Goal: Task Accomplishment & Management: Use online tool/utility

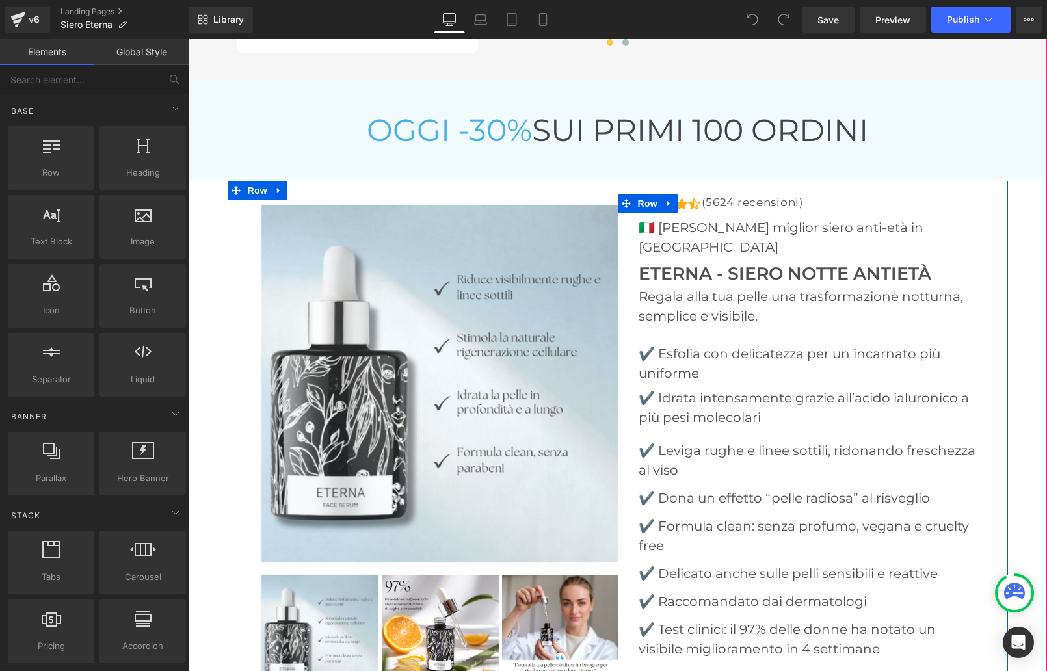
scroll to position [4709, 0]
click at [667, 200] on icon at bounding box center [669, 205] width 9 height 10
click at [669, 200] on icon at bounding box center [669, 204] width 9 height 9
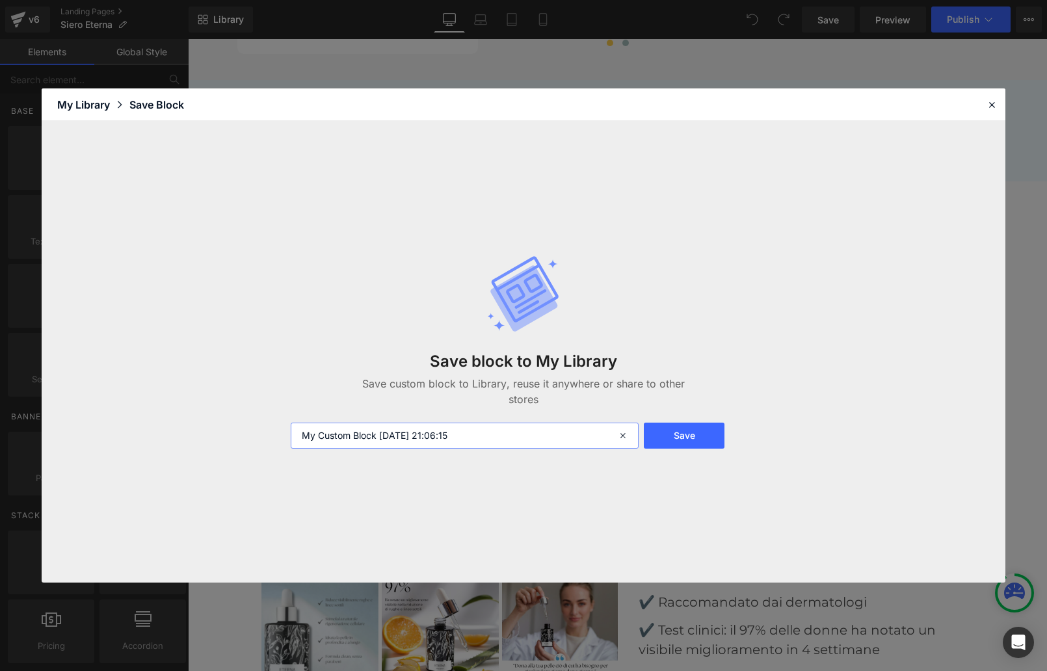
drag, startPoint x: 377, startPoint y: 435, endPoint x: 243, endPoint y: 428, distance: 134.2
click at [243, 427] on div "Save block to My Library Save custom block to Library, reuse it anywhere or sha…" at bounding box center [524, 352] width 964 height 462
type input "BLOCK PRIX 2025-10-08 21:06:15"
click at [707, 436] on button "Save" at bounding box center [684, 436] width 81 height 26
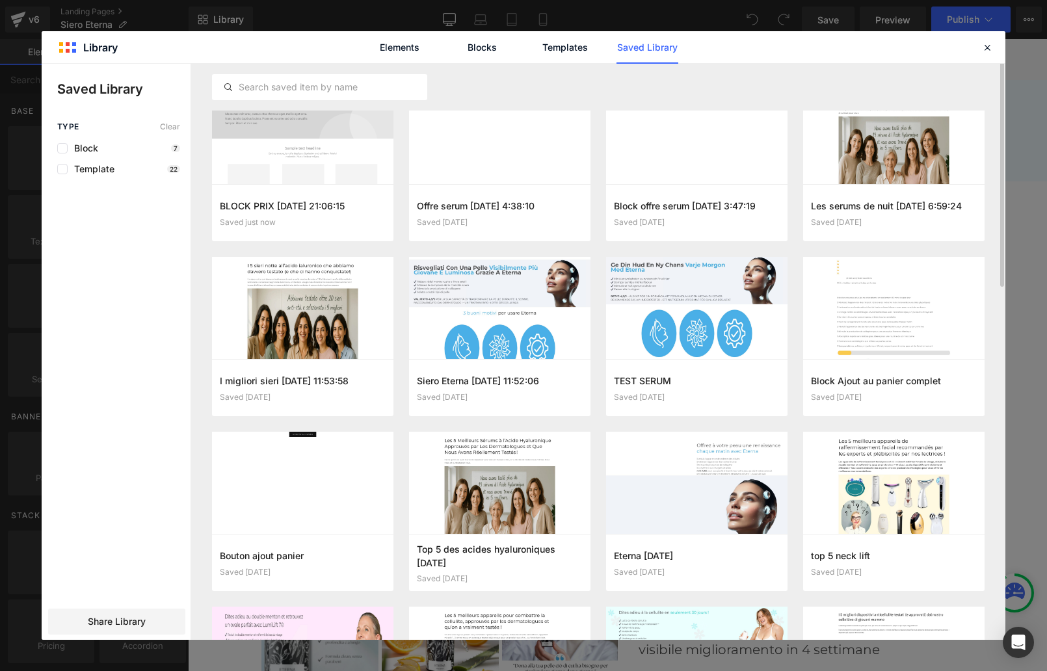
scroll to position [0, 0]
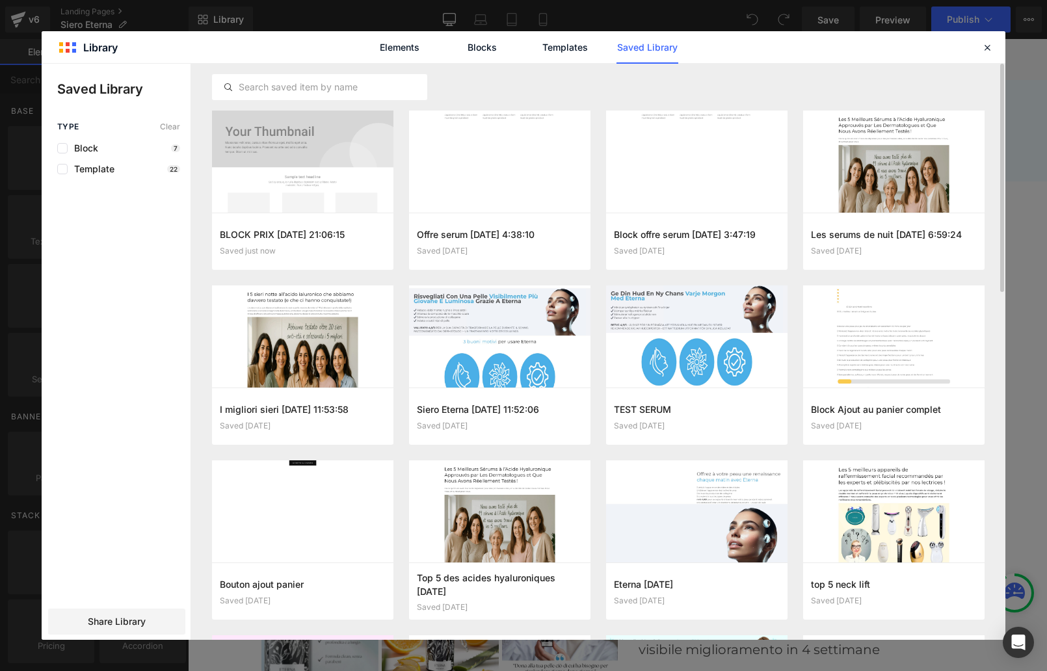
drag, startPoint x: 96, startPoint y: 618, endPoint x: 141, endPoint y: 566, distance: 69.1
click at [96, 618] on span "Share Library" at bounding box center [117, 621] width 58 height 13
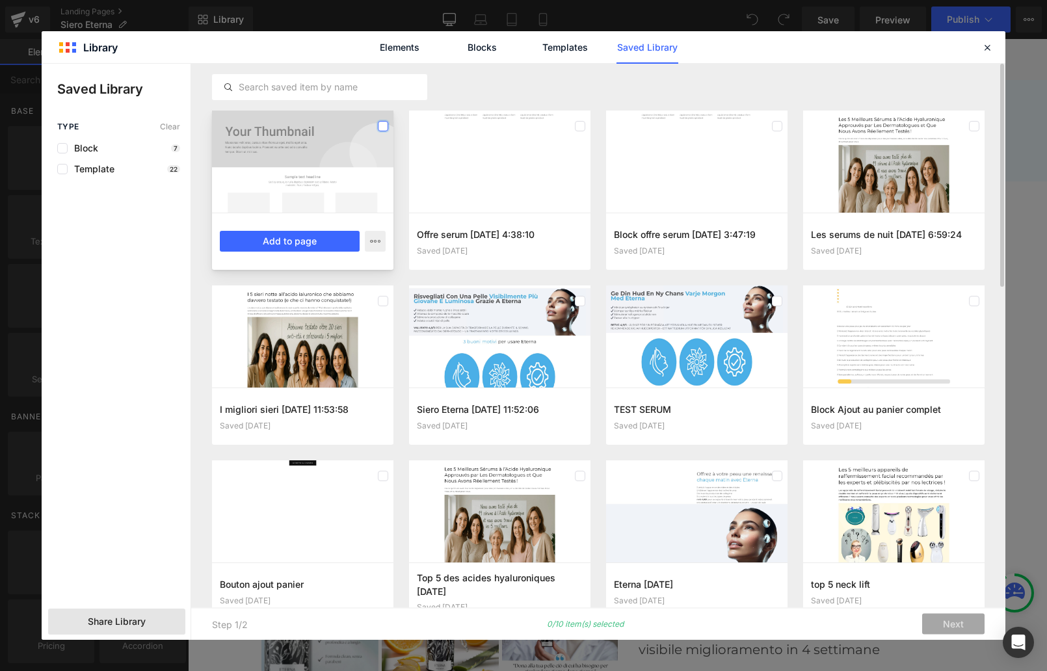
click at [386, 124] on label at bounding box center [383, 126] width 10 height 10
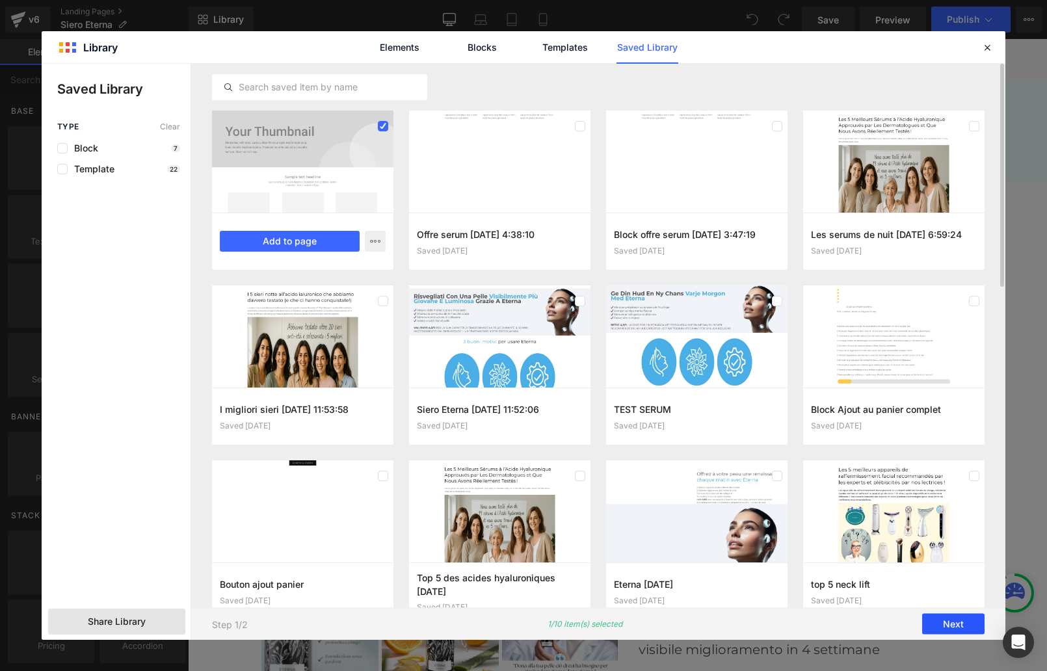
click at [947, 619] on button "Next" at bounding box center [953, 624] width 62 height 21
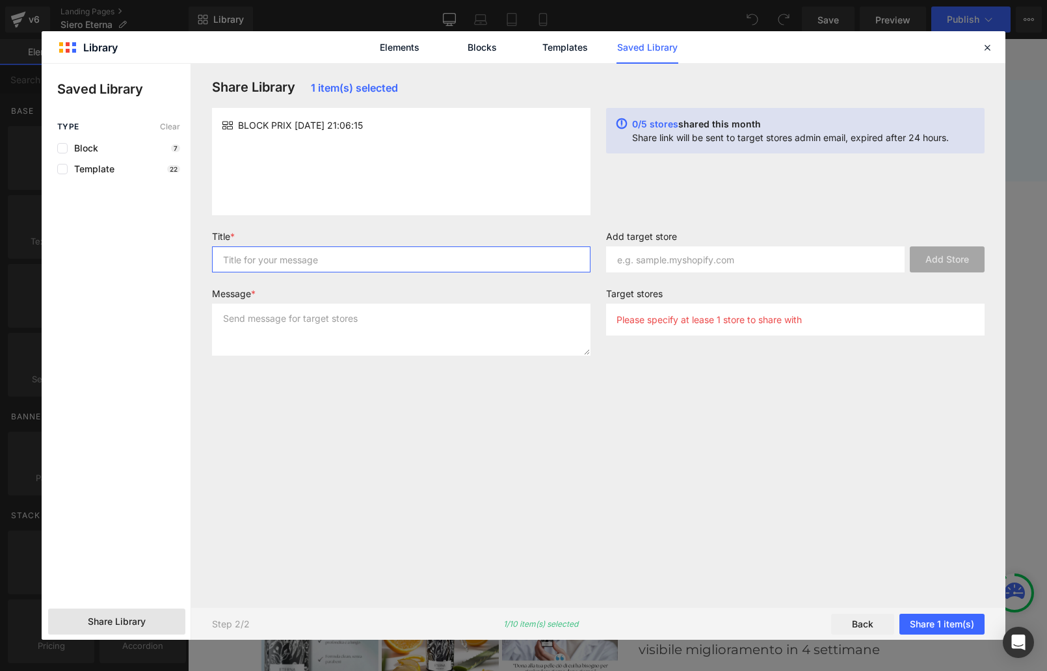
click at [260, 261] on input "text" at bounding box center [401, 260] width 379 height 26
drag, startPoint x: 252, startPoint y: 125, endPoint x: 288, endPoint y: 126, distance: 35.8
click at [289, 124] on span "BLOCK PRIX 2025-10-08 21:06:15" at bounding box center [300, 125] width 125 height 14
copy span "BLOCK PRIX"
click at [288, 260] on input "text" at bounding box center [401, 260] width 379 height 26
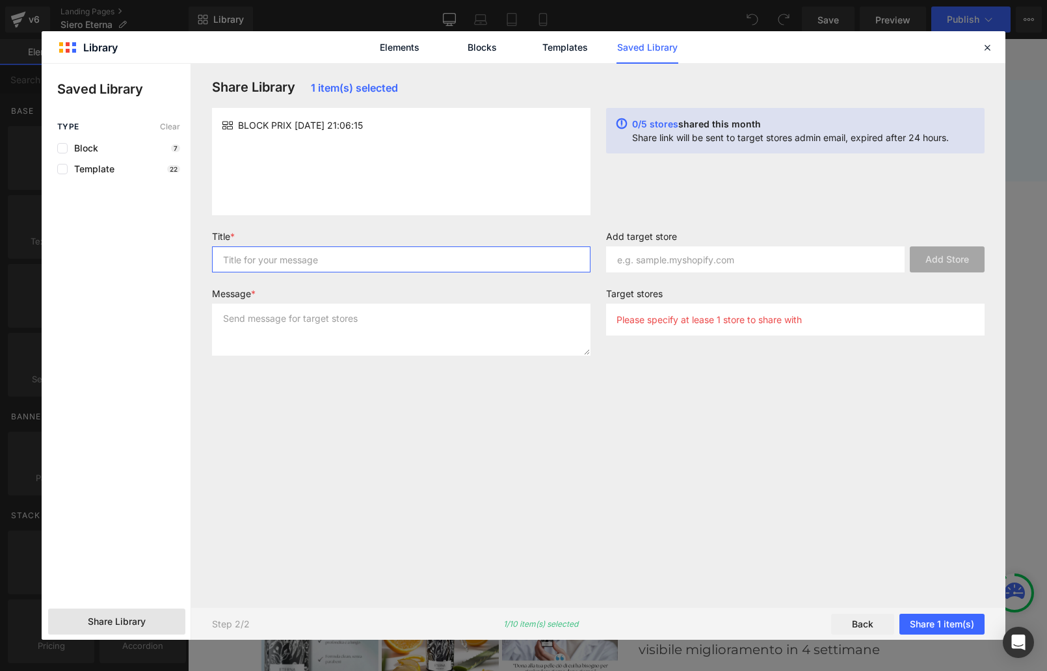
paste input "BLOCK PRIX"
type input "BLOCK PRIX"
click at [290, 326] on textarea at bounding box center [401, 330] width 379 height 52
paste textarea "BLOCK PRIX"
type textarea "BLOCK PRIX"
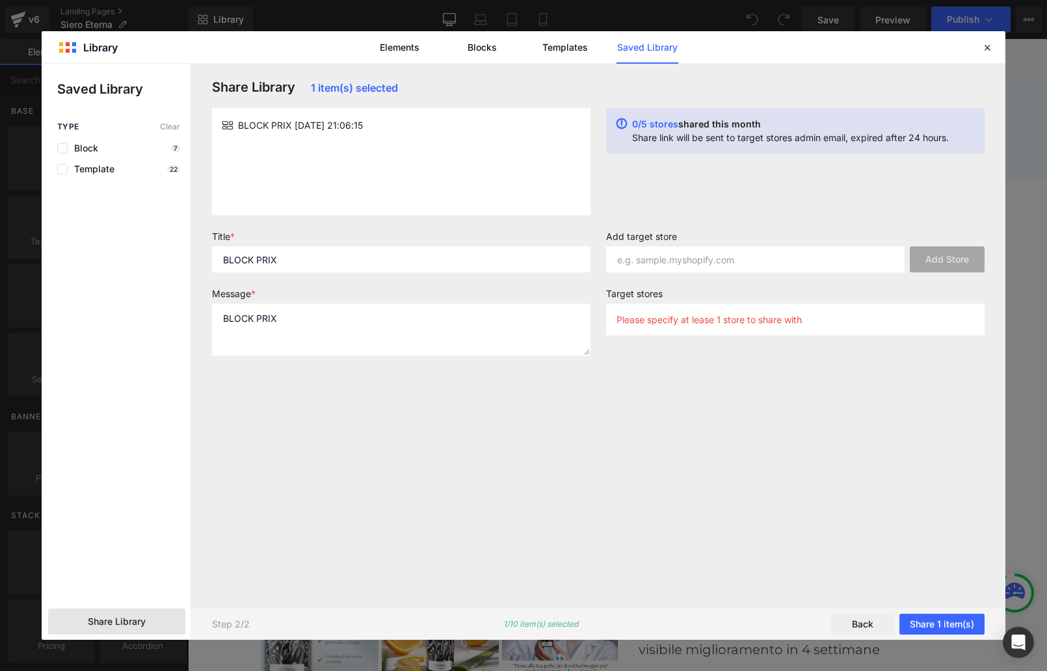
click at [664, 239] on label "Add target store" at bounding box center [795, 239] width 379 height 16
click at [663, 250] on input "text" at bounding box center [755, 260] width 299 height 26
paste input "bpspkp-pz.myshopify.com"
type input "bpspkp-pz.myshopify.com"
click at [940, 263] on button "Add Store" at bounding box center [947, 260] width 75 height 26
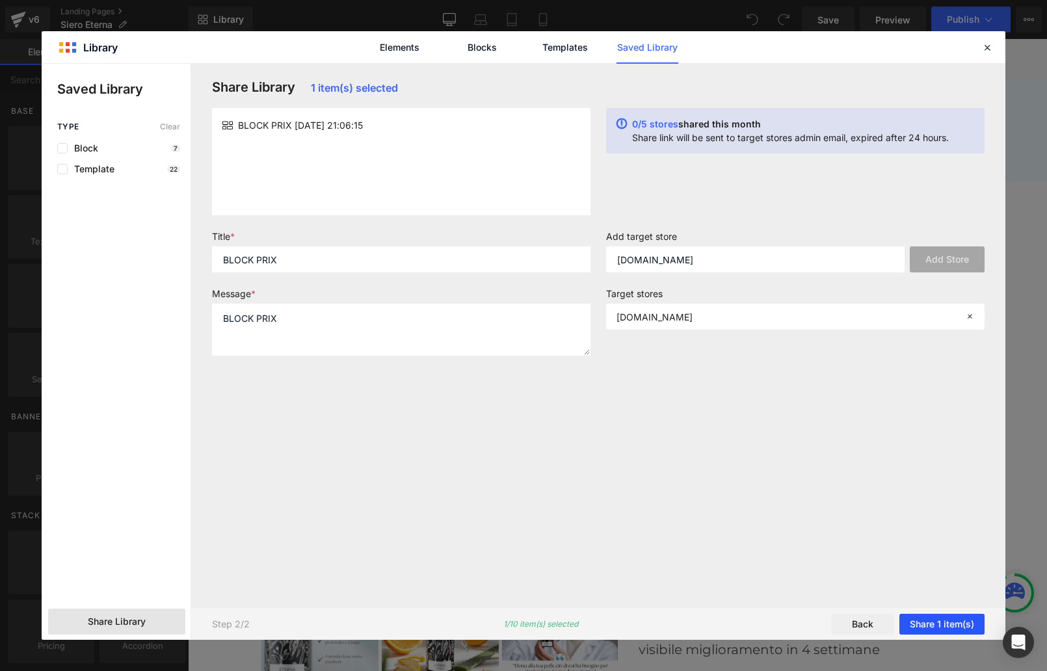
click at [916, 619] on button "Share 1 item(s)" at bounding box center [942, 624] width 85 height 21
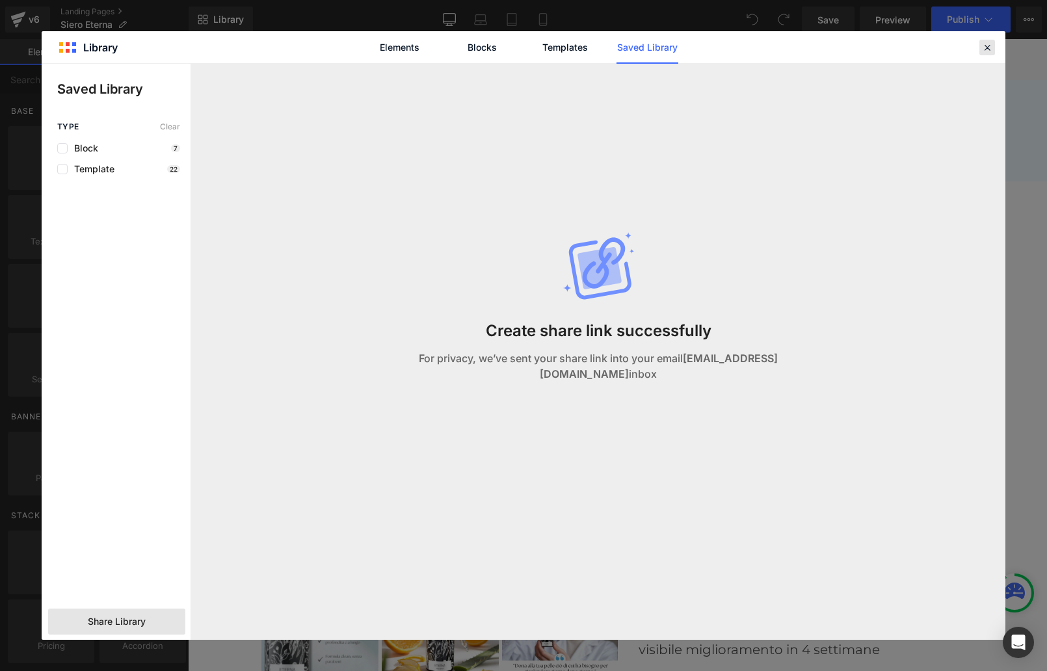
click at [986, 44] on icon at bounding box center [987, 48] width 12 height 12
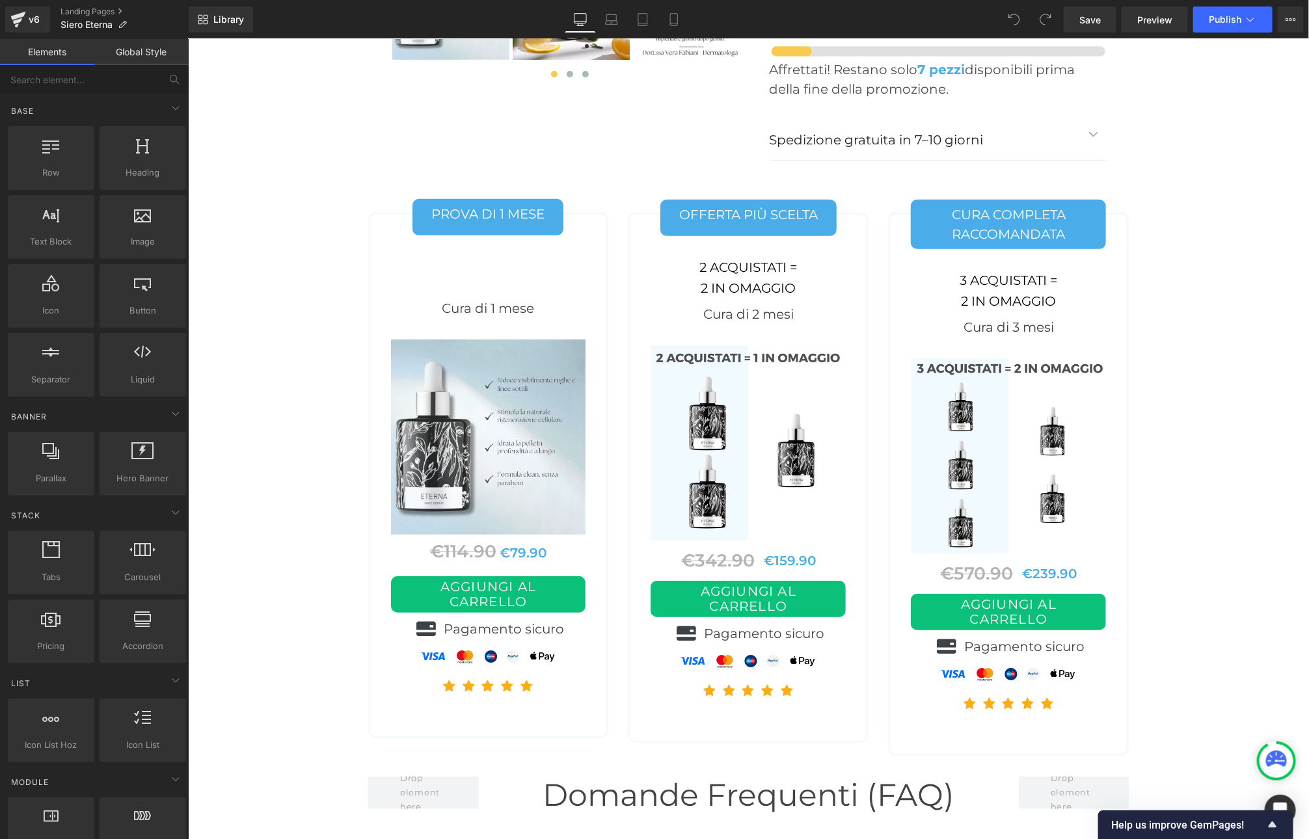
scroll to position [5413, 0]
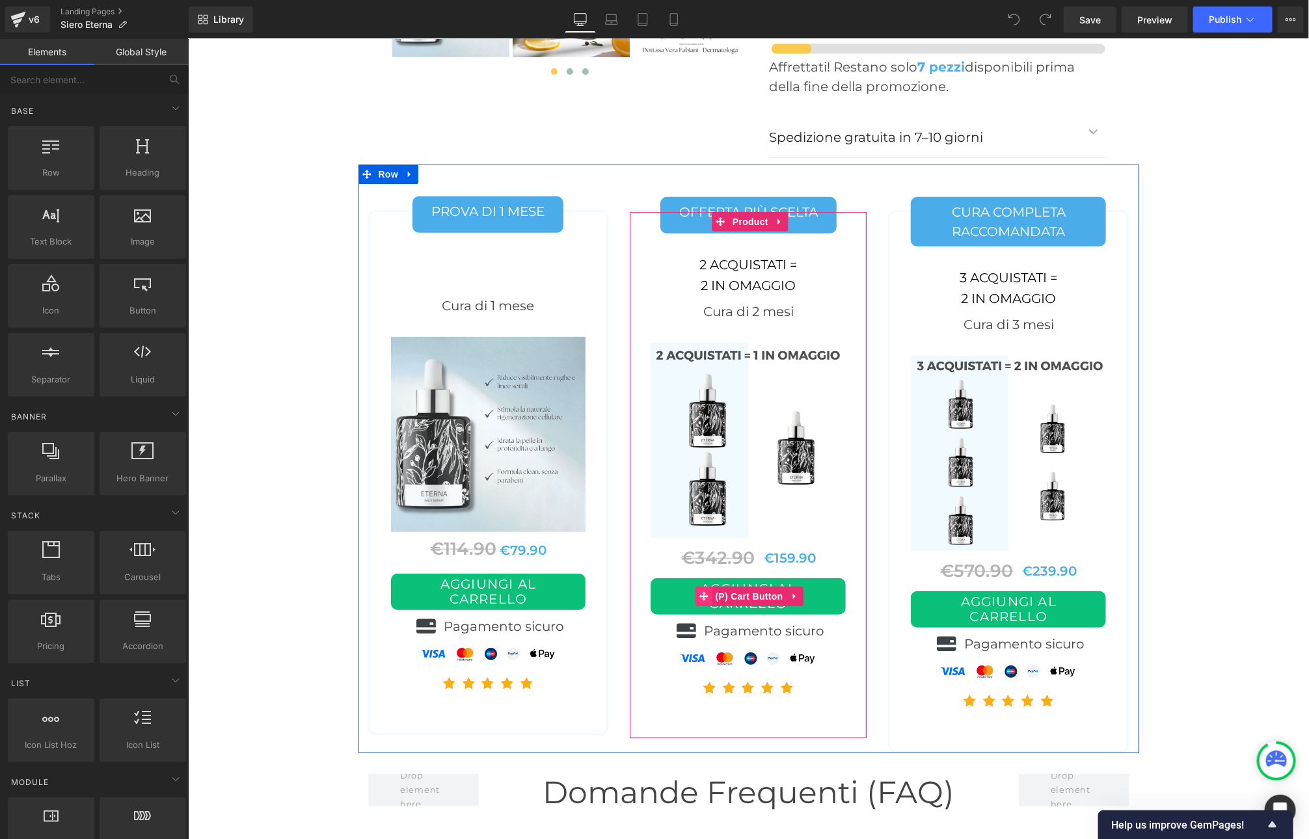
click at [707, 578] on div "AGGIUNGI AL CARRELLO (P) Cart Button" at bounding box center [747, 596] width 195 height 36
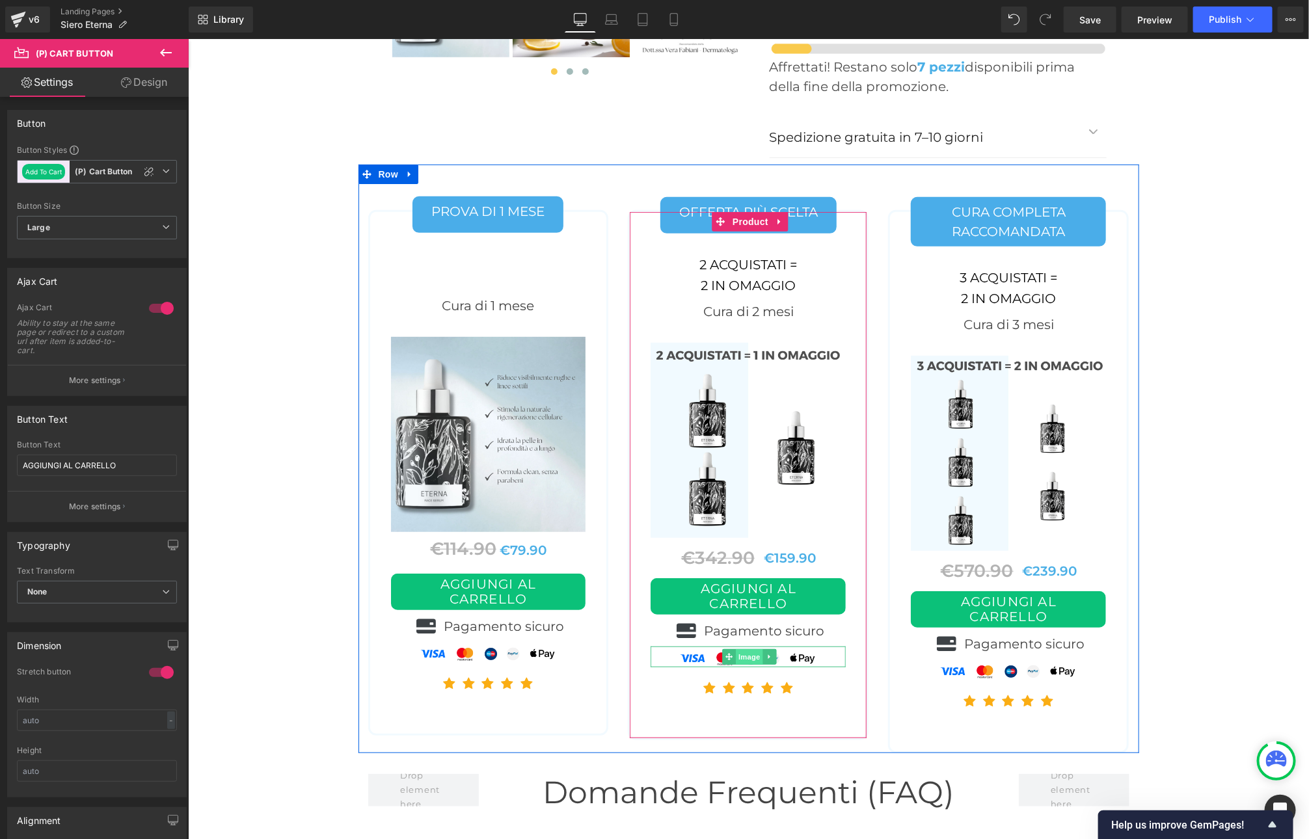
click at [744, 648] on span "Image" at bounding box center [748, 656] width 27 height 16
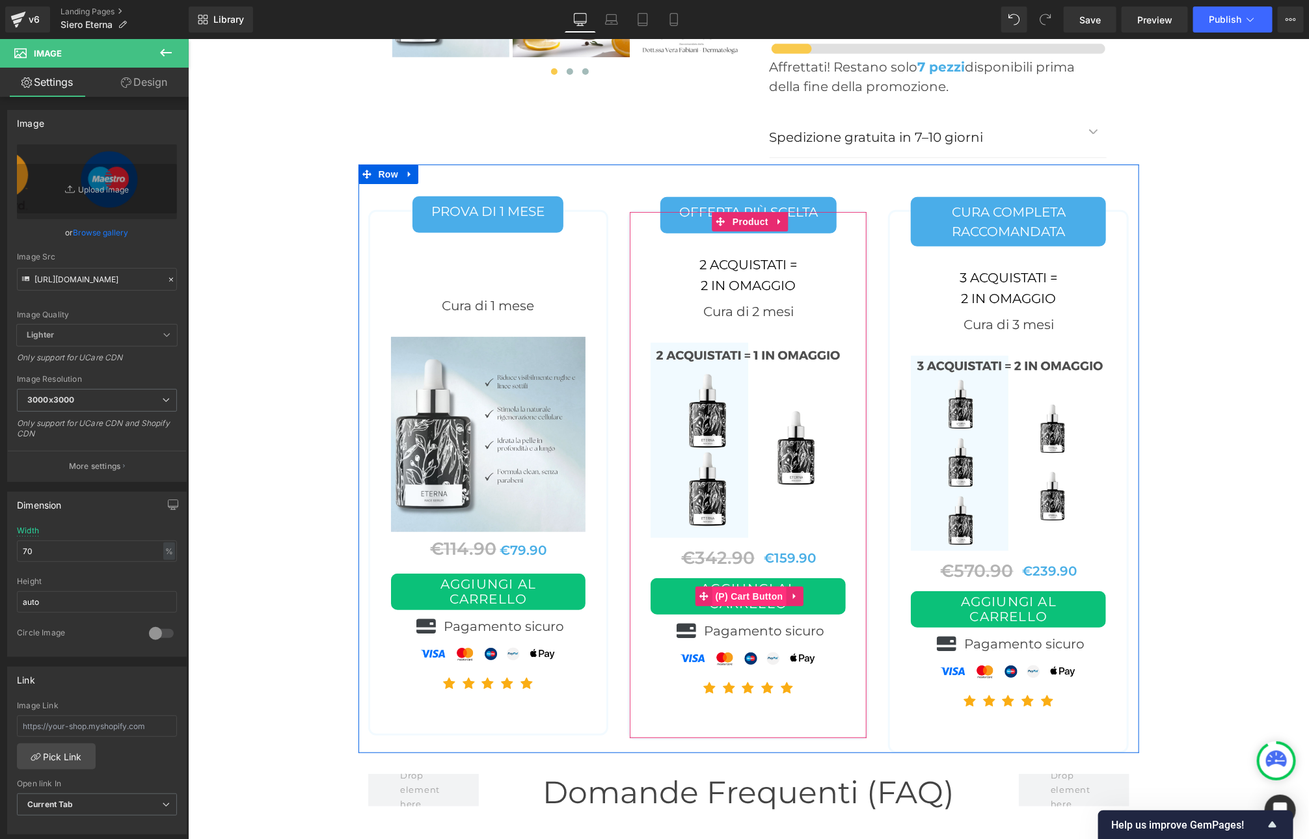
click at [741, 586] on span "(P) Cart Button" at bounding box center [749, 596] width 74 height 20
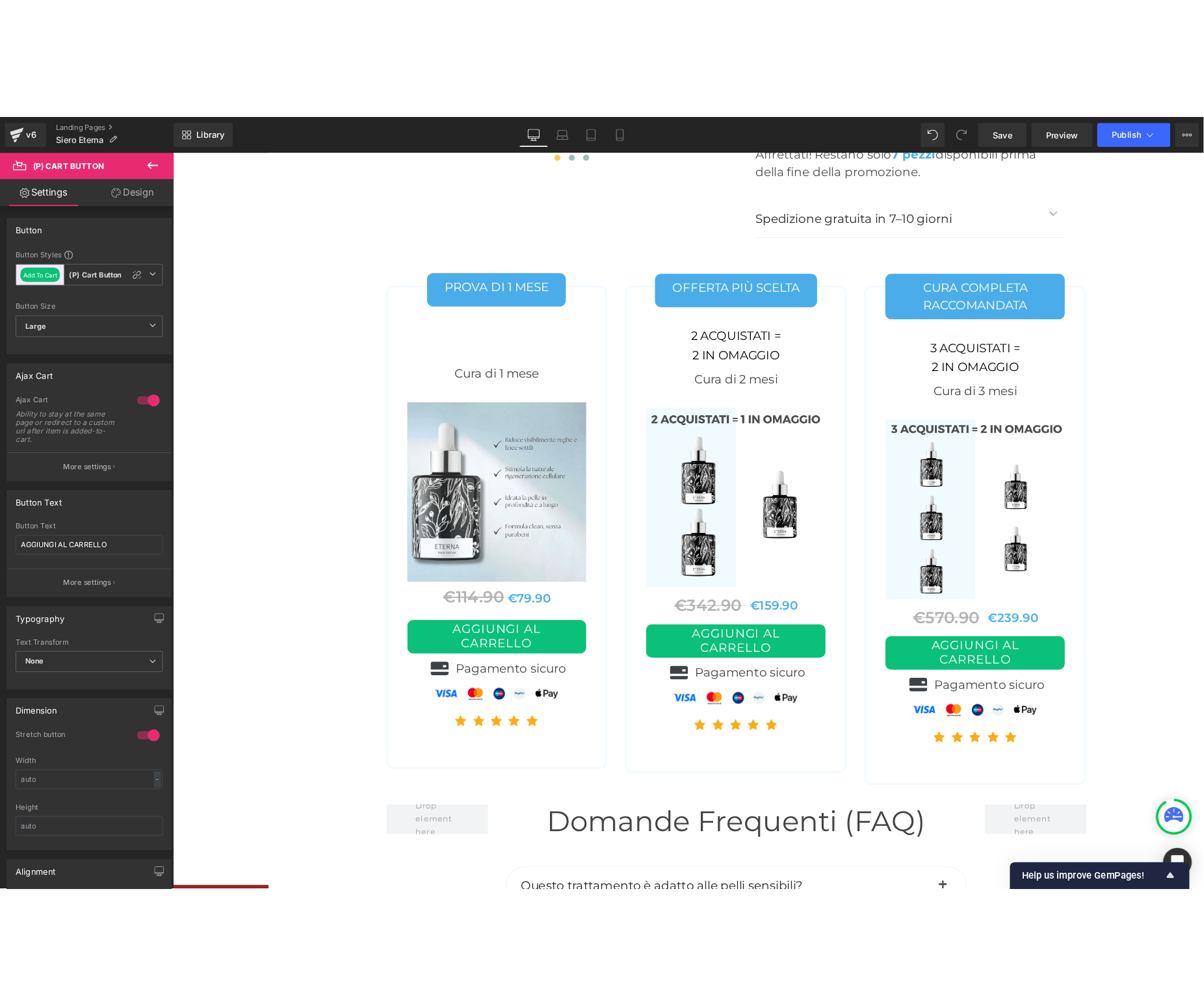
scroll to position [5380, 0]
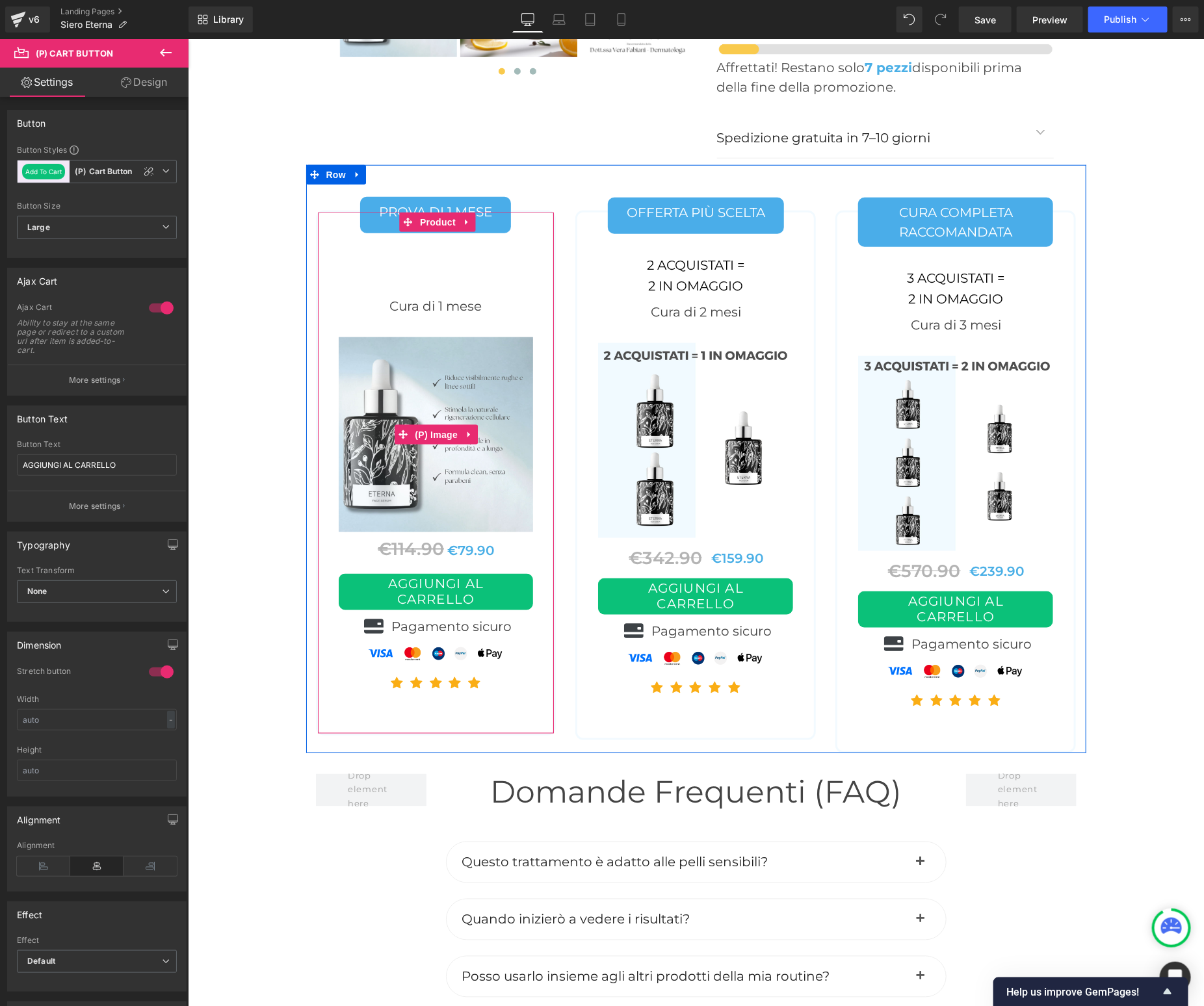
click at [418, 354] on img at bounding box center [435, 434] width 195 height 195
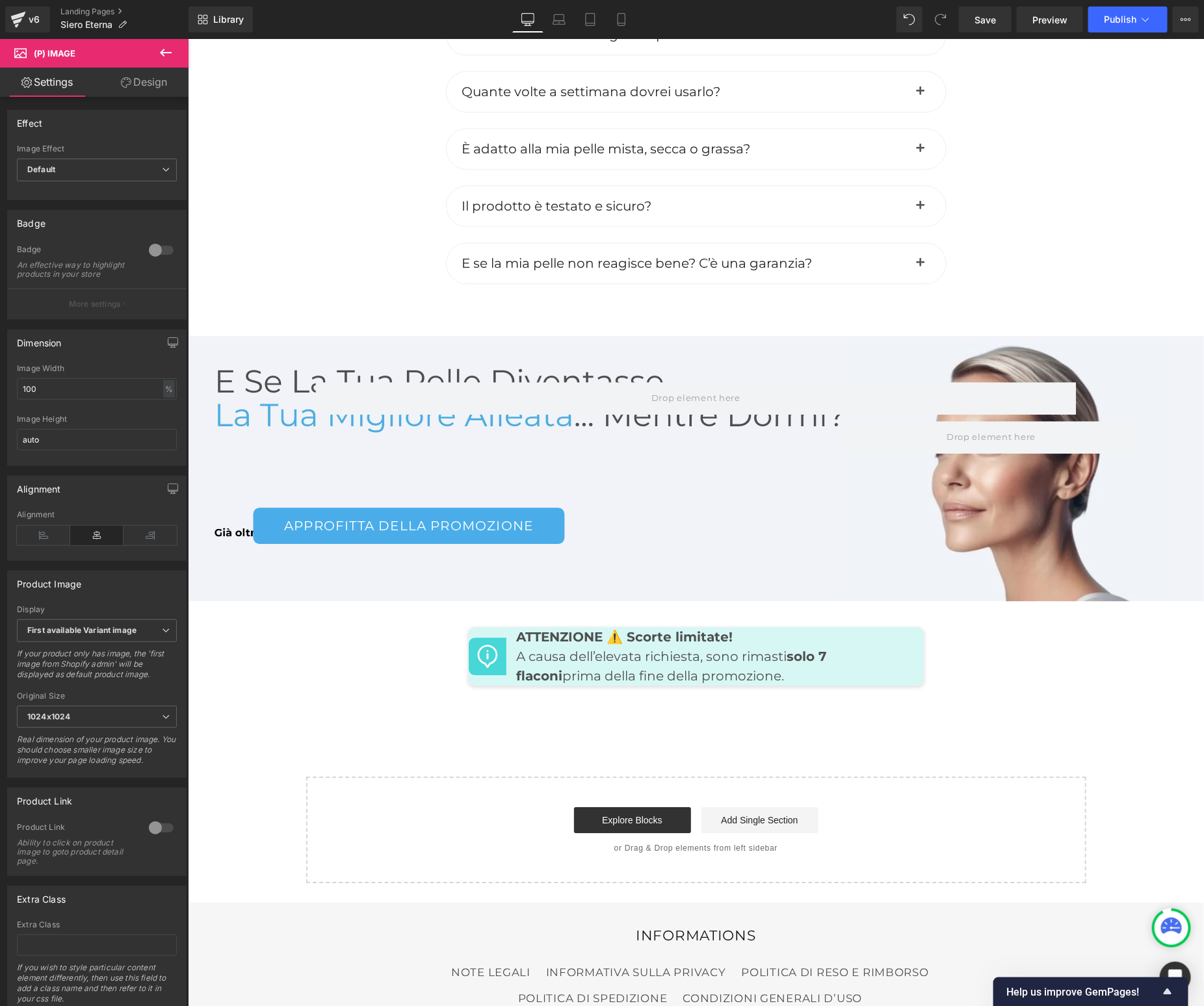
scroll to position [6479, 0]
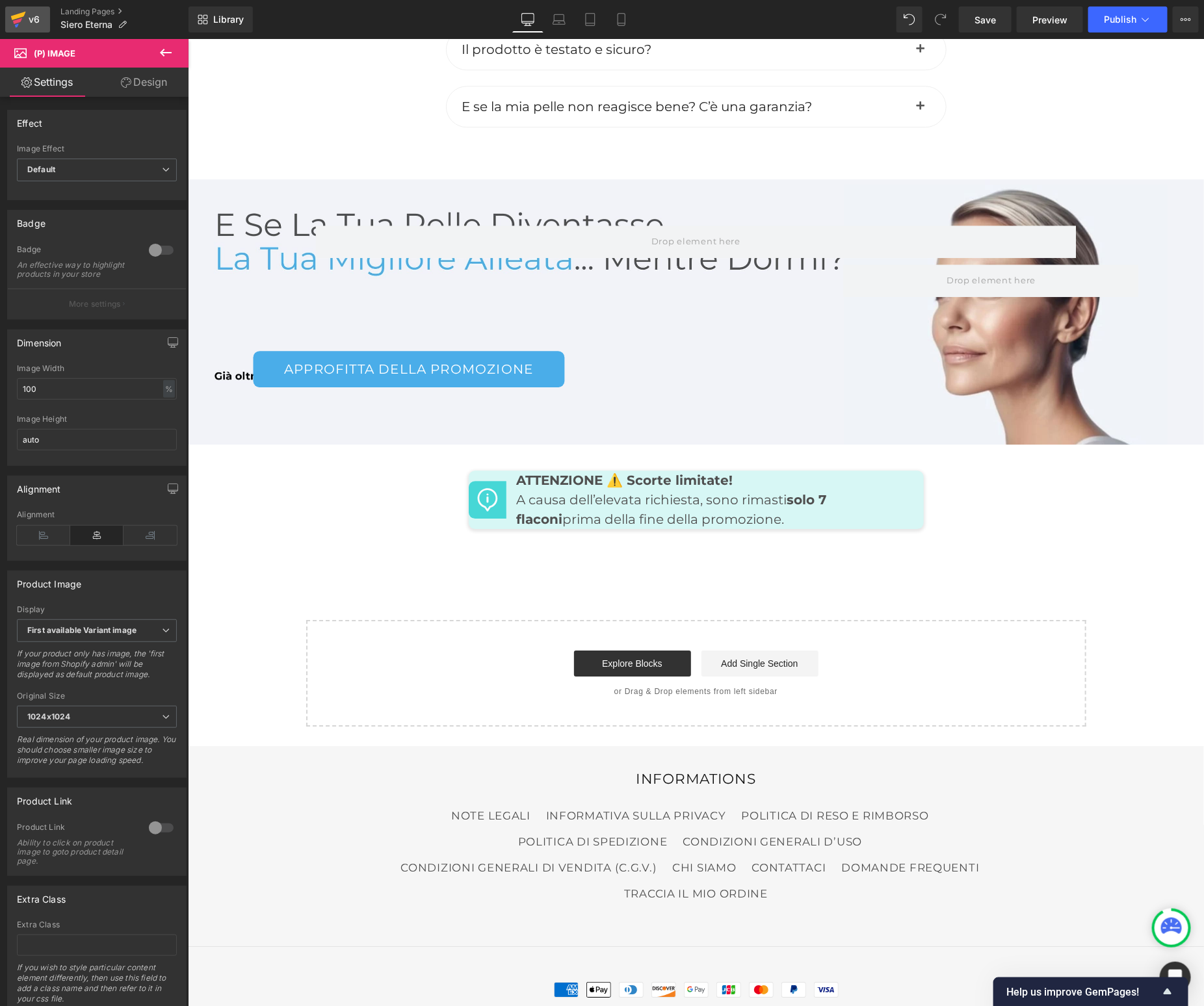
click at [18, 21] on icon at bounding box center [17, 21] width 9 height 6
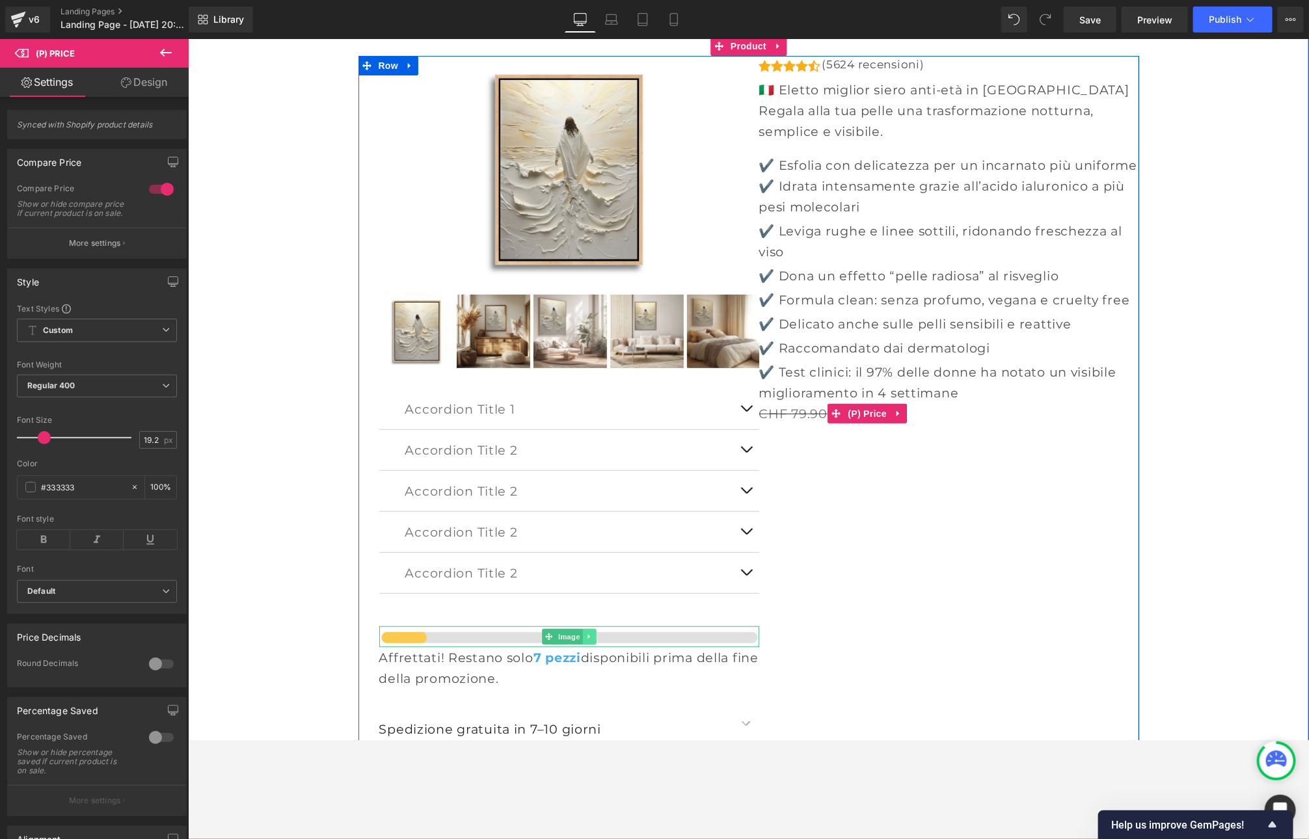
click at [589, 634] on icon at bounding box center [588, 636] width 2 height 5
click at [600, 634] on link at bounding box center [596, 636] width 14 height 16
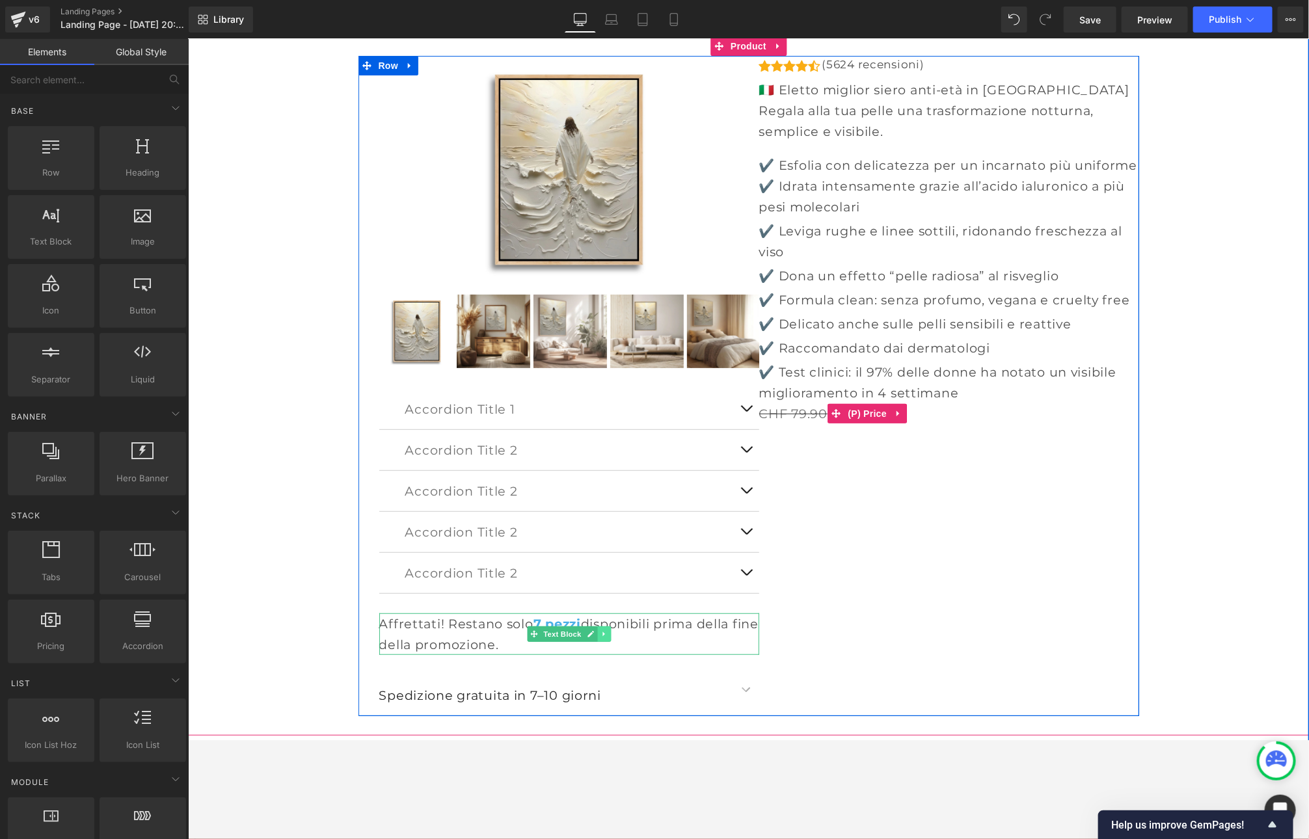
click at [602, 631] on icon at bounding box center [603, 633] width 2 height 5
click at [602, 631] on link at bounding box center [597, 634] width 14 height 16
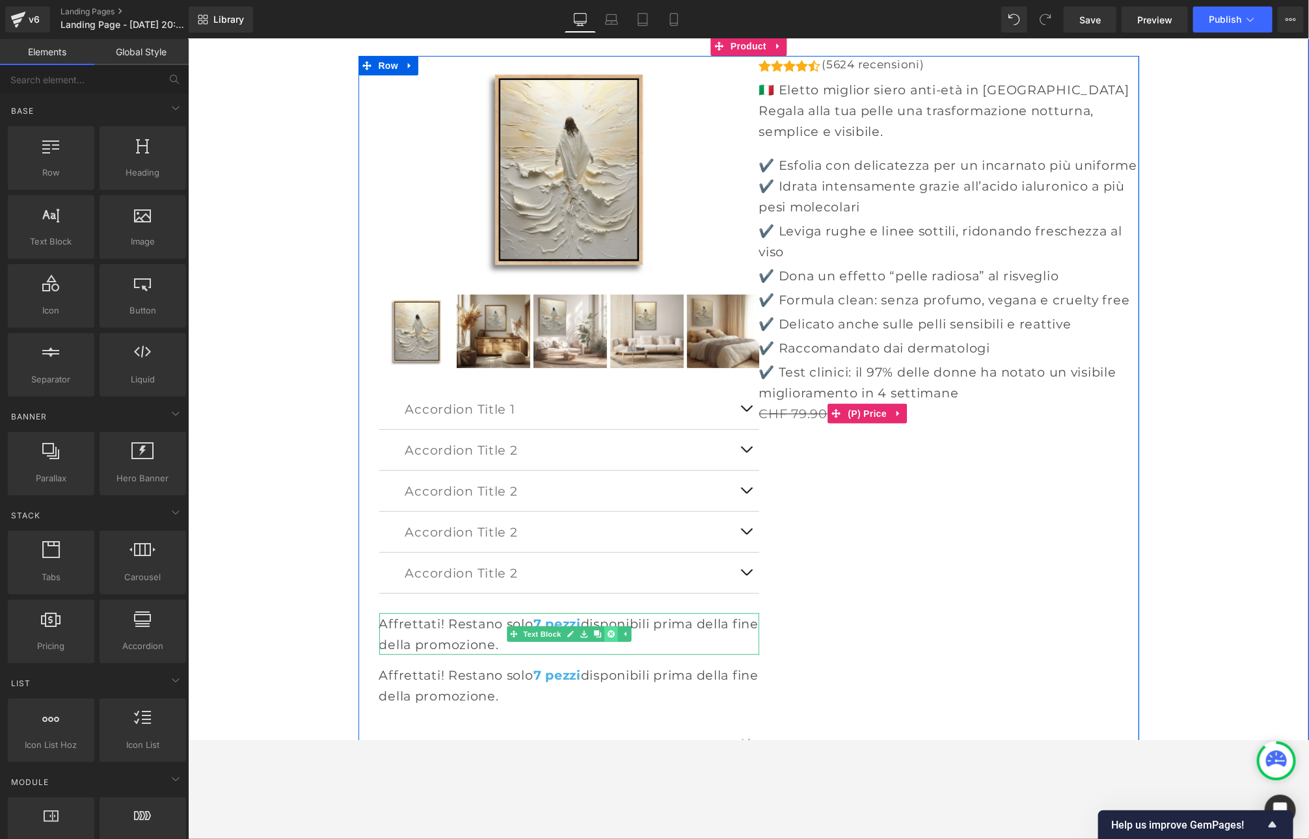
click at [611, 632] on icon at bounding box center [609, 633] width 7 height 7
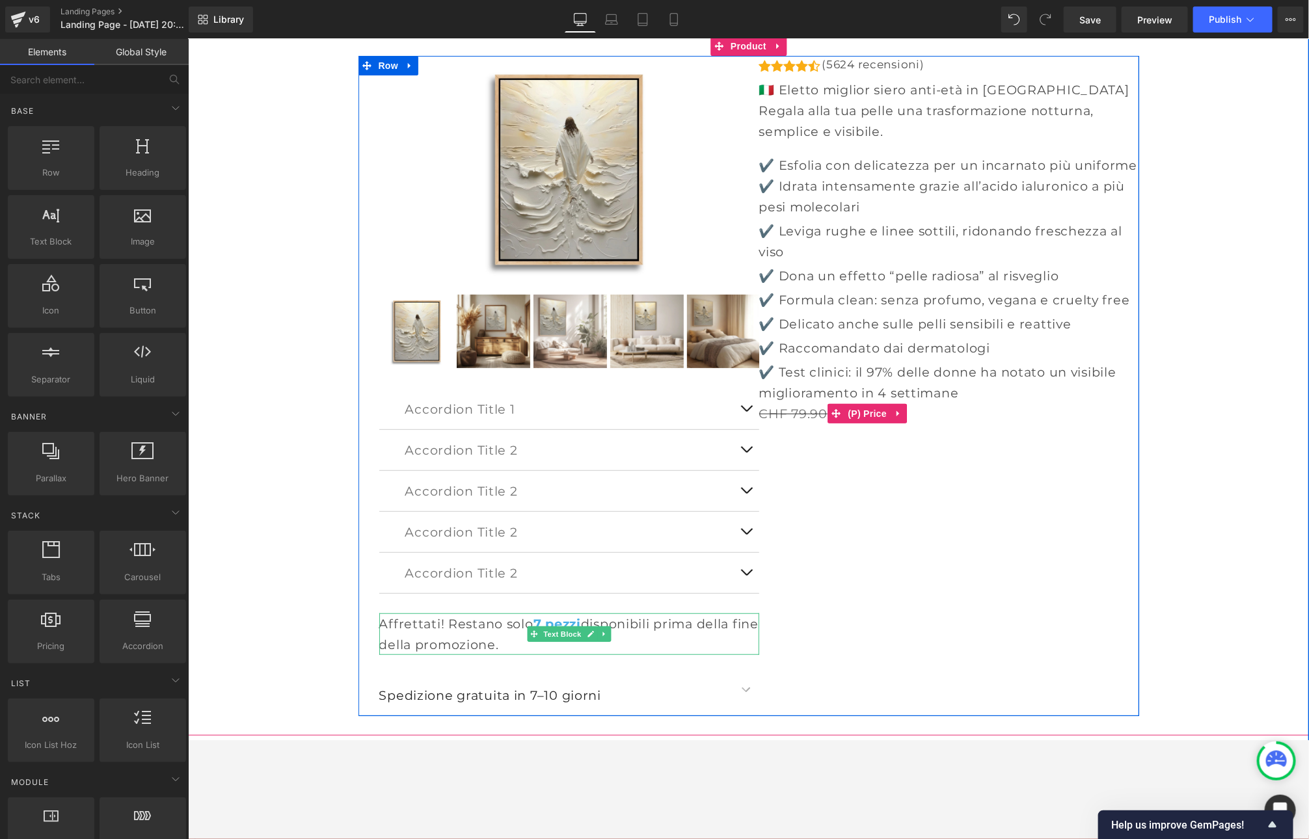
click at [627, 619] on p "Affrettati! Restano solo 7 pezzi disponibili prima della fine della promozione." at bounding box center [569, 634] width 380 height 42
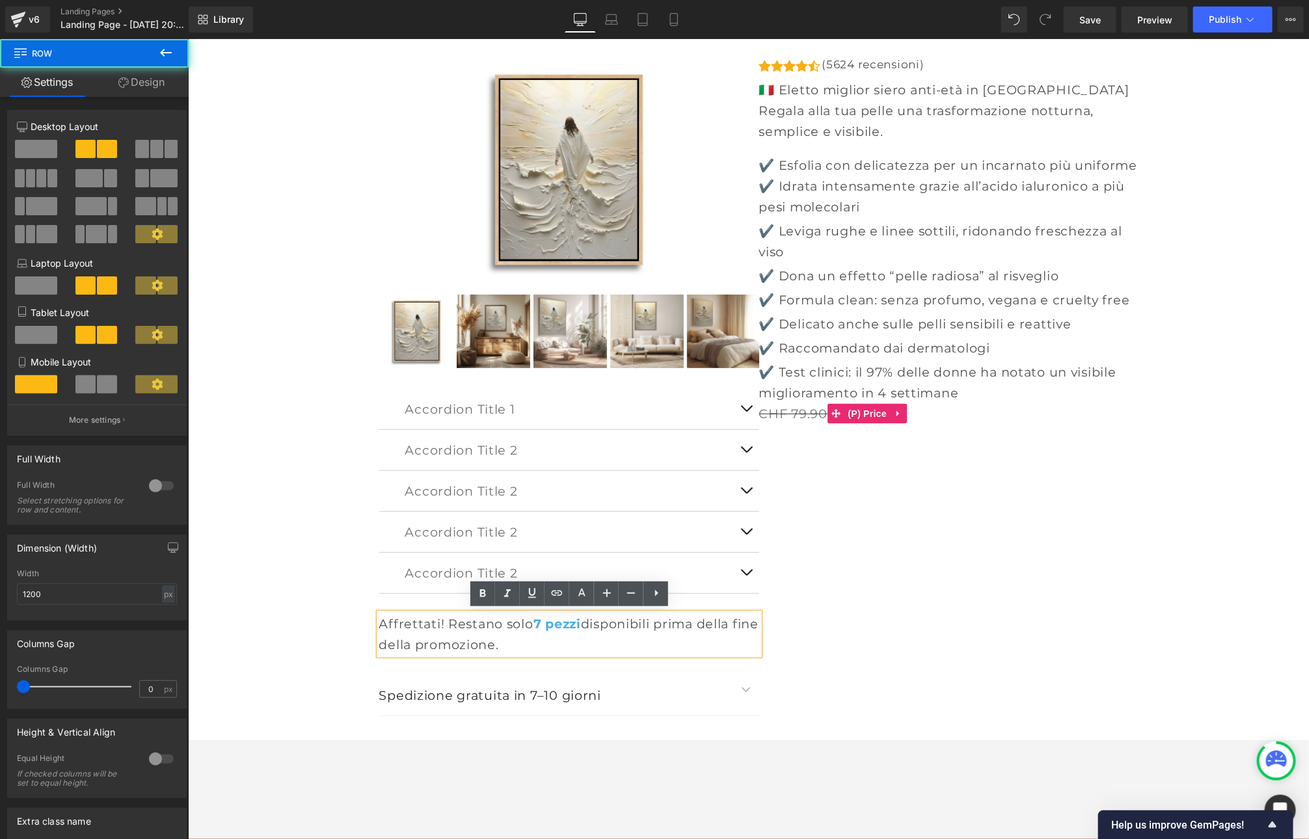
drag, startPoint x: 840, startPoint y: 657, endPoint x: 750, endPoint y: 652, distance: 89.9
click at [838, 657] on div "Sale Off (P) Image" at bounding box center [748, 385] width 780 height 660
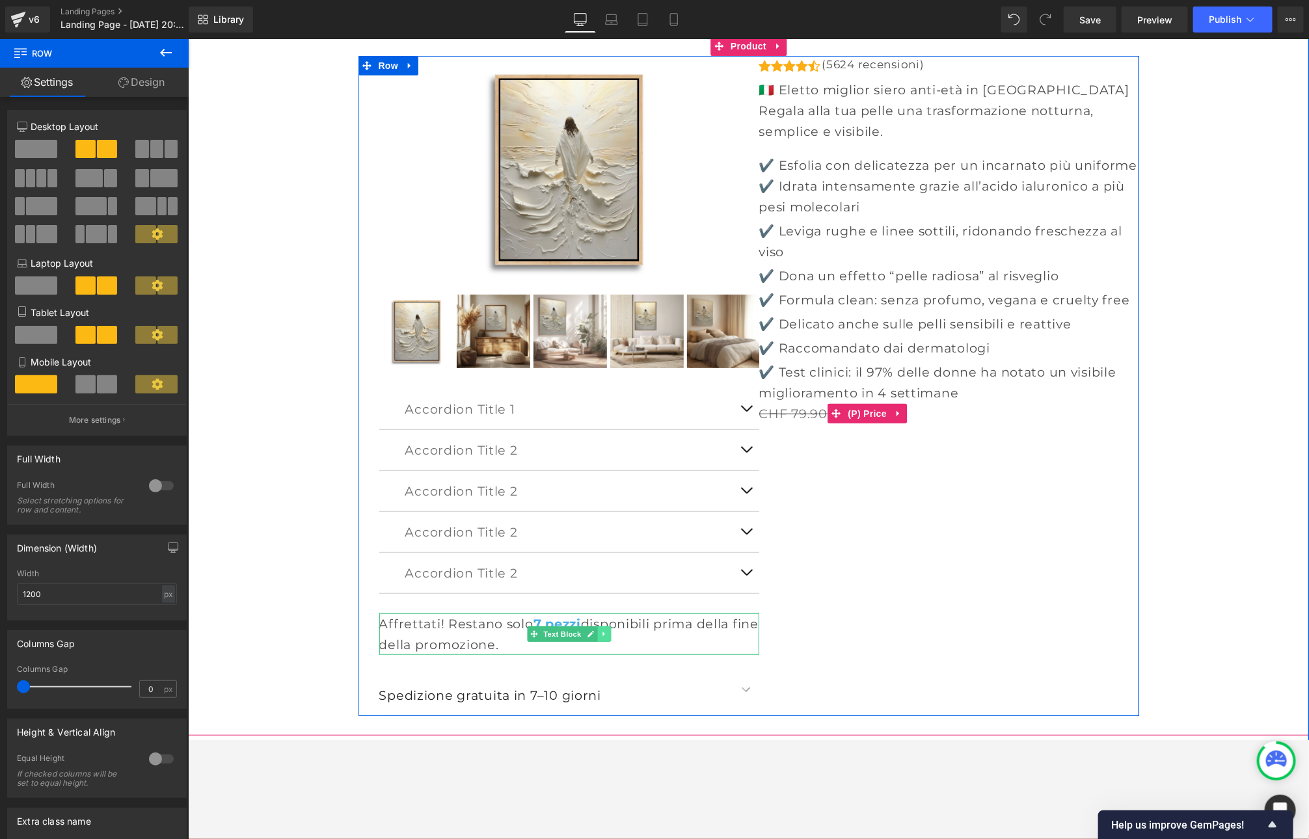
click at [598, 634] on link at bounding box center [603, 634] width 14 height 16
click at [610, 633] on icon at bounding box center [609, 633] width 7 height 7
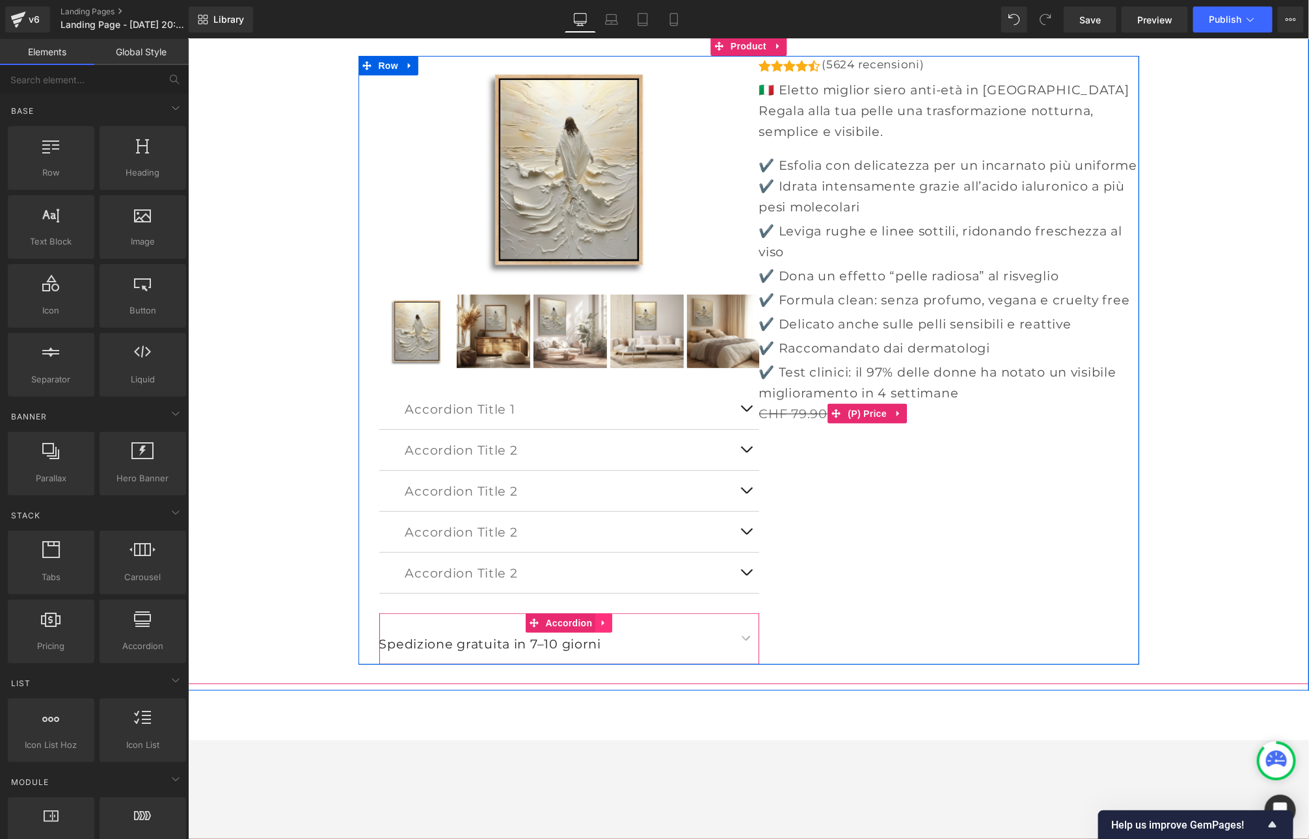
click at [604, 620] on icon at bounding box center [602, 622] width 9 height 10
click at [611, 622] on icon at bounding box center [611, 622] width 9 height 9
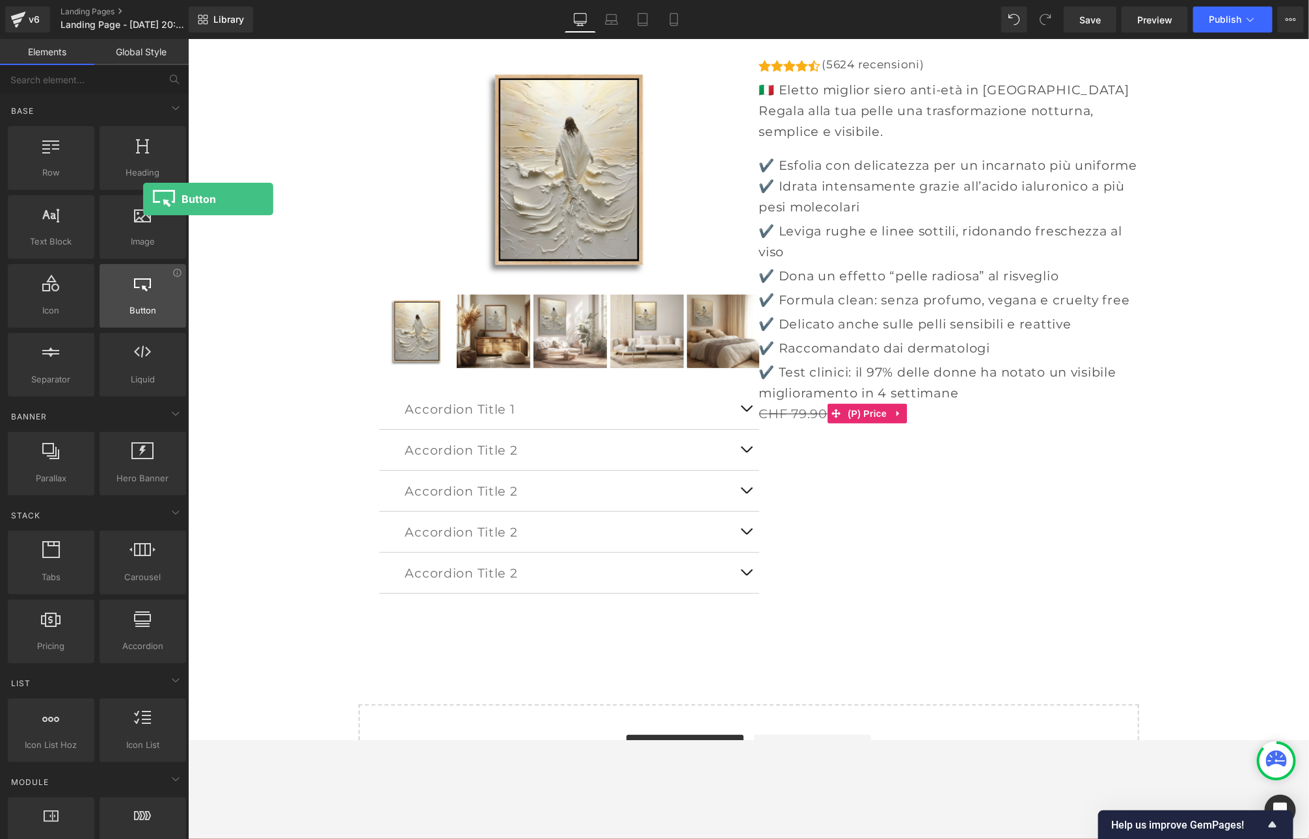
click at [143, 316] on span "Button" at bounding box center [142, 311] width 79 height 14
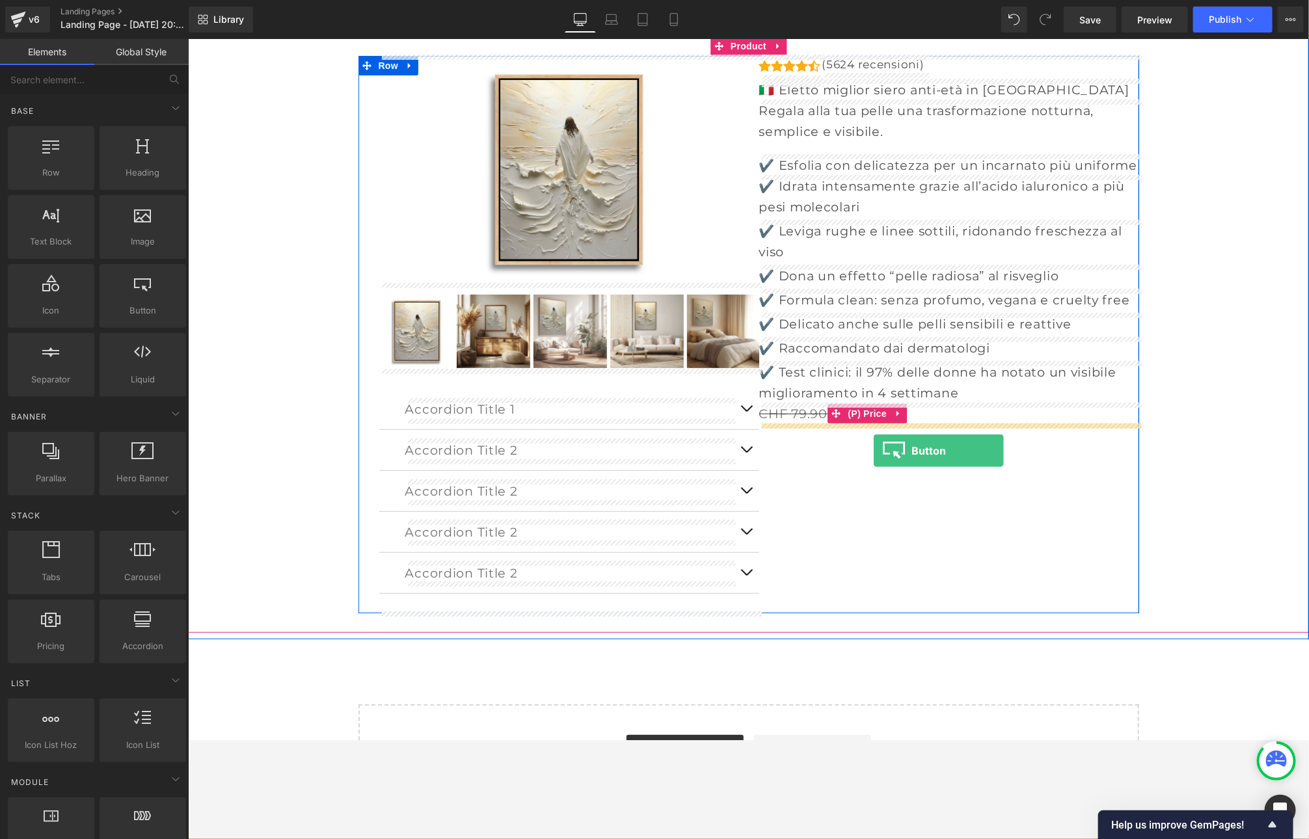
drag, startPoint x: 319, startPoint y: 347, endPoint x: 872, endPoint y: 450, distance: 562.3
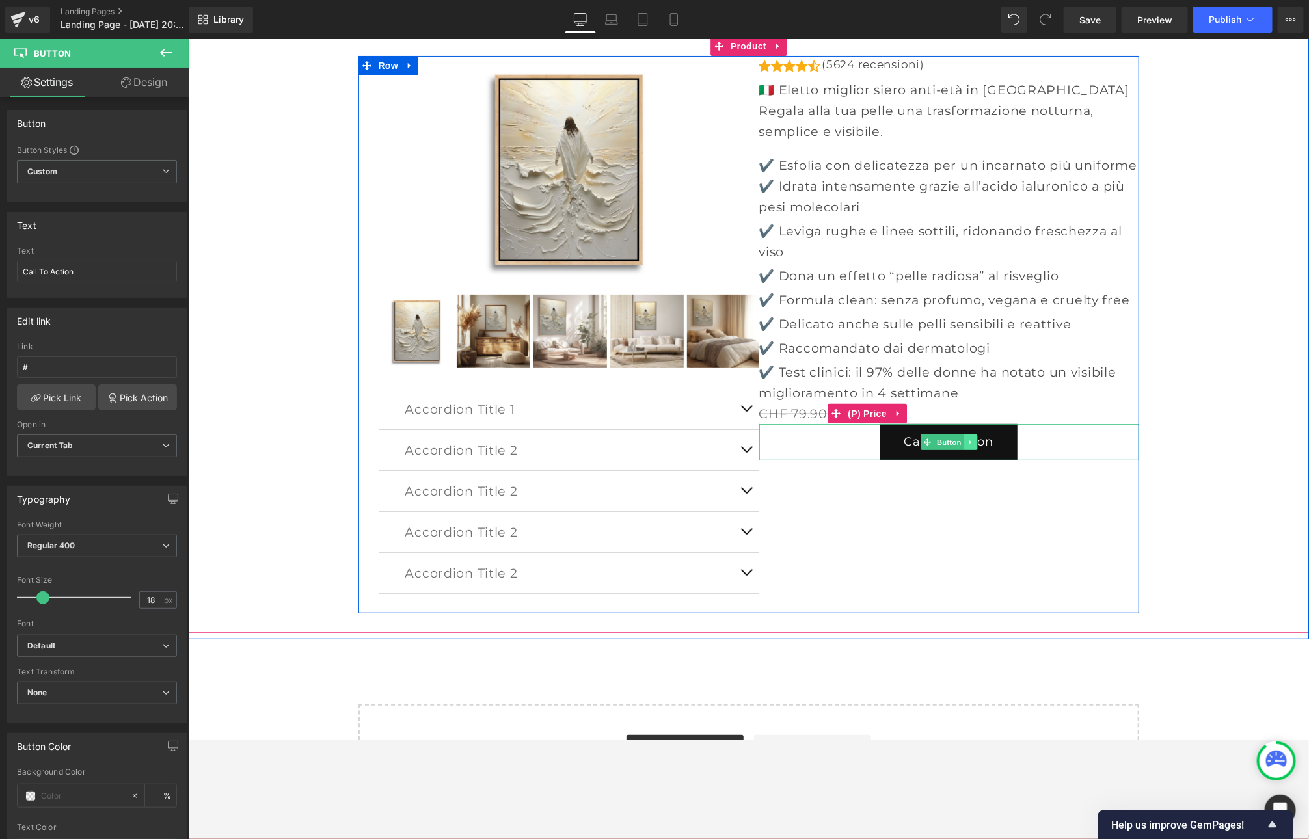
click at [974, 440] on link at bounding box center [970, 442] width 14 height 16
click at [974, 440] on icon at bounding box center [975, 441] width 7 height 7
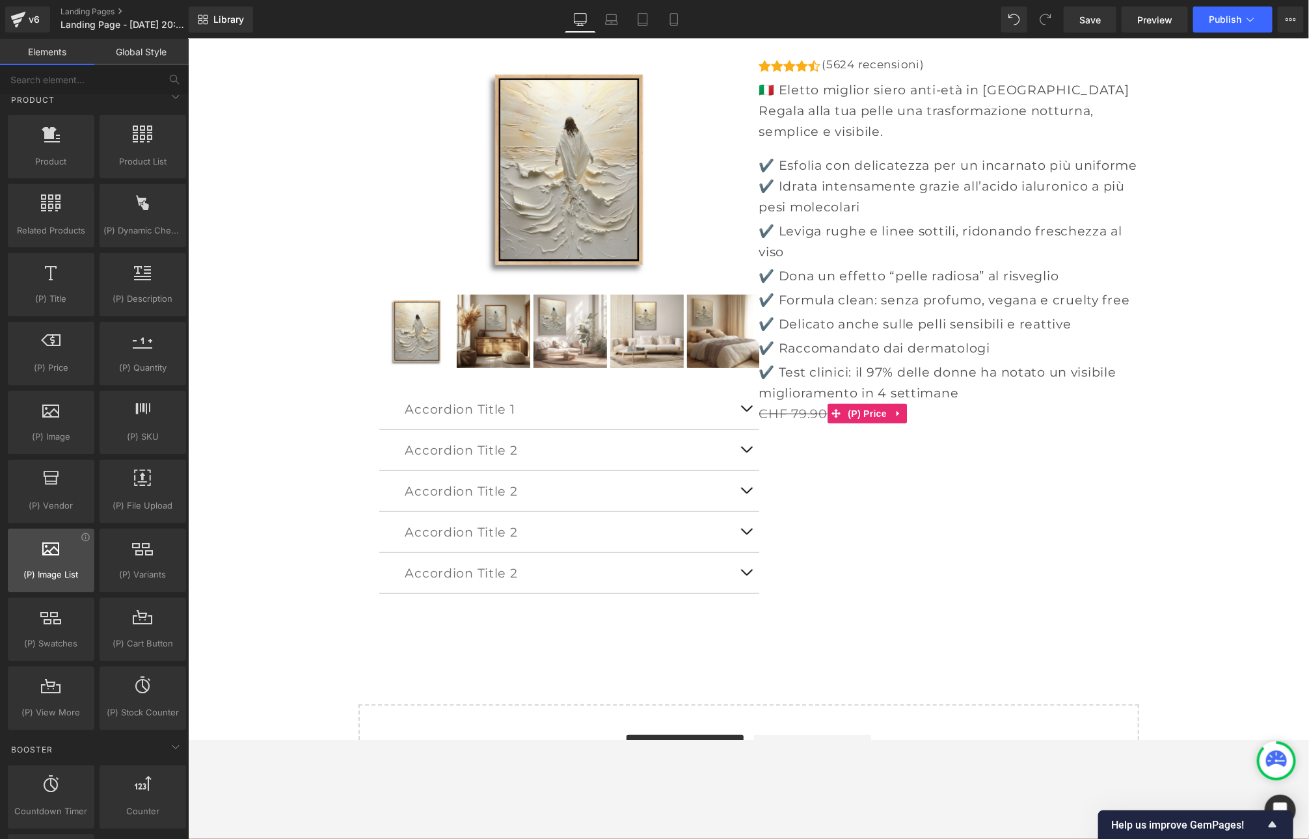
scroll to position [1119, 0]
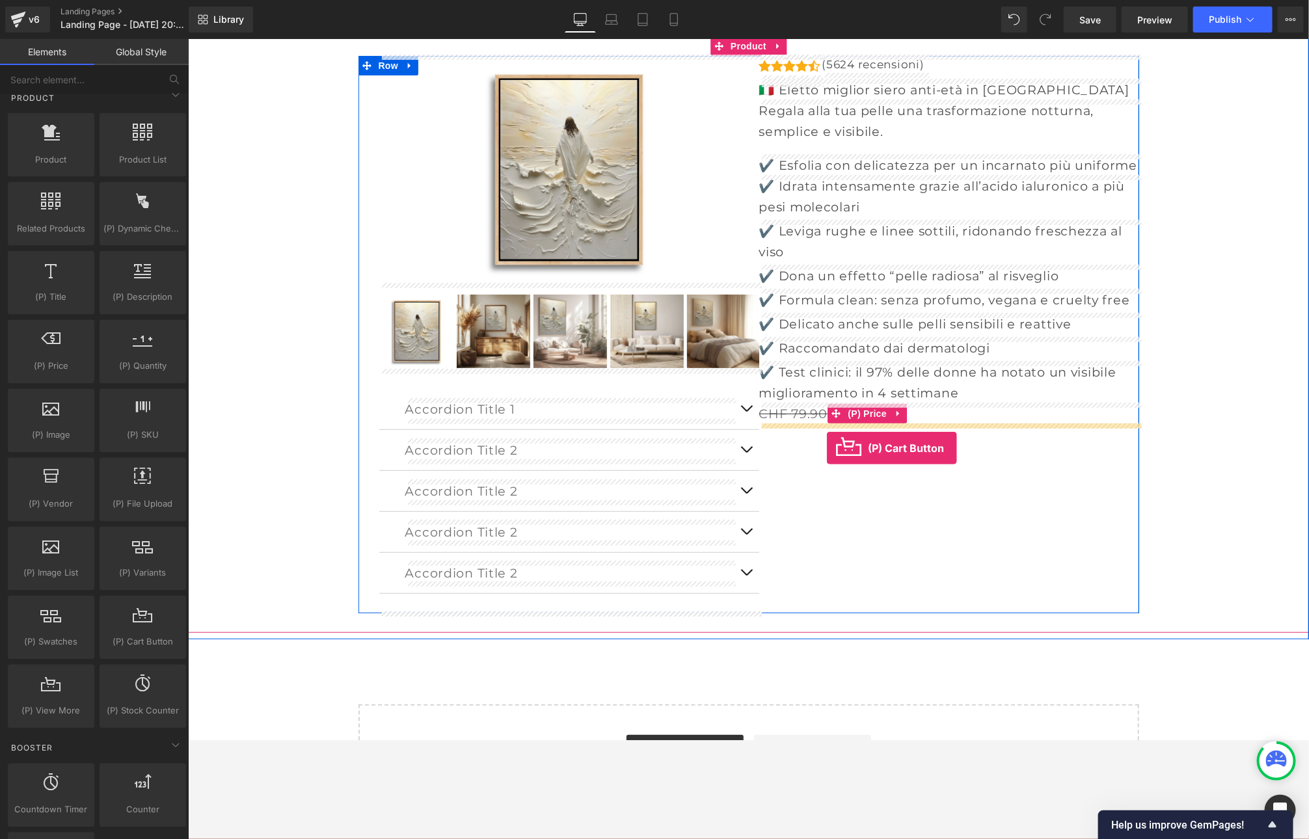
drag, startPoint x: 308, startPoint y: 656, endPoint x: 825, endPoint y: 447, distance: 558.0
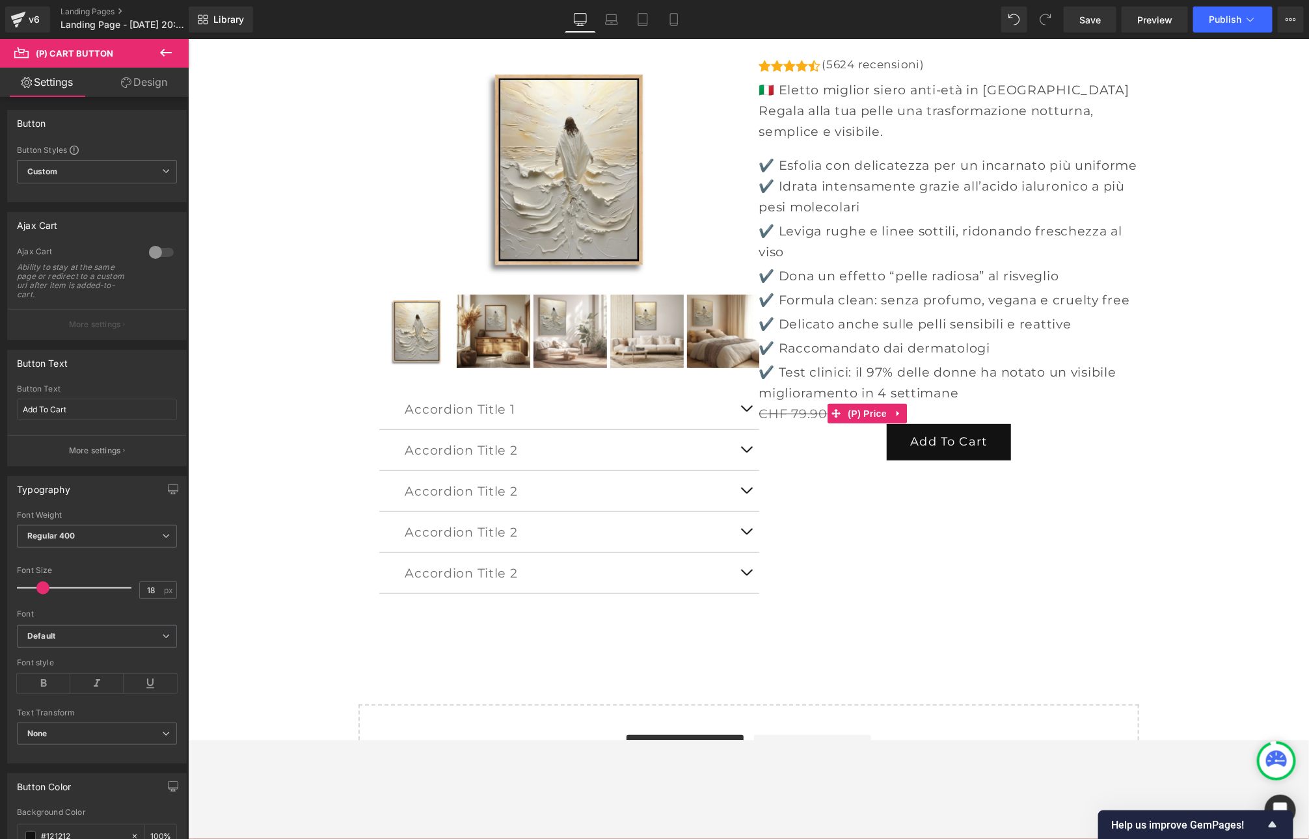
click at [163, 55] on icon at bounding box center [166, 53] width 16 height 16
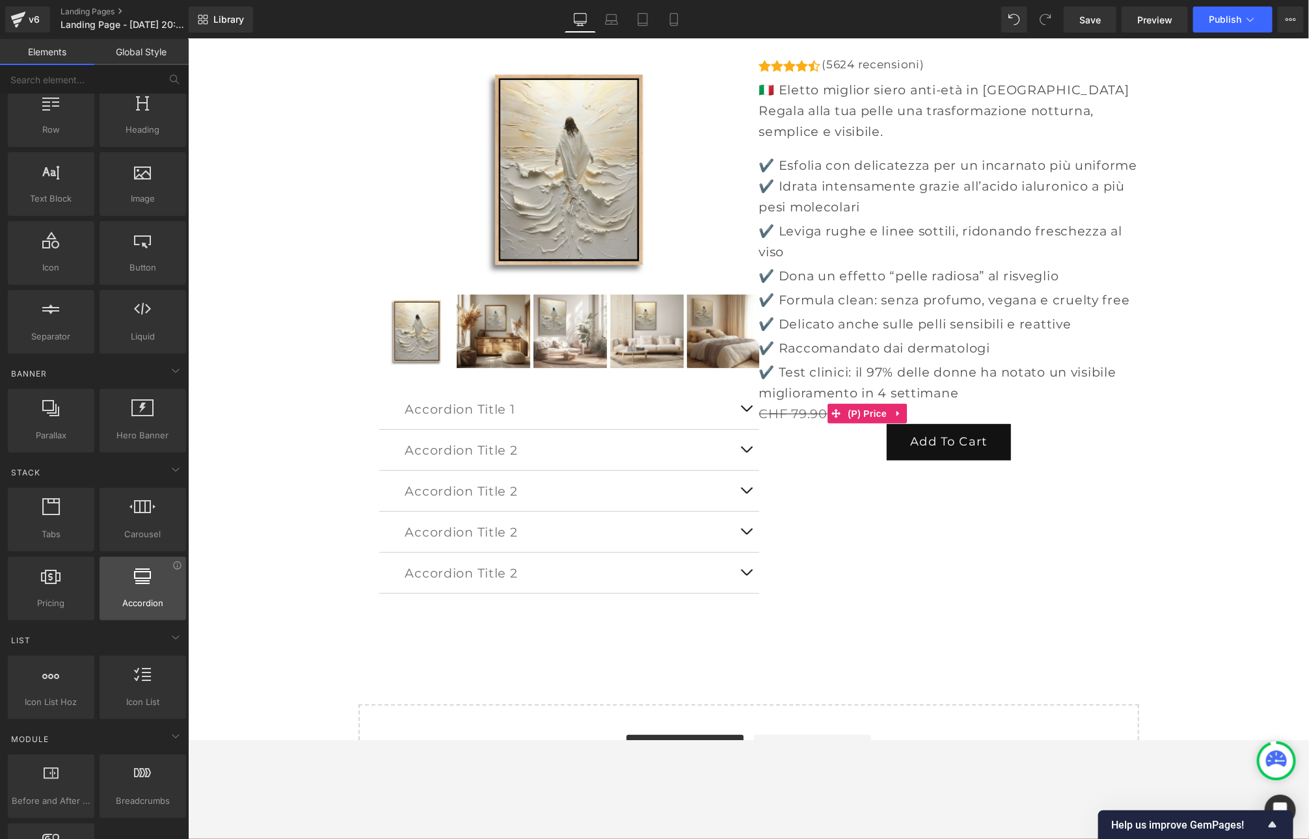
scroll to position [0, 0]
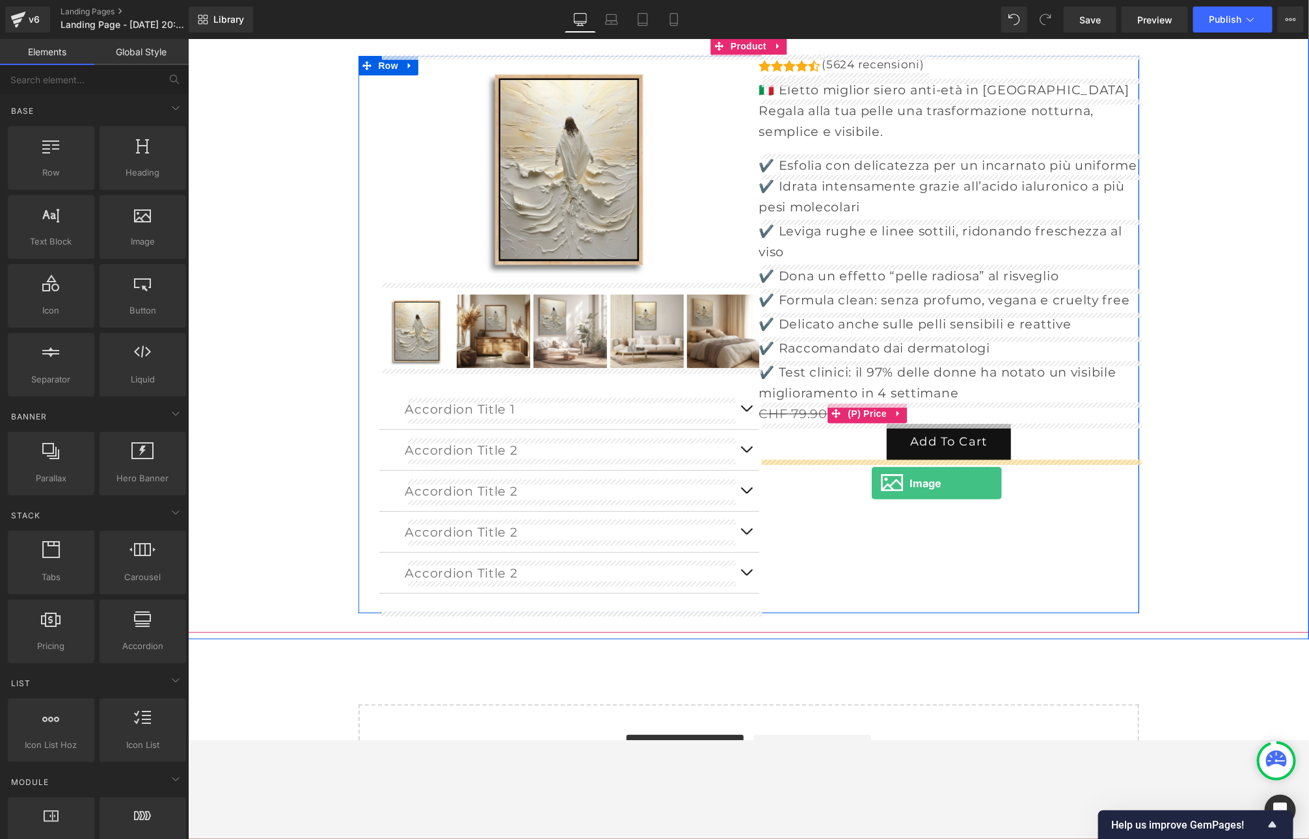
drag, startPoint x: 297, startPoint y: 256, endPoint x: 870, endPoint y: 483, distance: 616.1
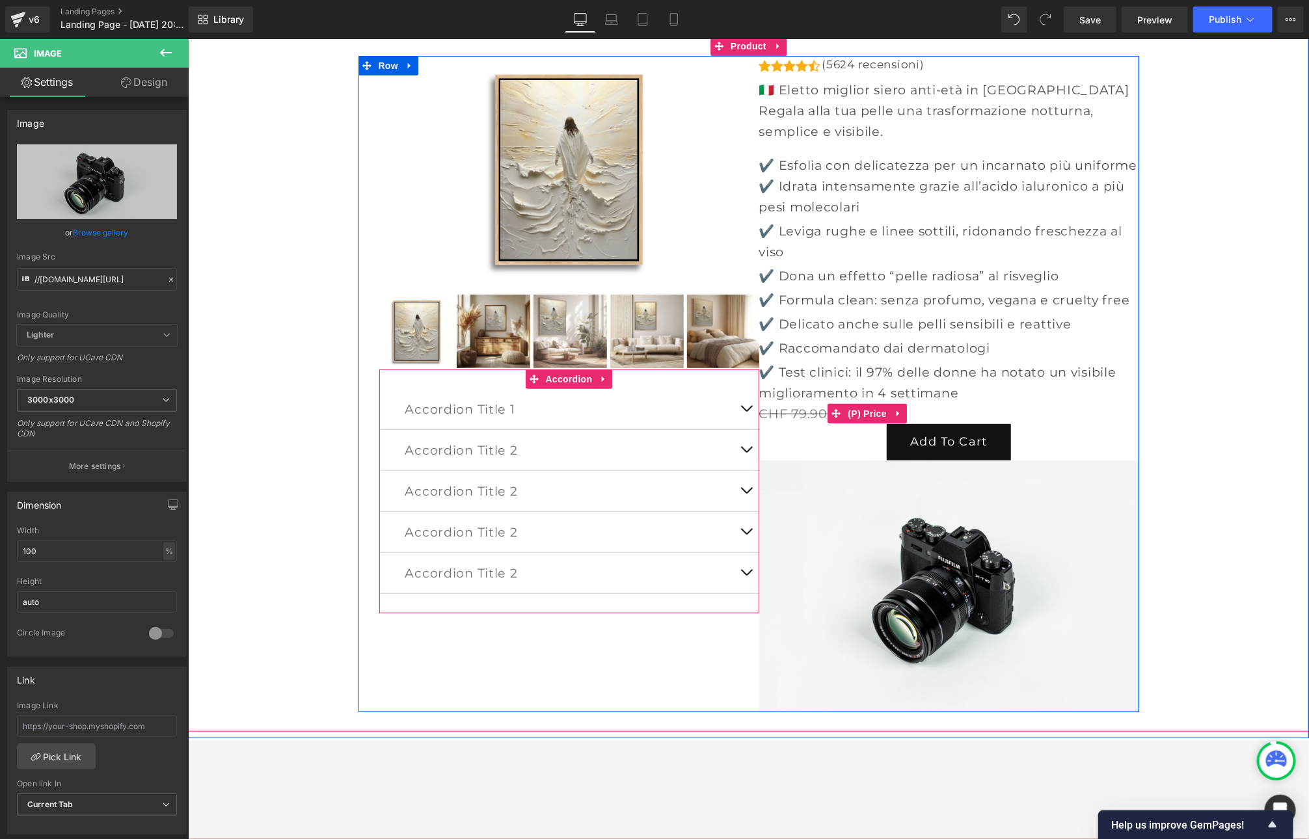
scroll to position [114, 0]
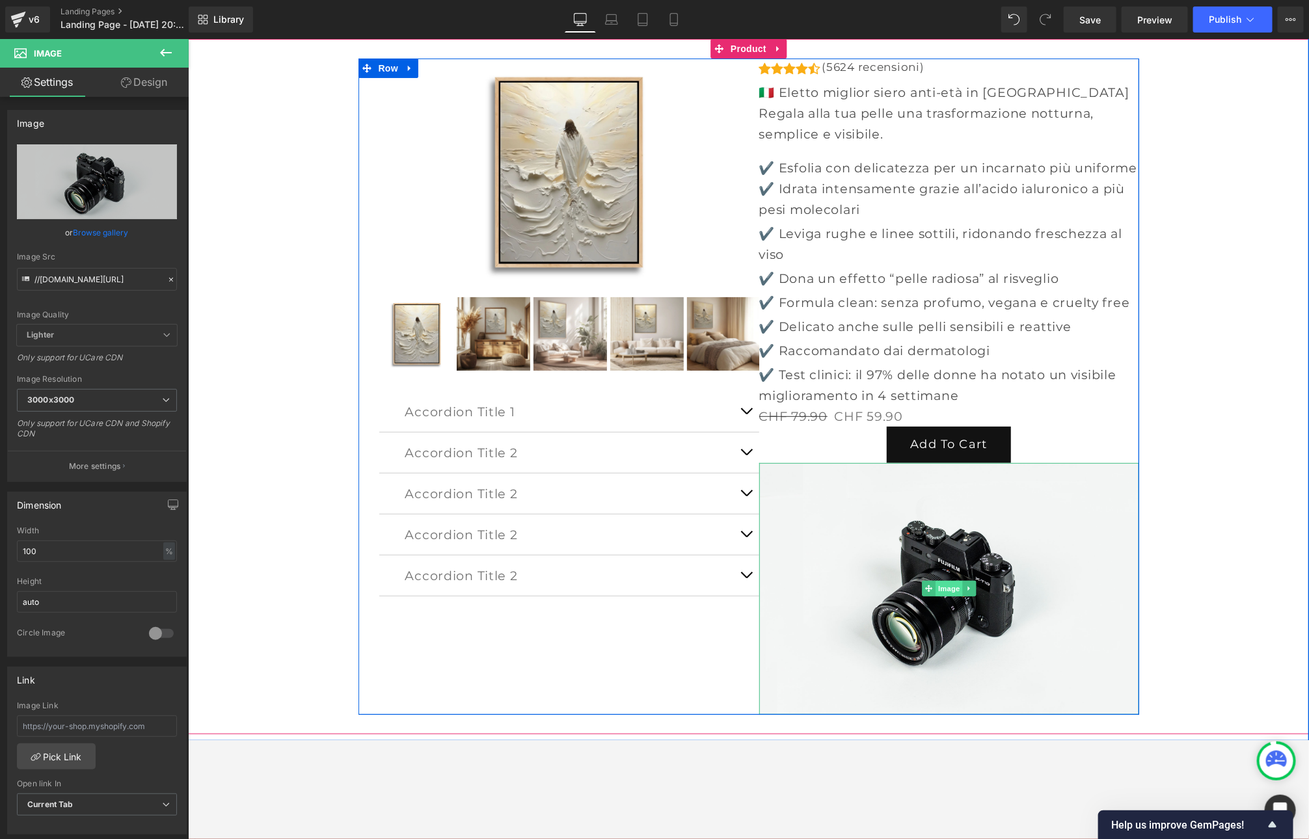
click at [941, 585] on span "Image" at bounding box center [948, 588] width 27 height 16
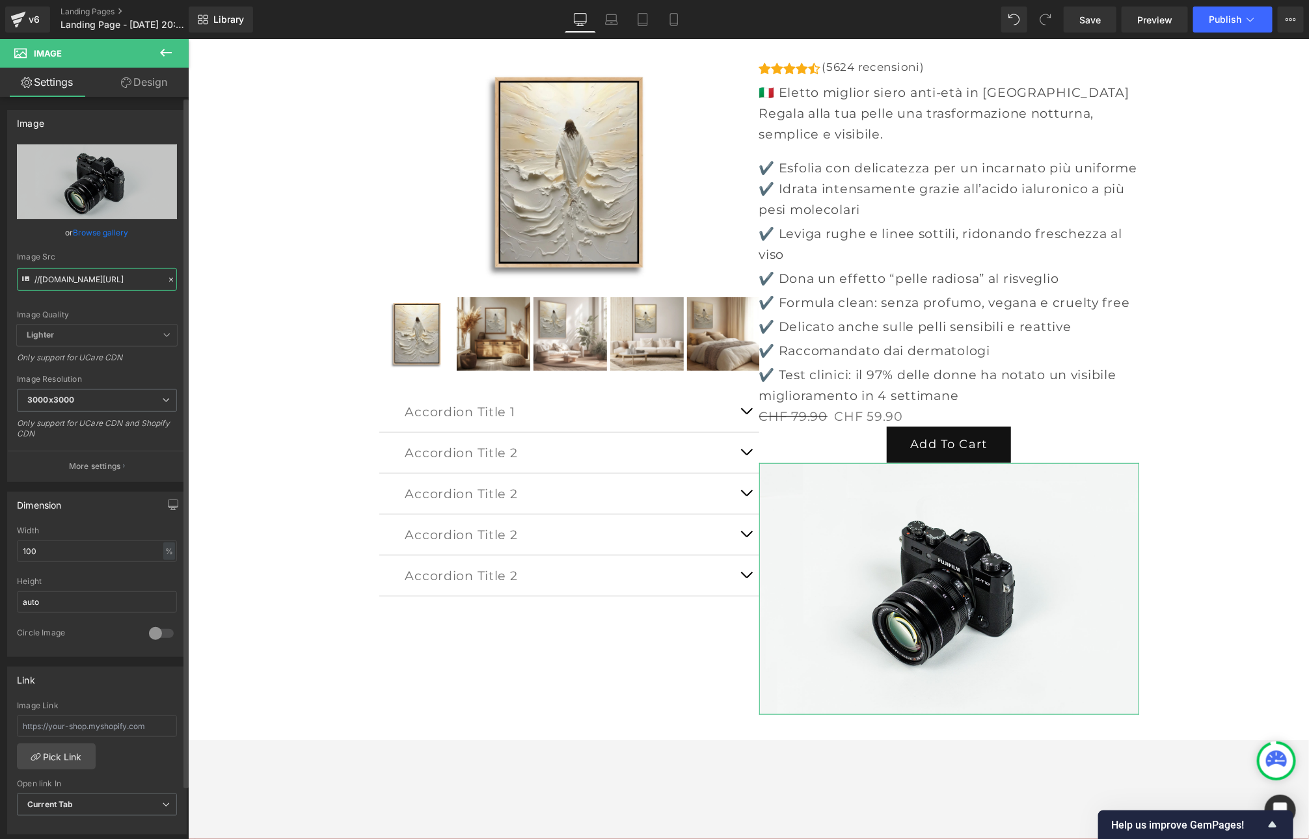
click at [75, 282] on input "//[DOMAIN_NAME][URL]" at bounding box center [97, 279] width 160 height 23
paste input "[URL][DOMAIN_NAME]"
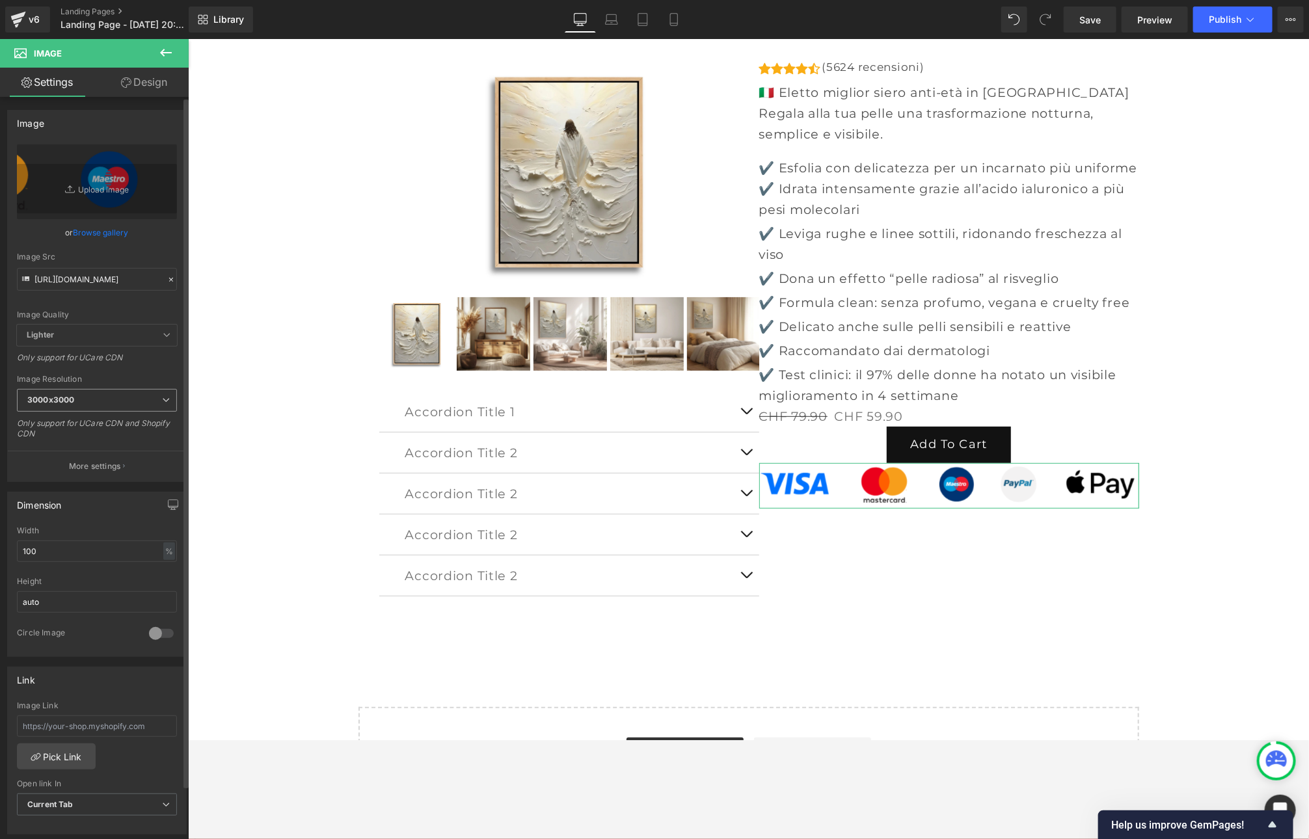
scroll to position [0, 0]
click at [167, 398] on span "3000x3000" at bounding box center [97, 400] width 160 height 23
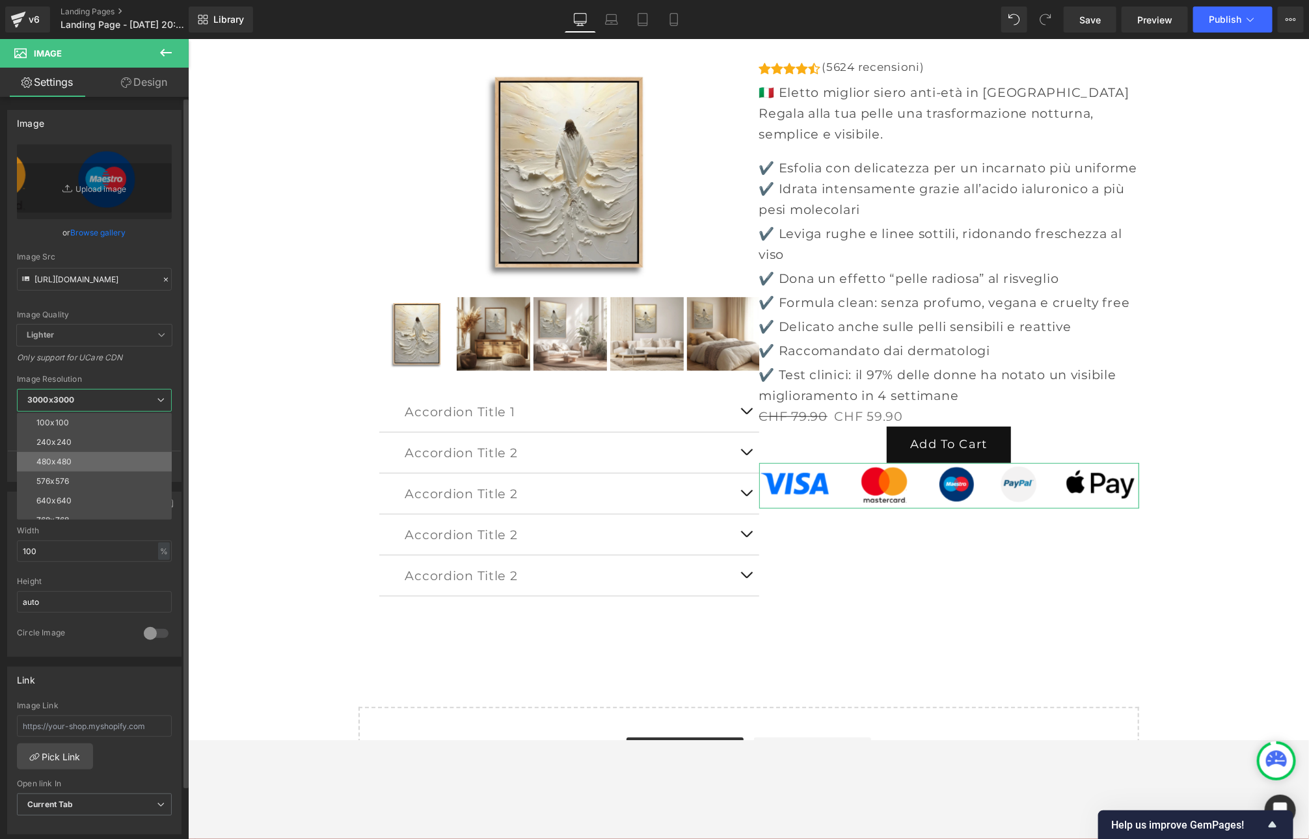
click at [91, 459] on li "480x480" at bounding box center [97, 462] width 161 height 20
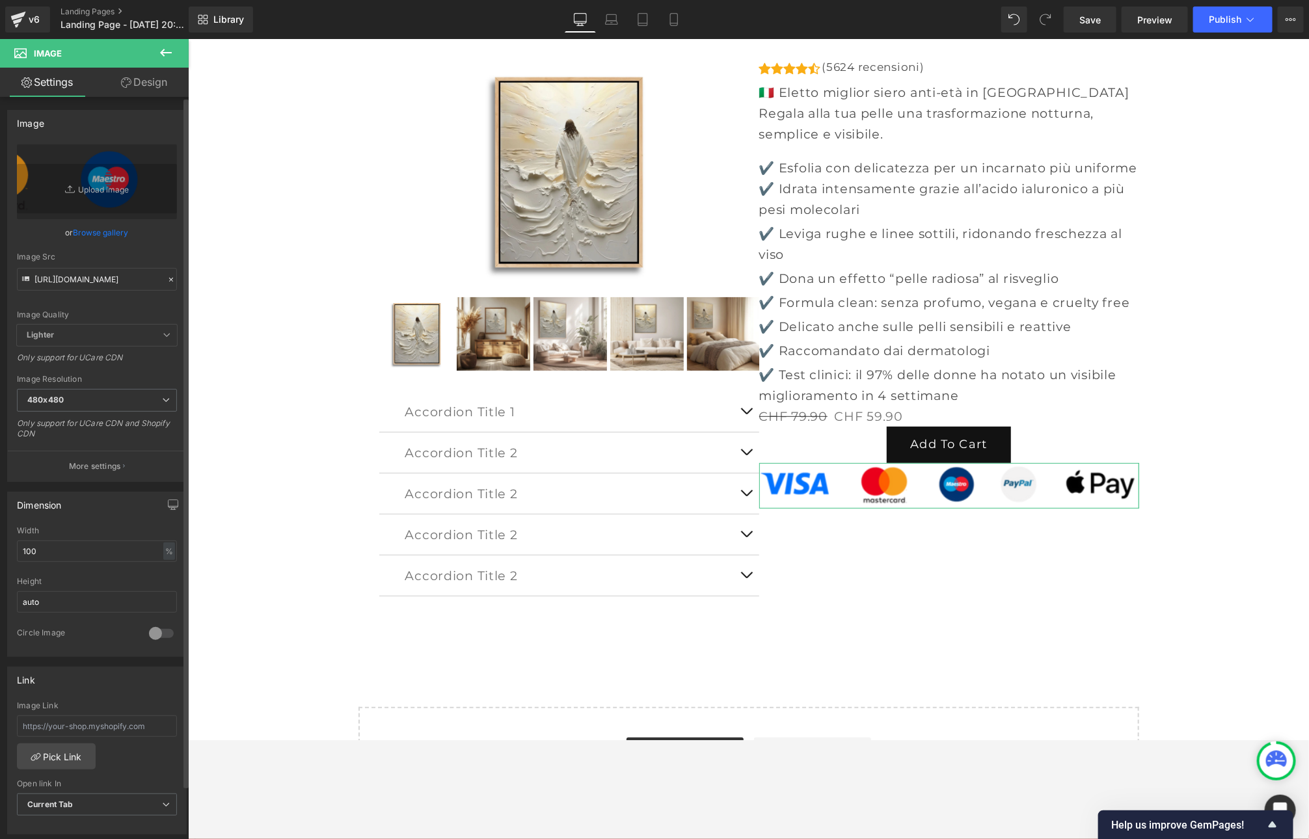
type input "[URL][DOMAIN_NAME]"
drag, startPoint x: 85, startPoint y: 552, endPoint x: 26, endPoint y: 550, distance: 58.6
click at [26, 550] on input "100" at bounding box center [97, 550] width 160 height 21
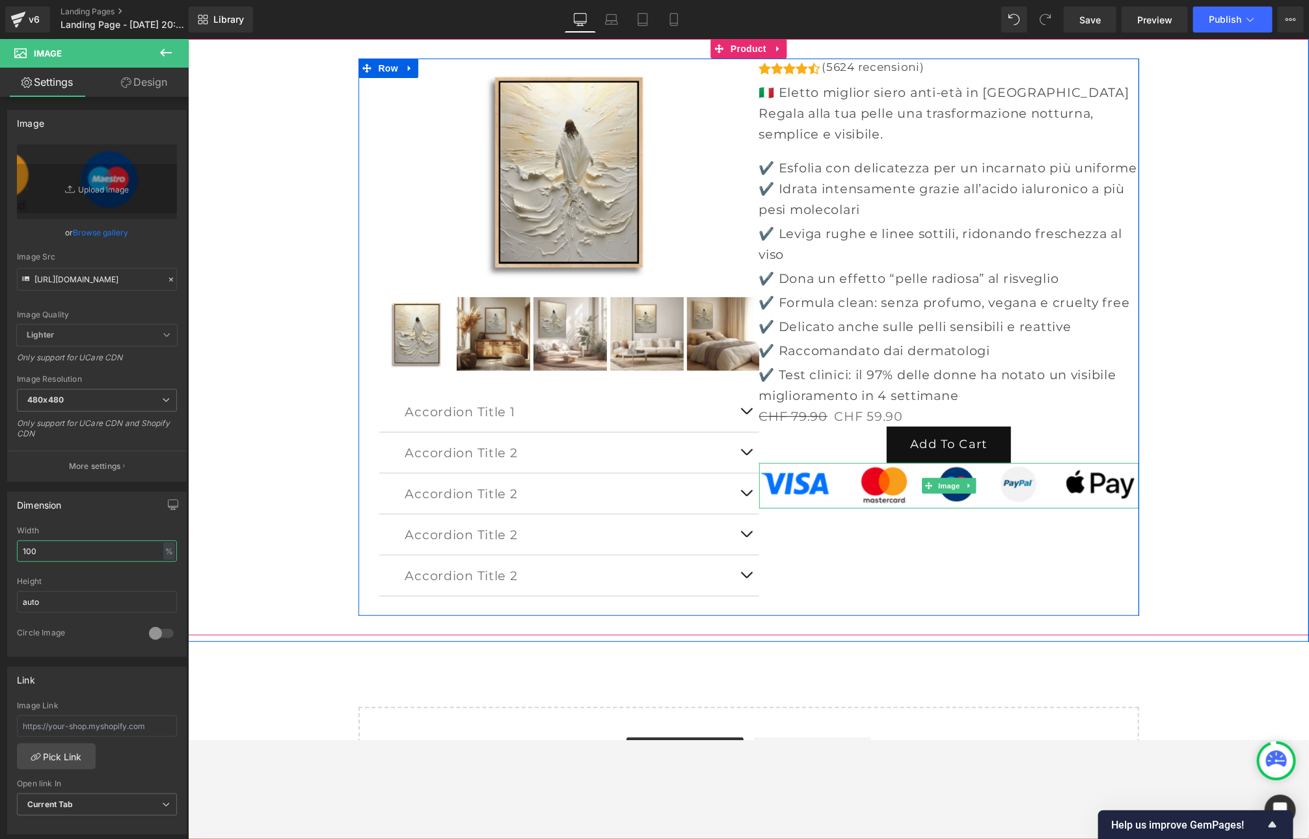
drag, startPoint x: 946, startPoint y: 482, endPoint x: 704, endPoint y: 482, distance: 241.3
click at [945, 482] on span "Image" at bounding box center [948, 485] width 27 height 16
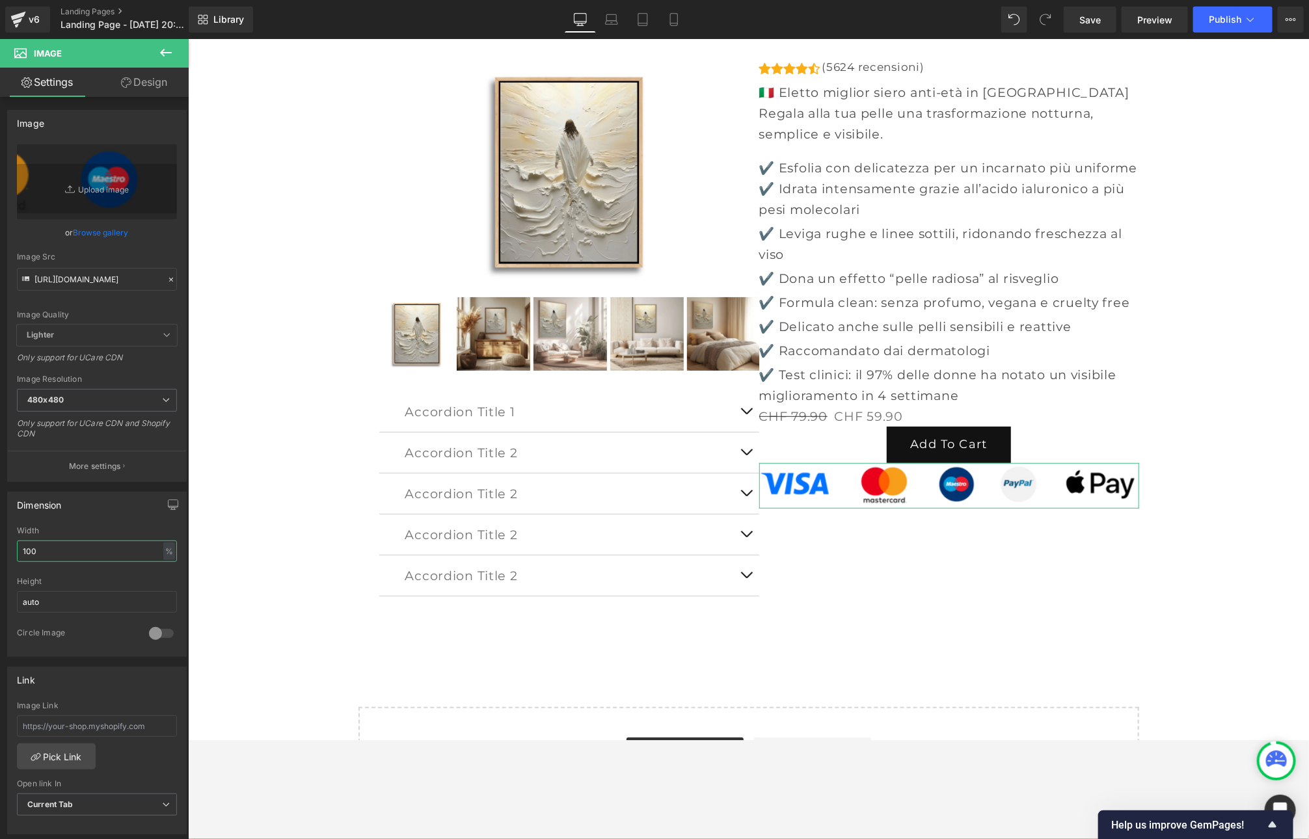
drag, startPoint x: 49, startPoint y: 547, endPoint x: -39, endPoint y: 537, distance: 89.0
click at [0, 537] on html "Image You are previewing how the will restyle your page. You can not edit Eleme…" at bounding box center [654, 419] width 1309 height 839
type input "70"
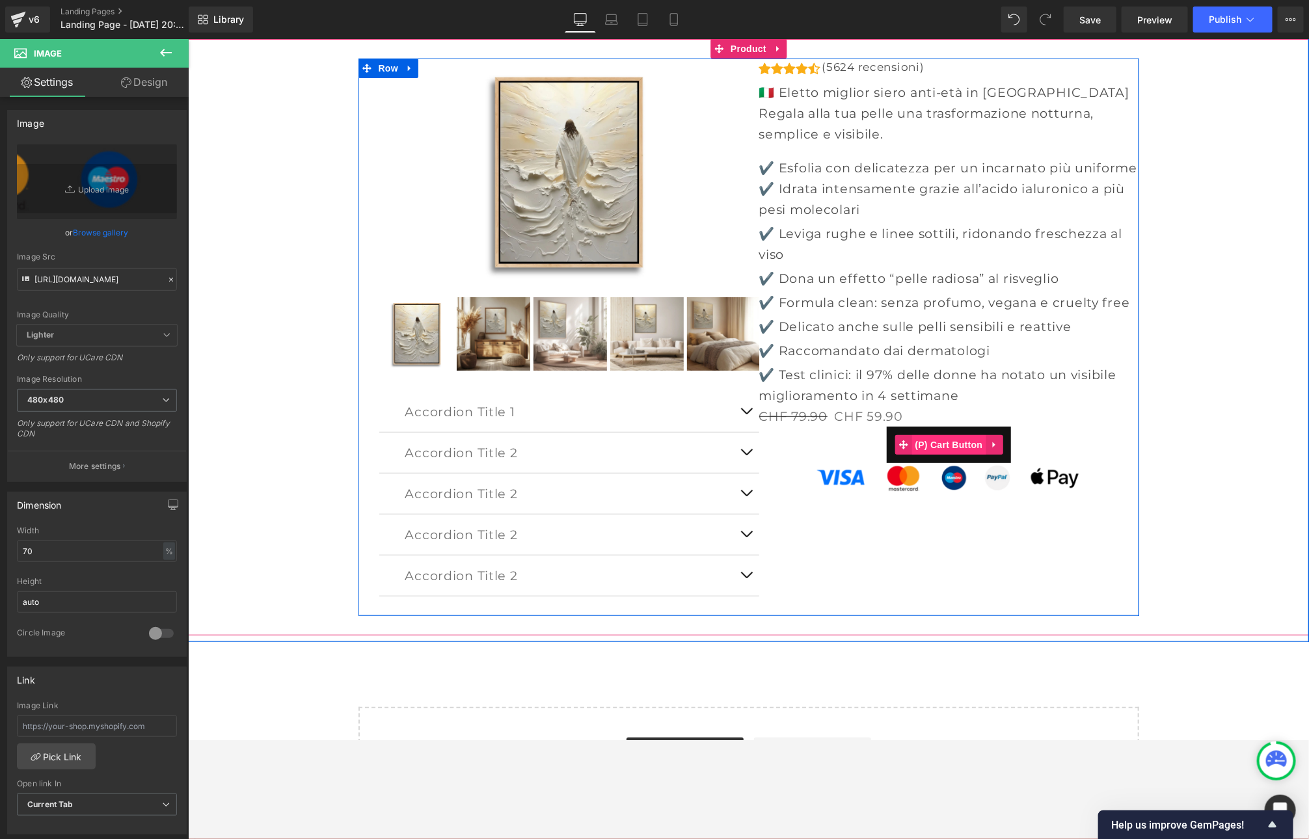
click at [956, 440] on span "(P) Cart Button" at bounding box center [948, 444] width 74 height 20
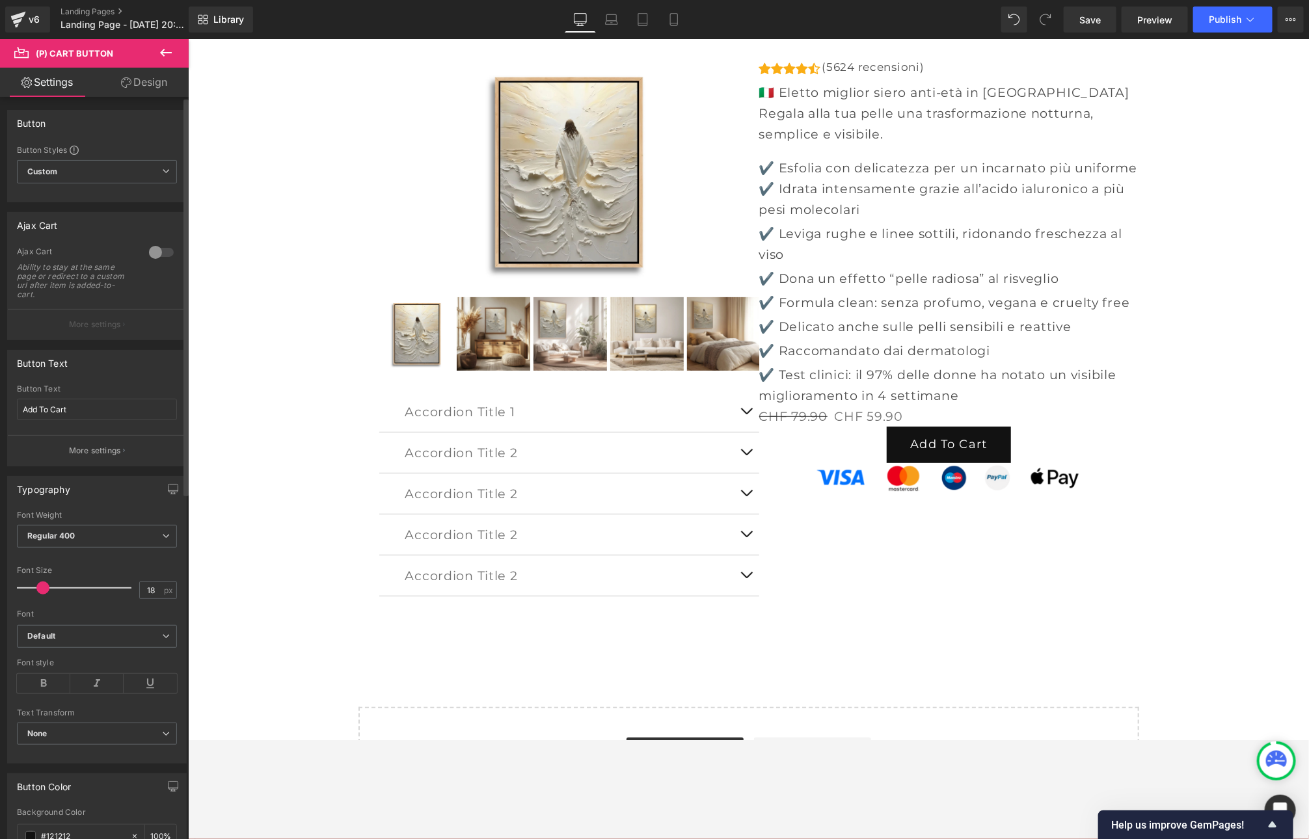
click at [165, 253] on div at bounding box center [161, 252] width 31 height 21
click at [90, 321] on p "More settings" at bounding box center [95, 325] width 52 height 12
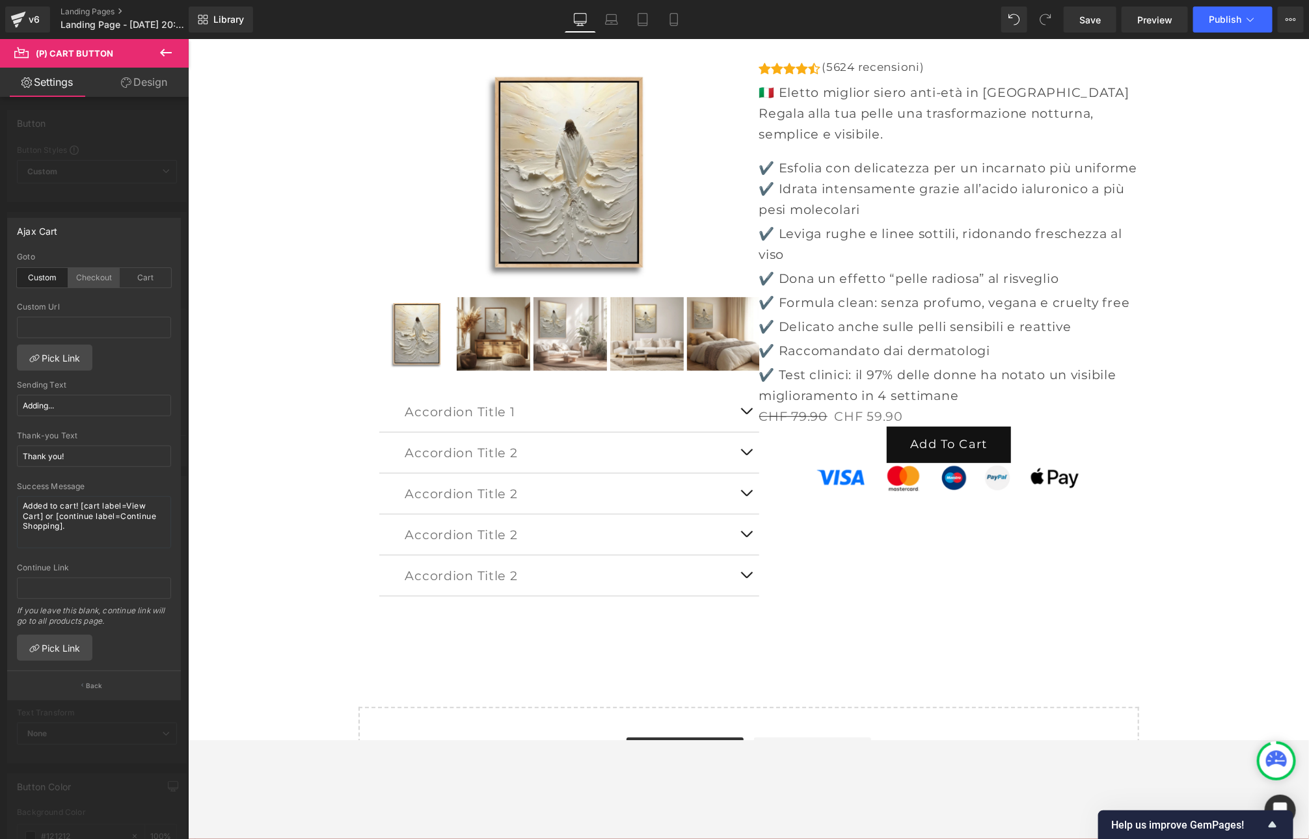
click at [88, 274] on div "Checkout" at bounding box center [93, 278] width 51 height 20
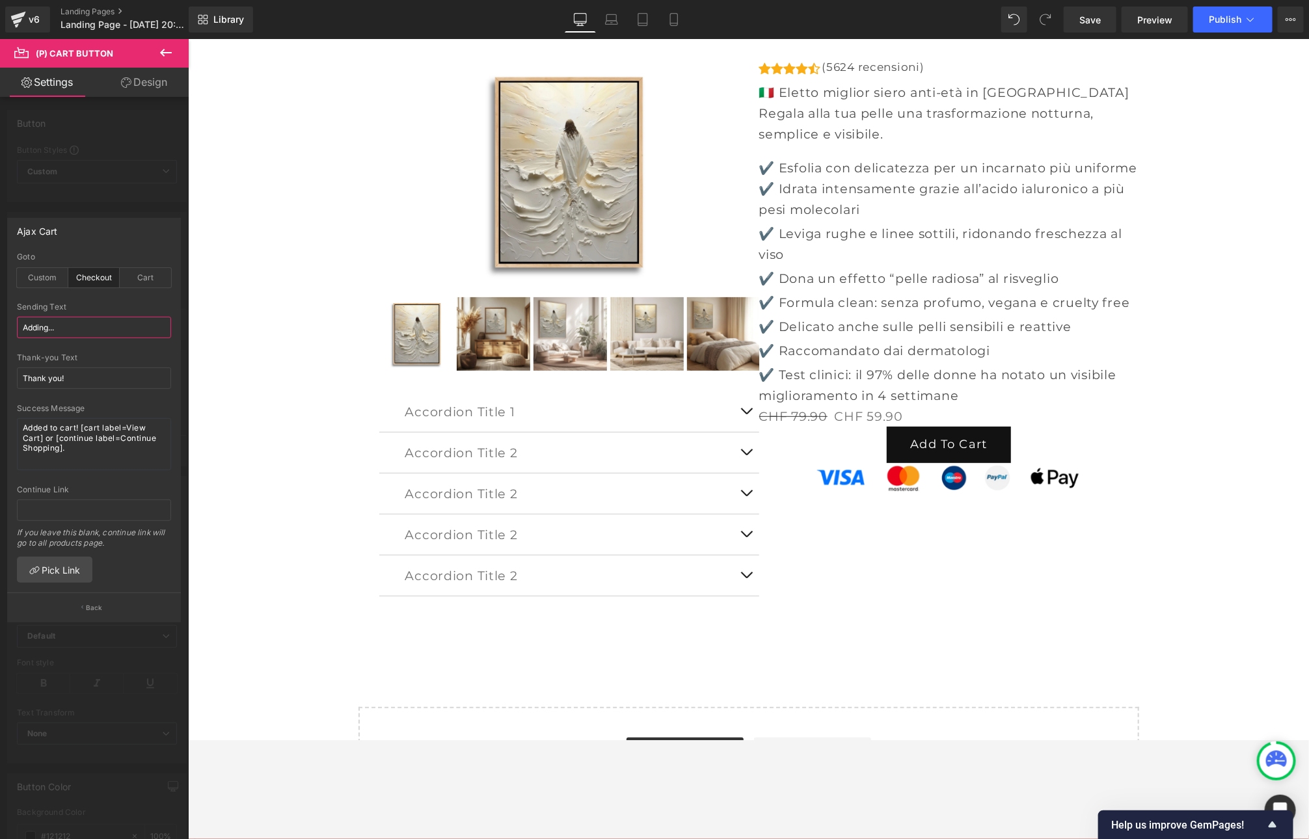
drag, startPoint x: 64, startPoint y: 327, endPoint x: -14, endPoint y: 321, distance: 78.3
click at [0, 321] on html "(P) Cart Button You are previewing how the will restyle your page. You can not …" at bounding box center [654, 419] width 1309 height 839
drag, startPoint x: 96, startPoint y: 328, endPoint x: -1, endPoint y: 317, distance: 98.1
click at [0, 317] on html "(P) Cart Button You are previewing how the will restyle your page. You can not …" at bounding box center [654, 419] width 1309 height 839
type input "AJOUTER AU PANIER"
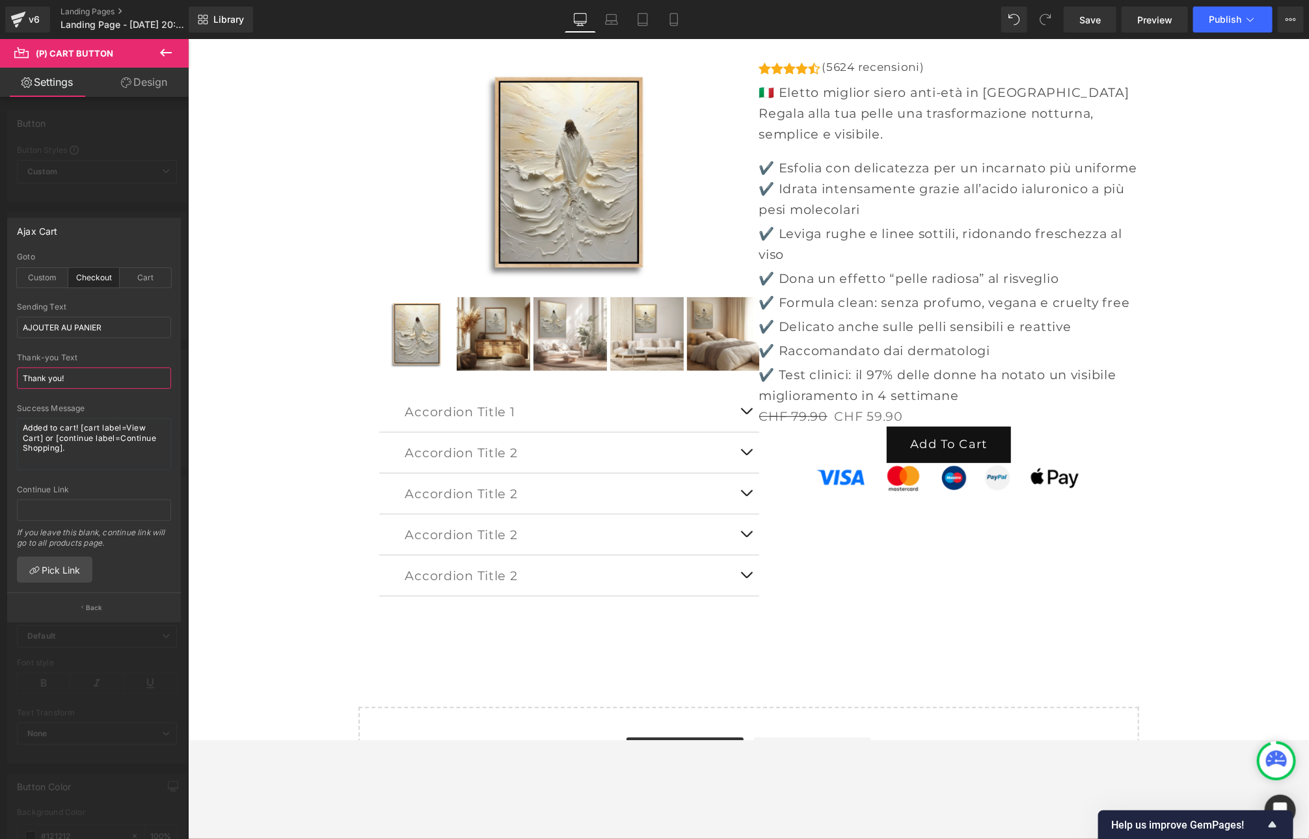
drag, startPoint x: 77, startPoint y: 377, endPoint x: -34, endPoint y: 369, distance: 111.5
click at [0, 369] on html "(P) Cart Button You are previewing how the will restyle your page. You can not …" at bounding box center [654, 419] width 1309 height 839
paste input "AJOUTER AU PANIER"
type input "AJOUTER AU PANIER"
click at [40, 280] on div "Custom" at bounding box center [42, 278] width 51 height 20
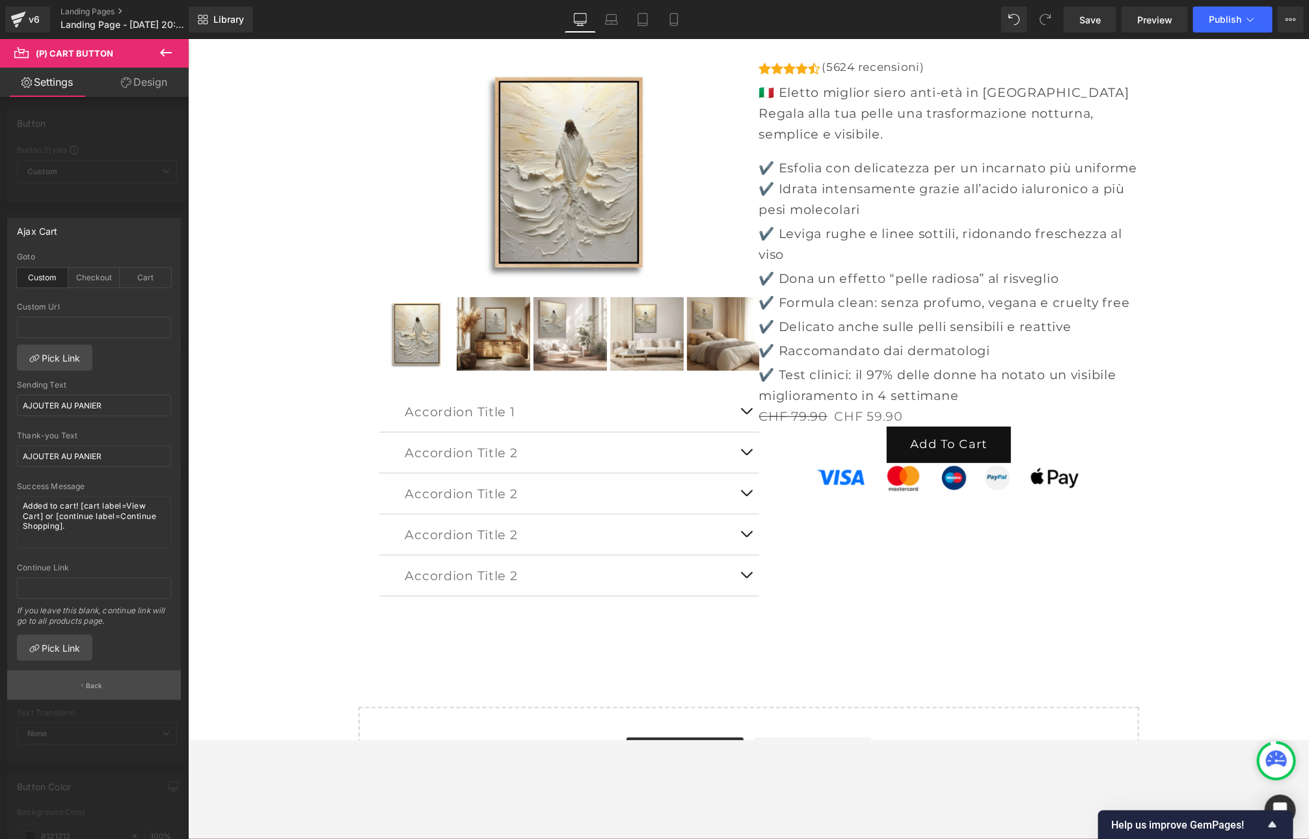
click at [88, 681] on p "Back" at bounding box center [94, 686] width 17 height 10
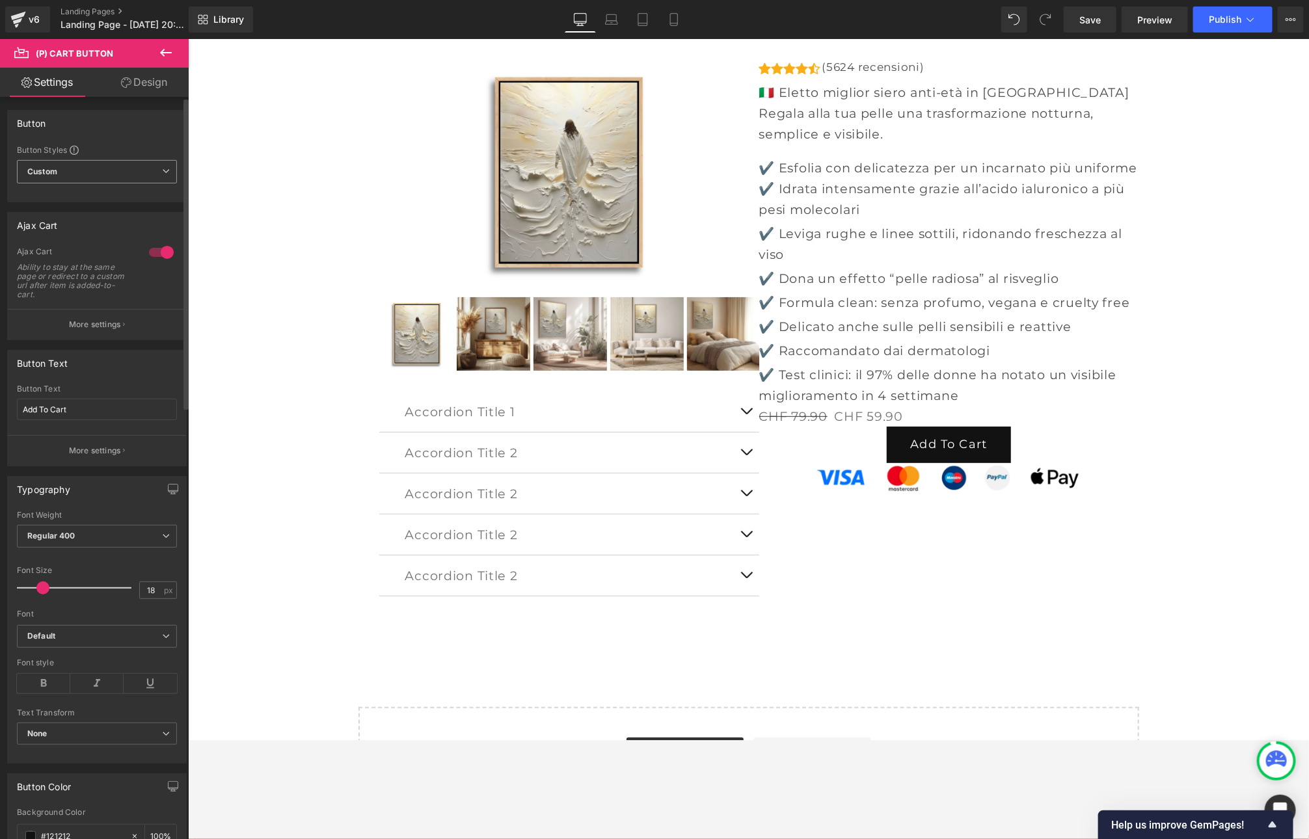
click at [118, 174] on span "Custom Setup Global Style" at bounding box center [97, 171] width 160 height 23
click at [119, 172] on span "Custom Setup Global Style" at bounding box center [94, 171] width 155 height 23
click at [89, 445] on p "More settings" at bounding box center [95, 446] width 52 height 12
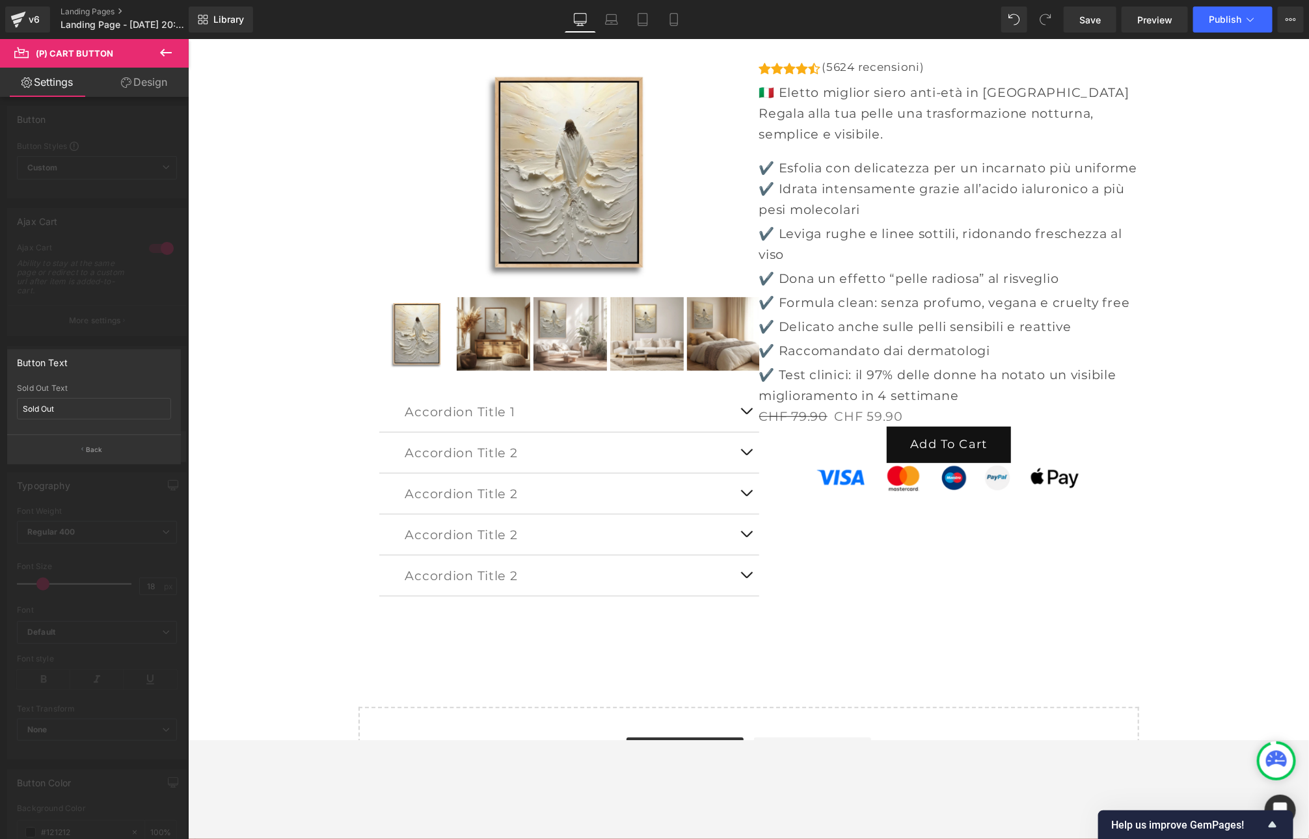
scroll to position [7, 0]
click at [89, 446] on p "Back" at bounding box center [94, 450] width 17 height 10
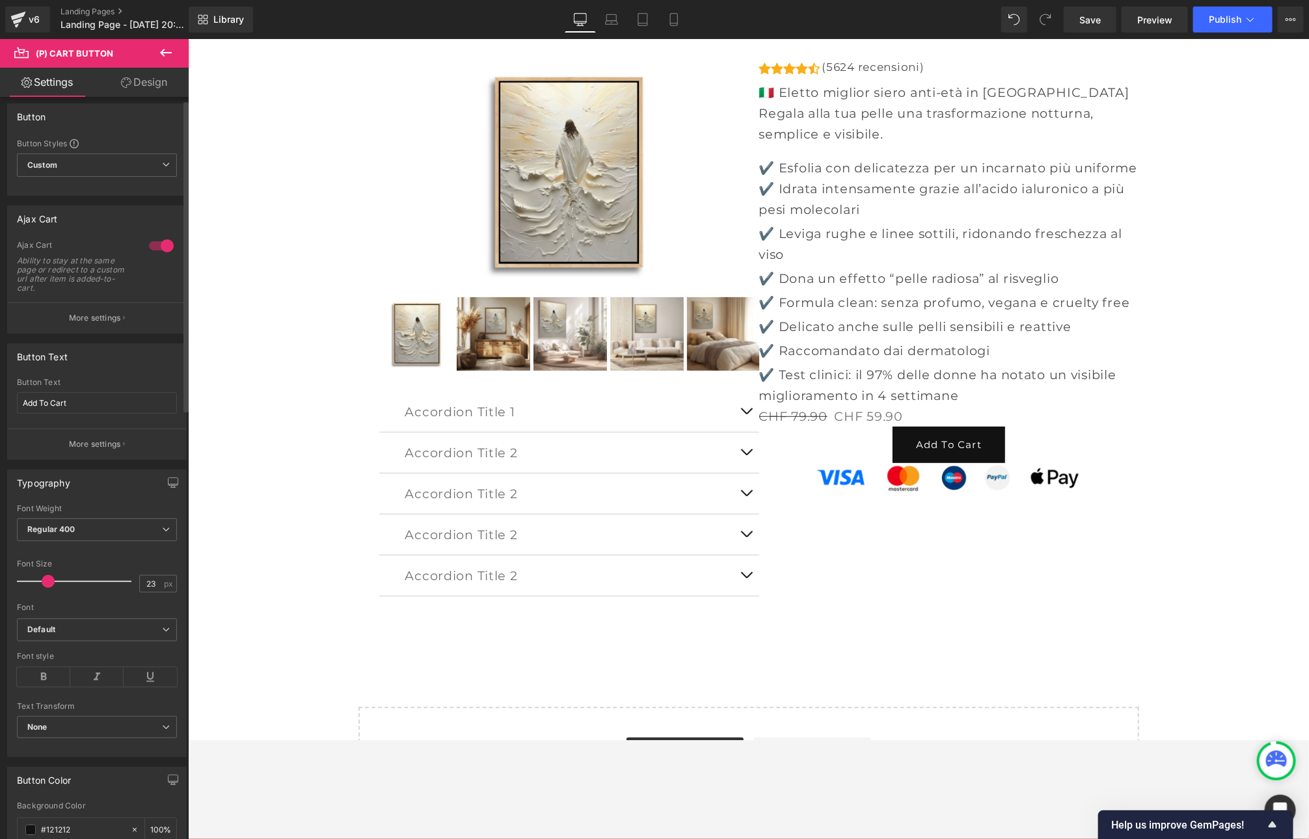
type input "24"
click at [47, 575] on span at bounding box center [49, 581] width 13 height 13
click at [116, 525] on span "Regular 400" at bounding box center [97, 529] width 160 height 23
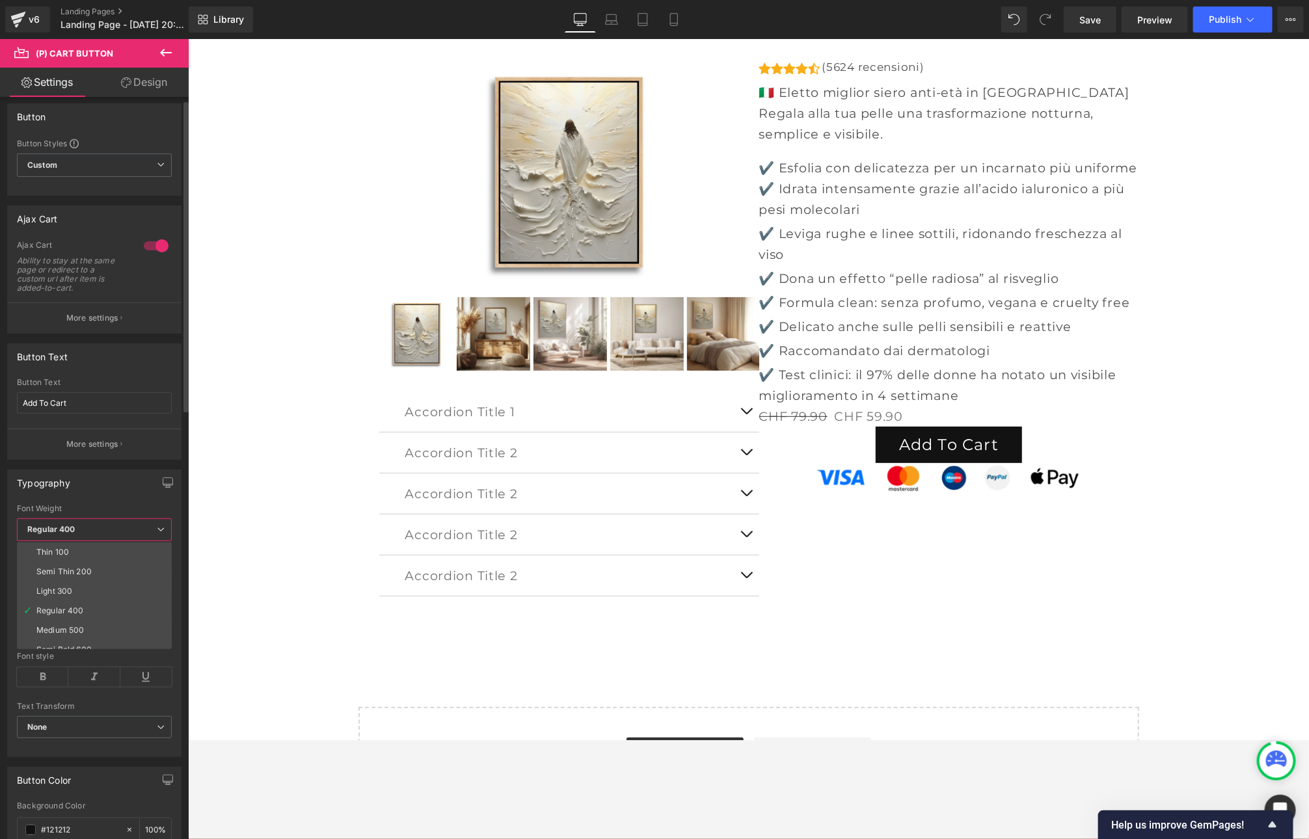
click at [116, 525] on span "Regular 400" at bounding box center [94, 529] width 155 height 23
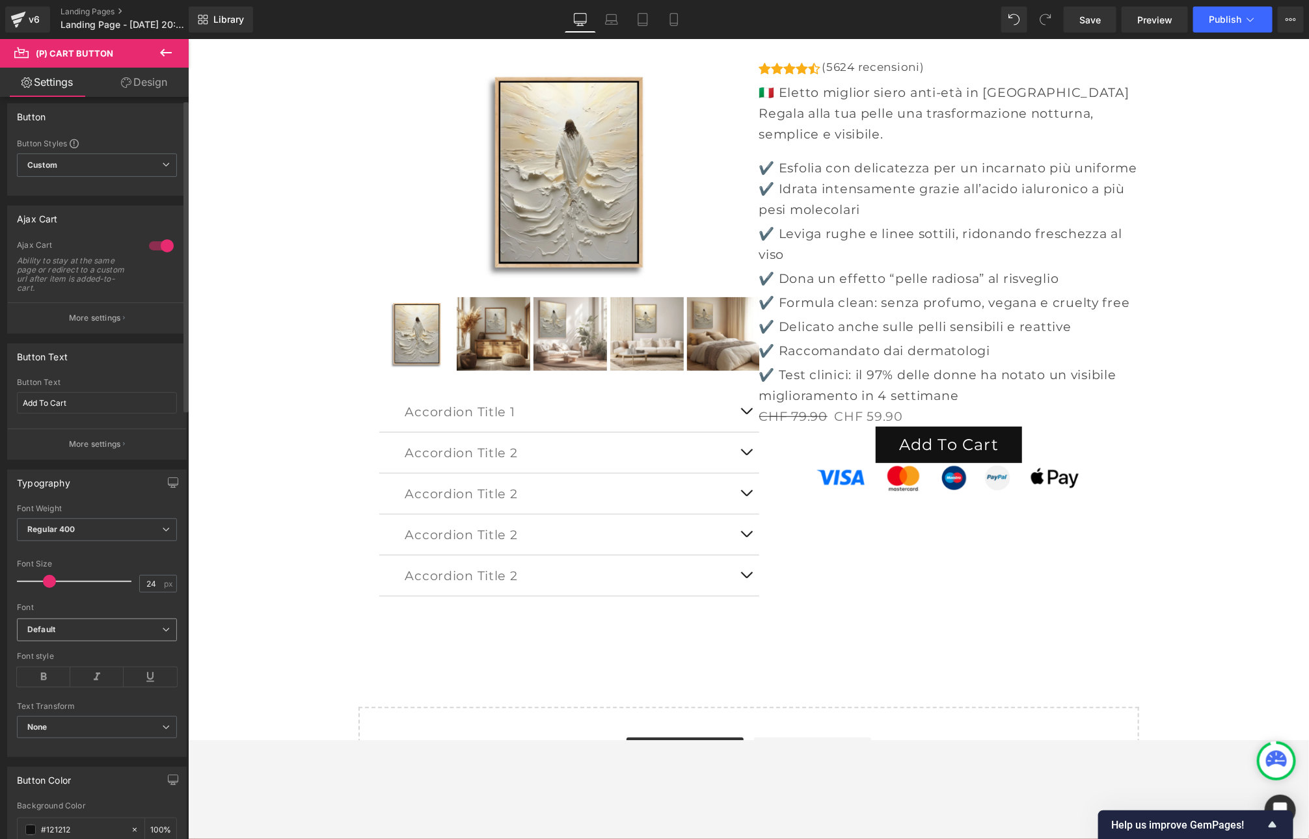
click at [83, 627] on b "Default" at bounding box center [94, 629] width 135 height 11
click at [72, 676] on li "Montserrat" at bounding box center [94, 675] width 155 height 21
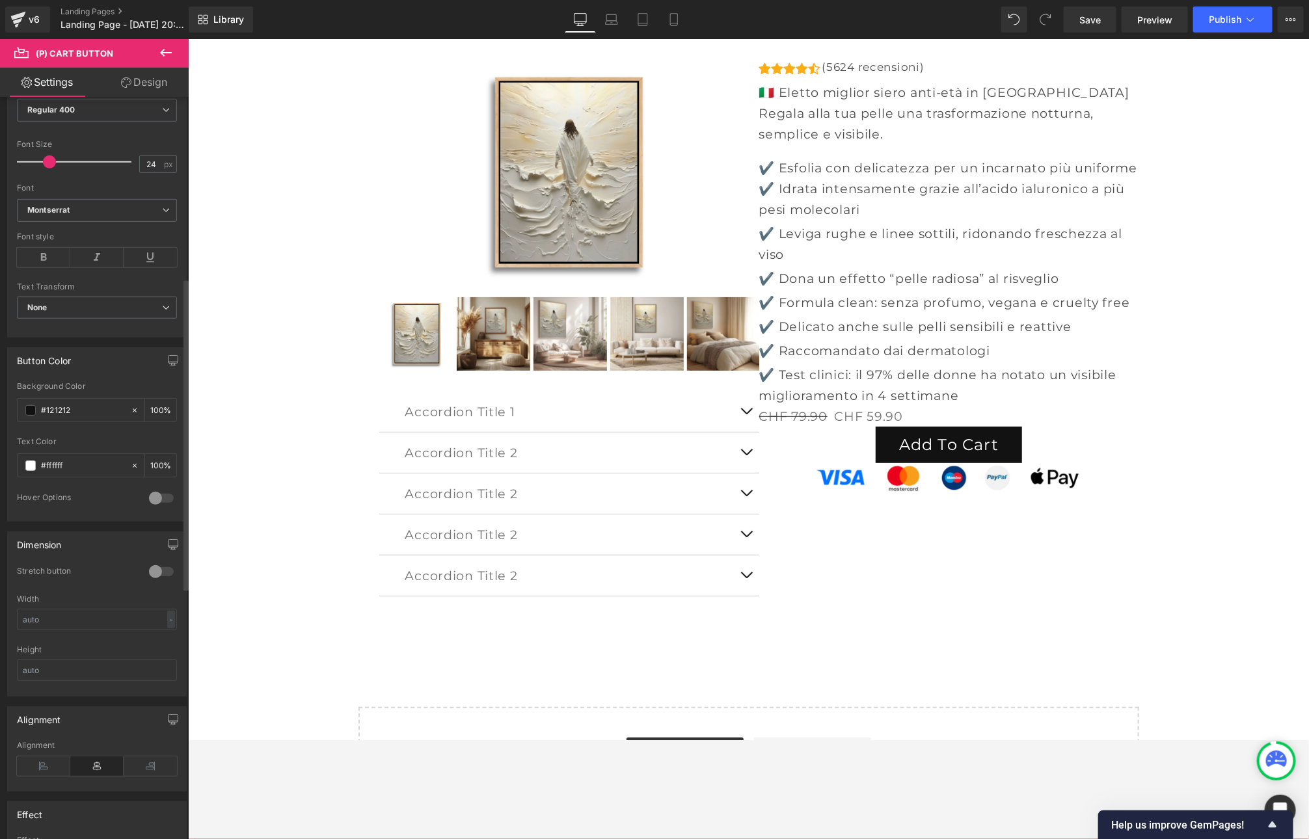
scroll to position [429, 0]
click at [169, 564] on div at bounding box center [161, 568] width 31 height 21
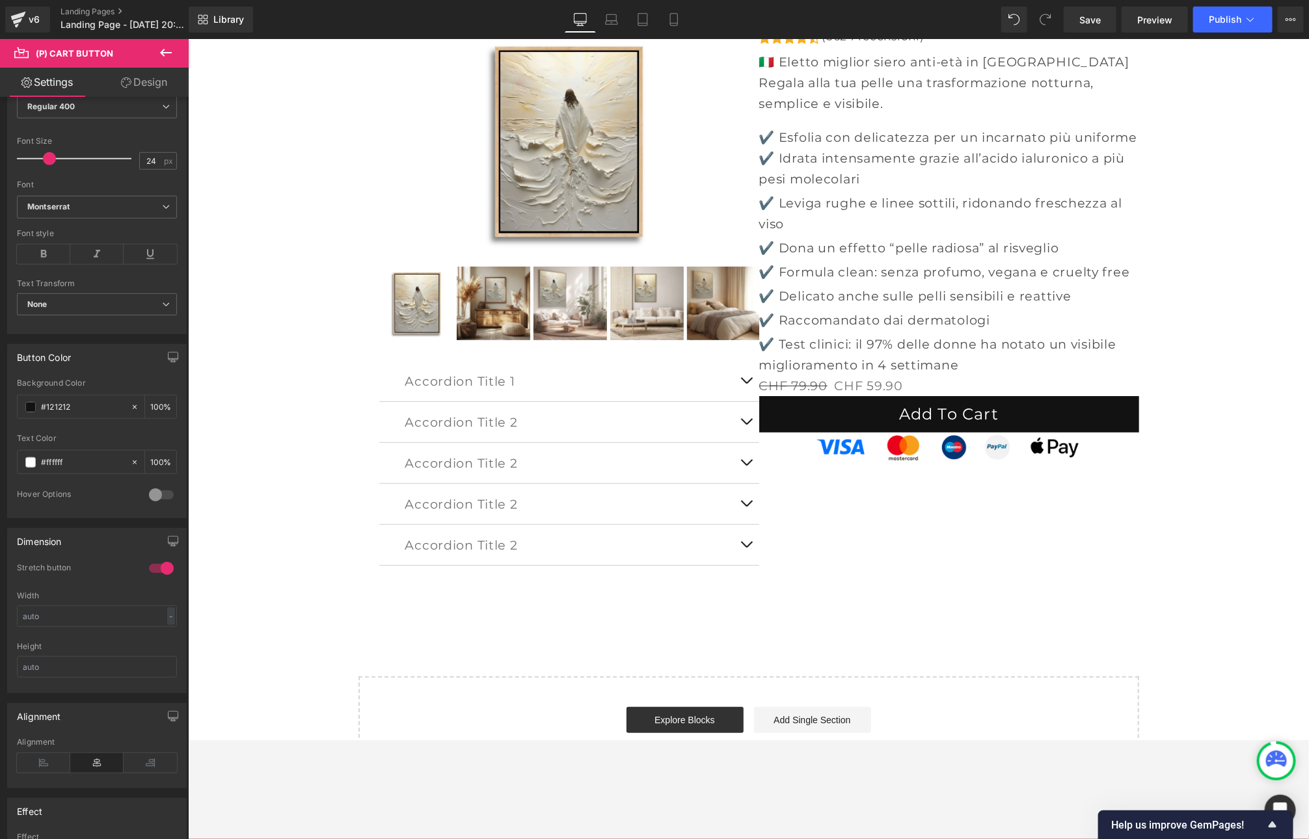
scroll to position [163, 0]
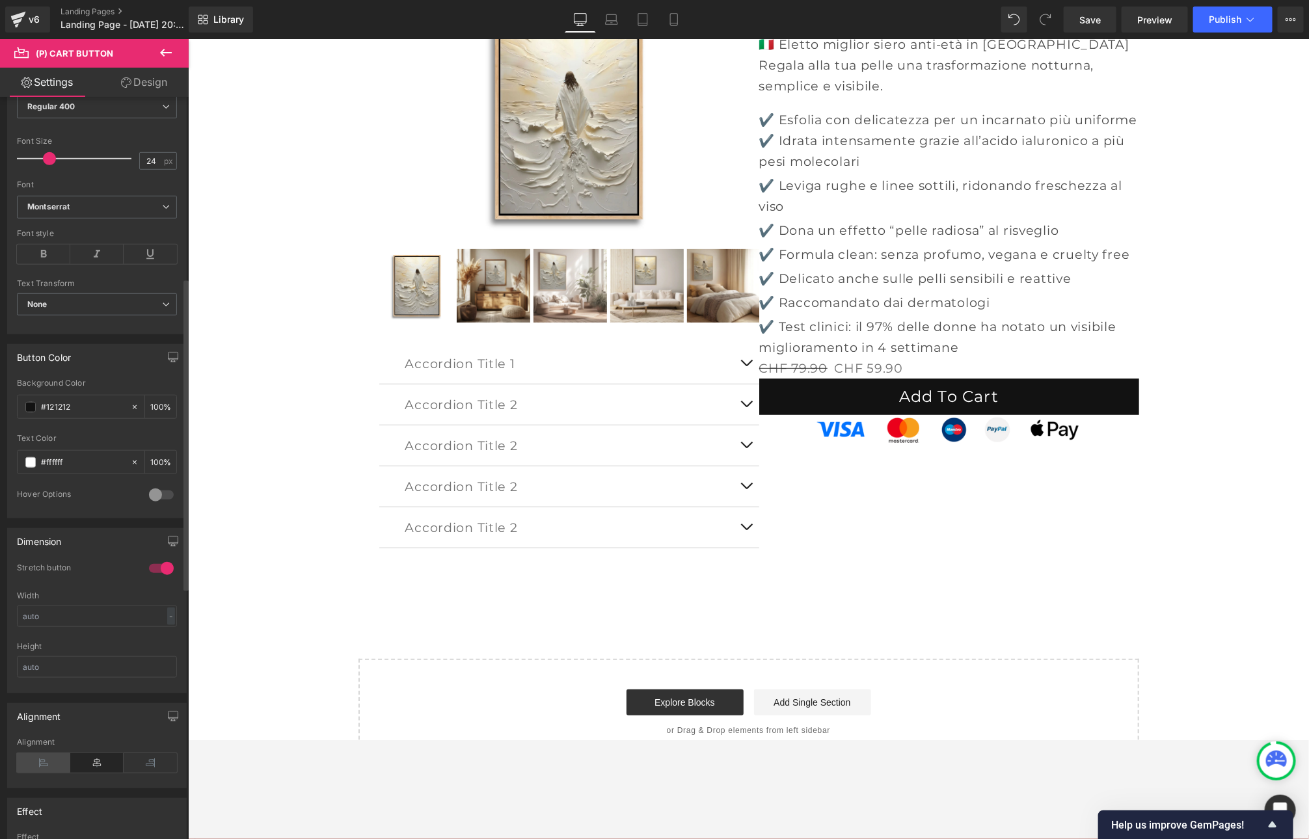
click at [51, 756] on icon at bounding box center [43, 763] width 53 height 20
click at [84, 757] on icon at bounding box center [96, 763] width 53 height 20
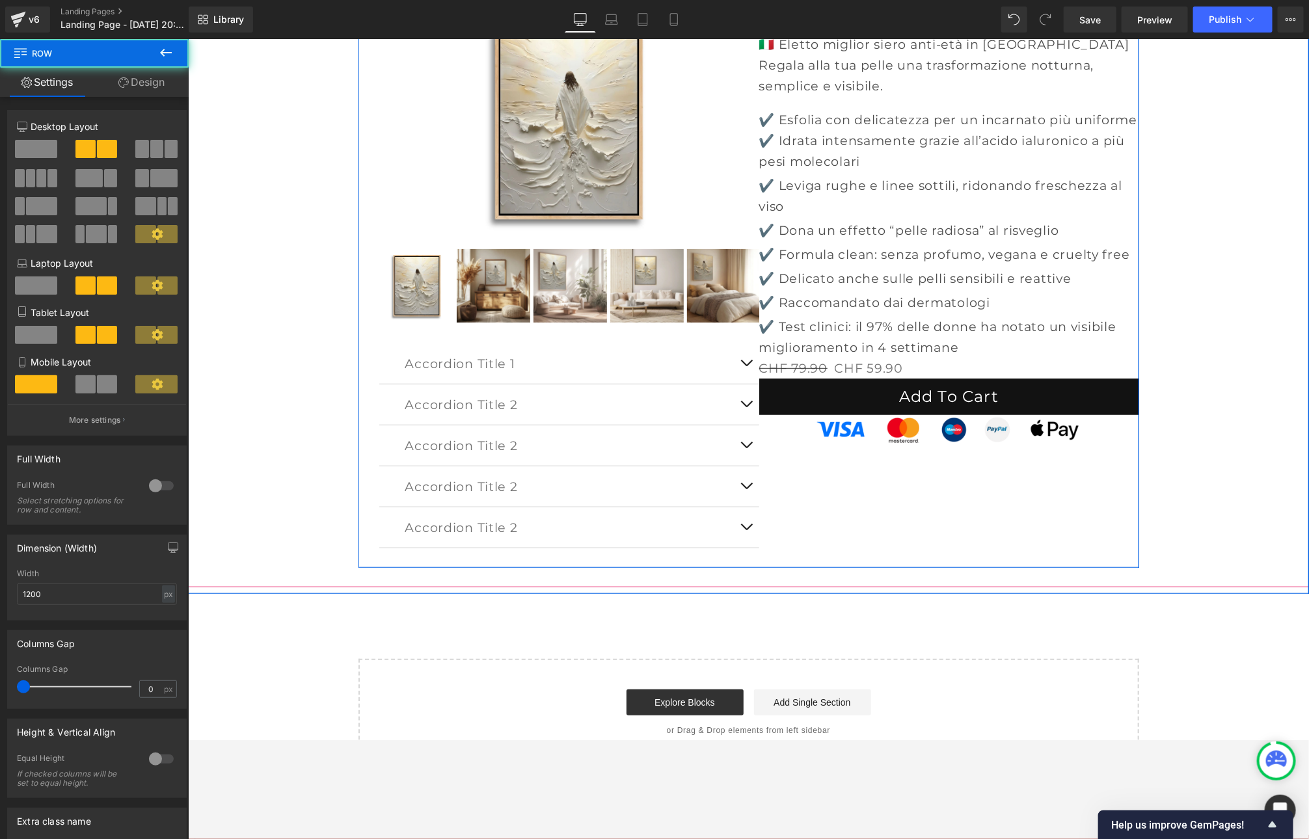
click at [790, 472] on div "Sale Off (P) Image" at bounding box center [748, 288] width 780 height 557
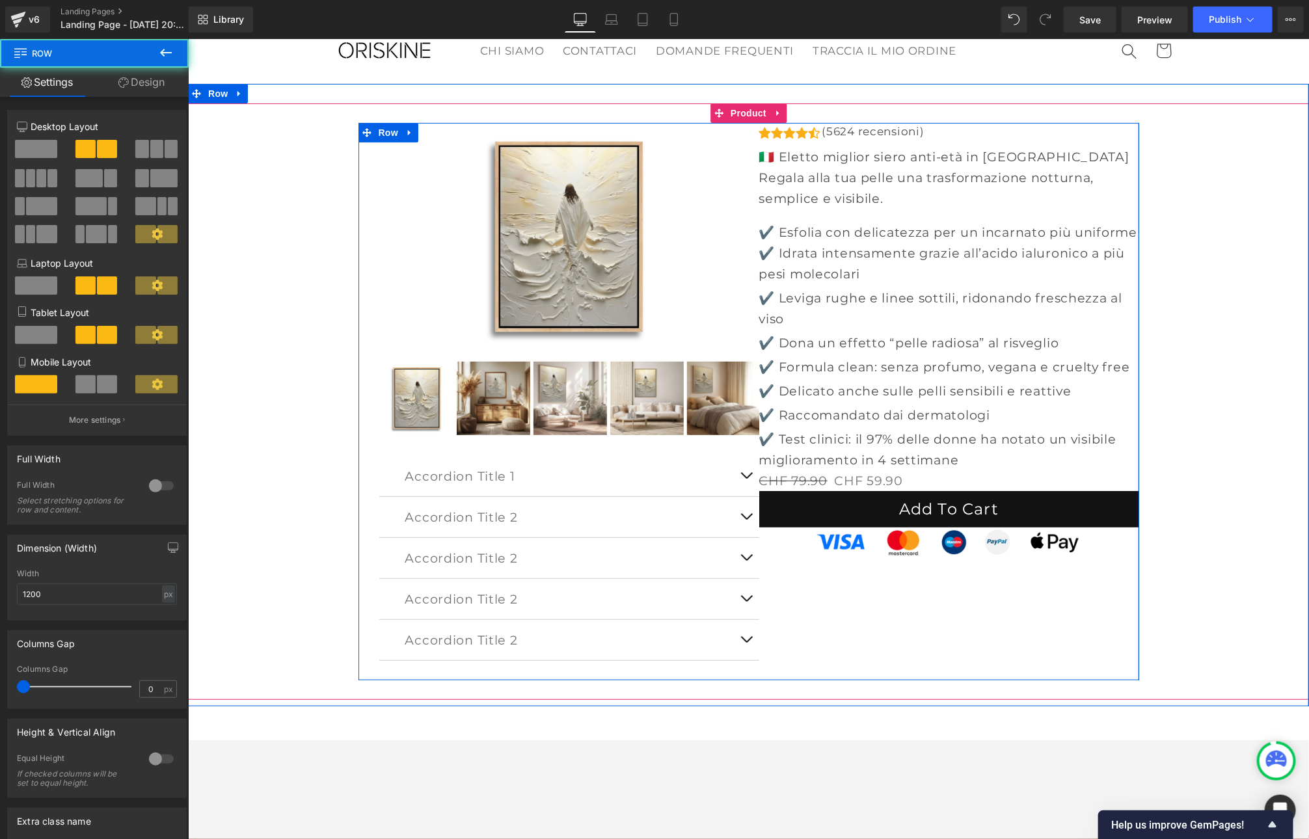
scroll to position [0, 0]
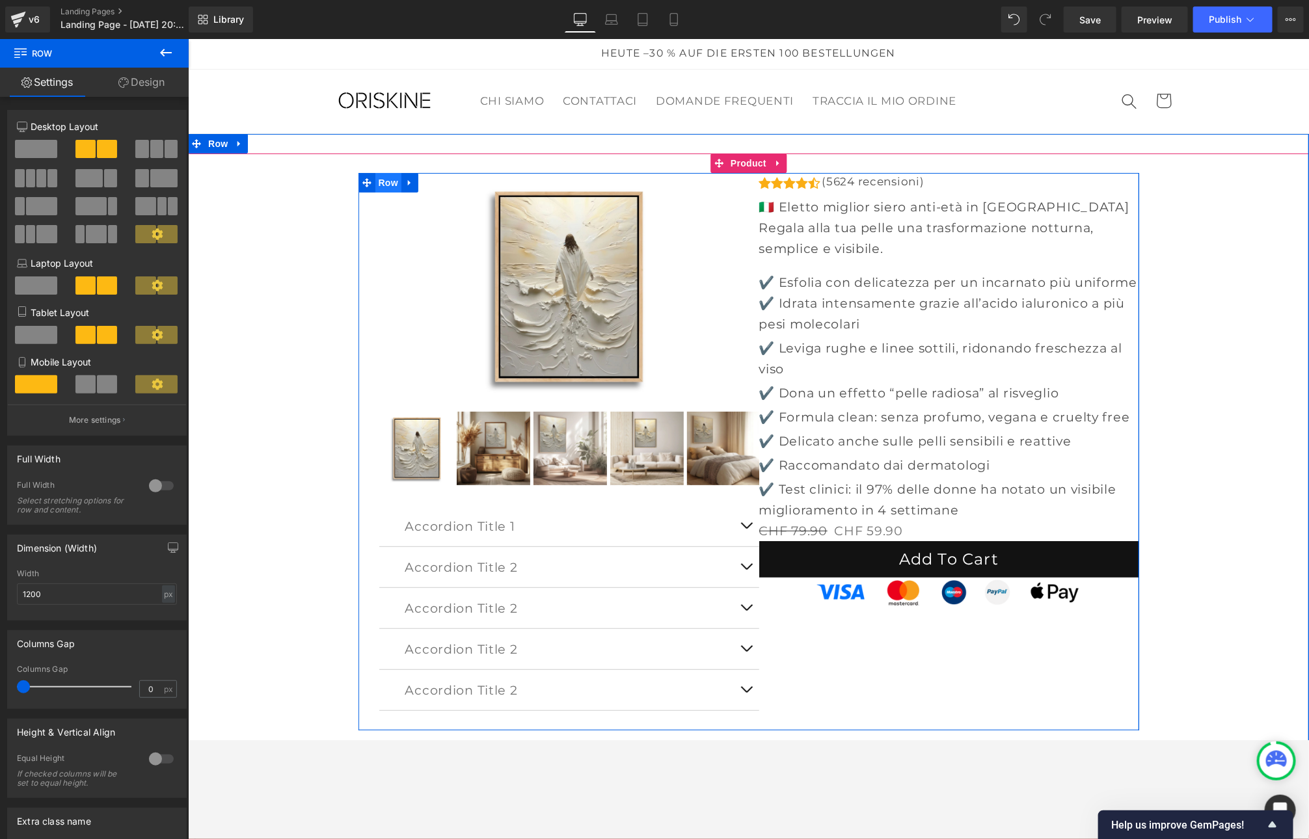
click at [382, 185] on span "Row" at bounding box center [388, 182] width 26 height 20
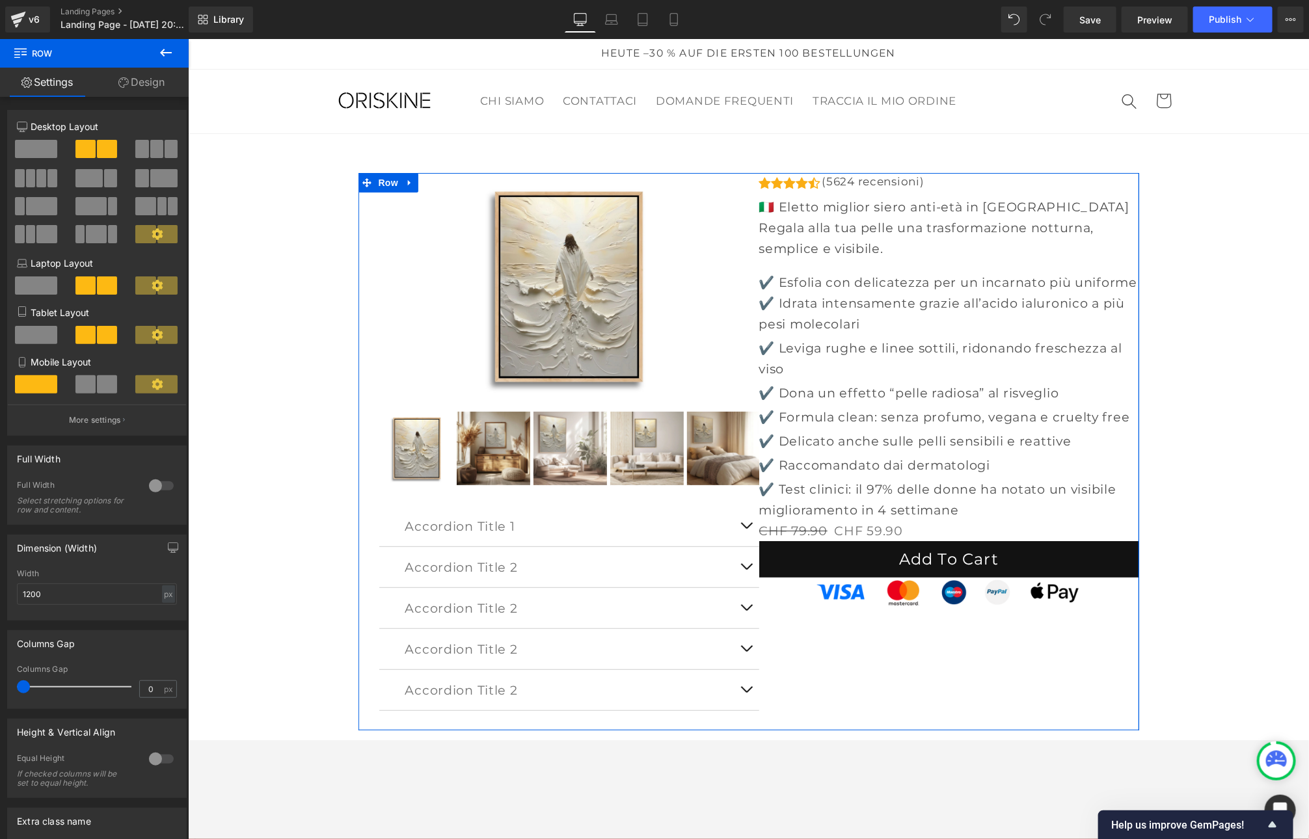
click at [153, 84] on link "Design" at bounding box center [141, 82] width 94 height 29
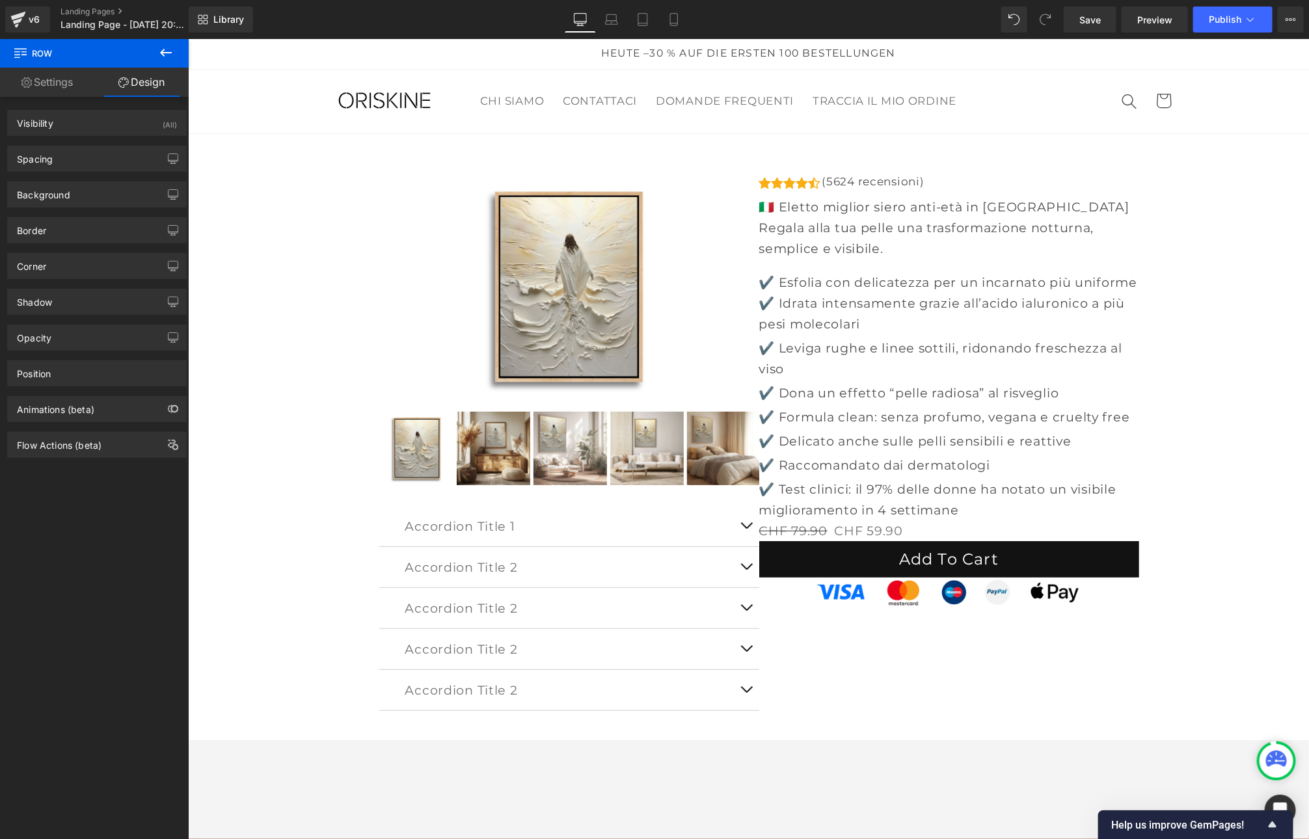
click at [176, 49] on button at bounding box center [166, 53] width 46 height 29
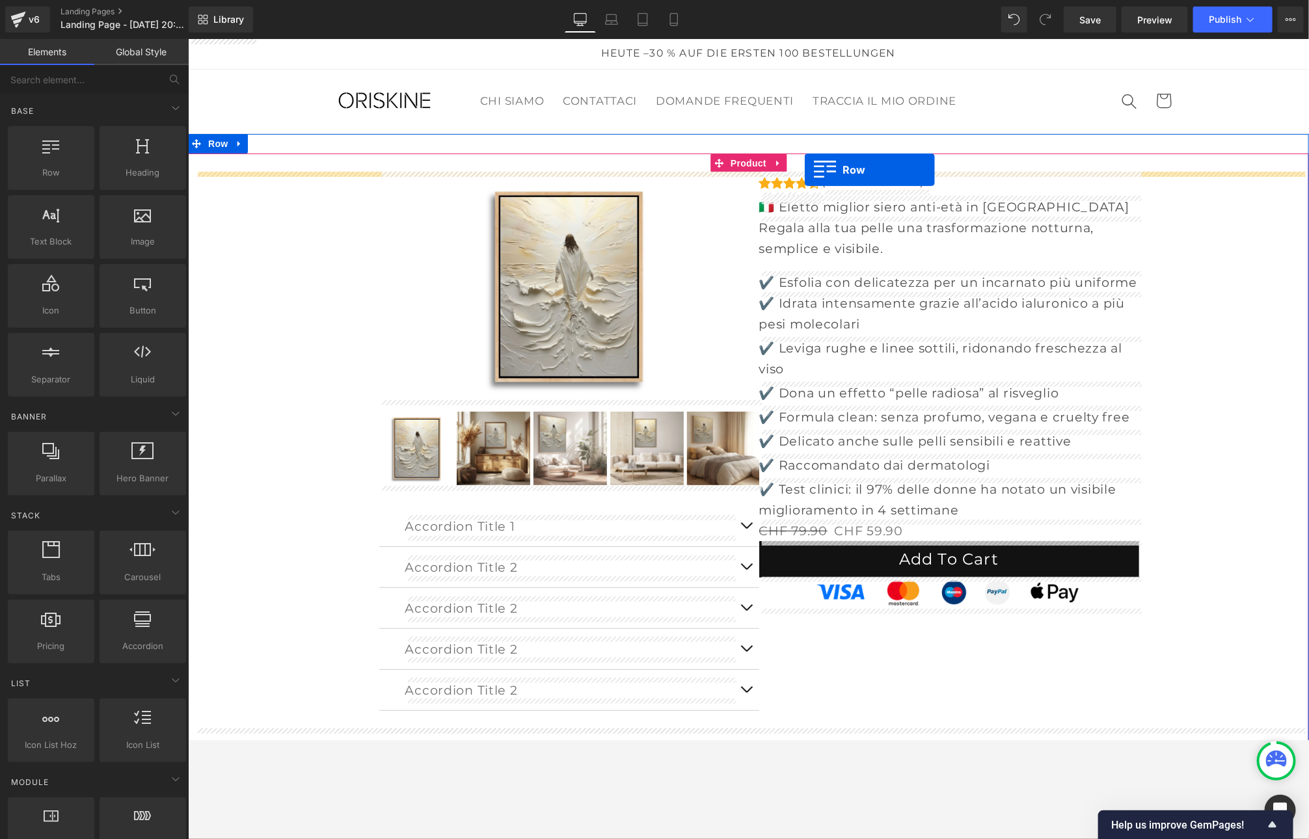
drag, startPoint x: 228, startPoint y: 206, endPoint x: 803, endPoint y: 169, distance: 576.8
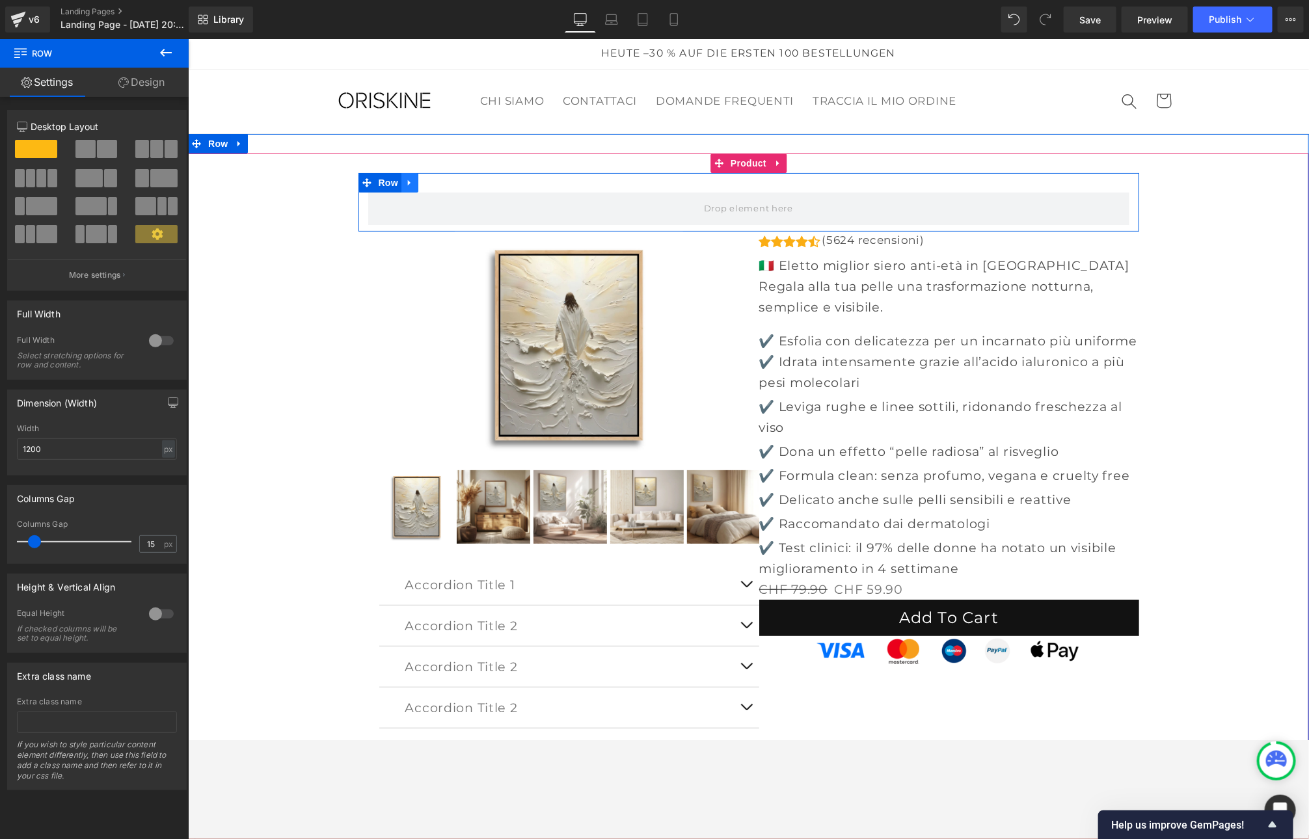
click at [403, 182] on link at bounding box center [409, 182] width 17 height 20
click at [446, 183] on icon at bounding box center [442, 182] width 9 height 9
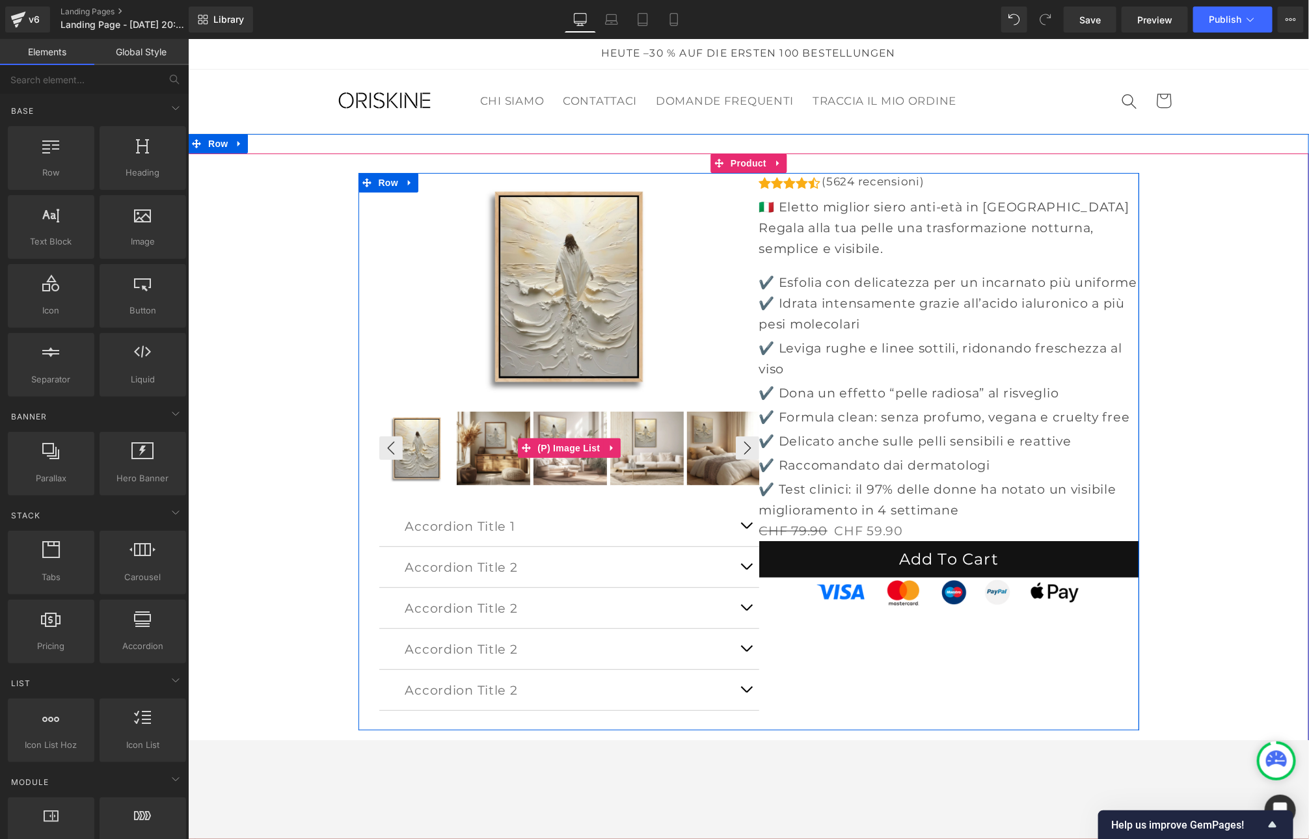
click at [686, 426] on img at bounding box center [722, 447] width 73 height 73
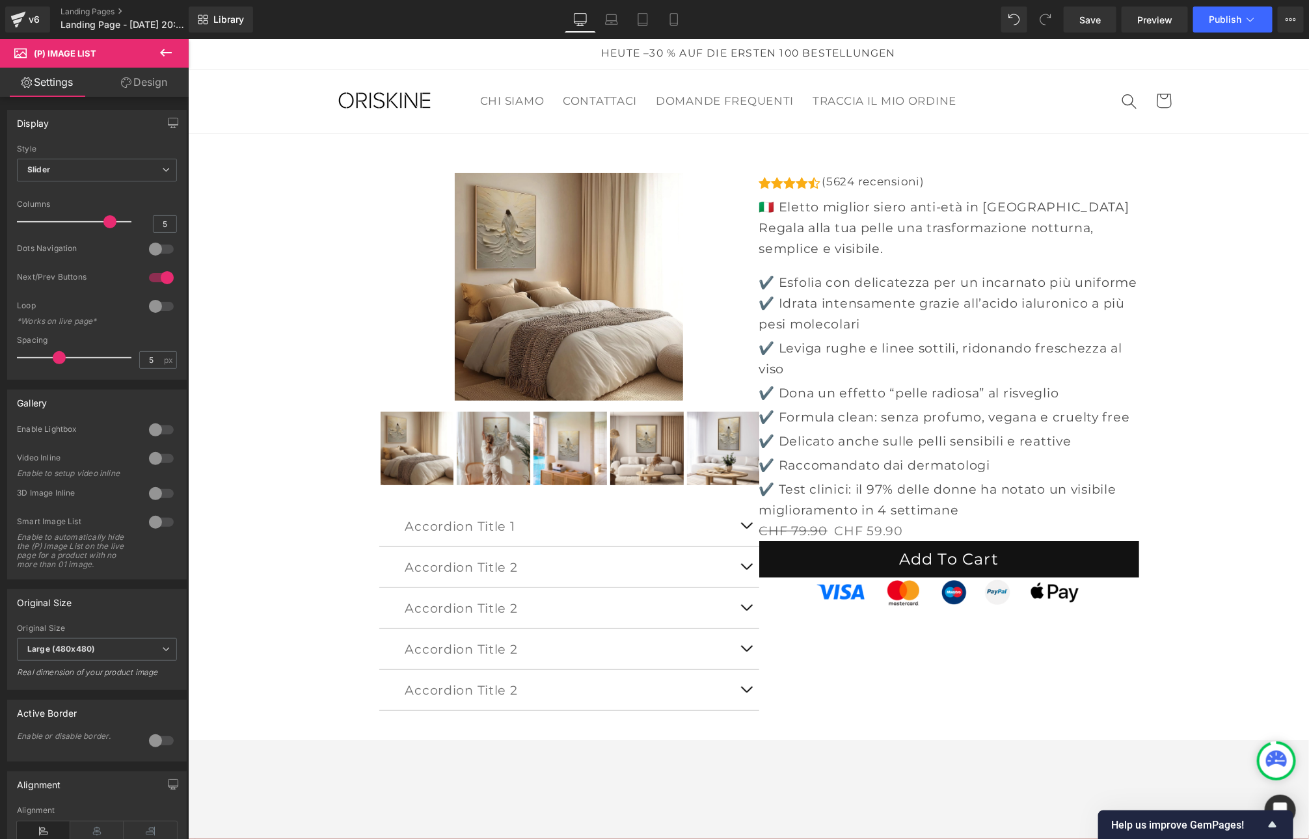
click at [145, 94] on link "Design" at bounding box center [144, 82] width 94 height 29
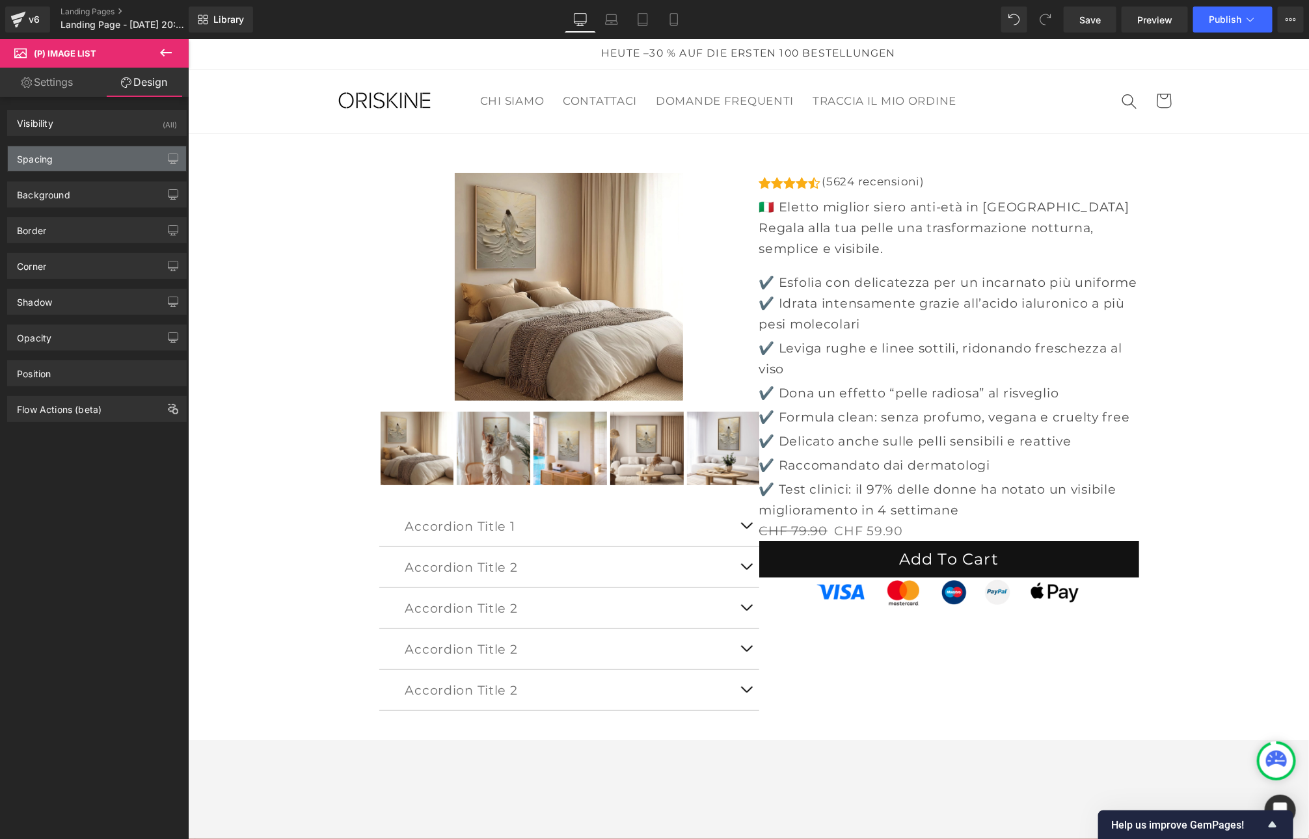
click at [41, 167] on div "Spacing" at bounding box center [97, 158] width 178 height 25
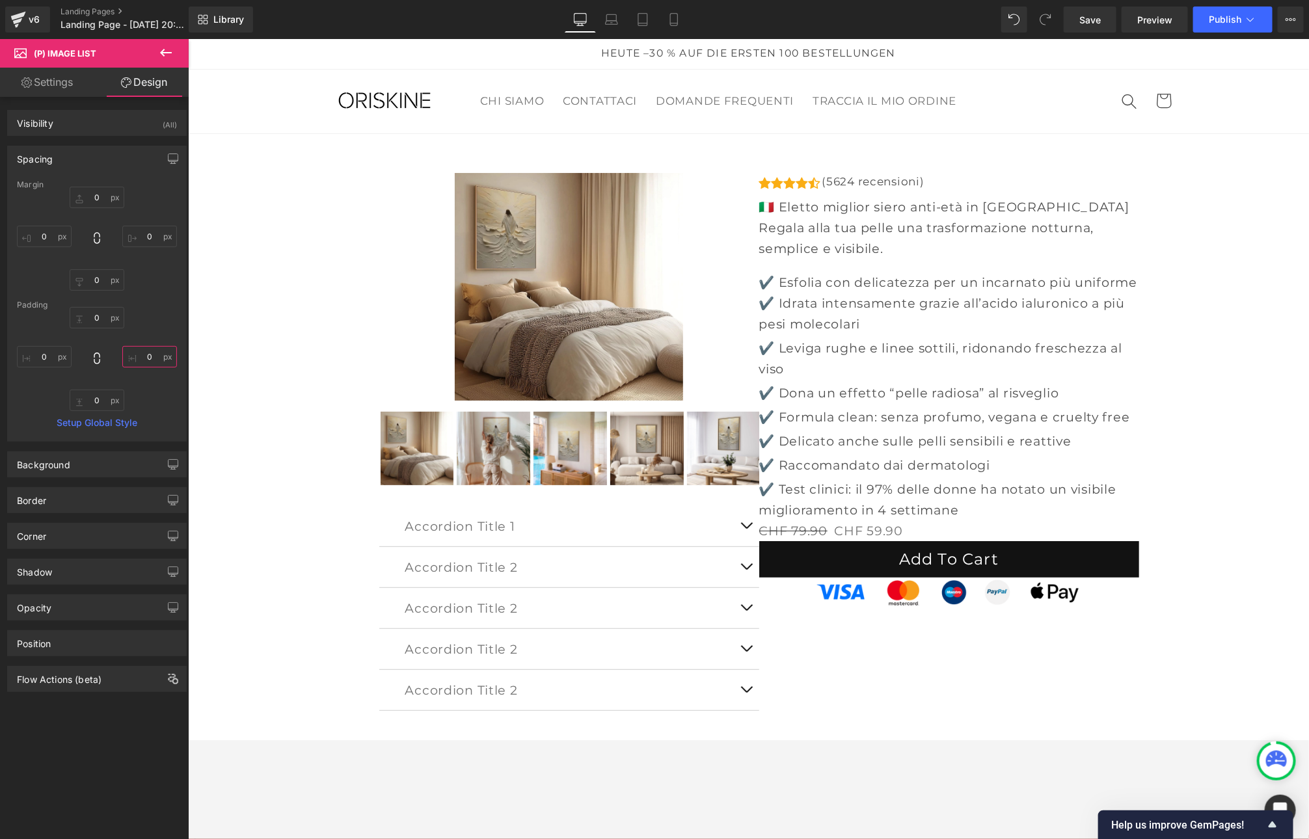
click at [124, 351] on input "0" at bounding box center [149, 356] width 55 height 21
click at [146, 356] on input "0" at bounding box center [149, 356] width 55 height 21
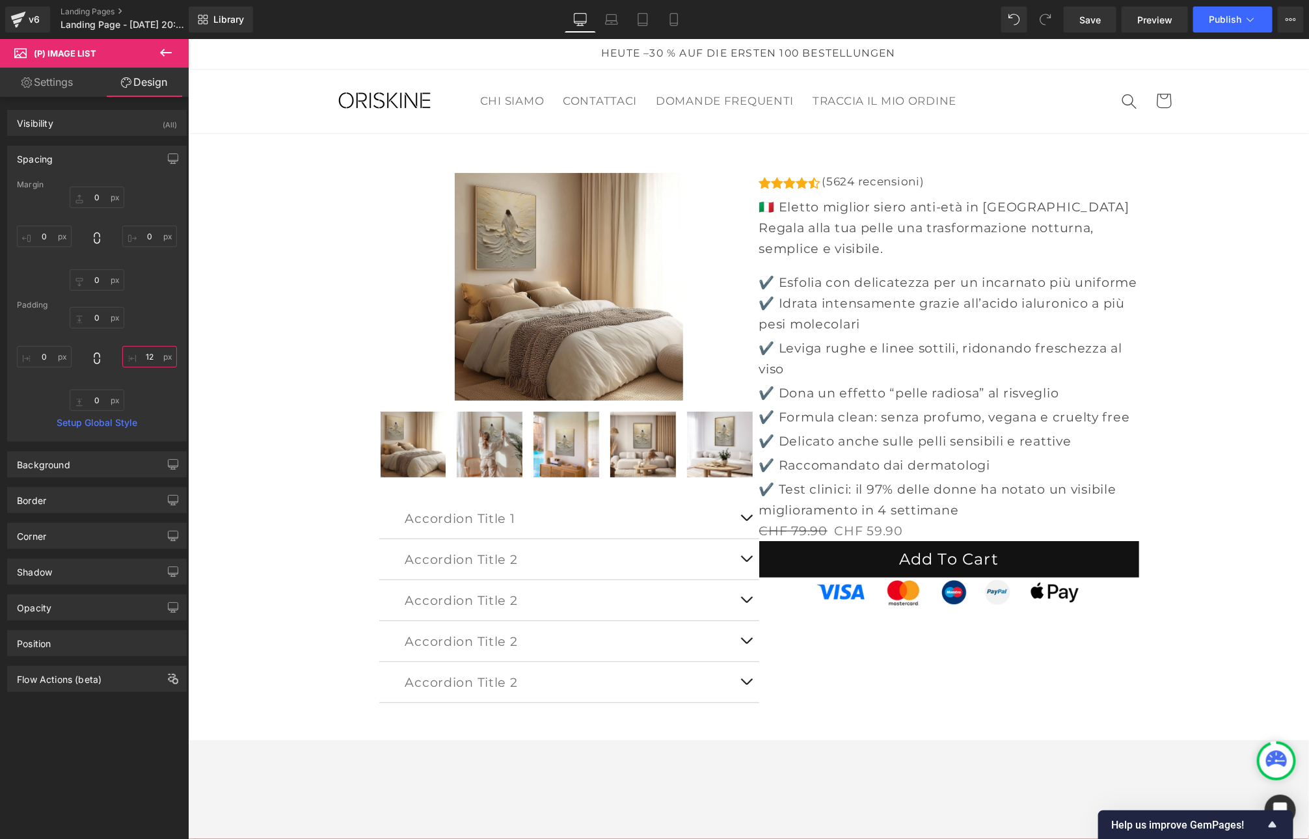
drag, startPoint x: 157, startPoint y: 358, endPoint x: 87, endPoint y: 351, distance: 70.7
type input "12"
click at [87, 351] on div "0px 0 12 12 0px 0 0px 0" at bounding box center [97, 359] width 160 height 104
click at [148, 358] on input "12" at bounding box center [149, 356] width 55 height 21
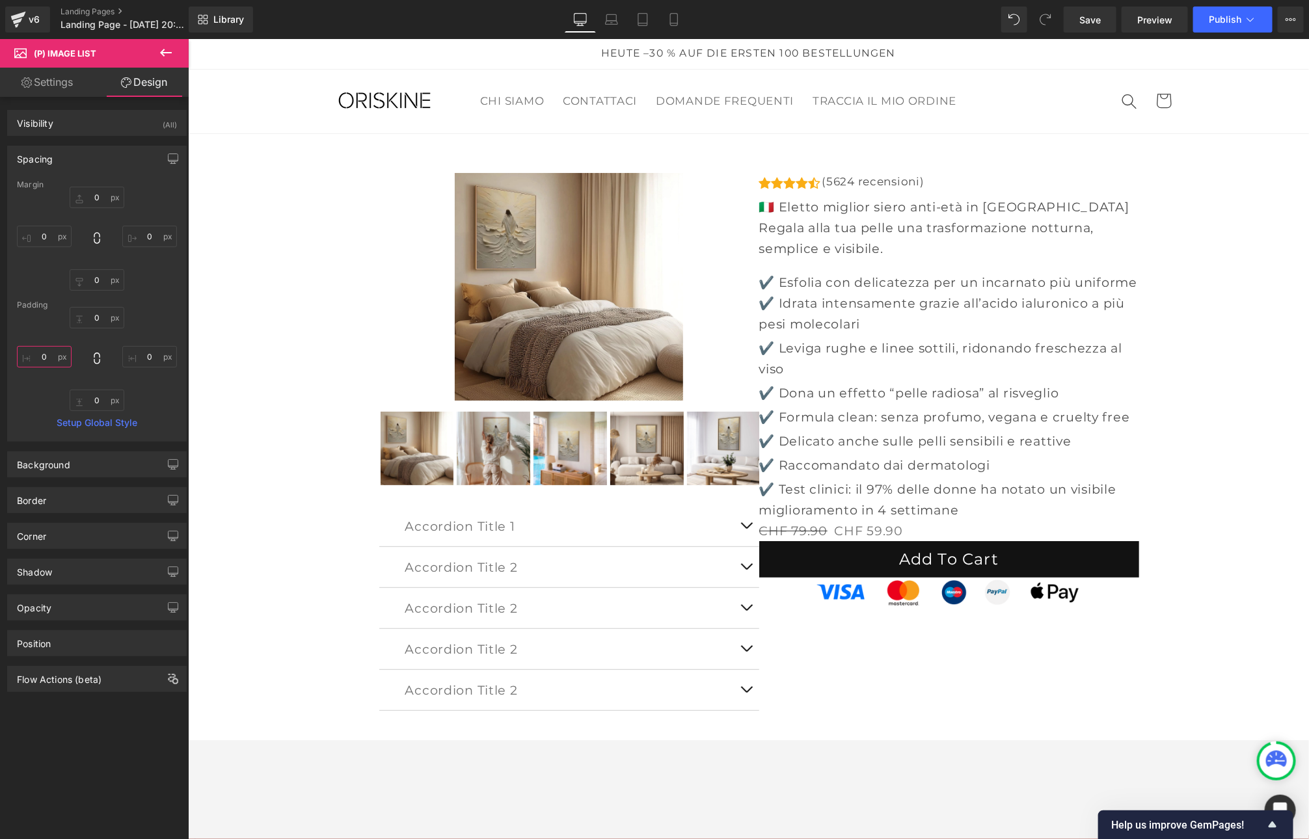
click at [47, 357] on input "0" at bounding box center [44, 356] width 55 height 21
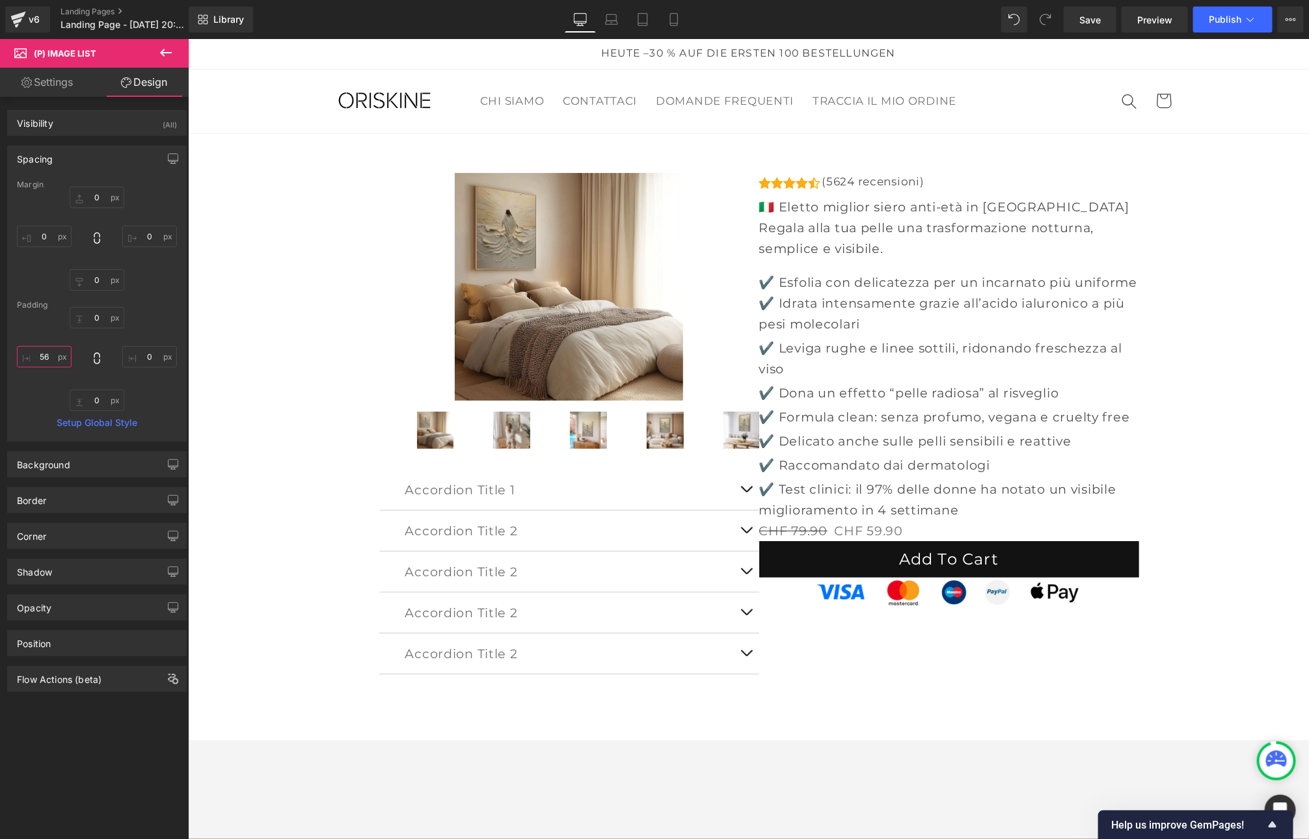
drag, startPoint x: 50, startPoint y: 354, endPoint x: 10, endPoint y: 353, distance: 39.7
click at [10, 353] on div "Margin 0px 0 0px 0 0px 0 0px 0 [GEOGRAPHIC_DATA] 0px 0 0px 0 56 56 Setup Global…" at bounding box center [97, 310] width 178 height 261
click at [36, 355] on input "56" at bounding box center [44, 356] width 55 height 21
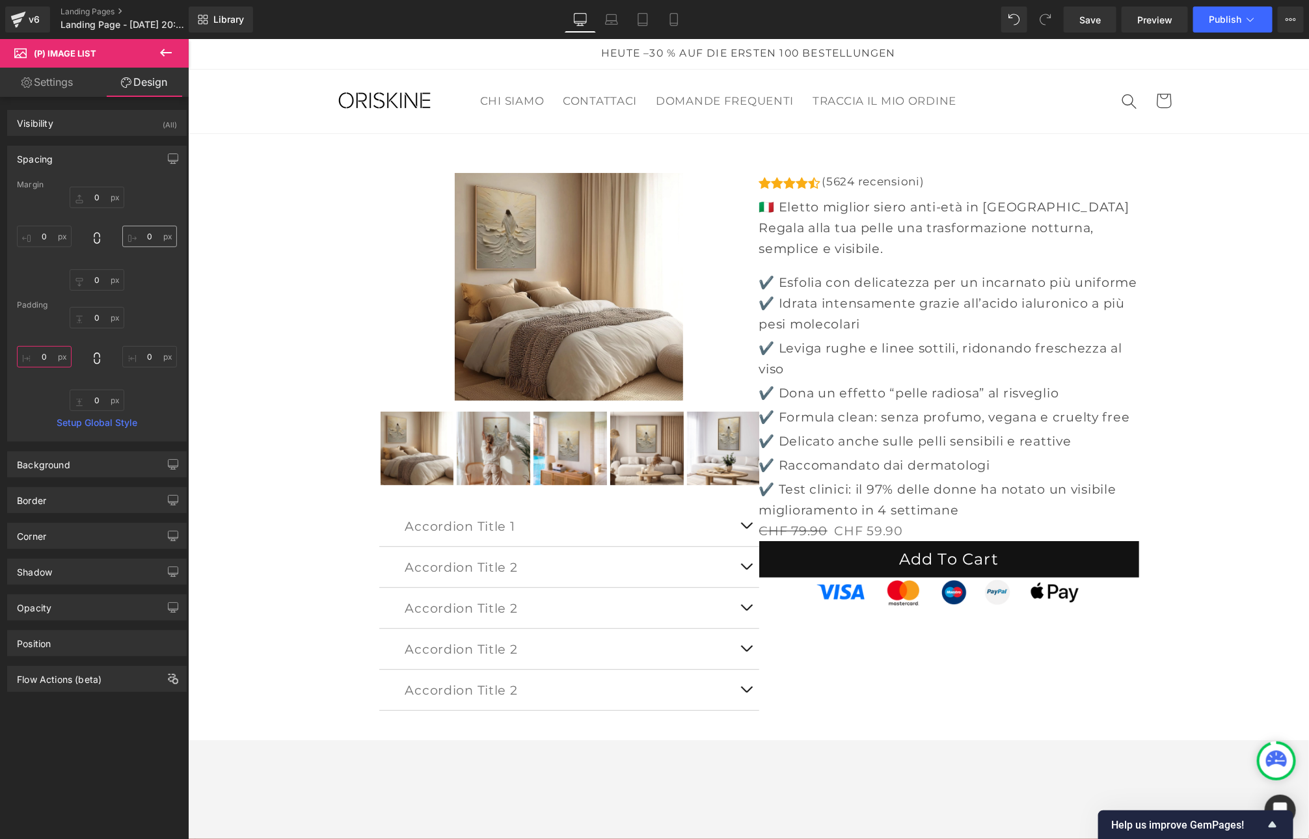
type input "0"
click at [142, 233] on input "0" at bounding box center [149, 236] width 55 height 21
type input "890"
click at [140, 235] on input "890" at bounding box center [149, 236] width 55 height 21
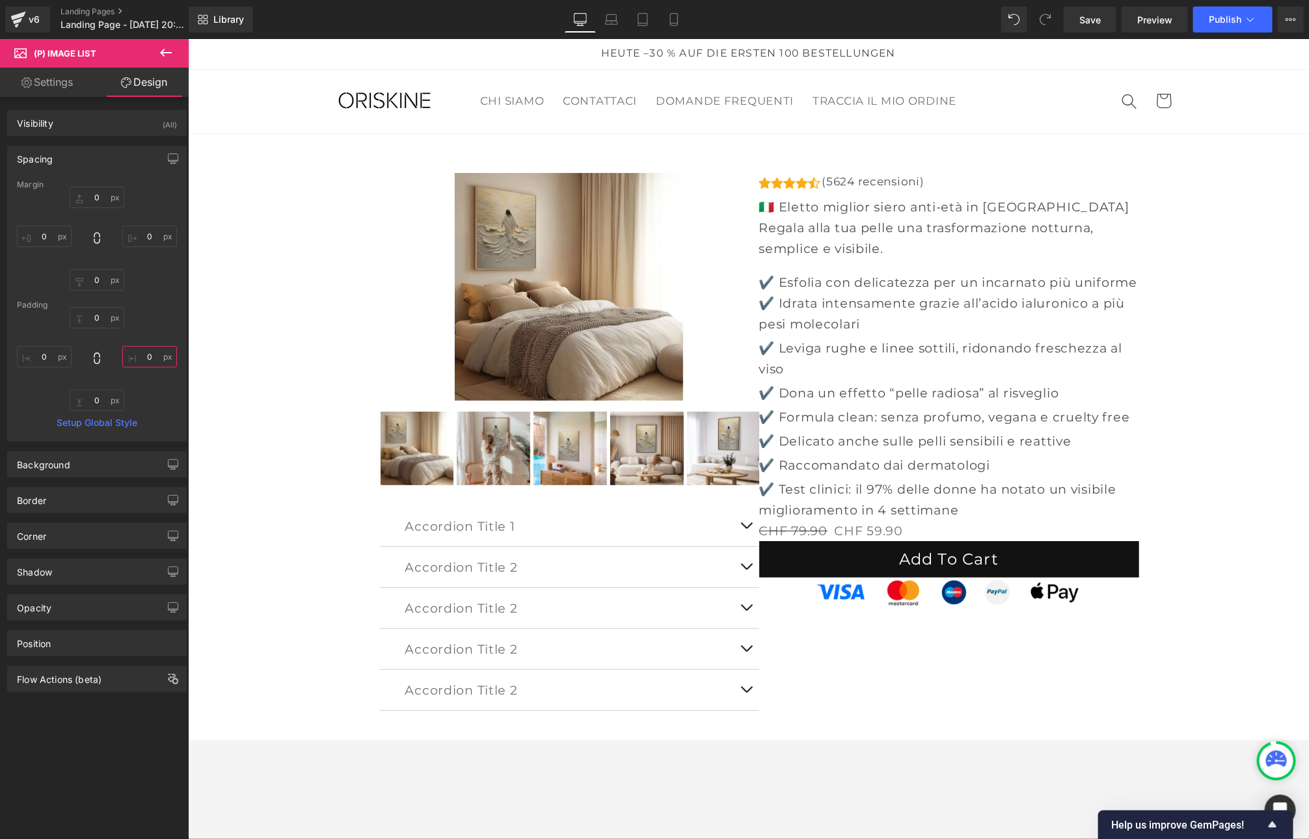
click at [143, 355] on input "text" at bounding box center [149, 356] width 55 height 21
click at [145, 356] on input "text" at bounding box center [149, 356] width 55 height 21
click at [137, 355] on input "text" at bounding box center [149, 356] width 55 height 21
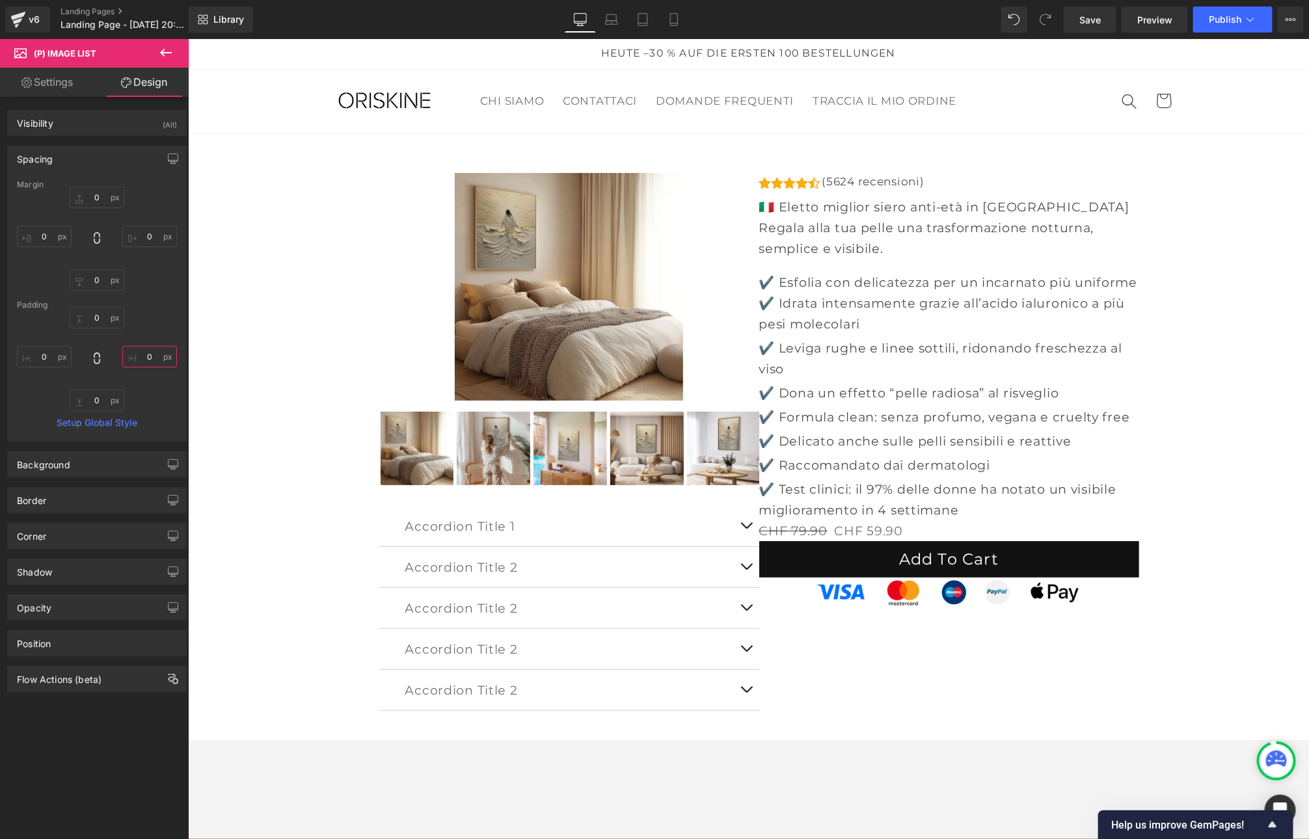
click at [140, 353] on input "text" at bounding box center [149, 356] width 55 height 21
click at [141, 353] on input "text" at bounding box center [149, 356] width 55 height 21
drag, startPoint x: 141, startPoint y: 353, endPoint x: 159, endPoint y: 358, distance: 18.8
click at [159, 358] on input "text" at bounding box center [149, 356] width 55 height 21
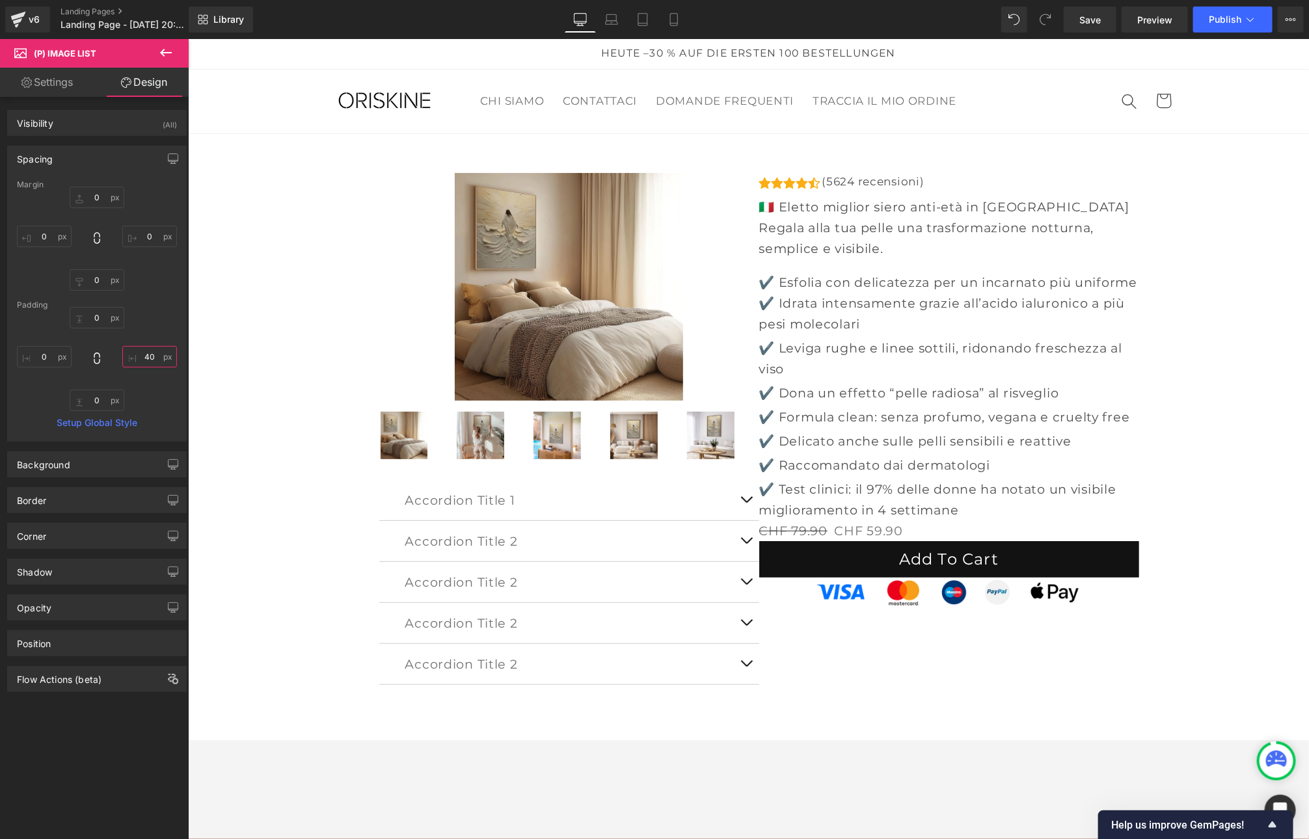
type input "4"
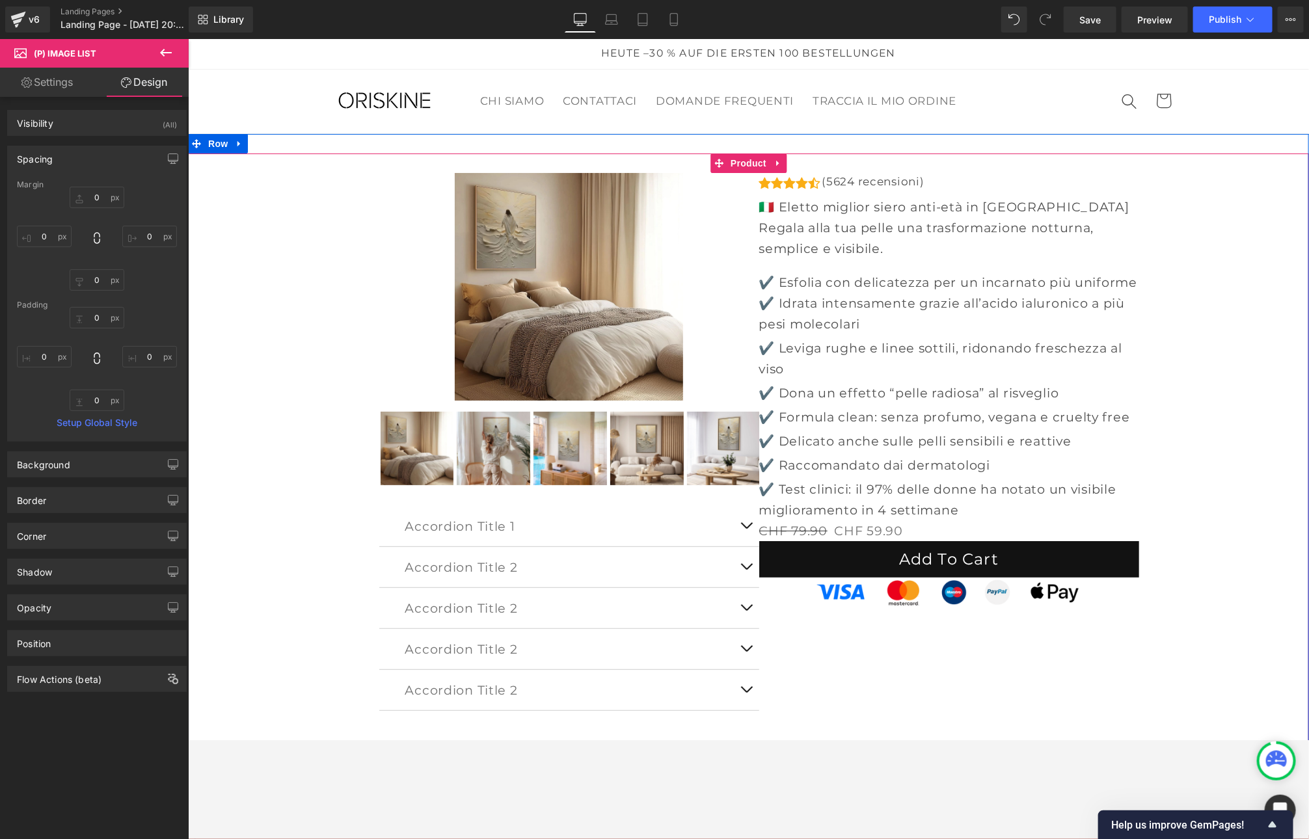
click at [269, 381] on div "Sale Off (P) Image" at bounding box center [748, 450] width 1108 height 557
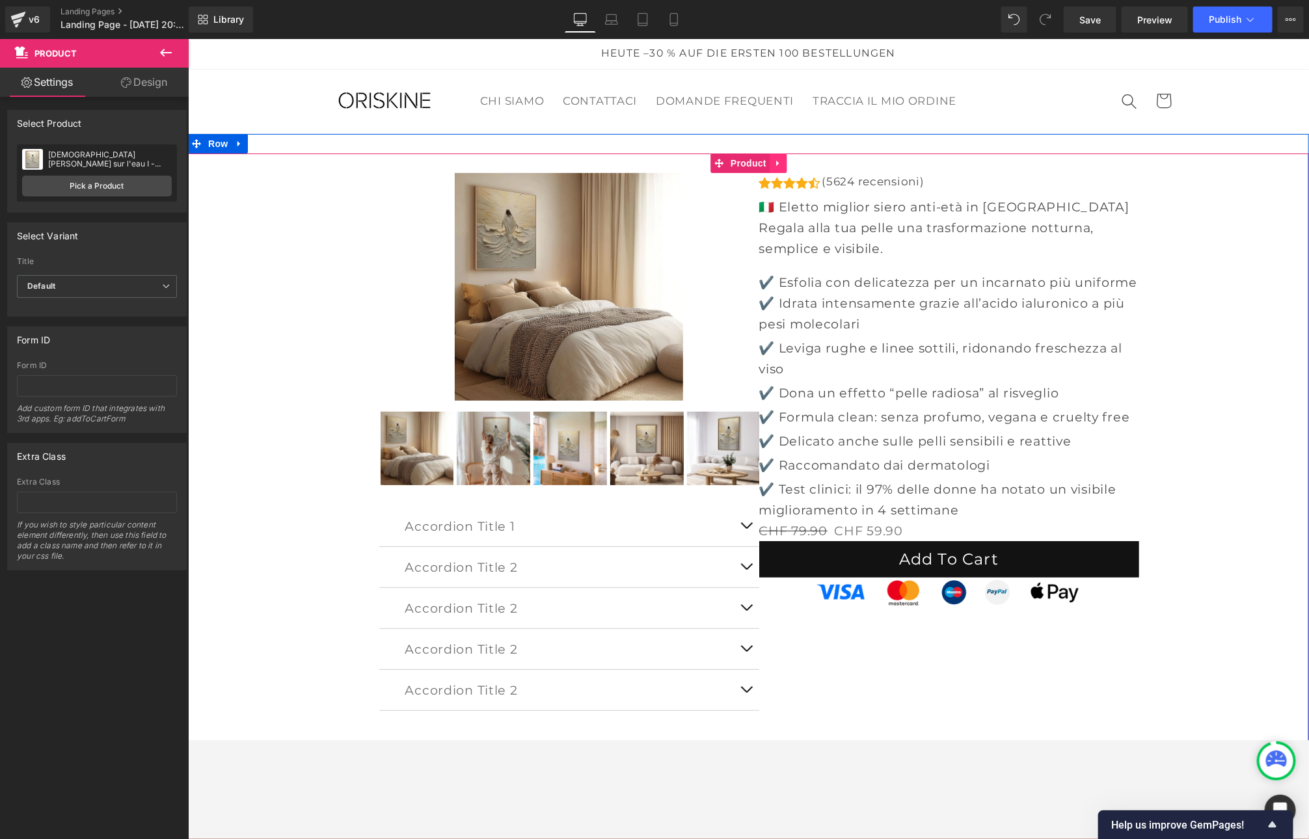
click at [779, 163] on icon at bounding box center [777, 162] width 9 height 10
click at [771, 164] on icon at bounding box center [768, 162] width 9 height 10
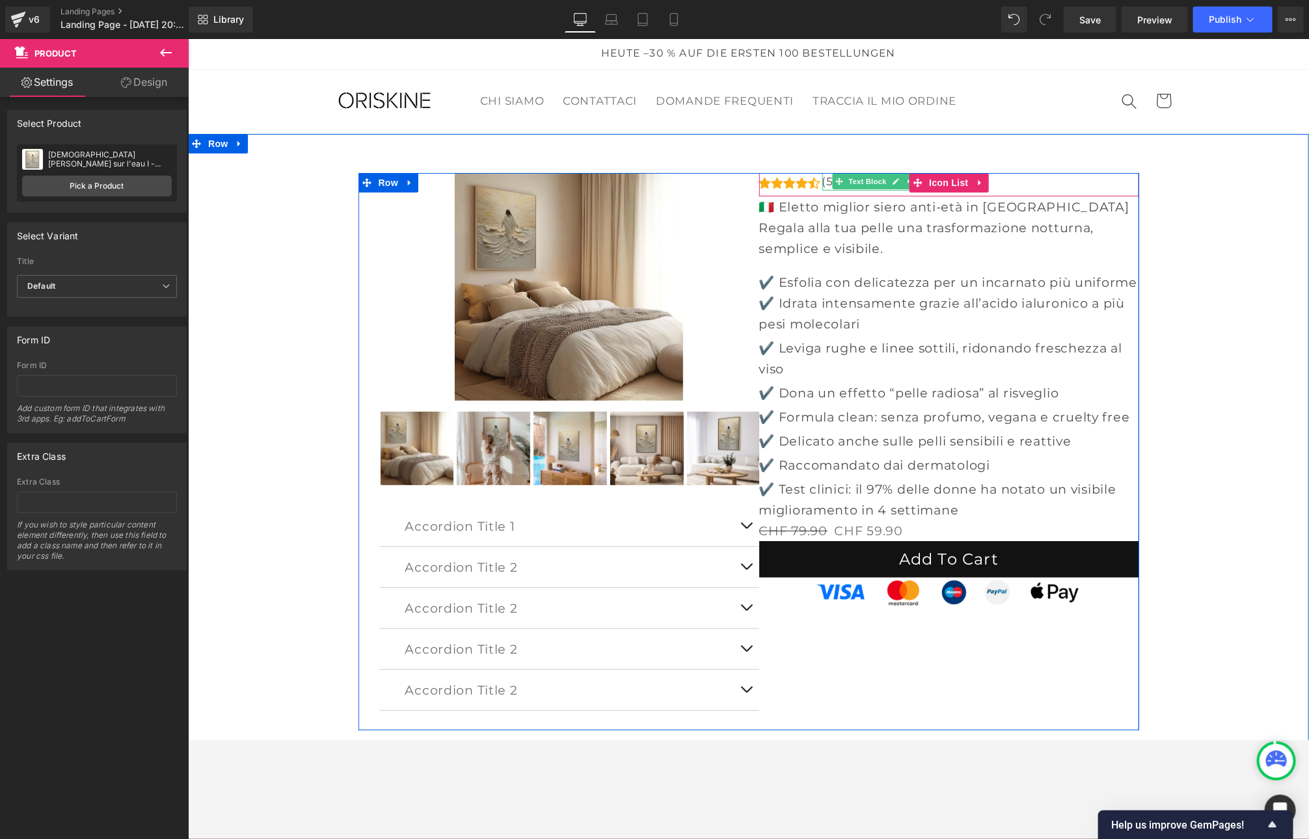
scroll to position [3, 0]
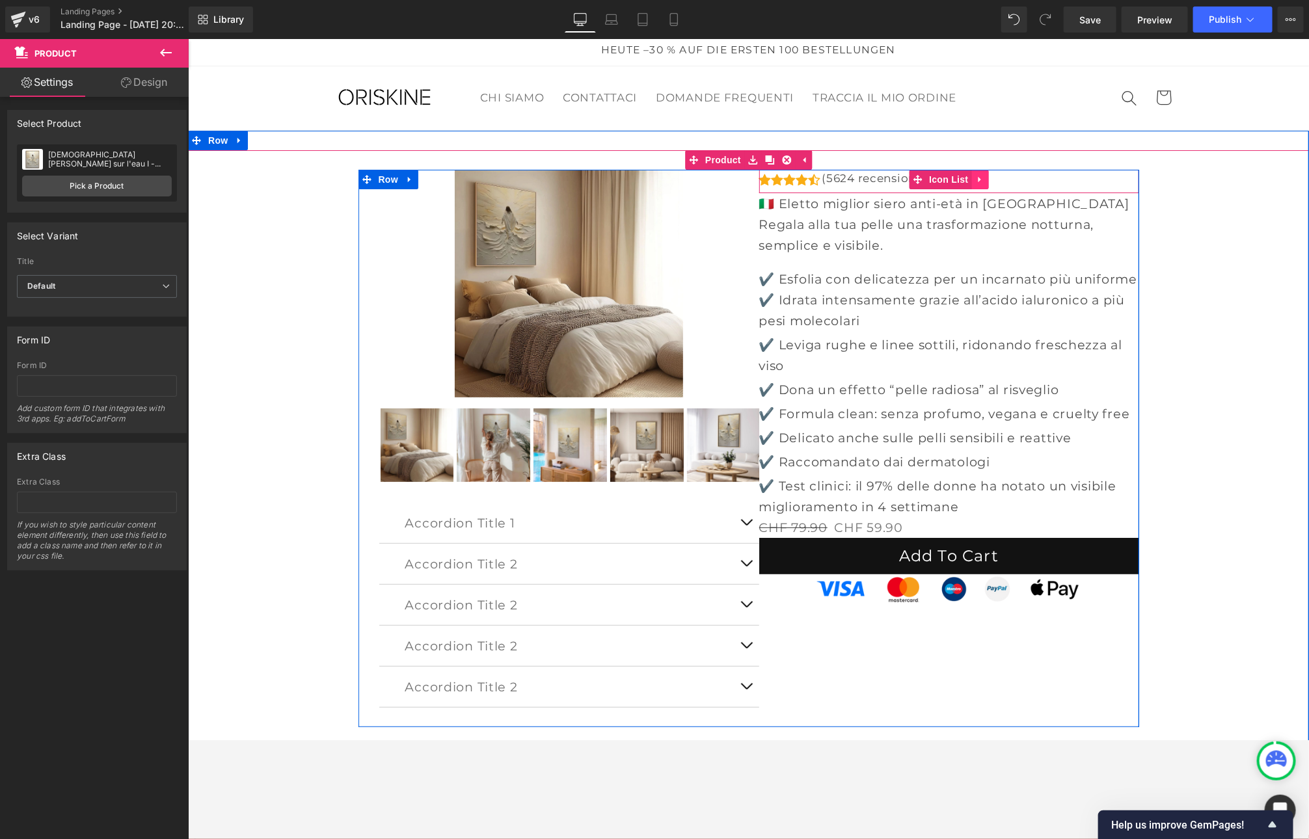
click at [976, 178] on icon at bounding box center [979, 179] width 9 height 10
click at [991, 179] on icon at bounding box center [987, 178] width 9 height 9
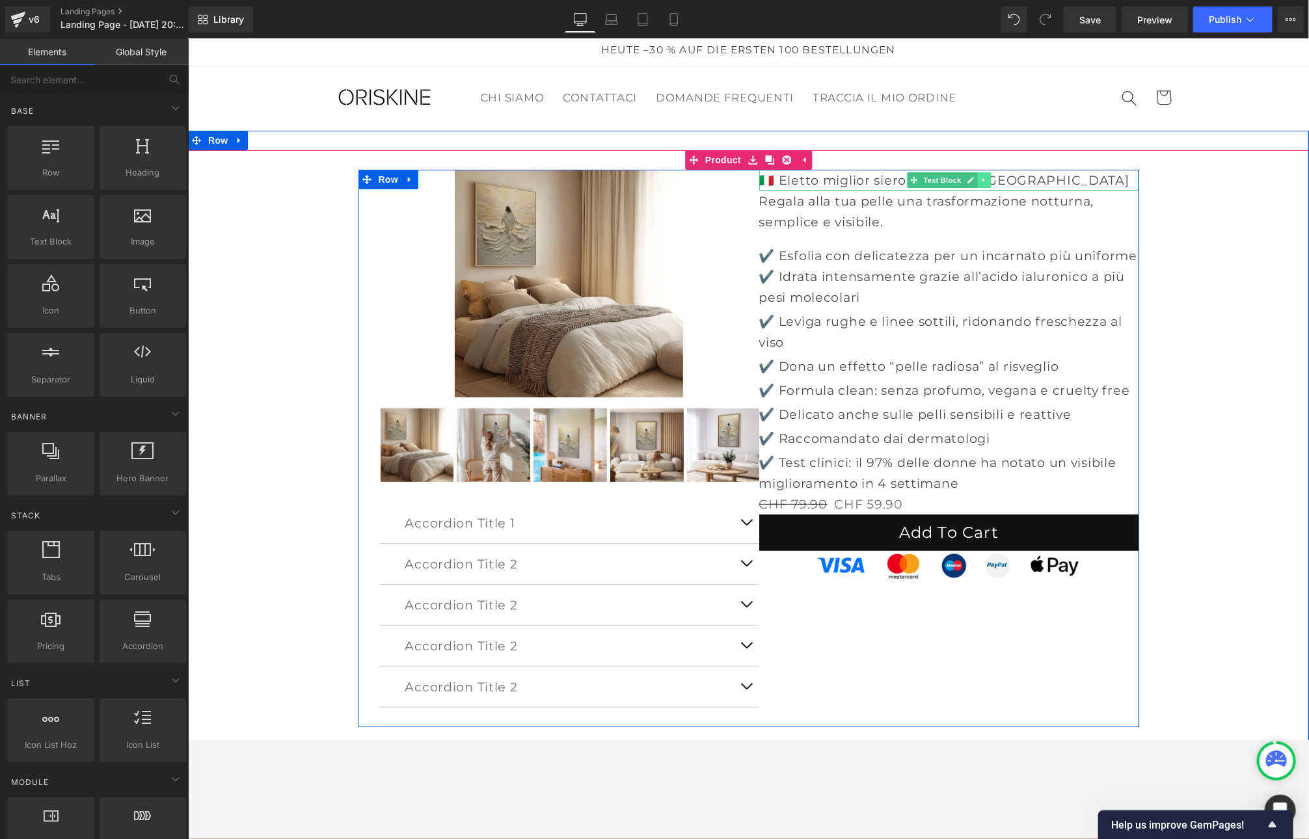
click at [984, 179] on icon at bounding box center [983, 180] width 7 height 8
click at [990, 178] on icon at bounding box center [989, 180] width 7 height 8
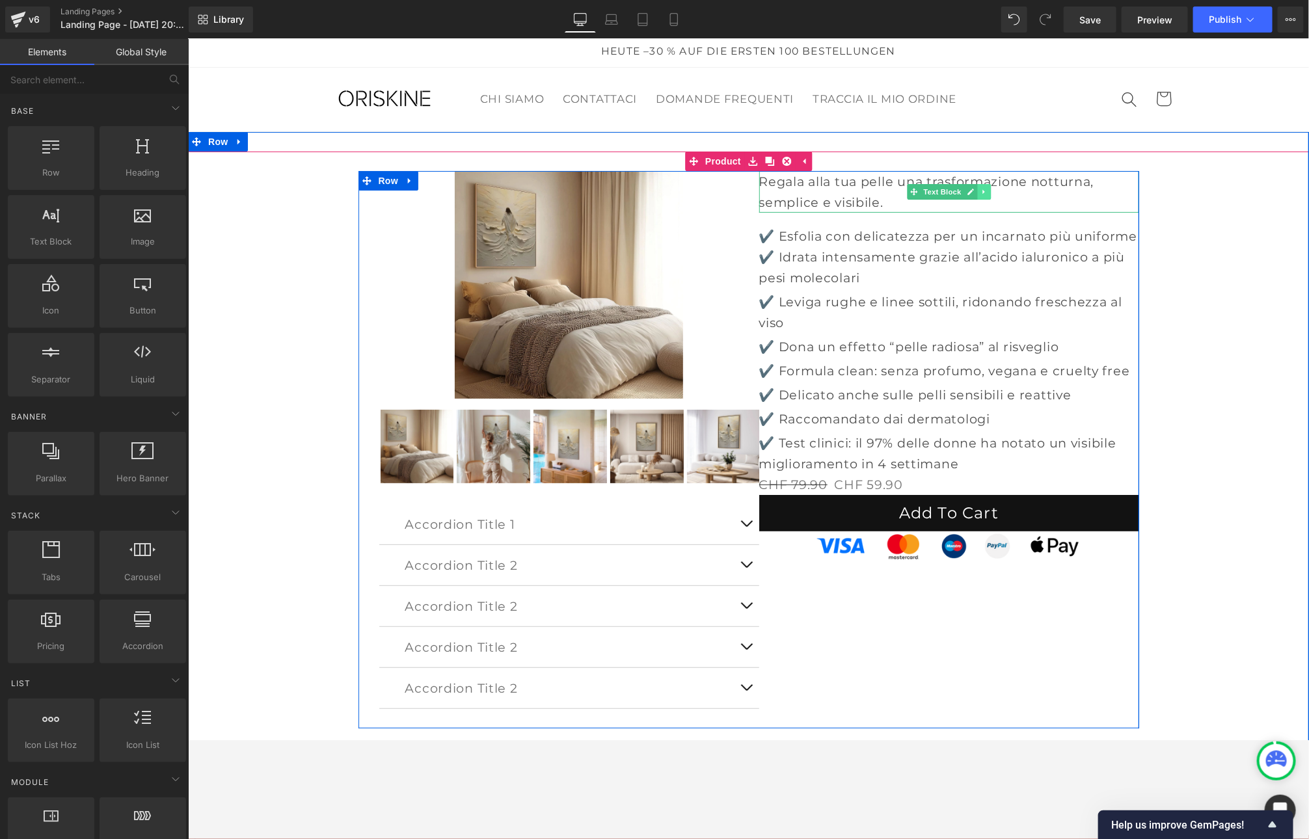
click at [983, 187] on icon at bounding box center [983, 191] width 7 height 8
click at [985, 189] on link at bounding box center [990, 191] width 14 height 16
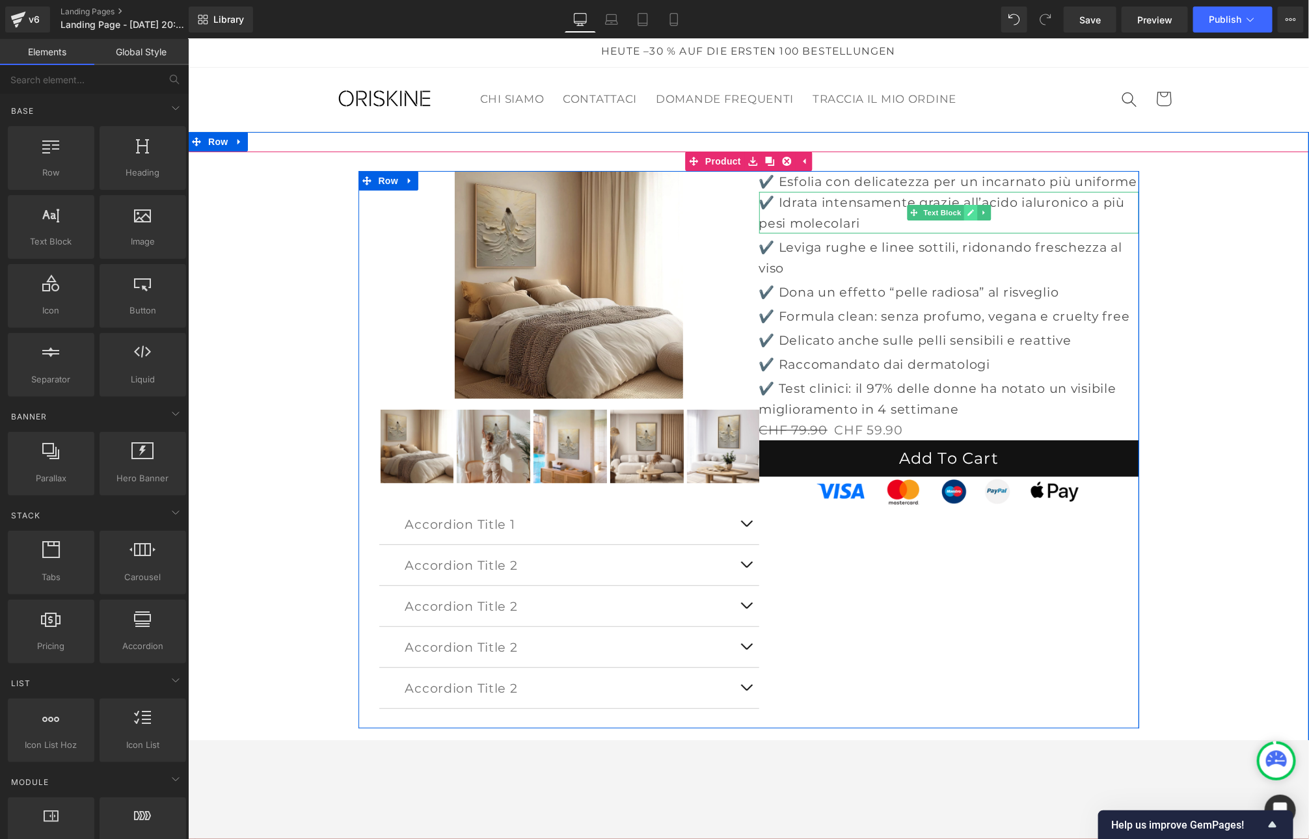
scroll to position [3, 0]
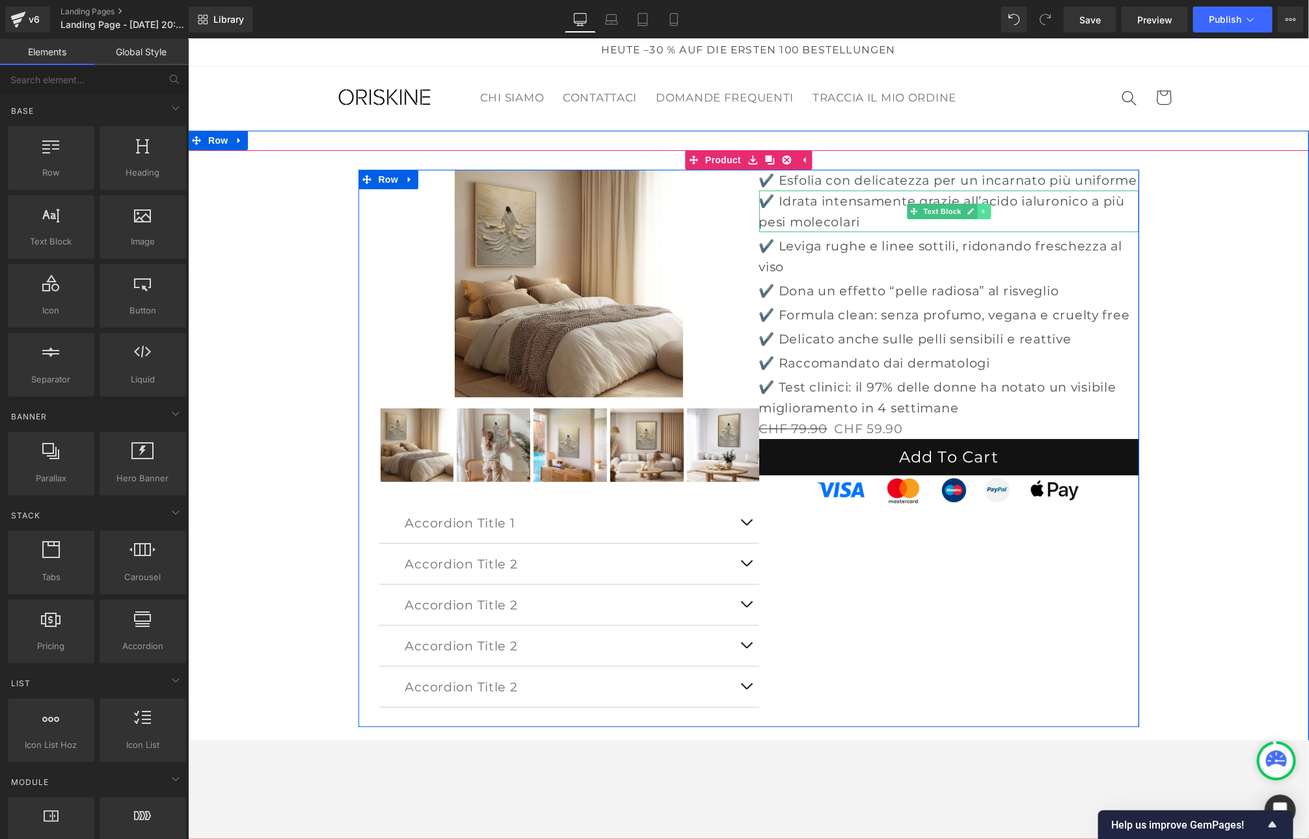
click at [985, 210] on icon at bounding box center [983, 211] width 7 height 8
click at [988, 210] on icon at bounding box center [989, 210] width 7 height 7
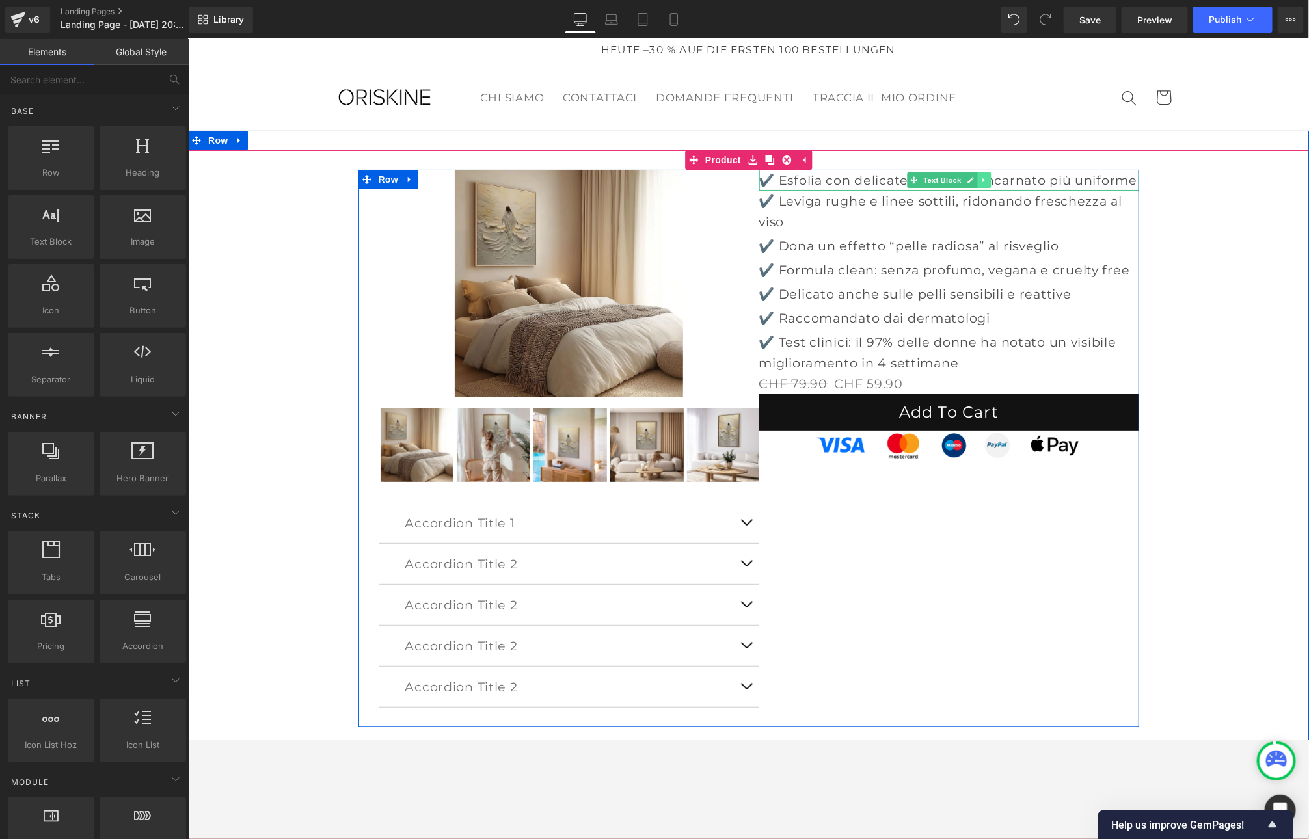
click at [980, 183] on link at bounding box center [983, 180] width 14 height 16
click at [987, 183] on link at bounding box center [990, 180] width 14 height 16
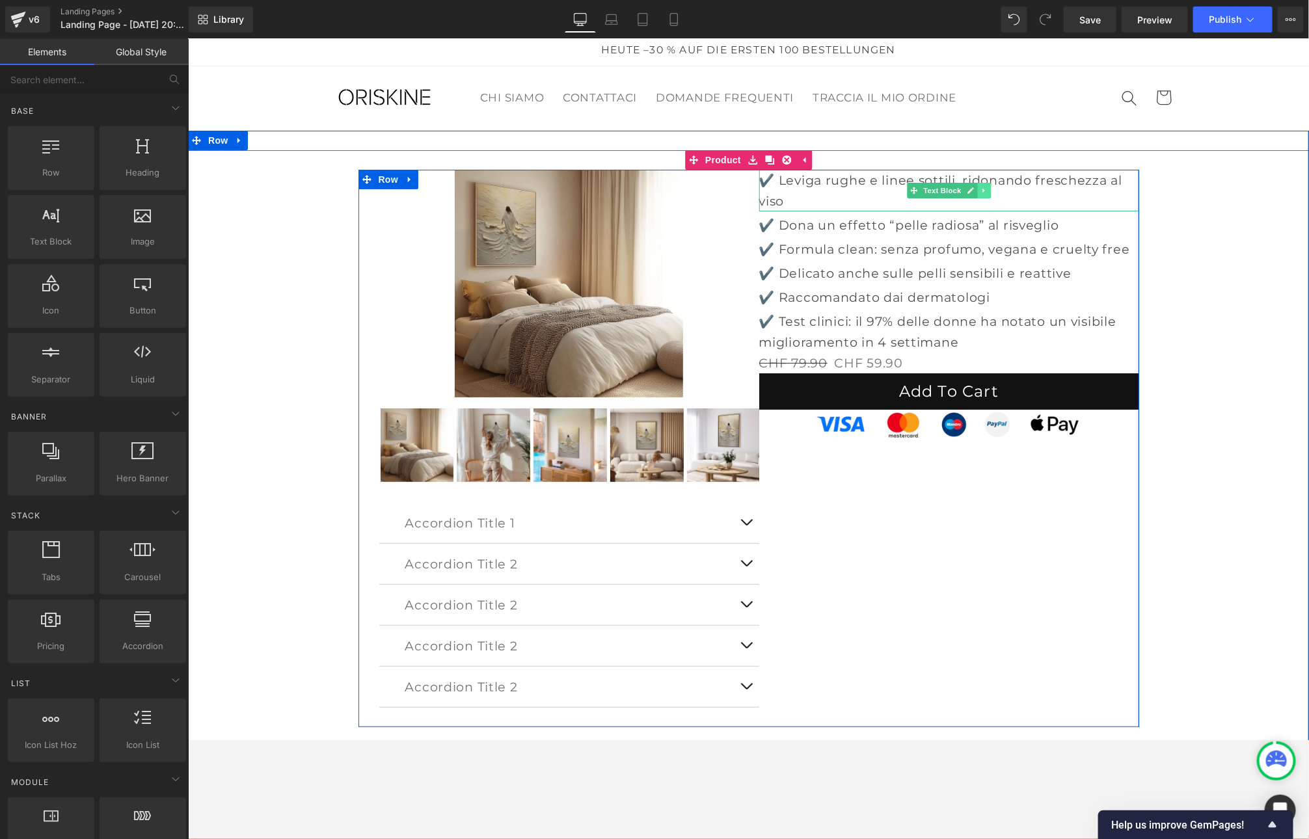
click at [985, 187] on icon at bounding box center [983, 190] width 7 height 8
click at [986, 187] on icon at bounding box center [989, 189] width 7 height 7
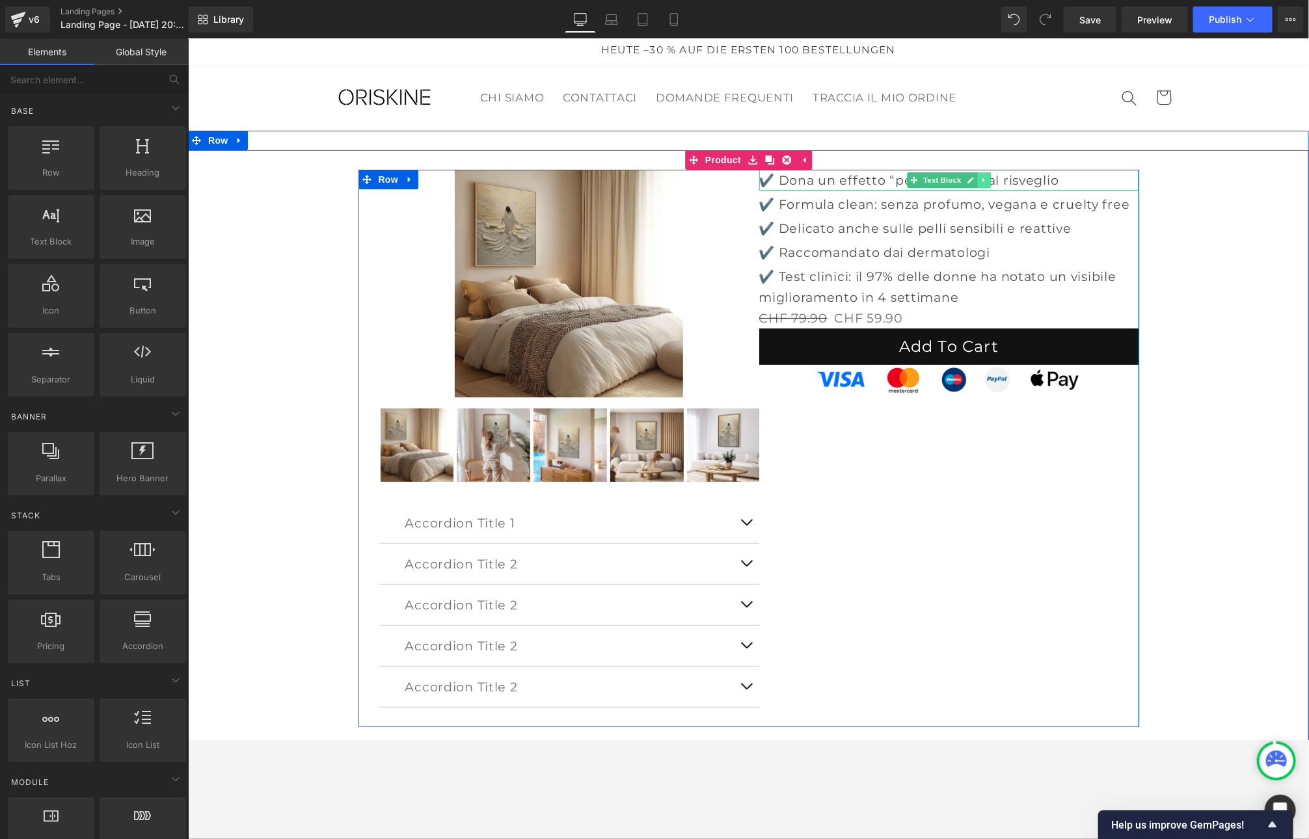
click at [983, 180] on icon at bounding box center [983, 180] width 7 height 8
click at [991, 180] on icon at bounding box center [989, 179] width 7 height 7
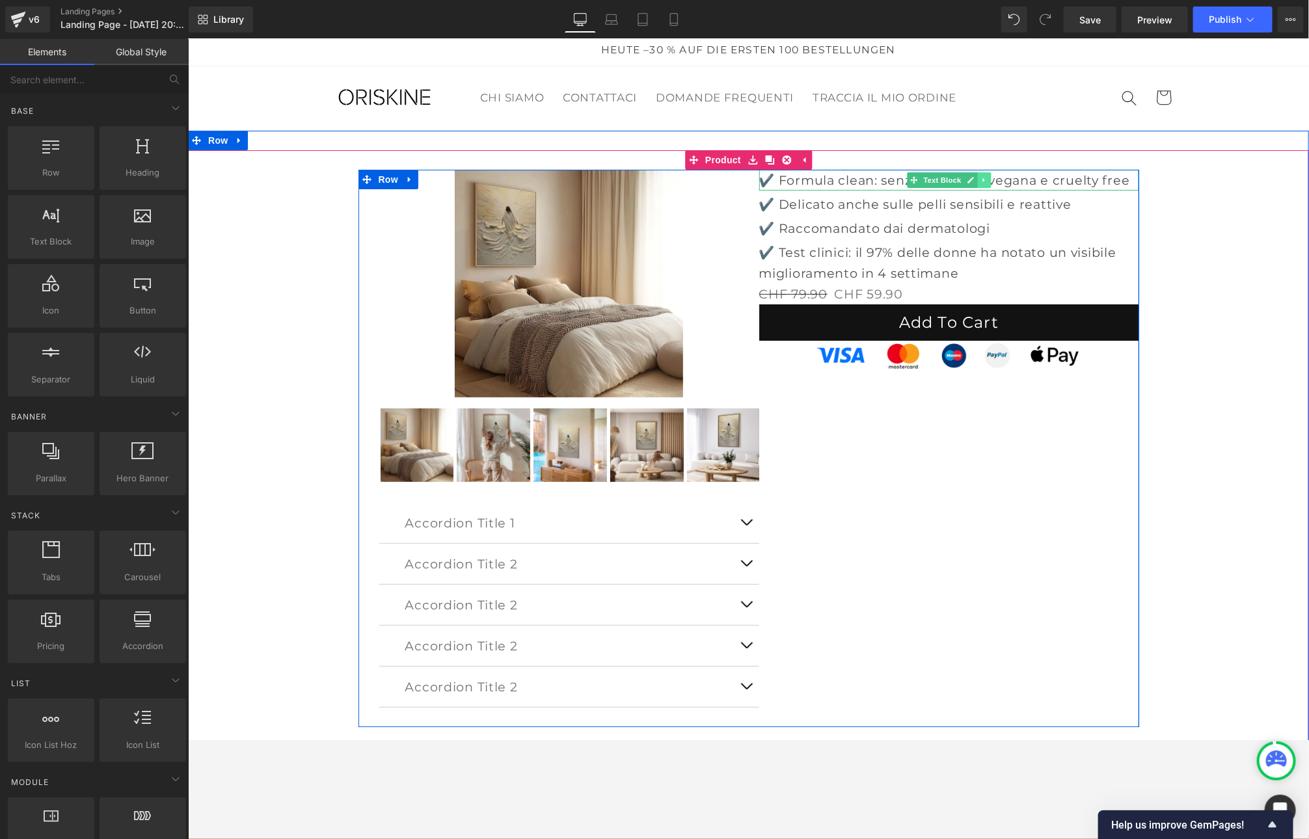
click at [986, 180] on link at bounding box center [983, 180] width 14 height 16
click at [988, 179] on icon at bounding box center [989, 179] width 7 height 7
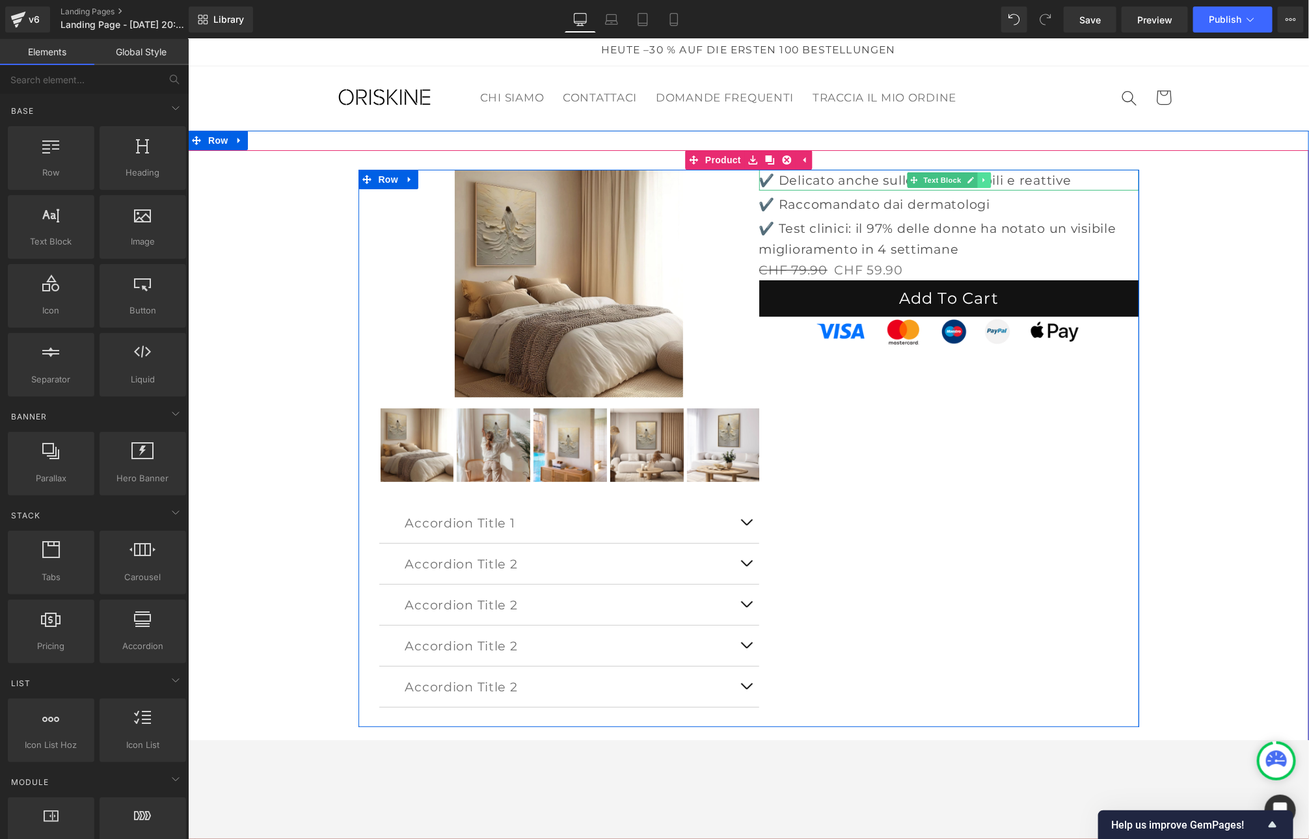
click at [983, 178] on icon at bounding box center [983, 180] width 7 height 8
click at [987, 177] on icon at bounding box center [989, 179] width 7 height 7
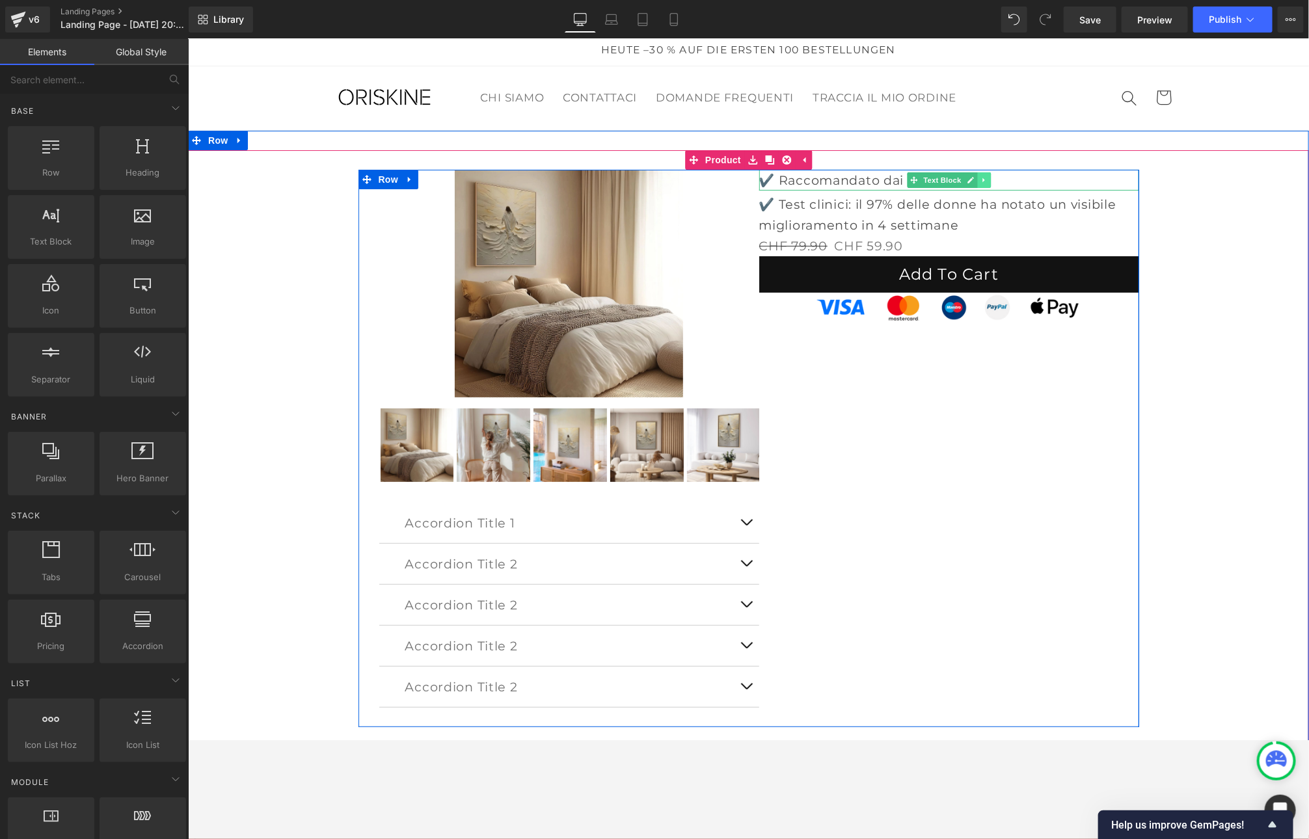
click at [987, 177] on link at bounding box center [983, 180] width 14 height 16
click at [991, 178] on icon at bounding box center [989, 179] width 7 height 7
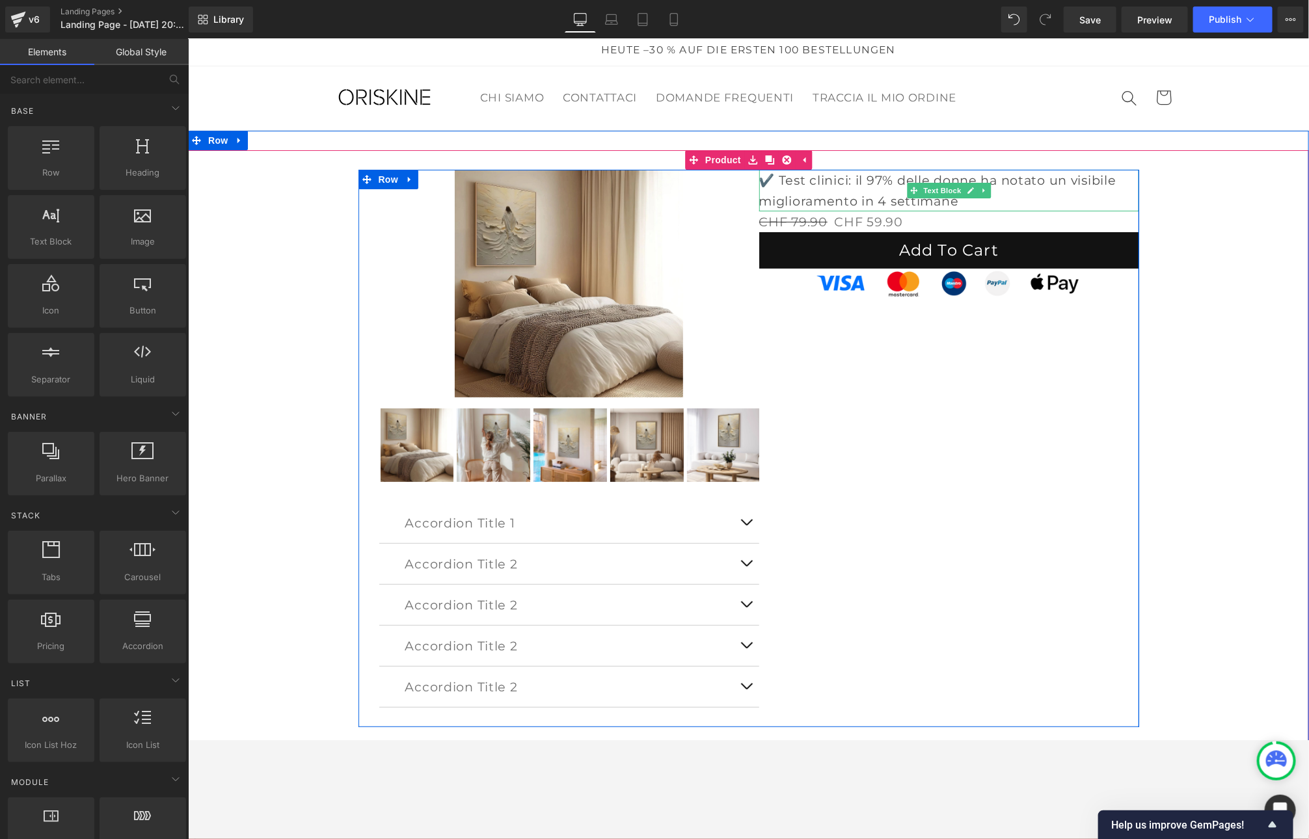
click at [981, 187] on icon at bounding box center [982, 189] width 2 height 5
click at [992, 188] on icon at bounding box center [989, 189] width 7 height 7
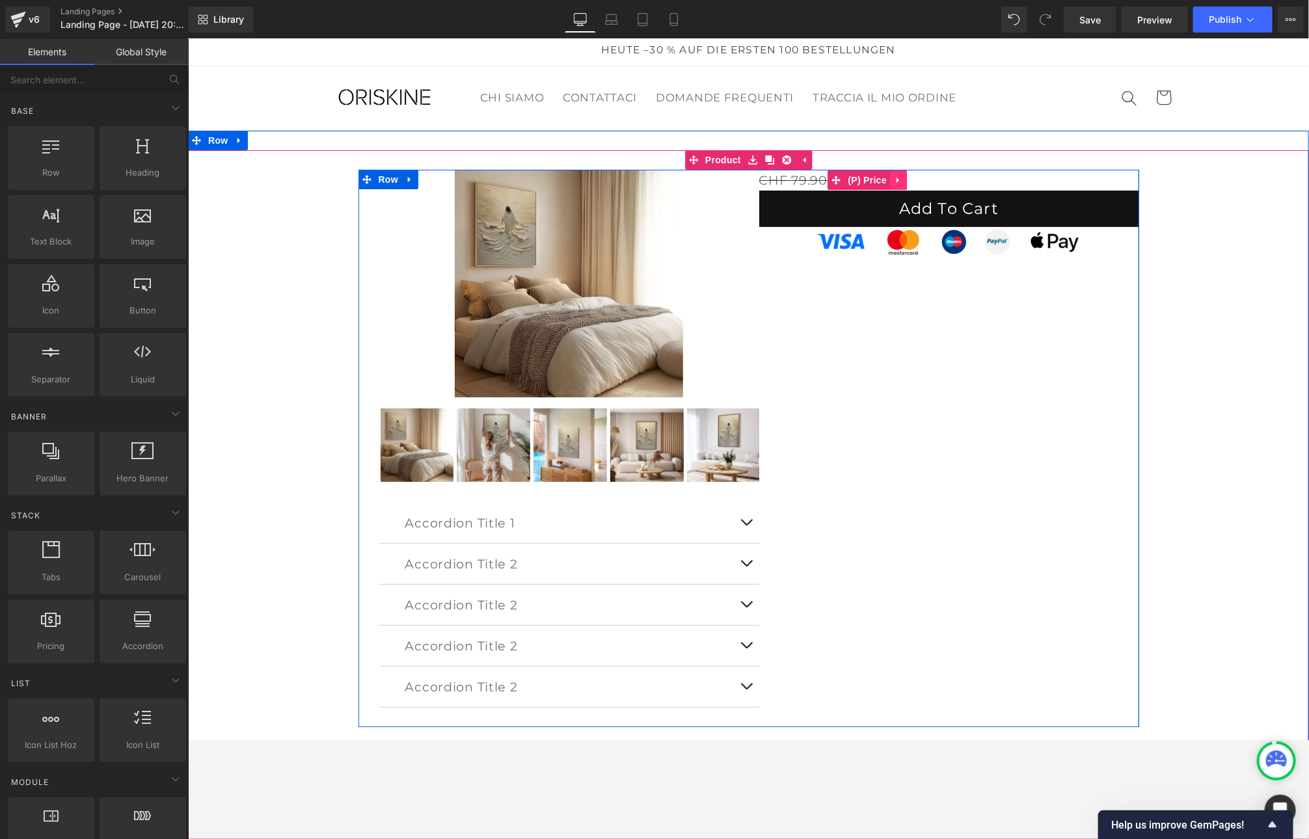
click at [901, 180] on icon at bounding box center [897, 179] width 9 height 10
click at [910, 178] on link at bounding box center [906, 180] width 17 height 20
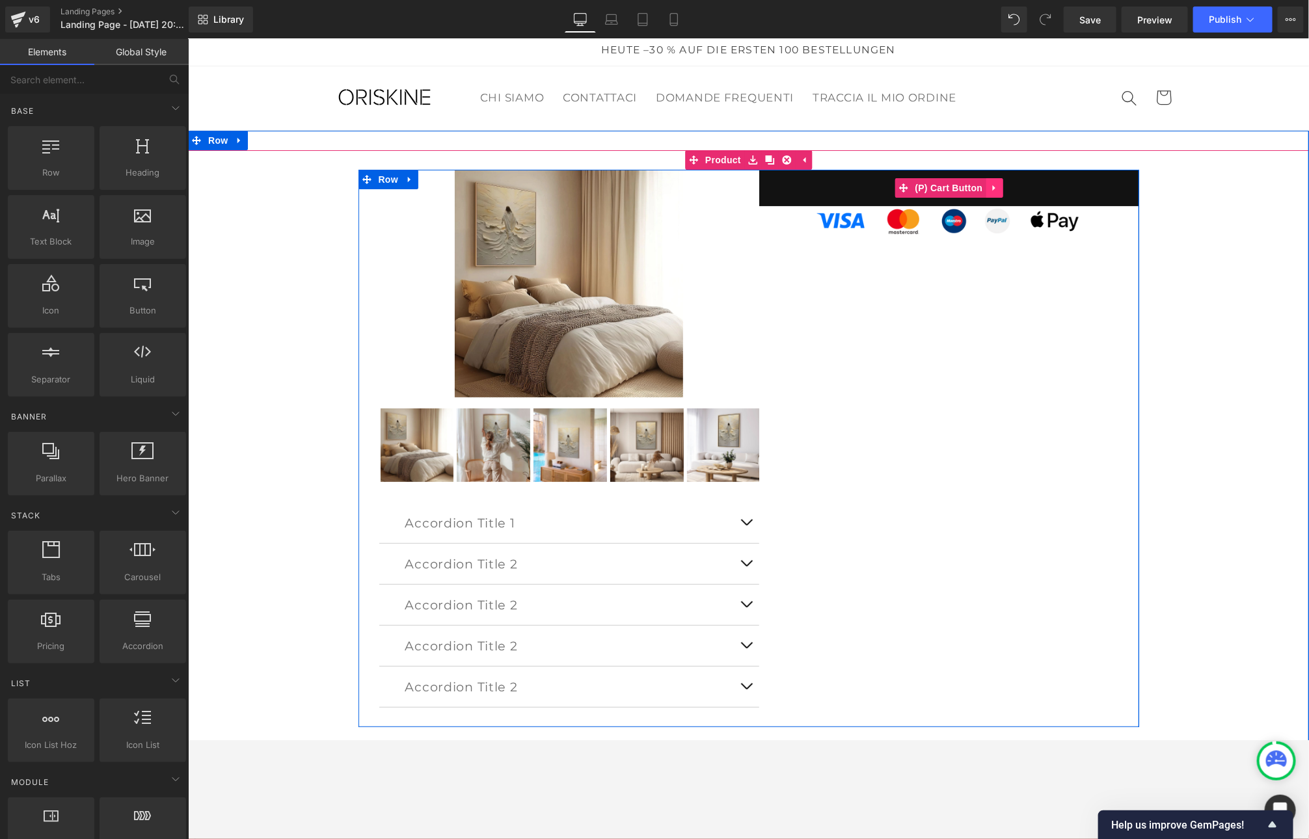
click at [992, 185] on icon at bounding box center [992, 187] width 3 height 6
click at [996, 189] on link at bounding box center [1002, 188] width 17 height 20
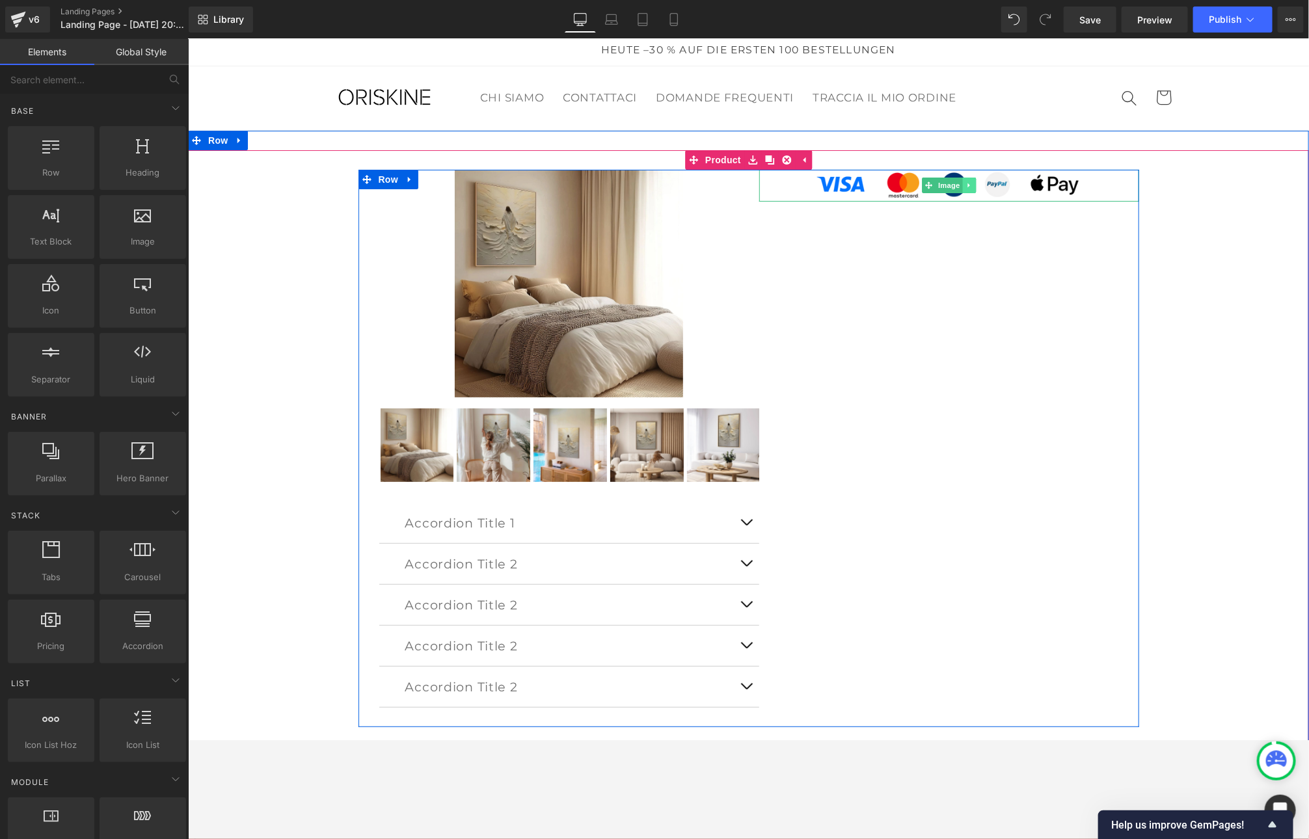
click at [973, 183] on link at bounding box center [968, 185] width 14 height 16
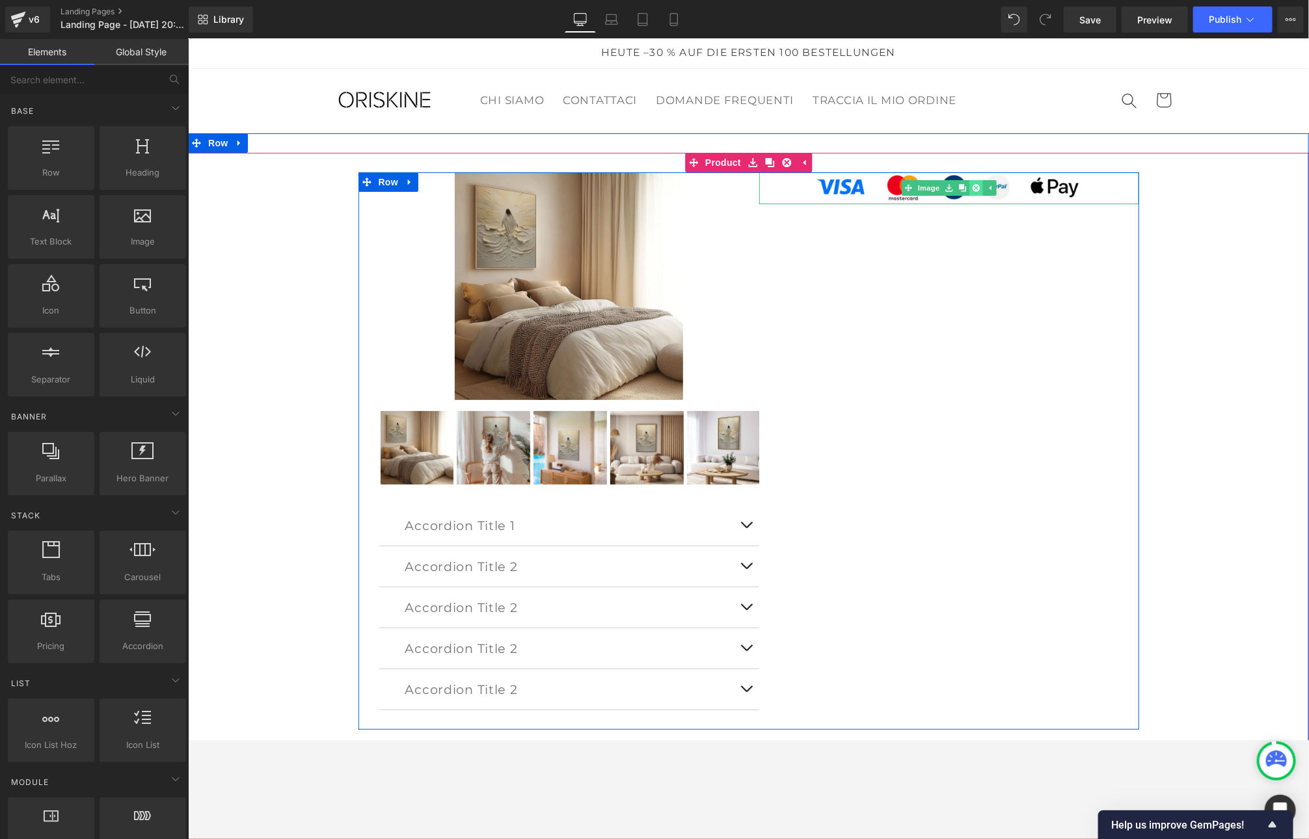
click at [978, 188] on icon at bounding box center [974, 187] width 7 height 7
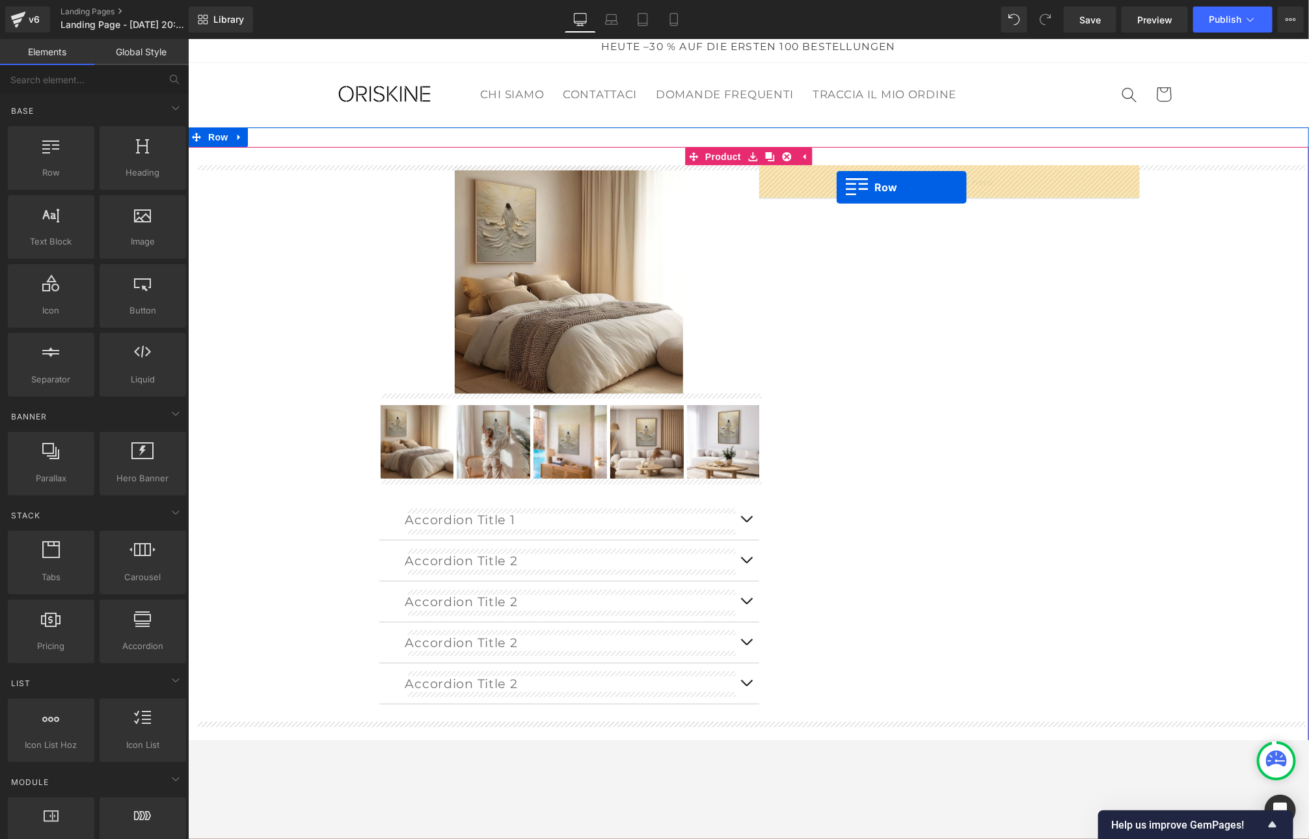
drag, startPoint x: 254, startPoint y: 199, endPoint x: 835, endPoint y: 187, distance: 581.0
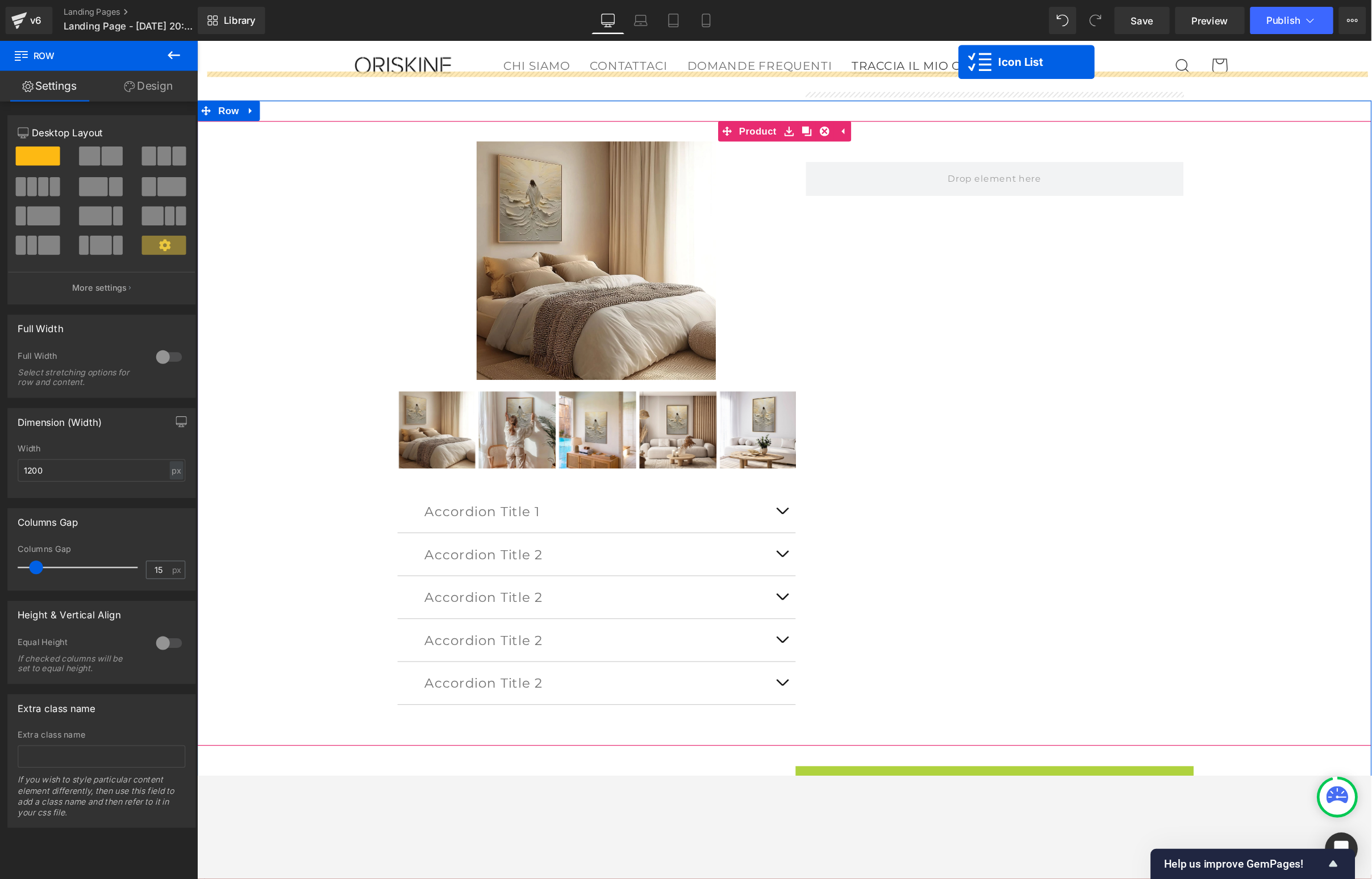
scroll to position [0, 0]
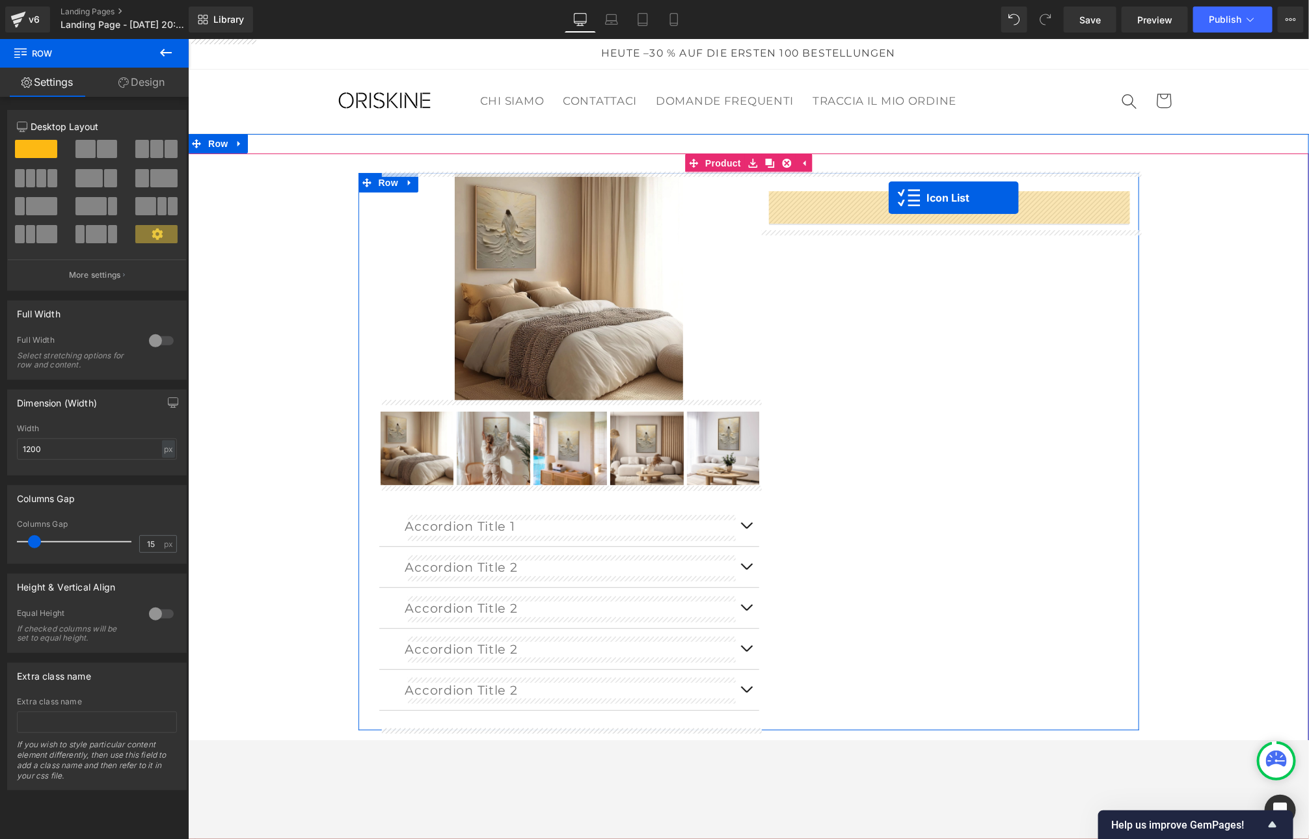
drag, startPoint x: 914, startPoint y: 478, endPoint x: 887, endPoint y: 197, distance: 282.2
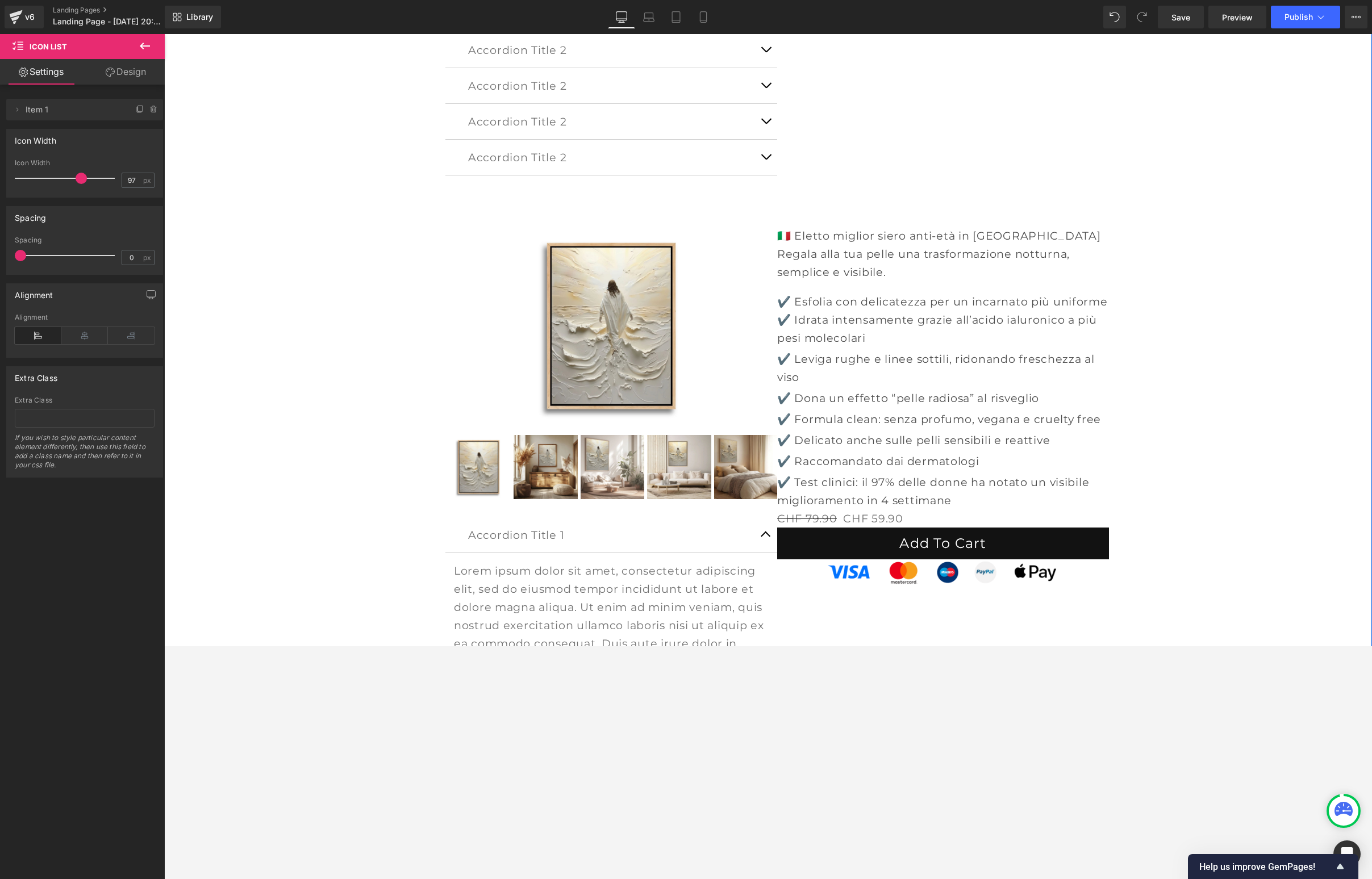
scroll to position [444, 0]
click at [1036, 731] on div at bounding box center [768, 457] width 1208 height 845
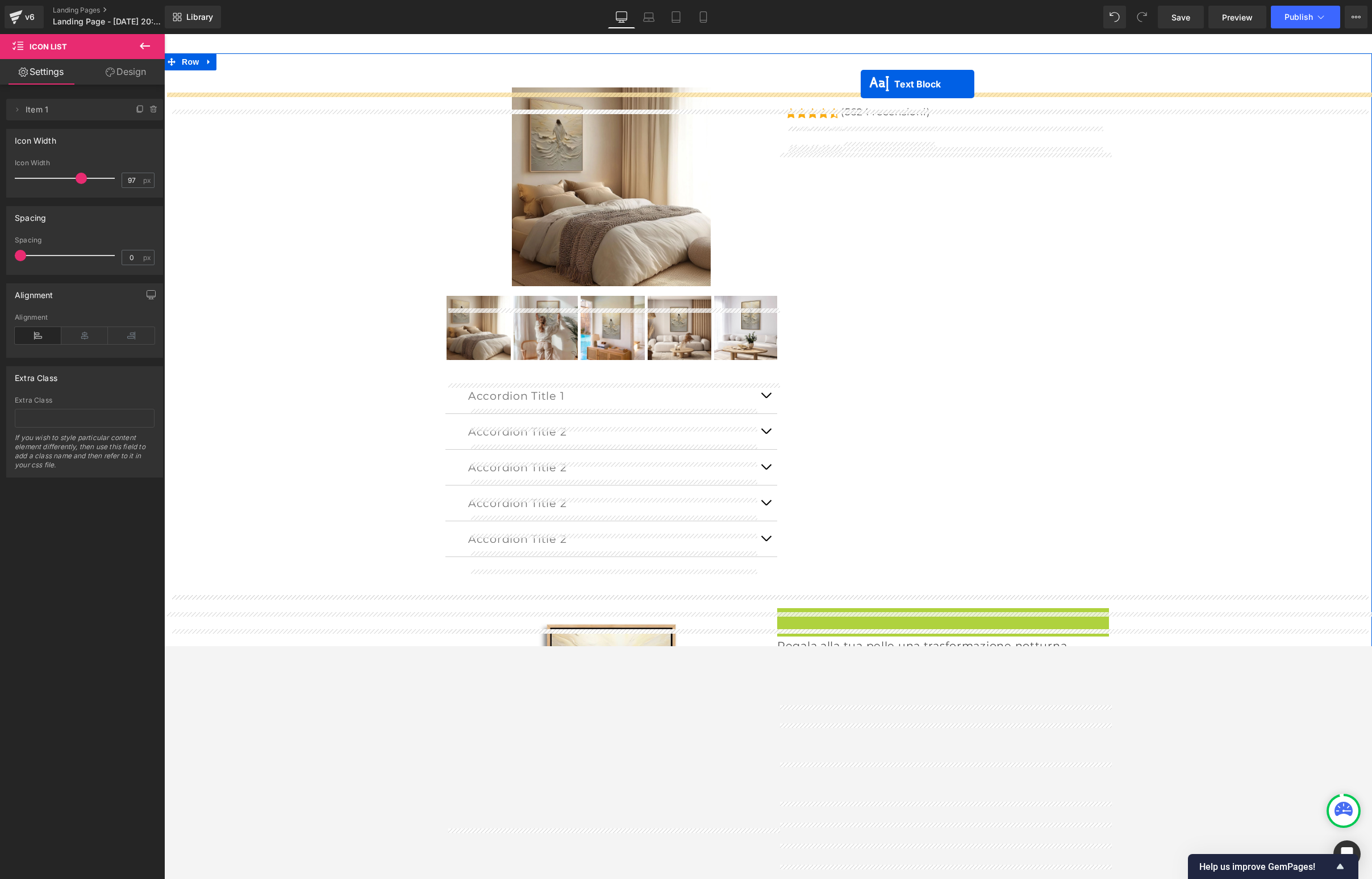
scroll to position [6, 0]
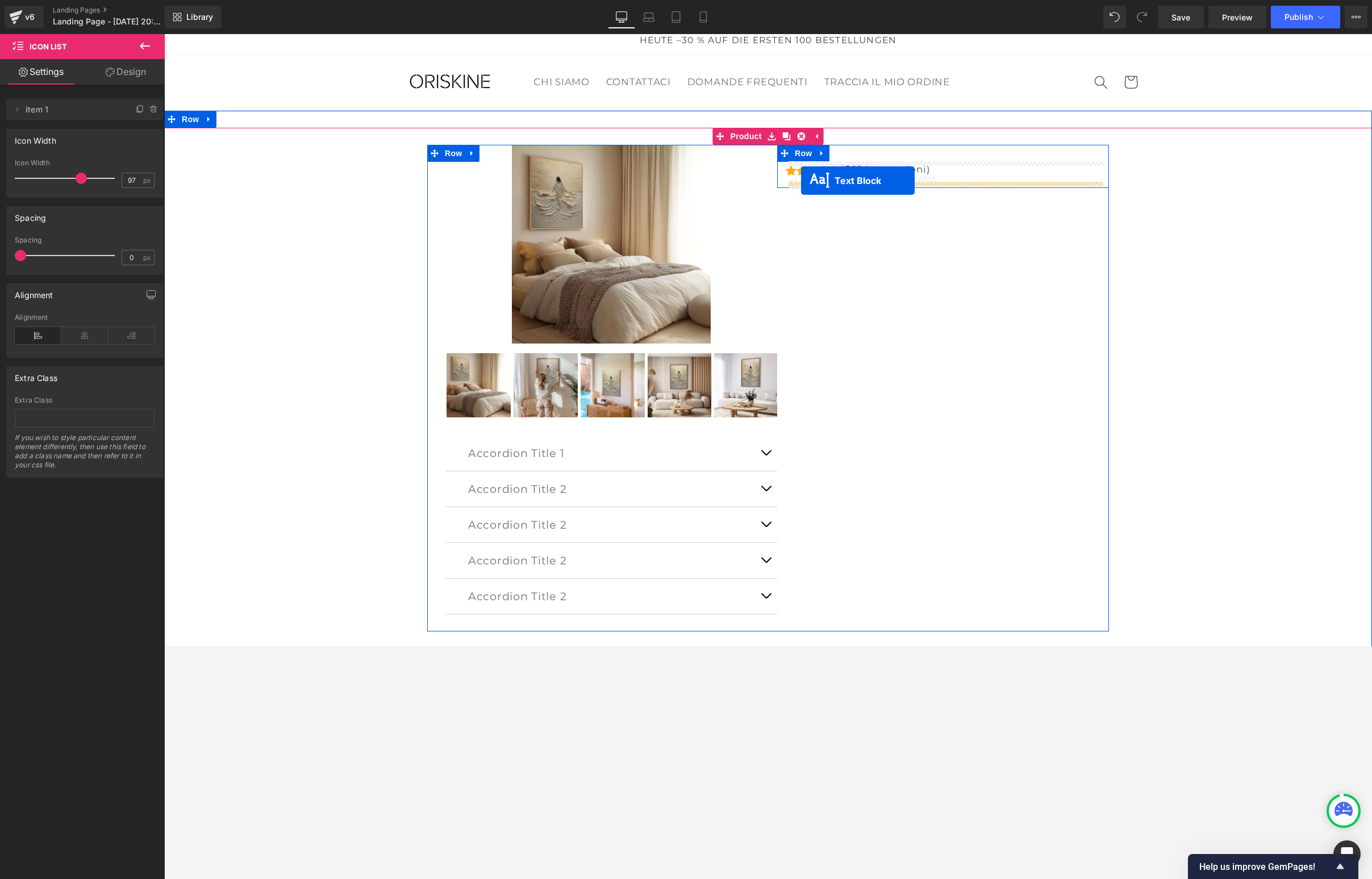
drag, startPoint x: 910, startPoint y: 386, endPoint x: 801, endPoint y: 181, distance: 232.2
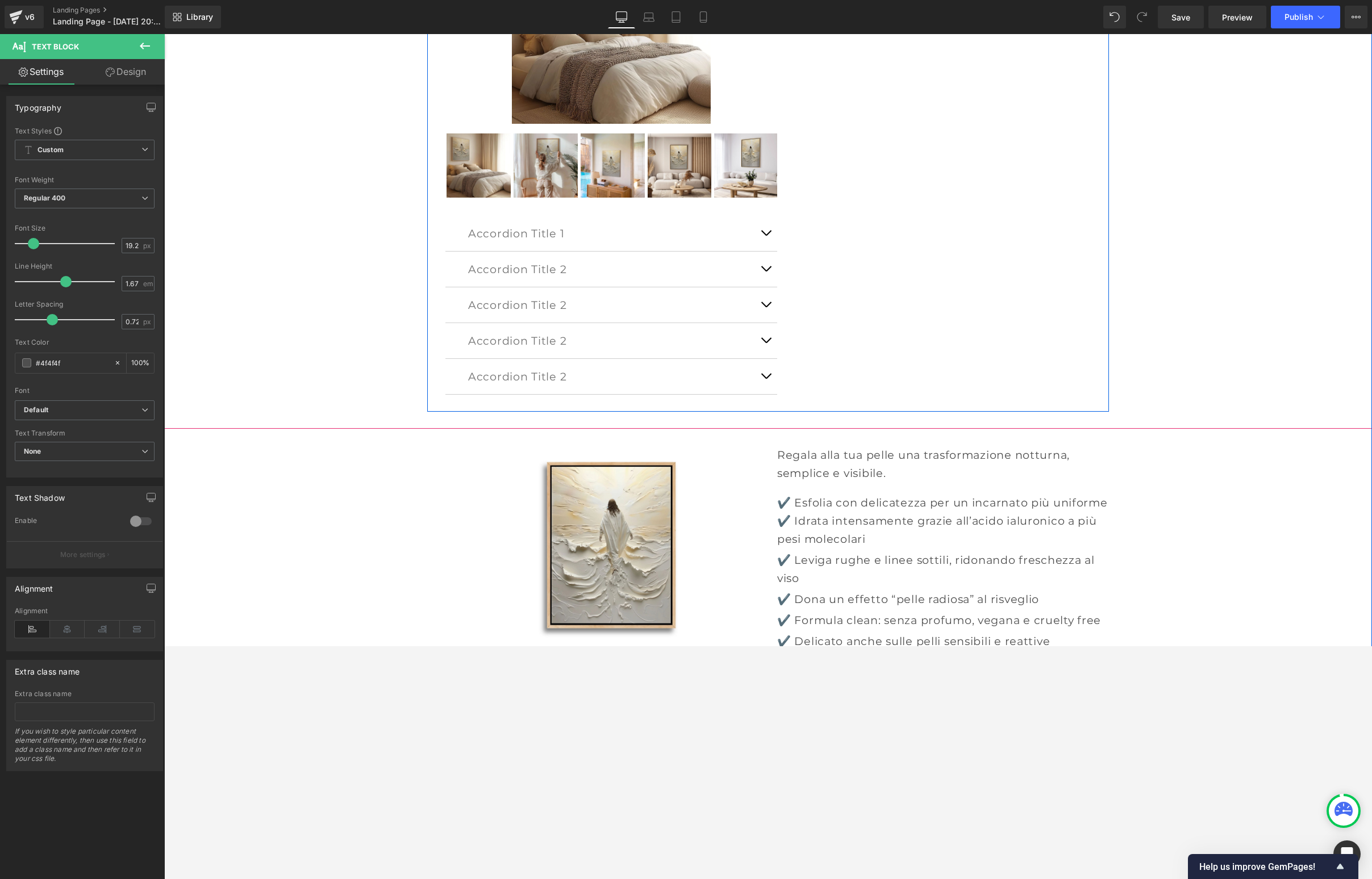
scroll to position [262, 0]
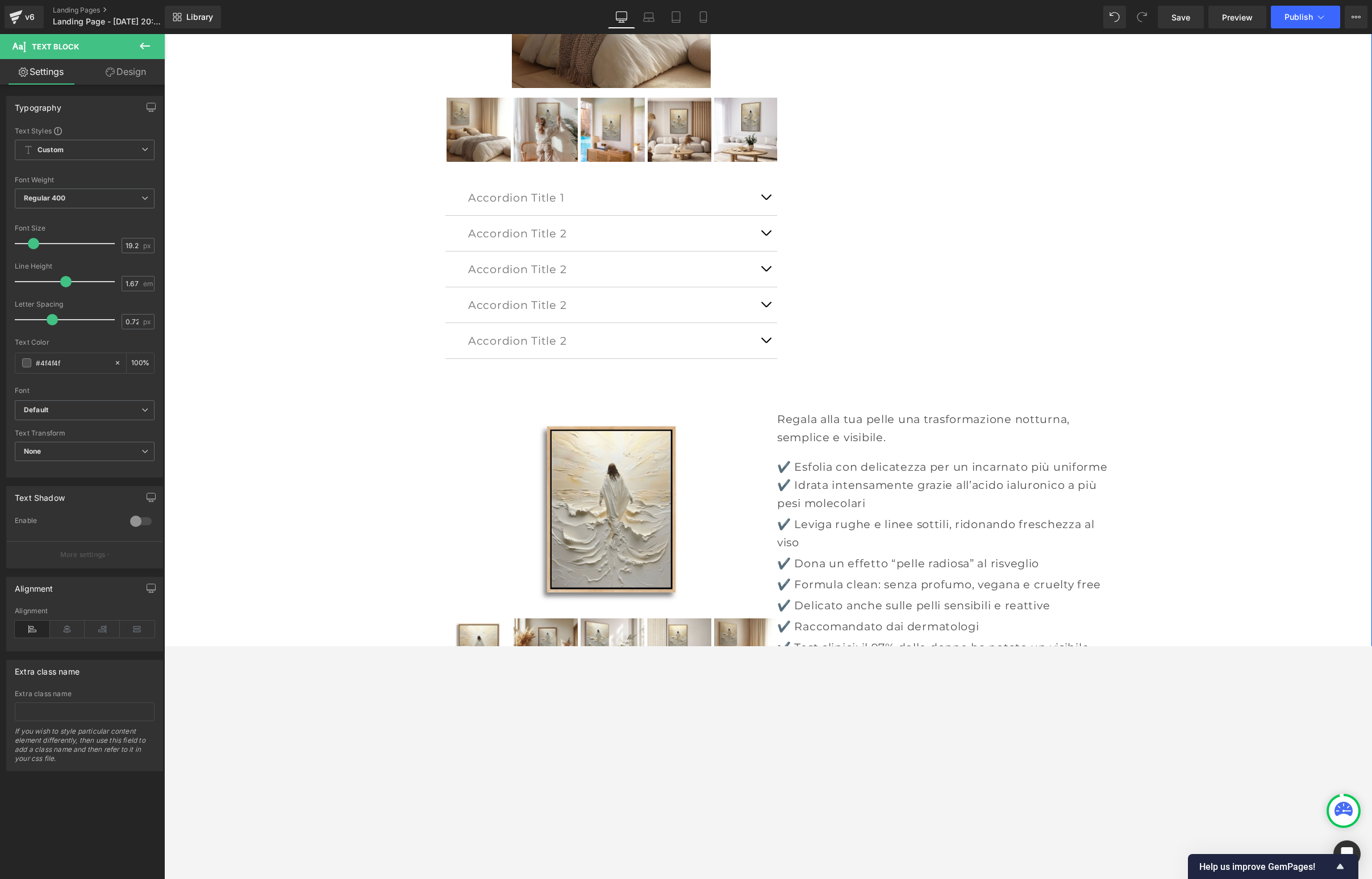
click at [844, 426] on p "Regala alla tua pelle una trasformazione notturna, semplice e visibile." at bounding box center [943, 429] width 332 height 37
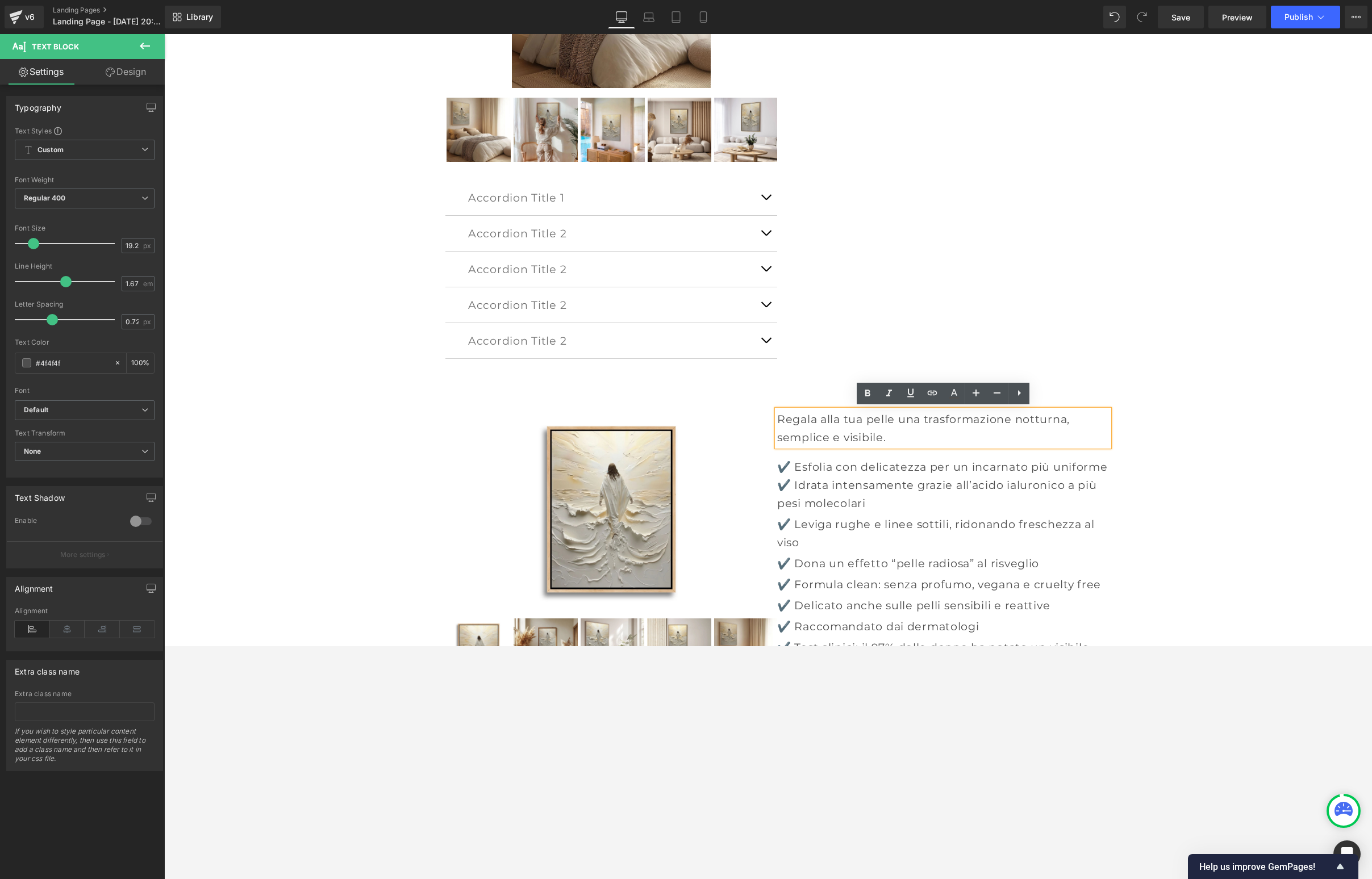
click at [164, 34] on div at bounding box center [164, 34] width 0 height 0
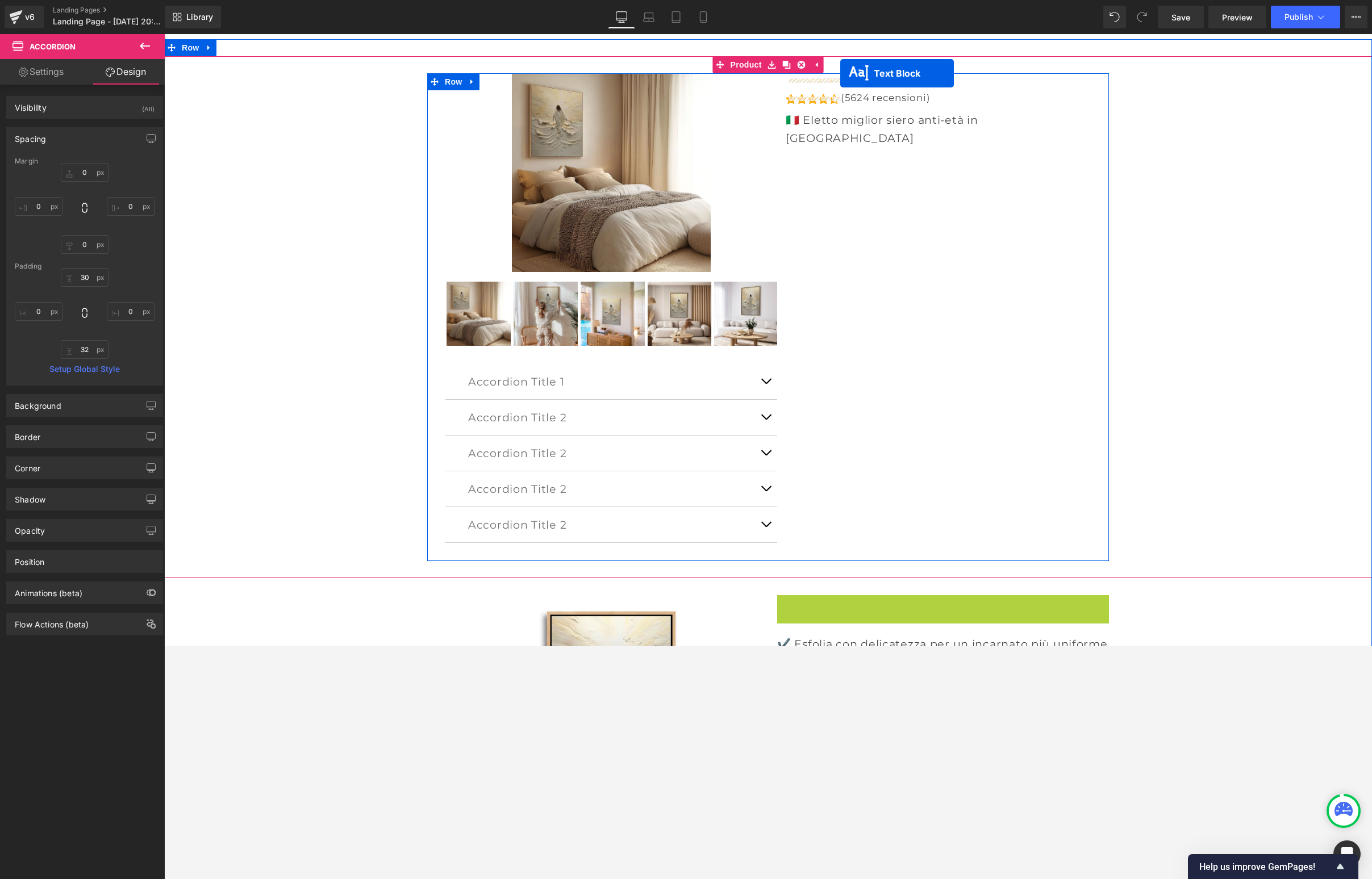
scroll to position [0, 0]
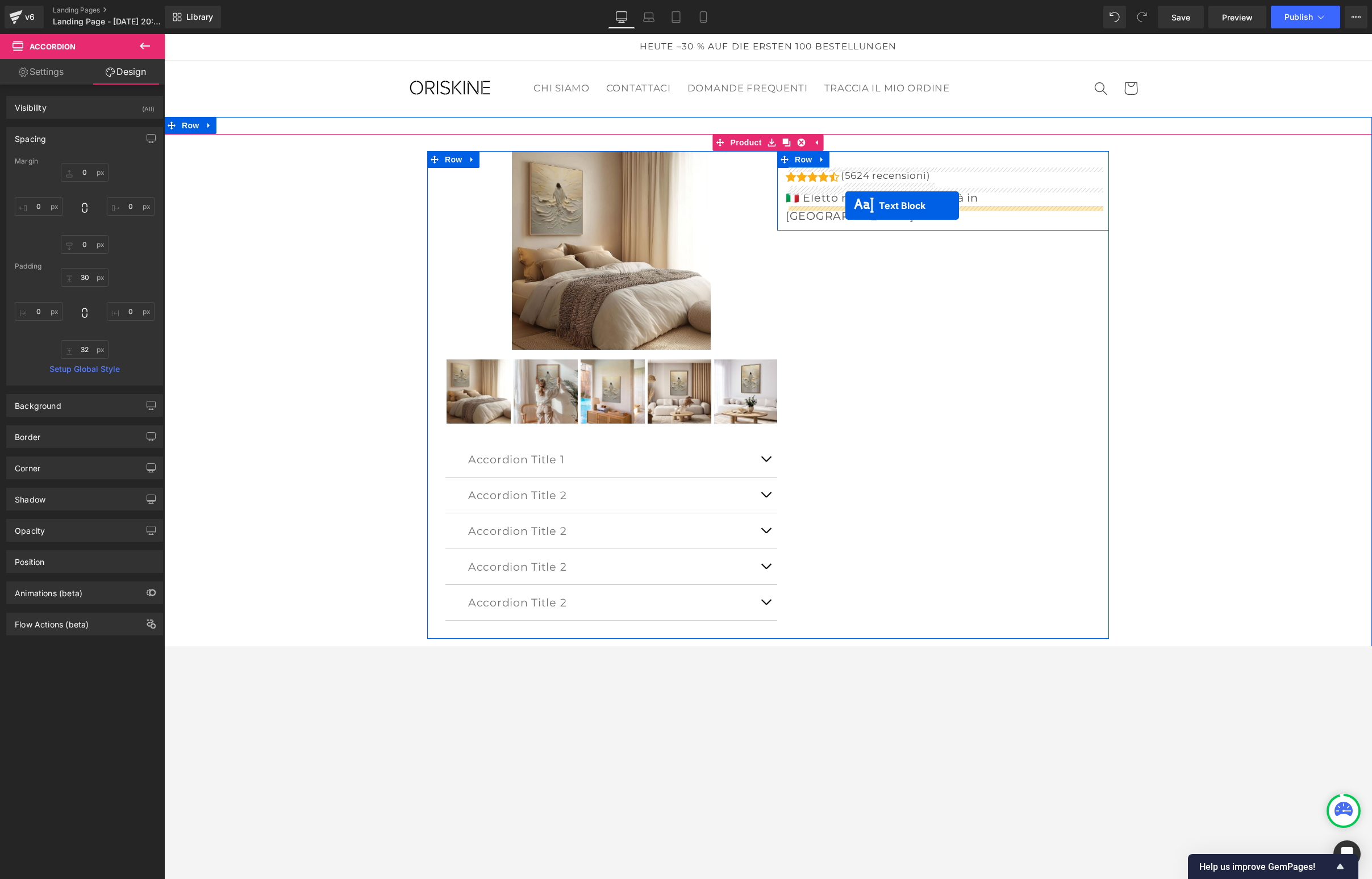
drag, startPoint x: 911, startPoint y: 425, endPoint x: 845, endPoint y: 206, distance: 228.7
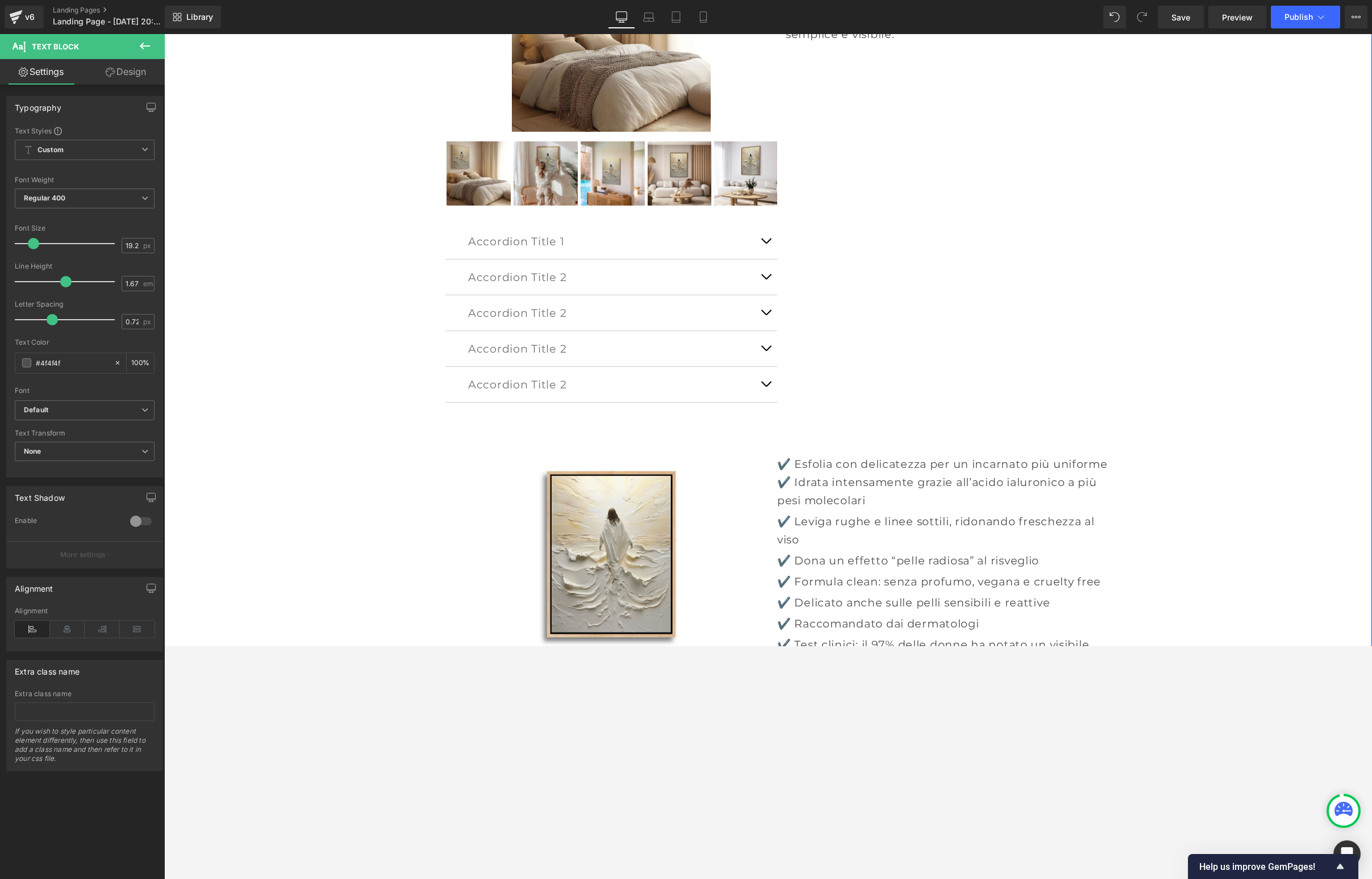
scroll to position [278, 0]
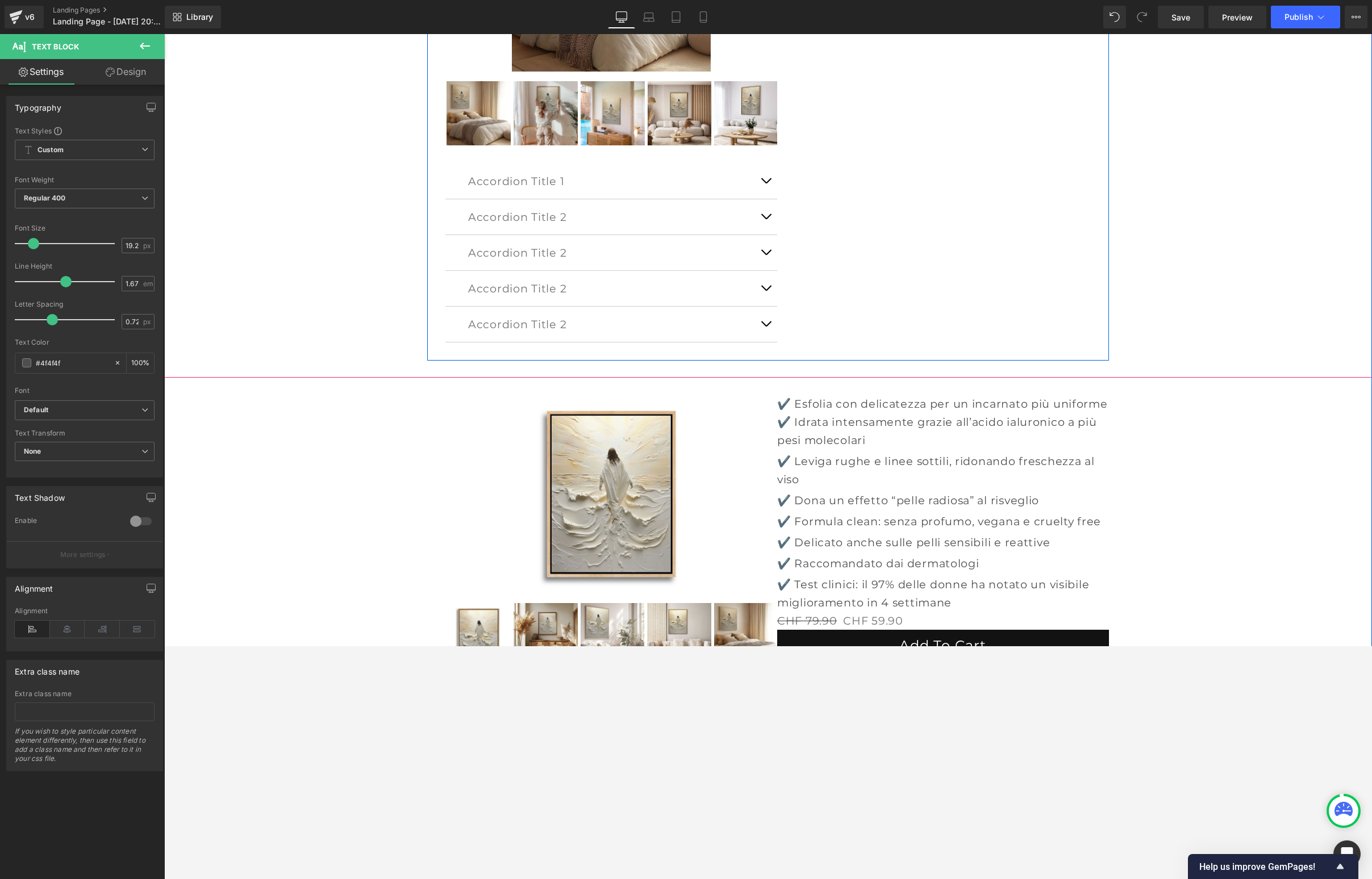
drag, startPoint x: 971, startPoint y: 405, endPoint x: 934, endPoint y: 96, distance: 311.2
click at [934, 95] on div "Sale Off (P) Image ‹ ›" at bounding box center [768, 468] width 1208 height 1224
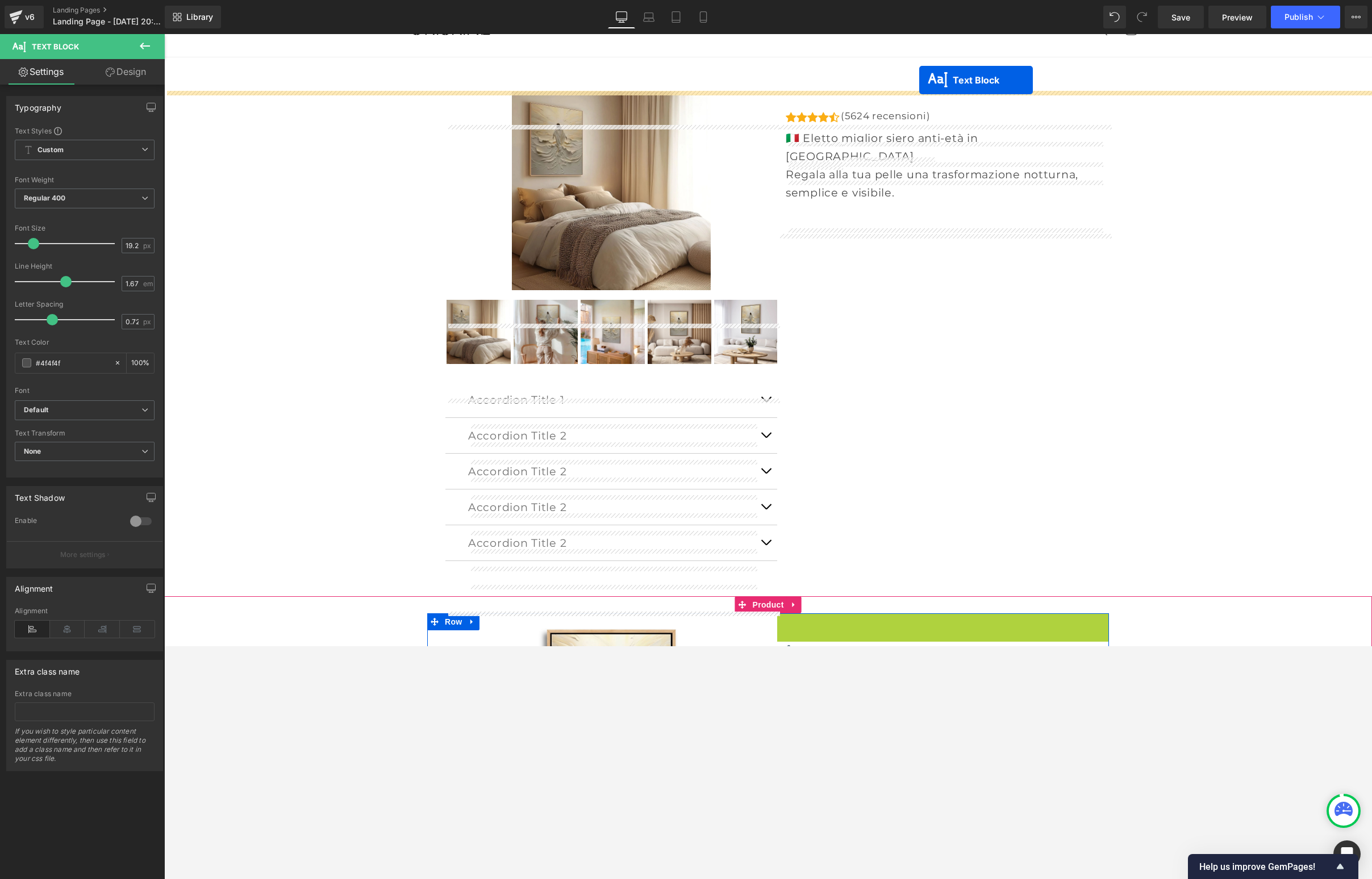
scroll to position [25, 0]
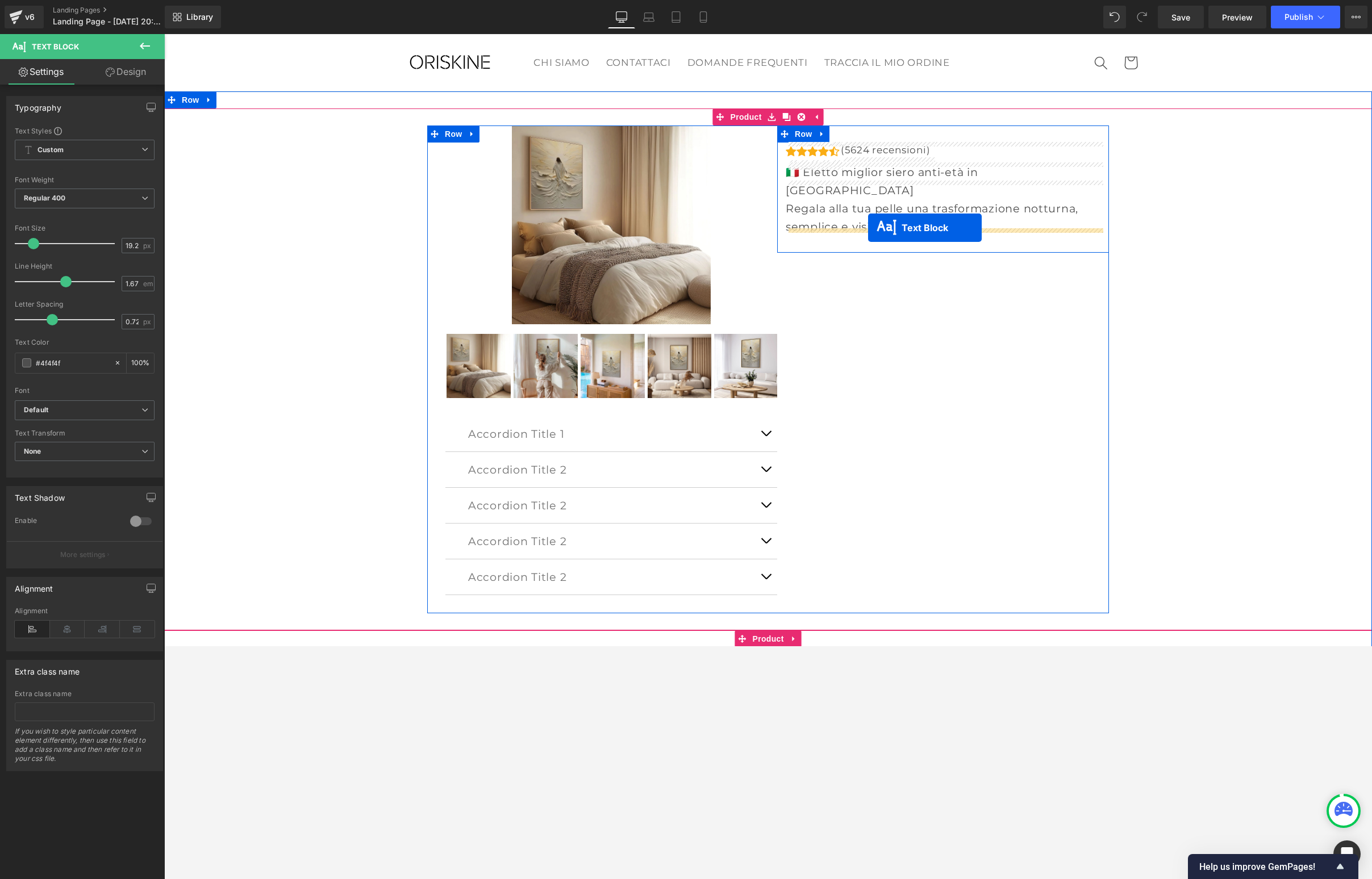
drag, startPoint x: 911, startPoint y: 402, endPoint x: 864, endPoint y: 228, distance: 180.2
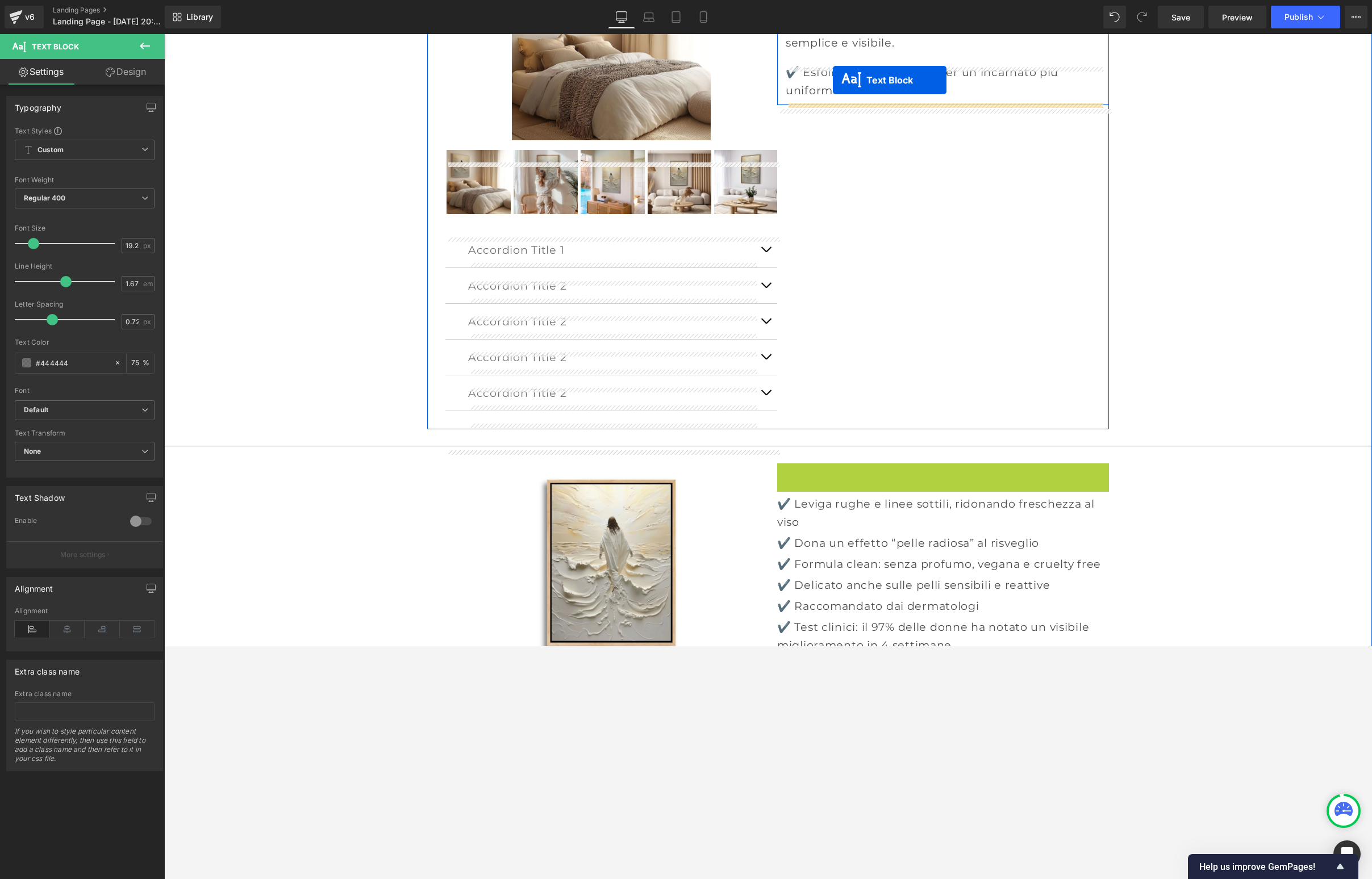
scroll to position [163, 0]
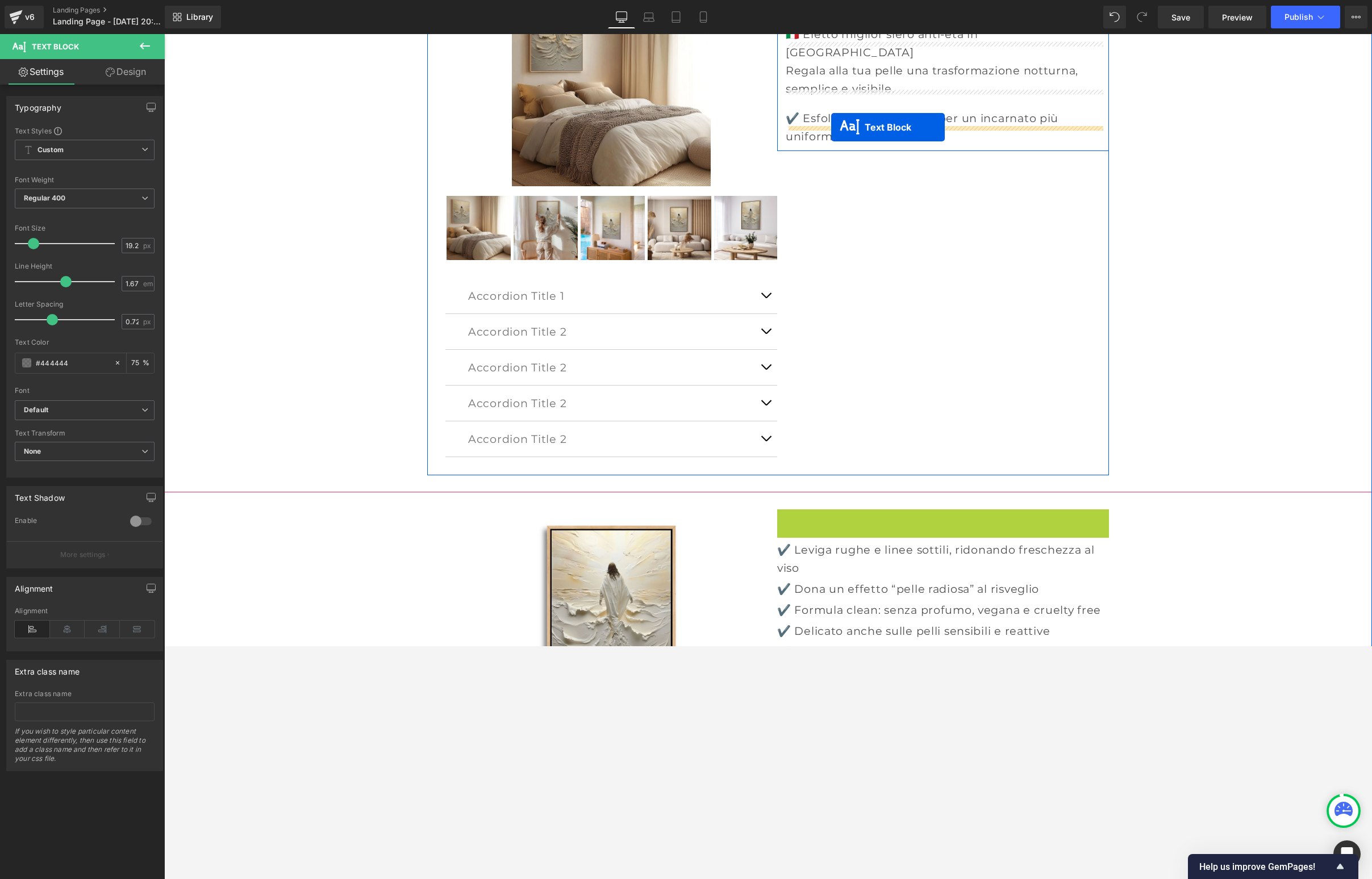
drag, startPoint x: 911, startPoint y: 284, endPoint x: 831, endPoint y: 127, distance: 176.2
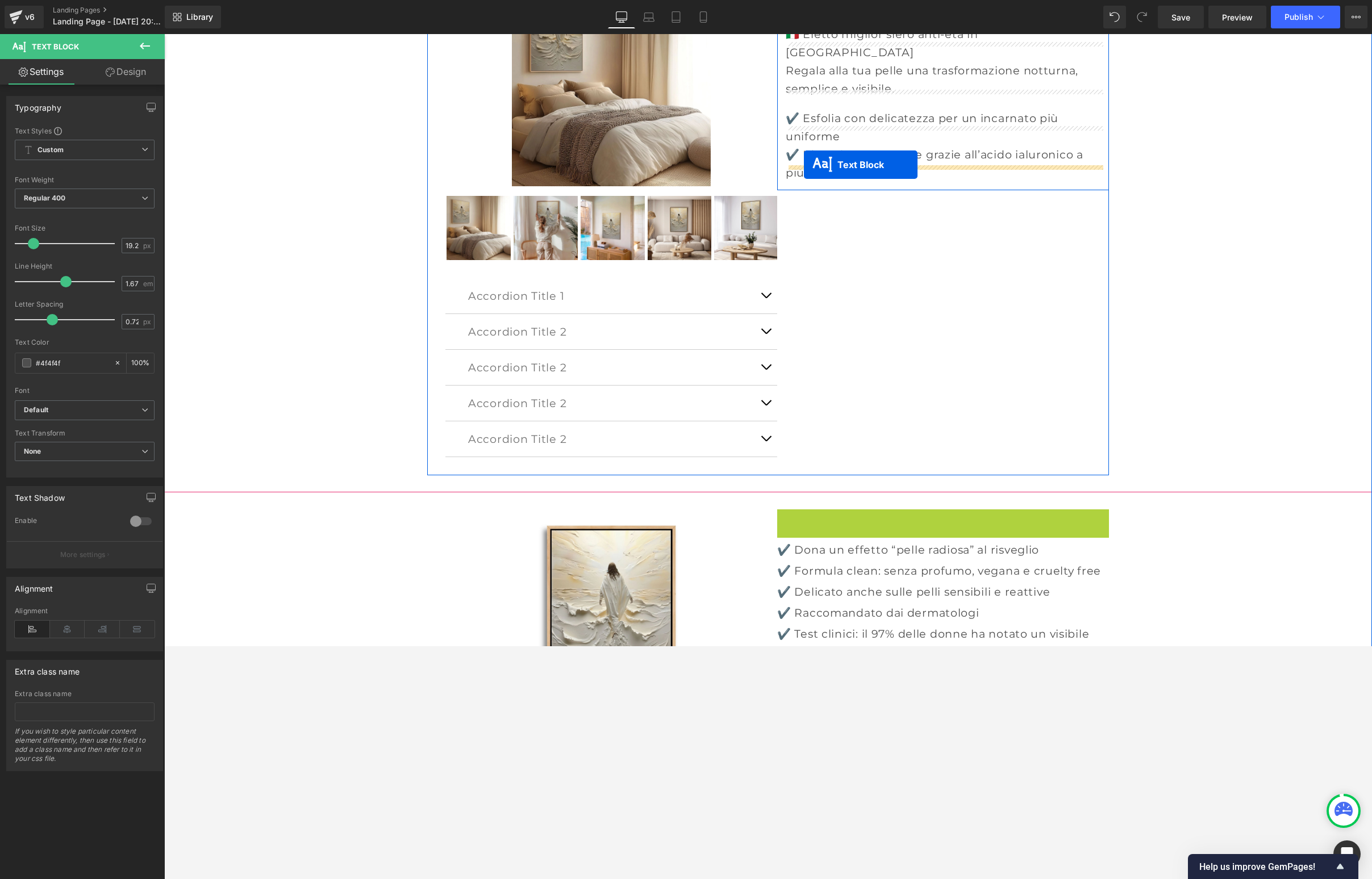
drag, startPoint x: 914, startPoint y: 525, endPoint x: 803, endPoint y: 165, distance: 376.7
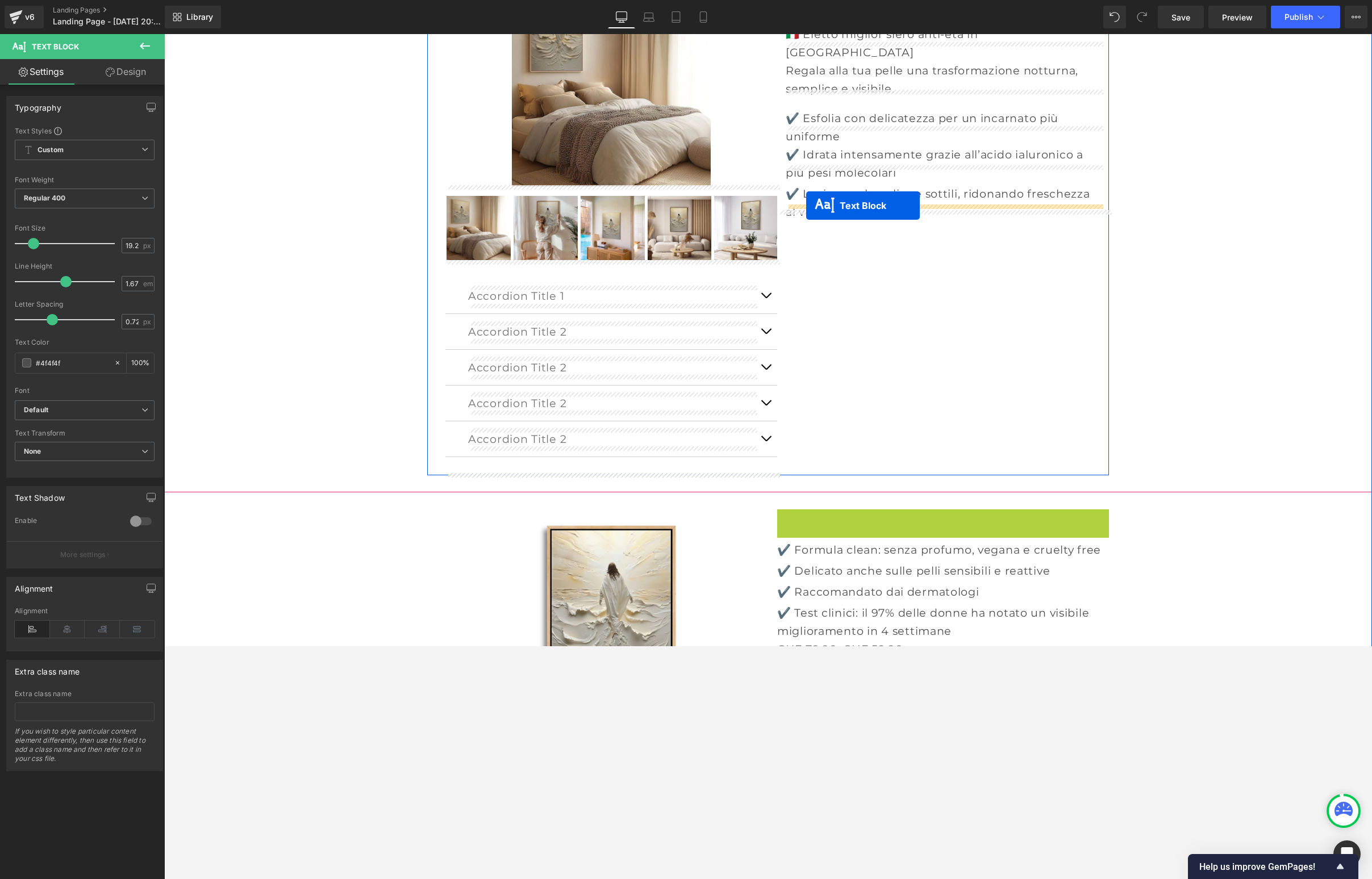
drag, startPoint x: 912, startPoint y: 517, endPoint x: 806, endPoint y: 205, distance: 329.5
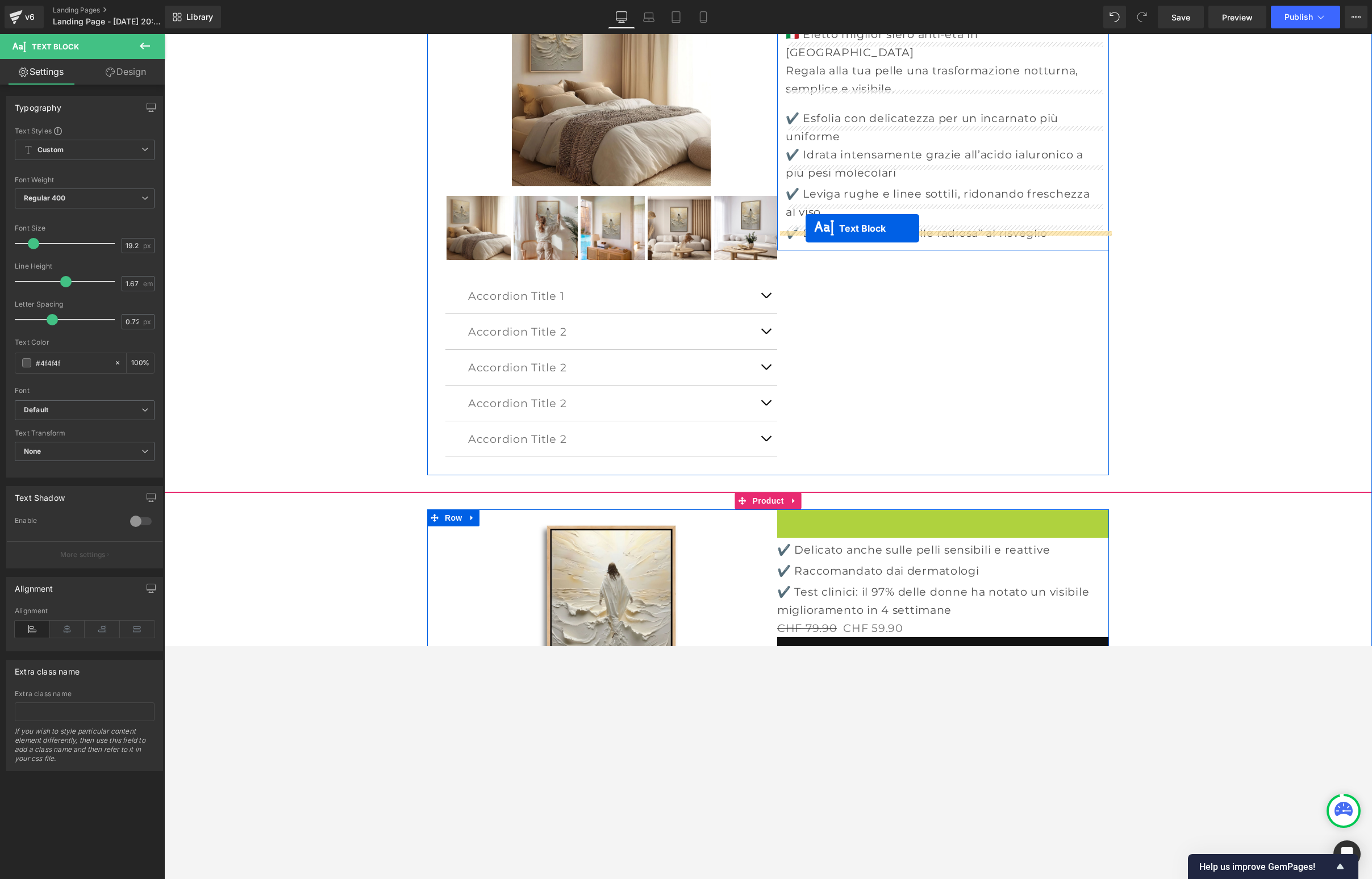
drag, startPoint x: 911, startPoint y: 518, endPoint x: 805, endPoint y: 228, distance: 308.8
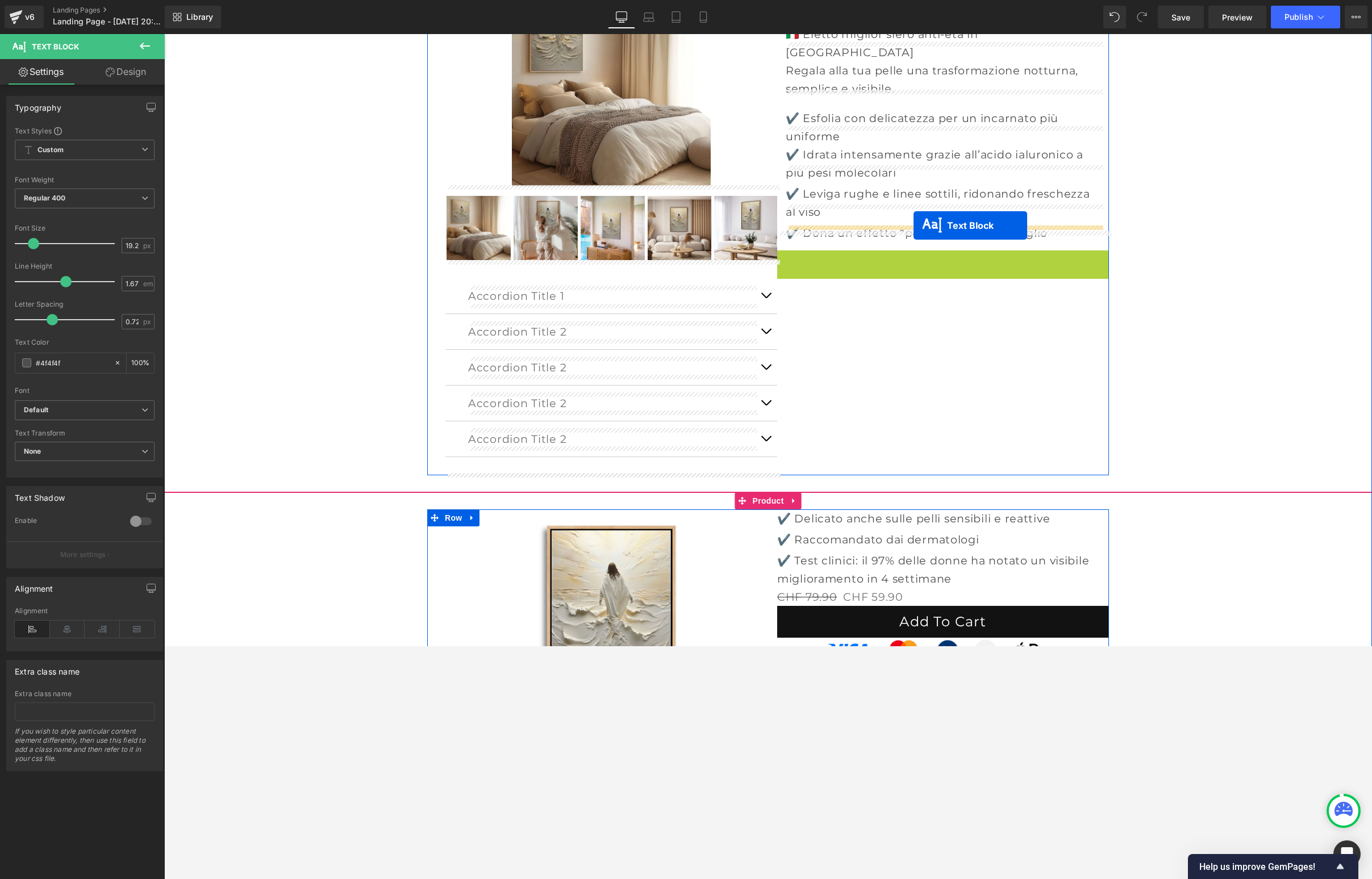
drag, startPoint x: 914, startPoint y: 243, endPoint x: 914, endPoint y: 225, distance: 18.0
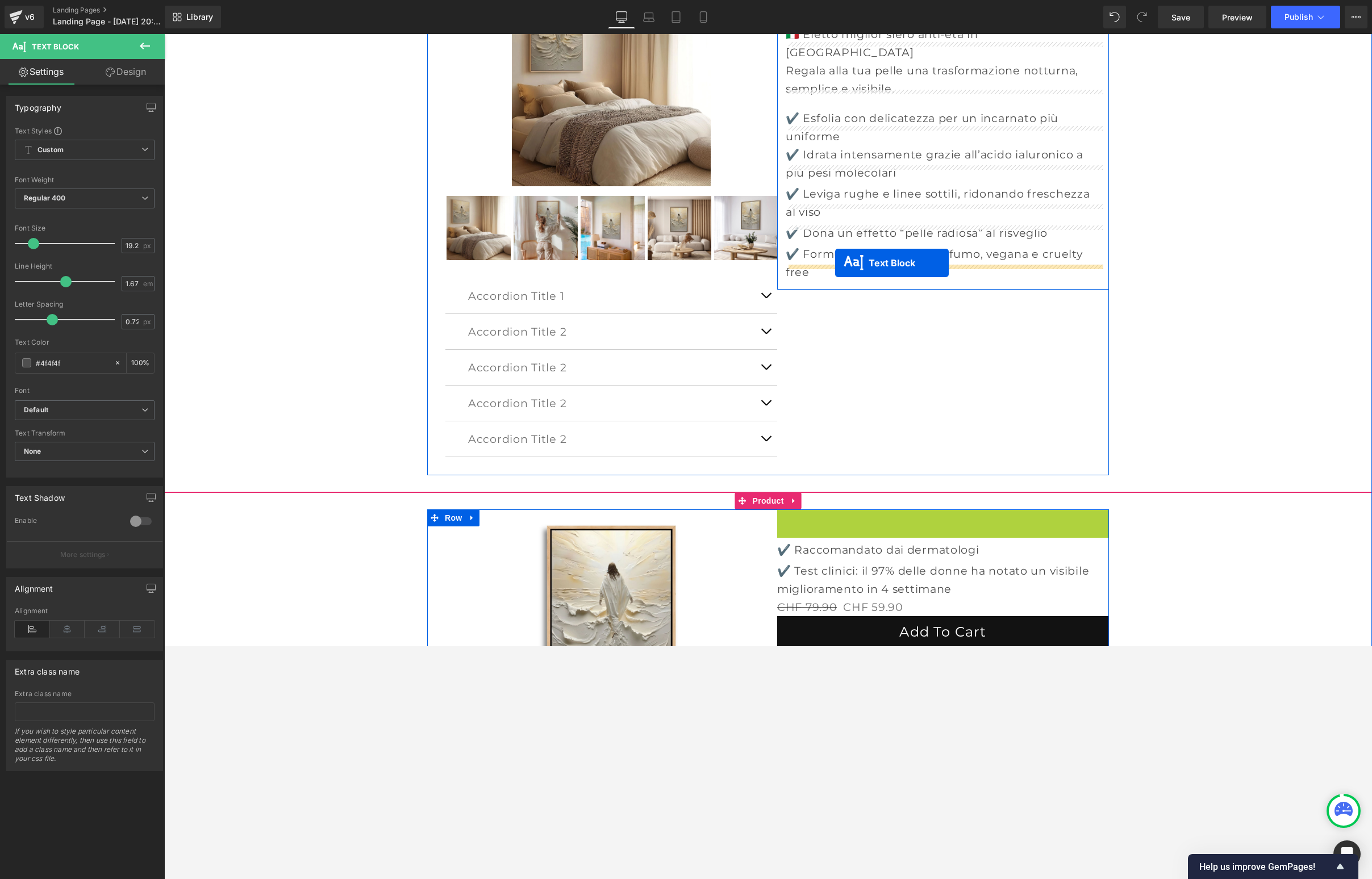
drag, startPoint x: 911, startPoint y: 518, endPoint x: 834, endPoint y: 264, distance: 265.4
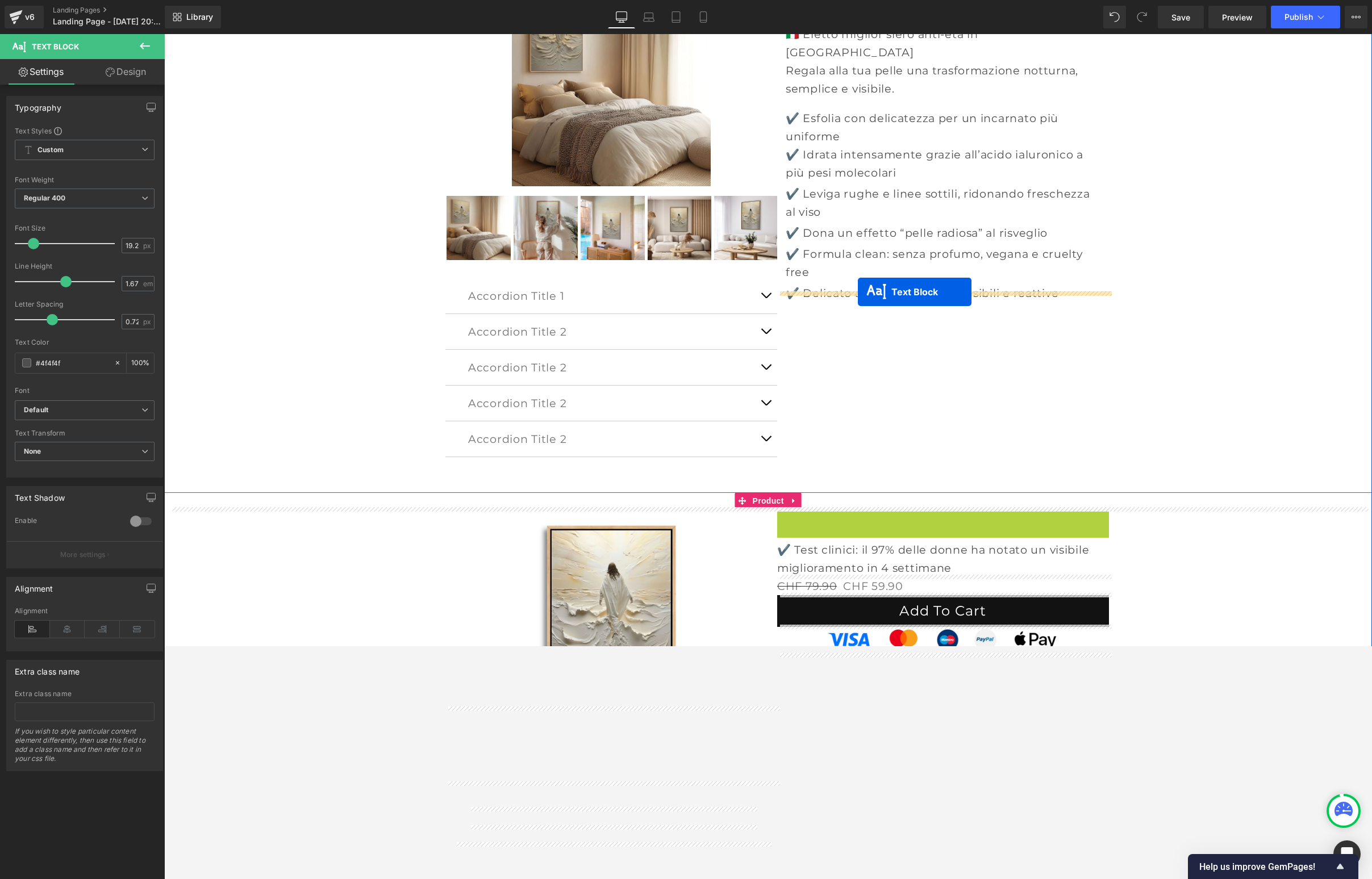
drag, startPoint x: 906, startPoint y: 499, endPoint x: 858, endPoint y: 292, distance: 212.5
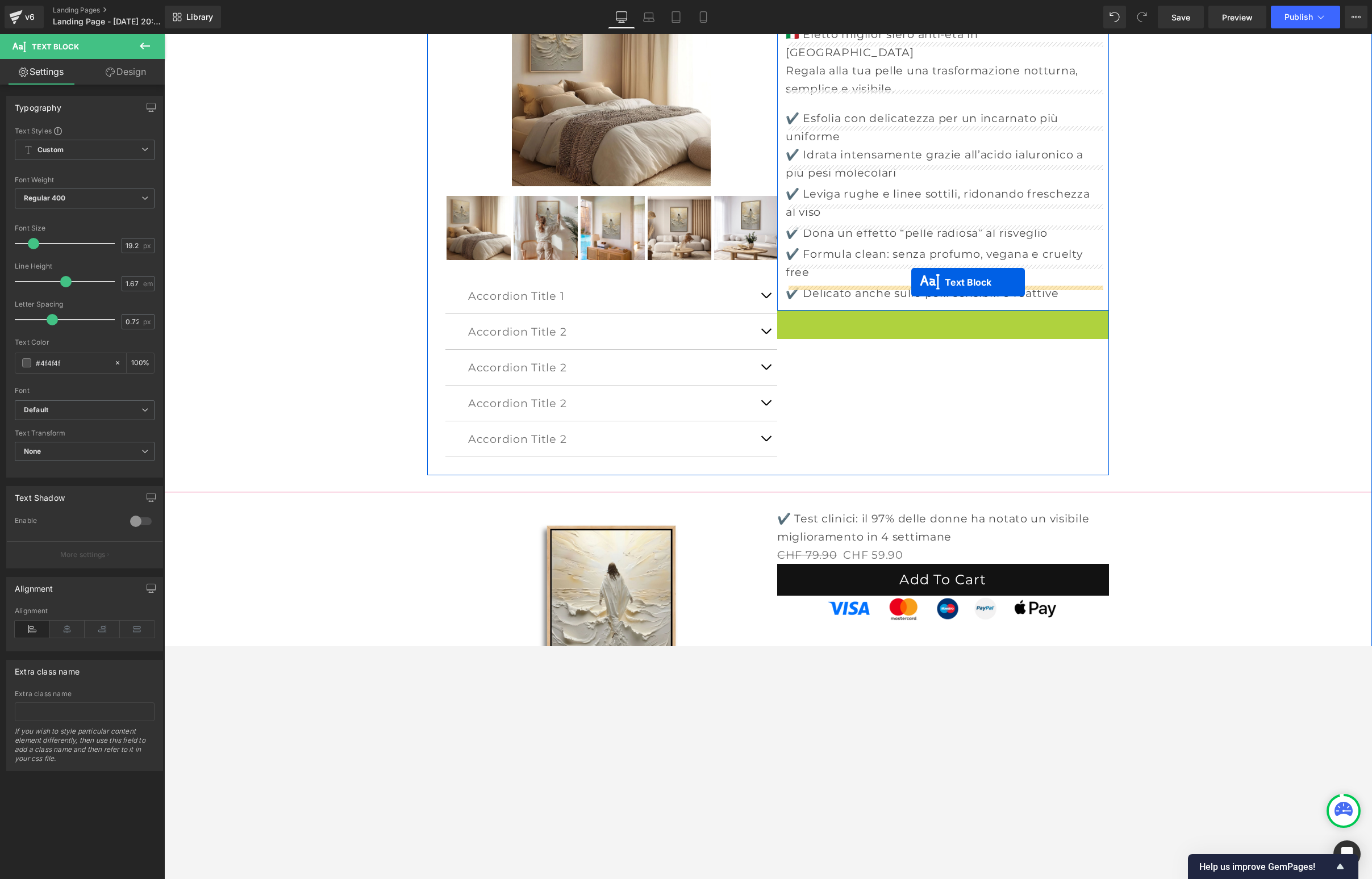
drag, startPoint x: 911, startPoint y: 301, endPoint x: 911, endPoint y: 282, distance: 19.0
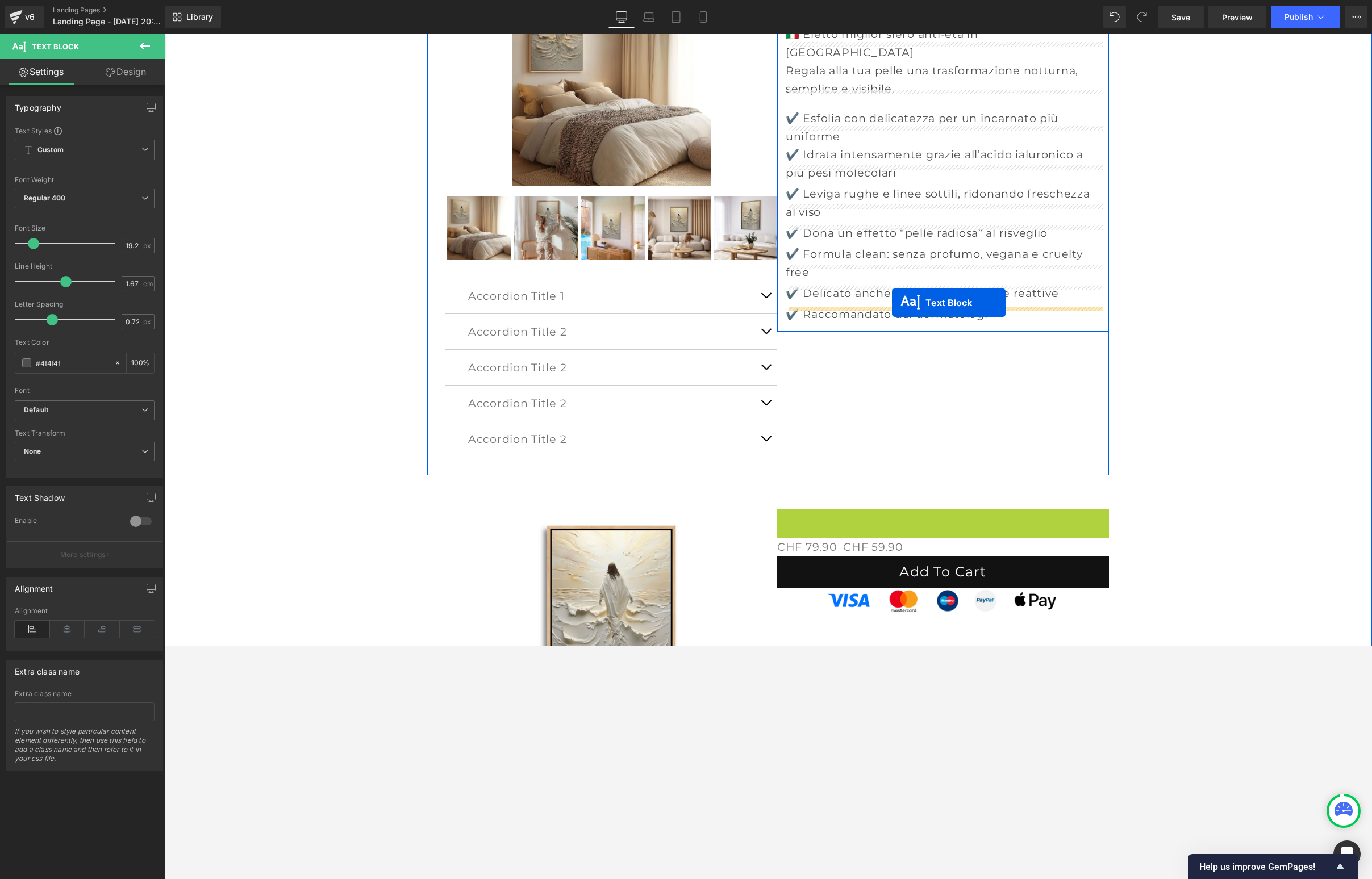
drag, startPoint x: 911, startPoint y: 522, endPoint x: 892, endPoint y: 304, distance: 218.8
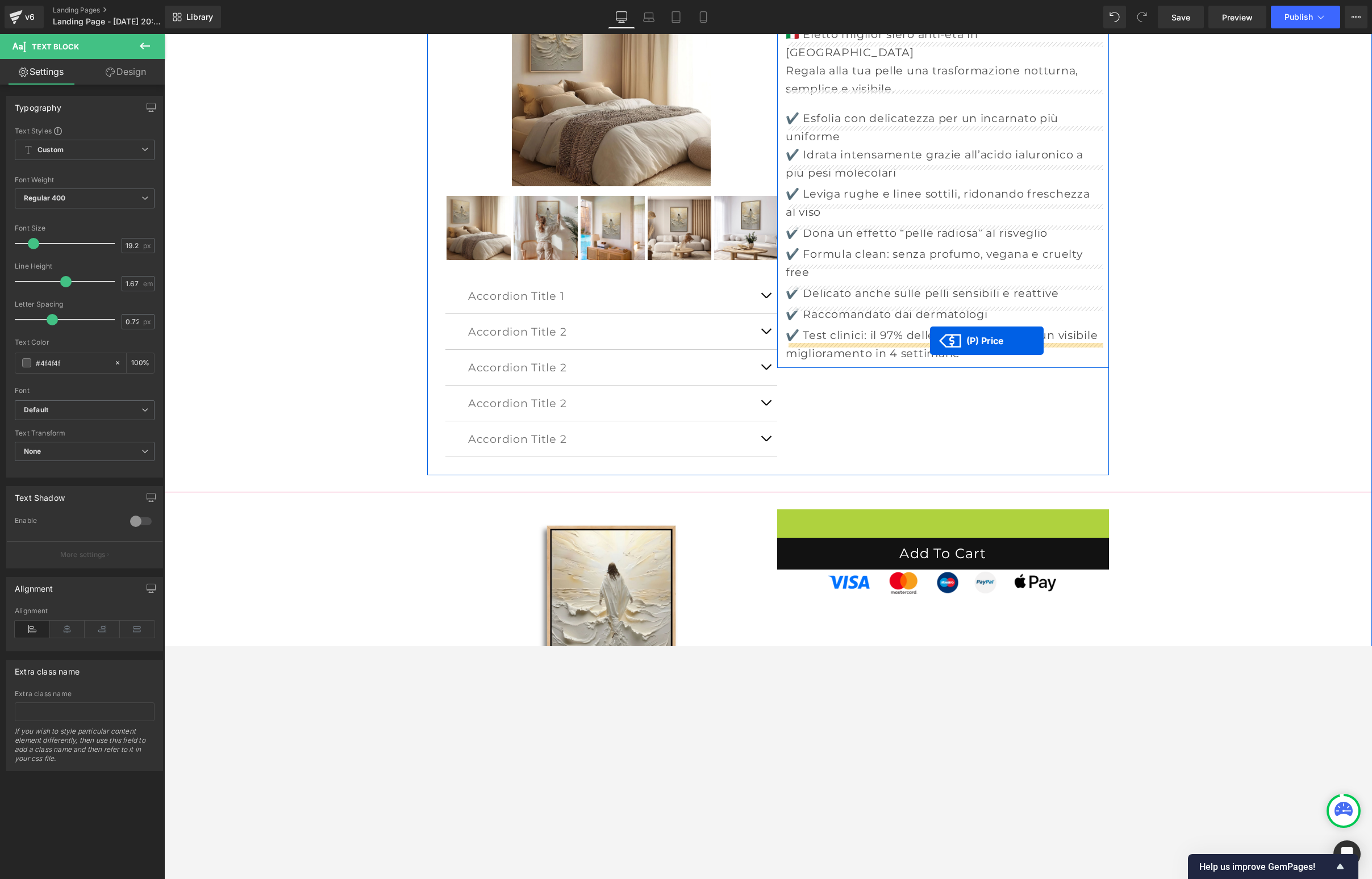
drag, startPoint x: 851, startPoint y: 494, endPoint x: 929, endPoint y: 340, distance: 172.6
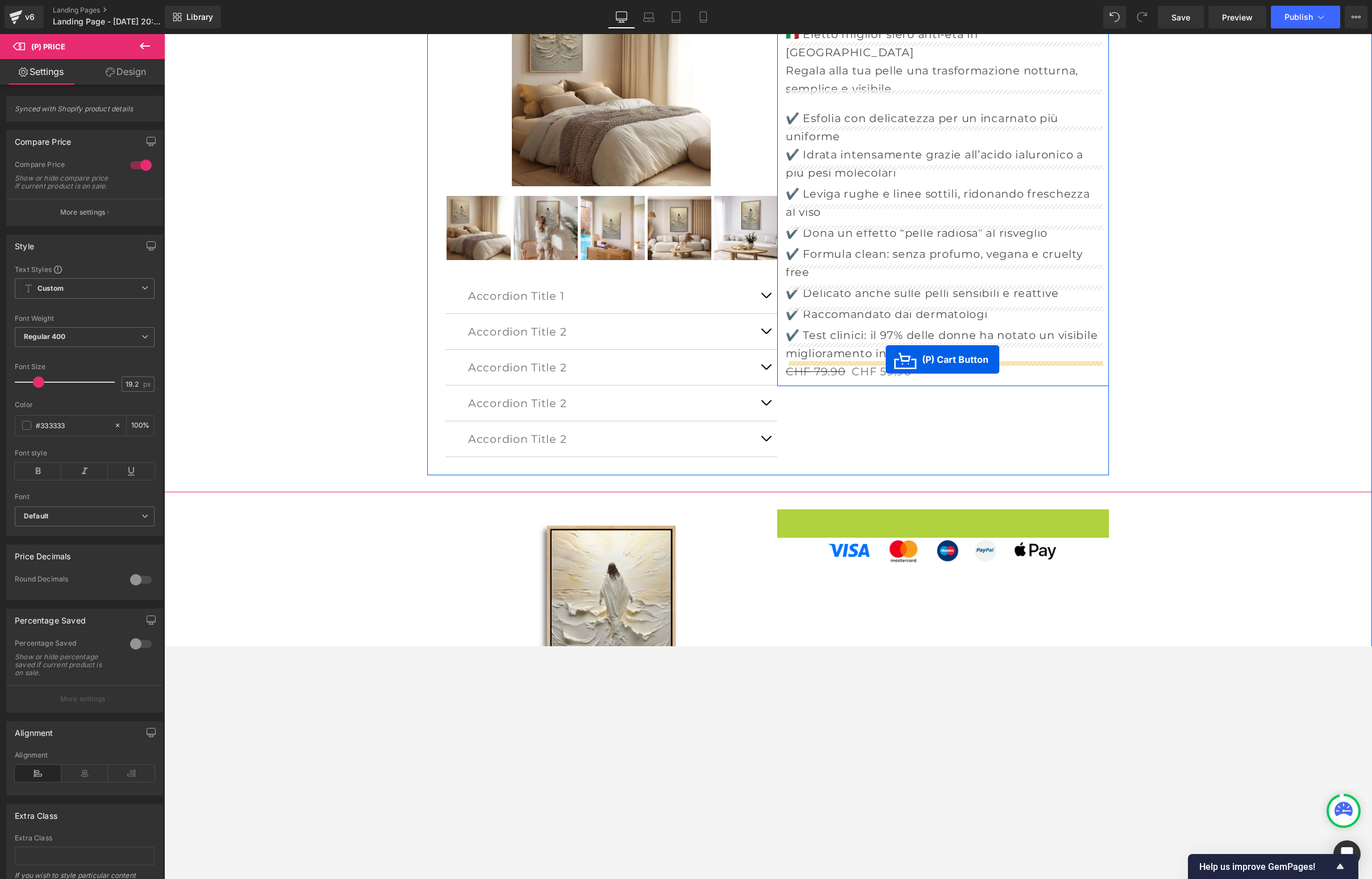
drag, startPoint x: 907, startPoint y: 522, endPoint x: 885, endPoint y: 361, distance: 162.5
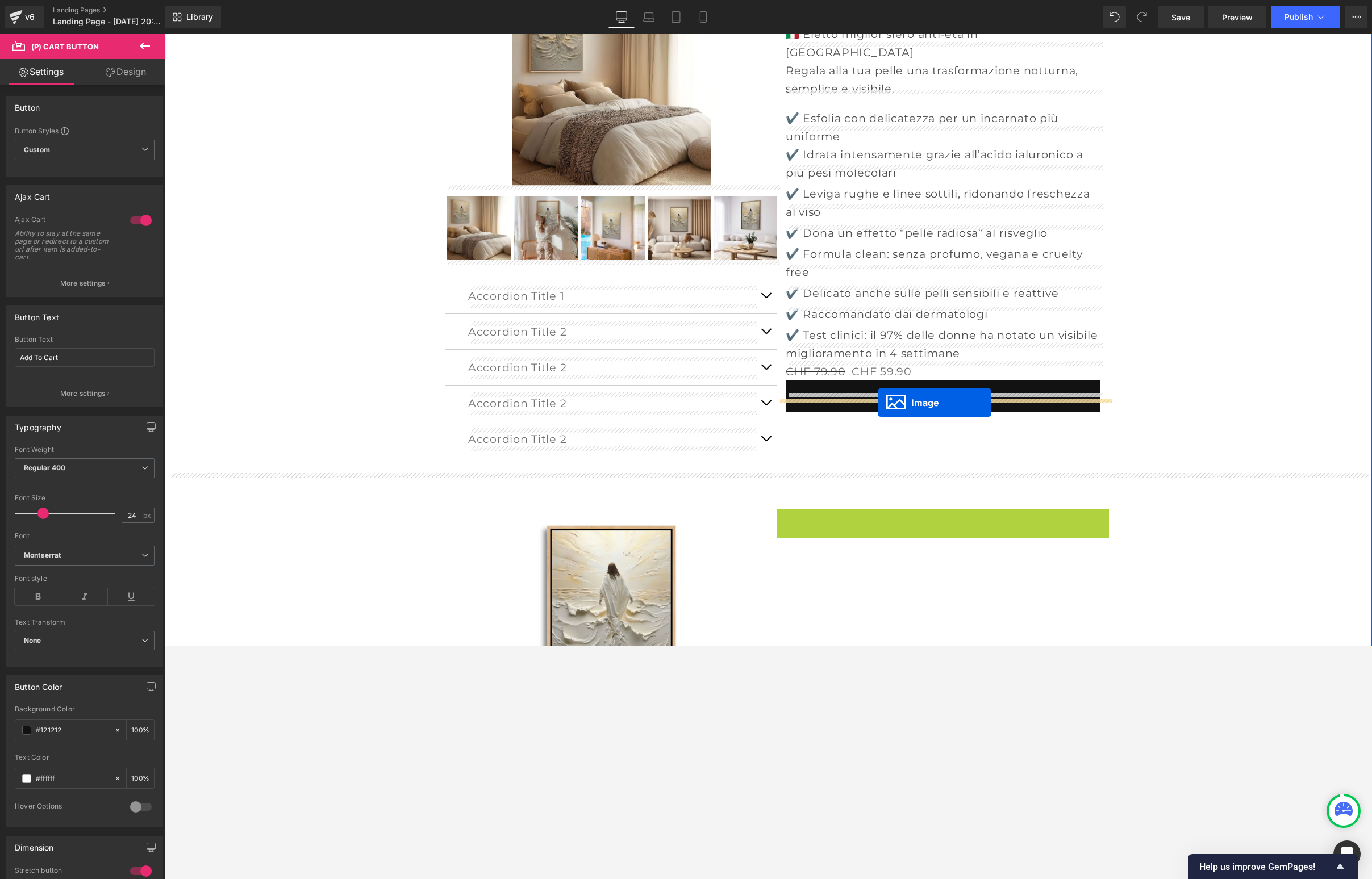
drag, startPoint x: 926, startPoint y: 522, endPoint x: 878, endPoint y: 402, distance: 129.2
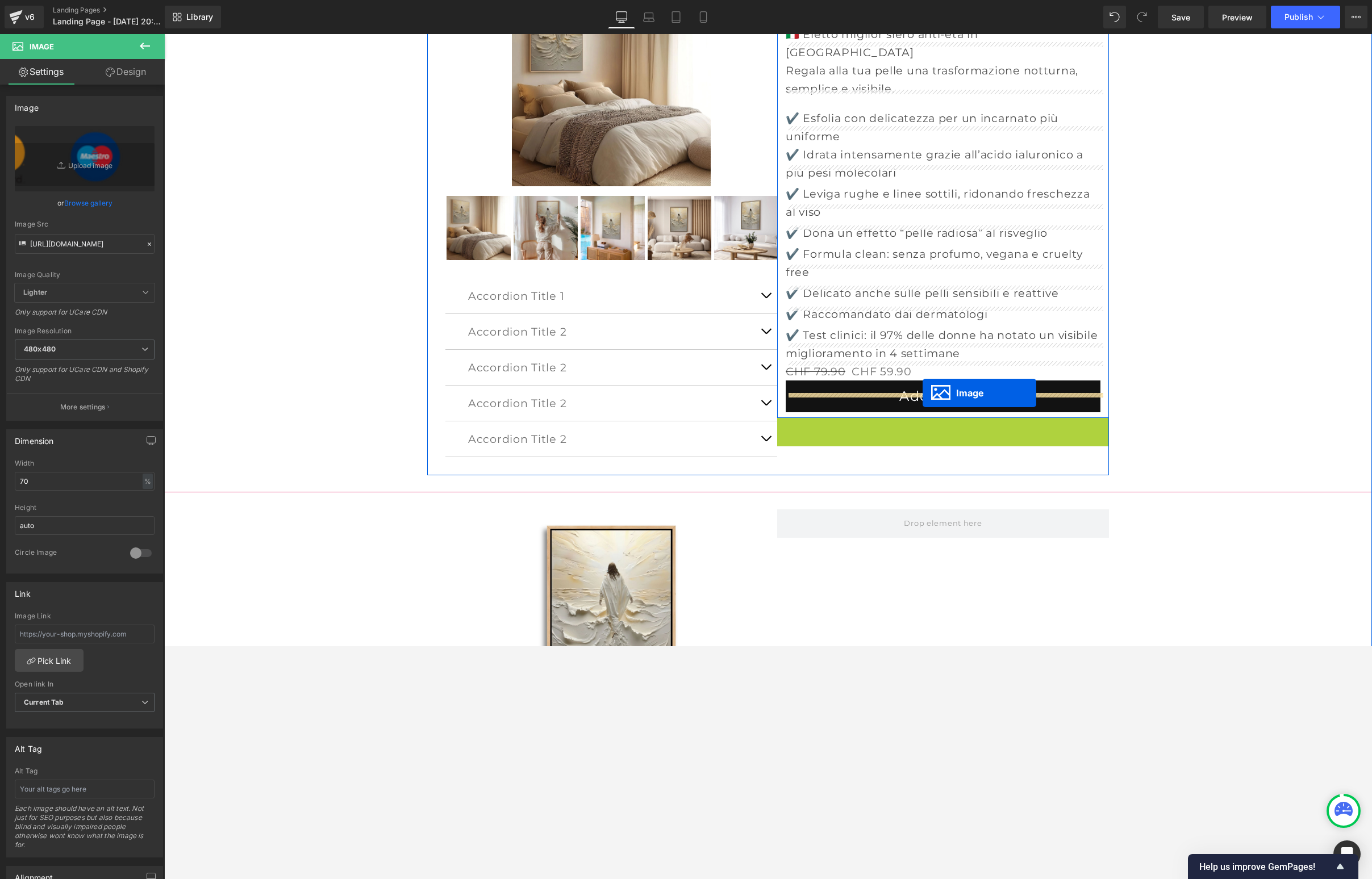
drag, startPoint x: 926, startPoint y: 409, endPoint x: 922, endPoint y: 393, distance: 16.5
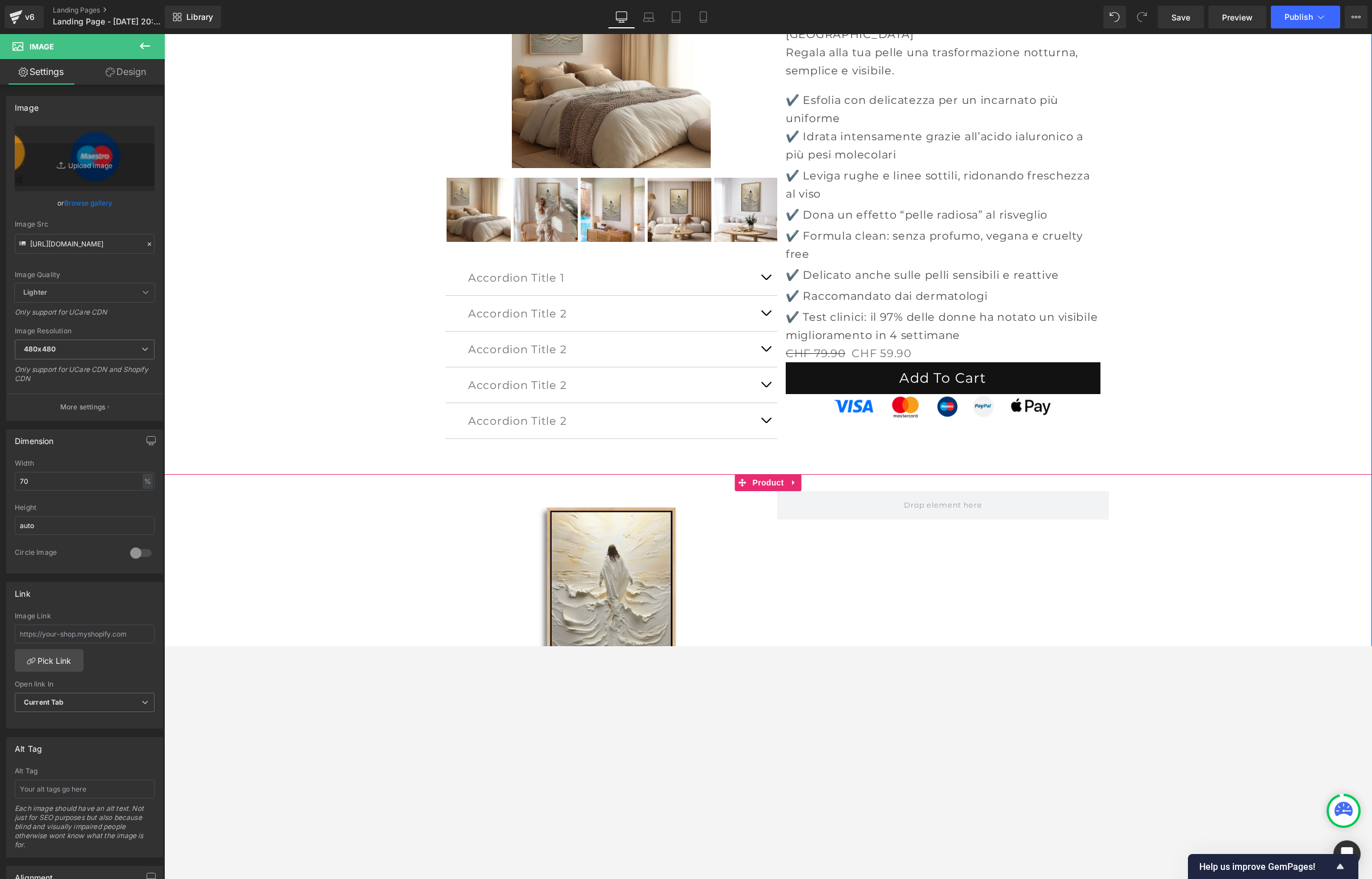
scroll to position [182, 0]
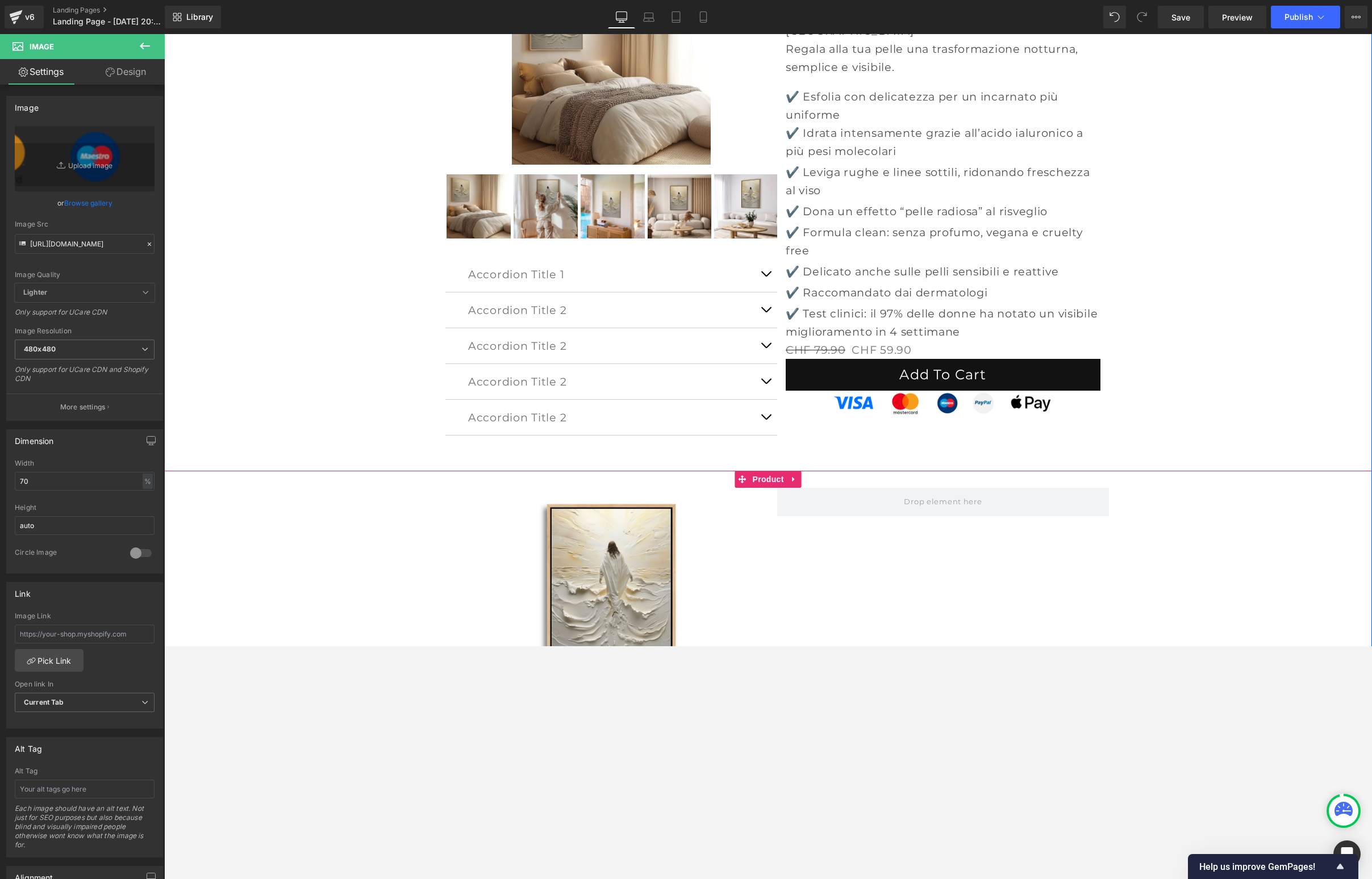
click at [796, 478] on icon at bounding box center [794, 479] width 8 height 9
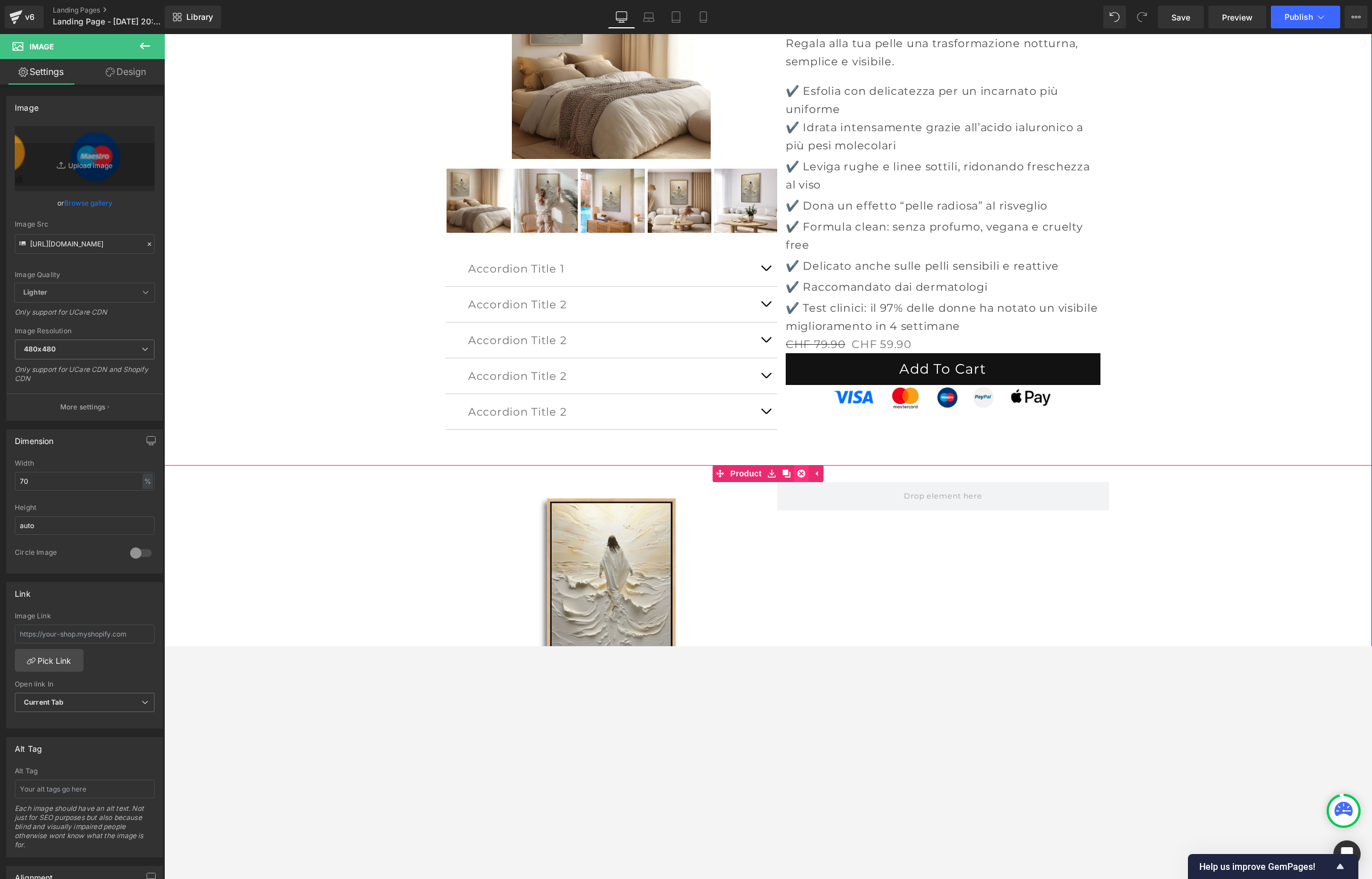
scroll to position [192, 0]
click at [801, 470] on icon at bounding box center [801, 472] width 8 height 9
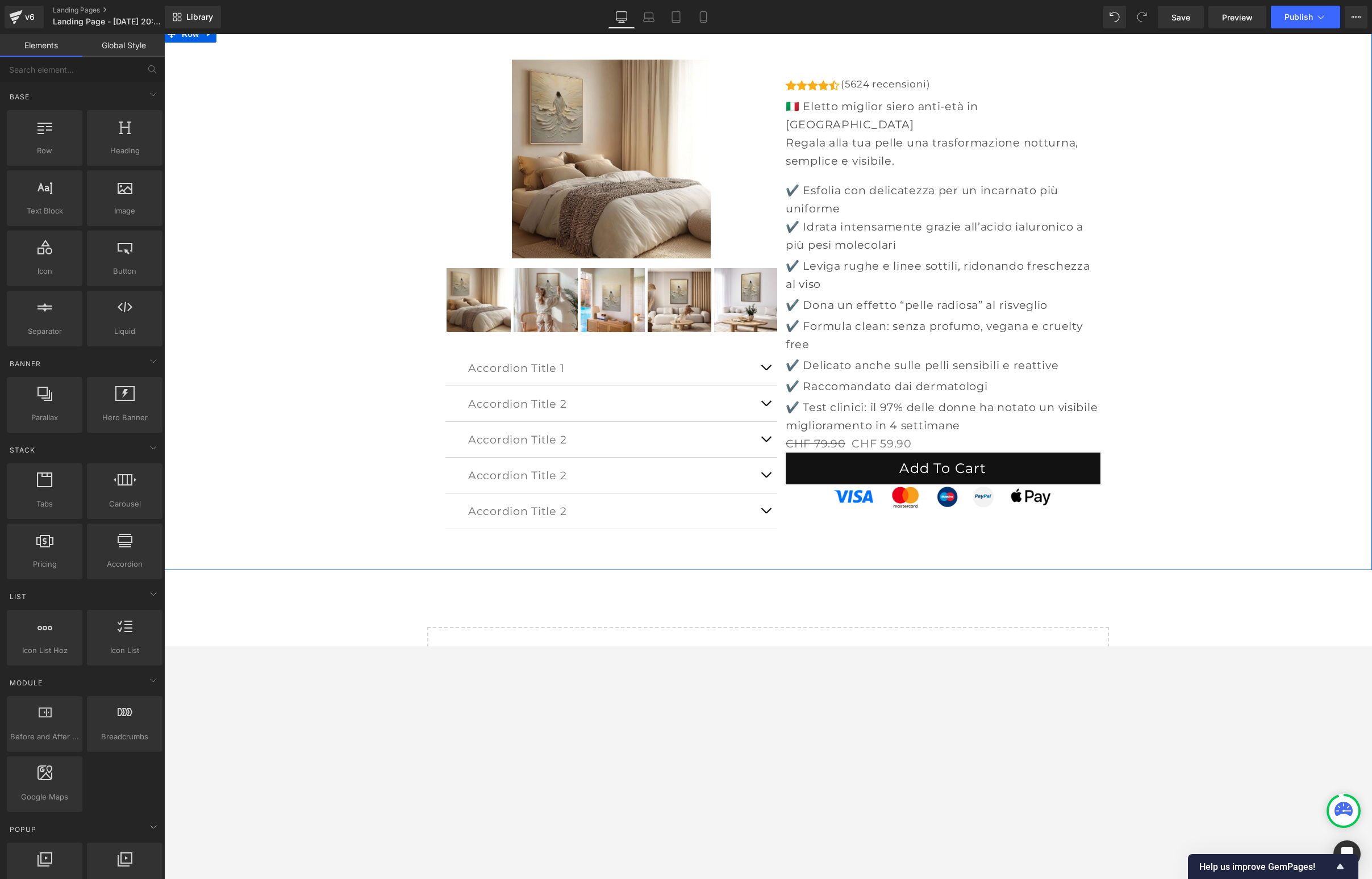
scroll to position [0, 0]
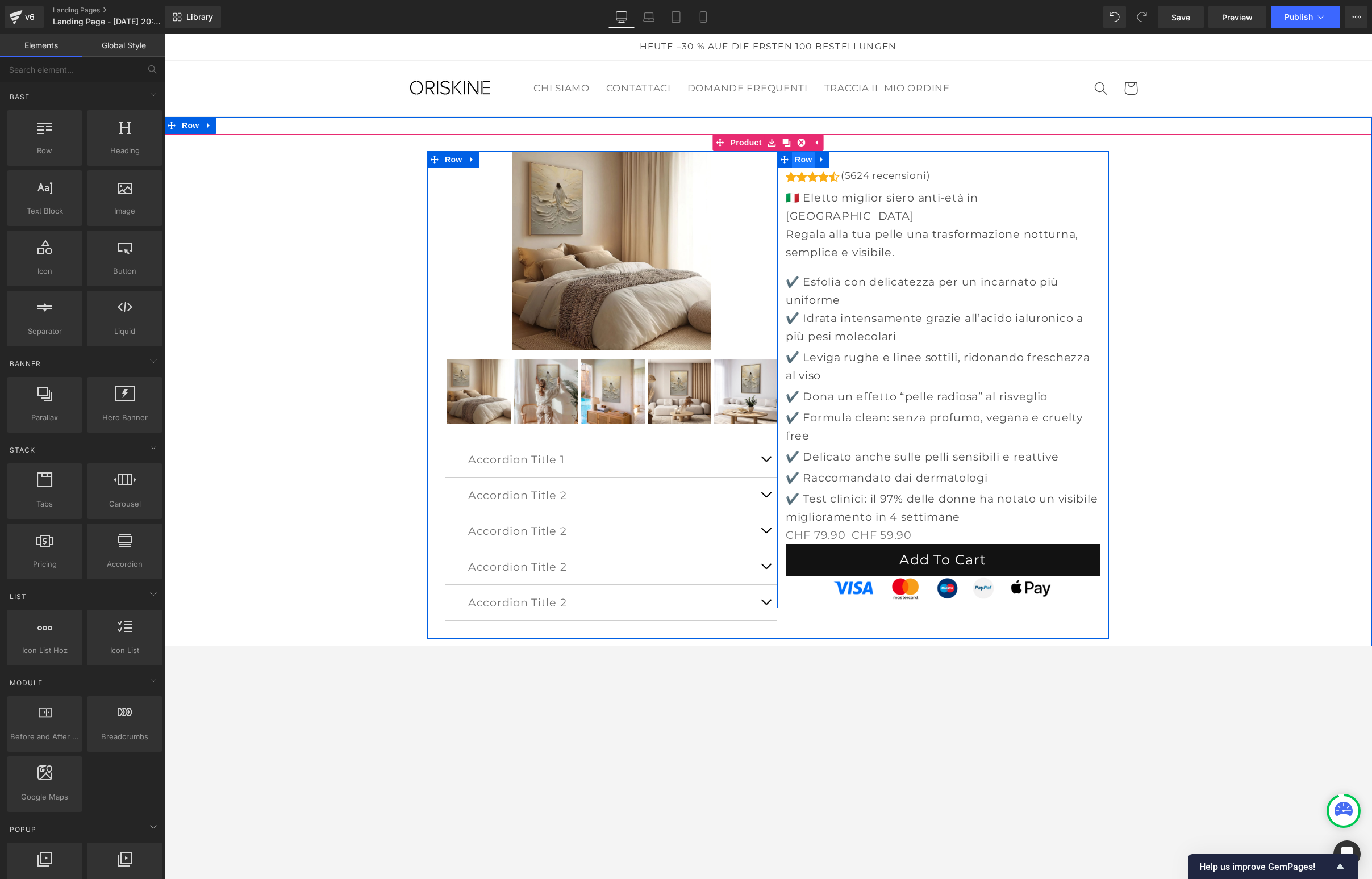
click at [805, 161] on span "Row" at bounding box center [803, 160] width 23 height 17
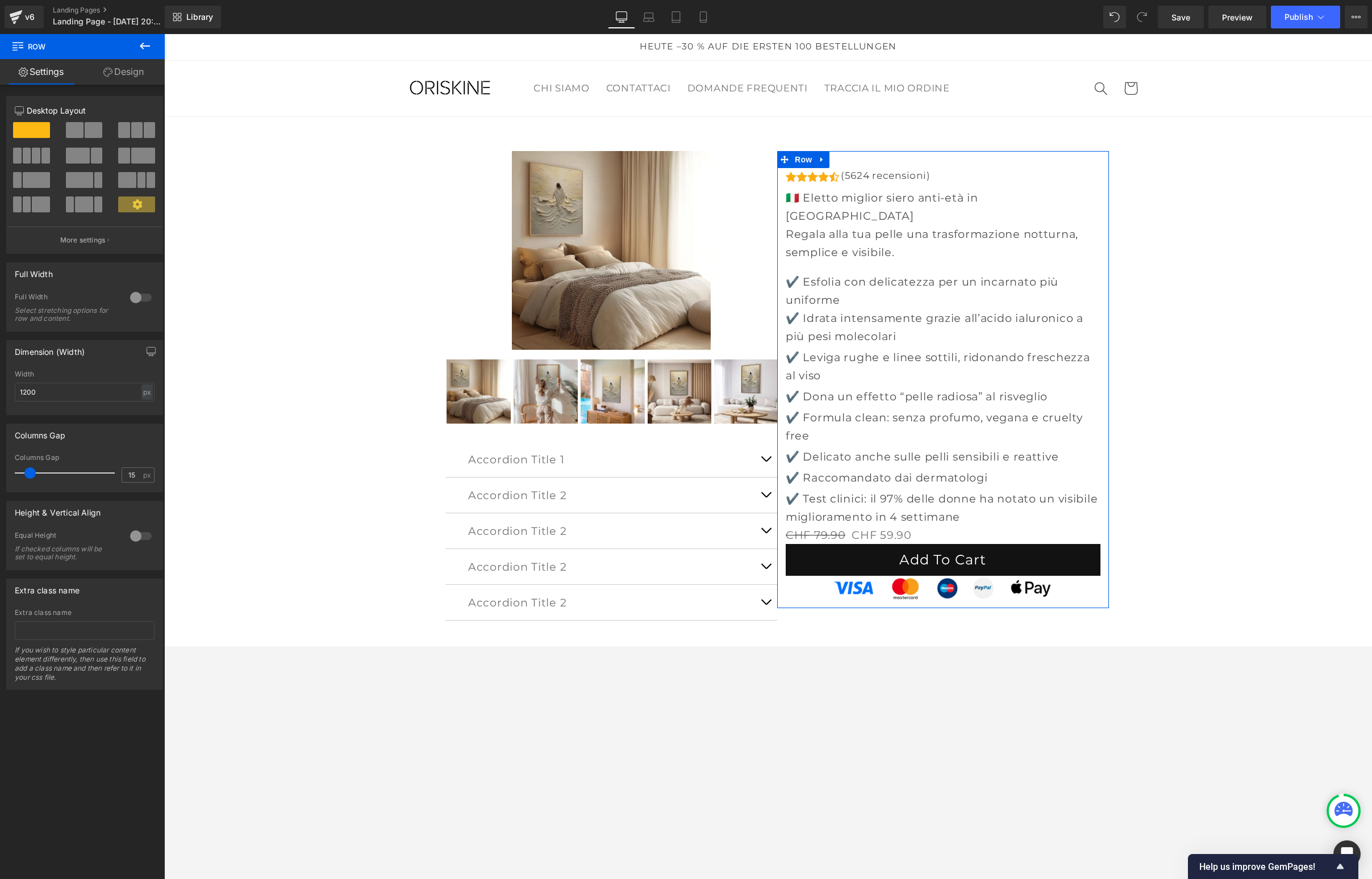
click at [120, 72] on link "Design" at bounding box center [123, 72] width 82 height 25
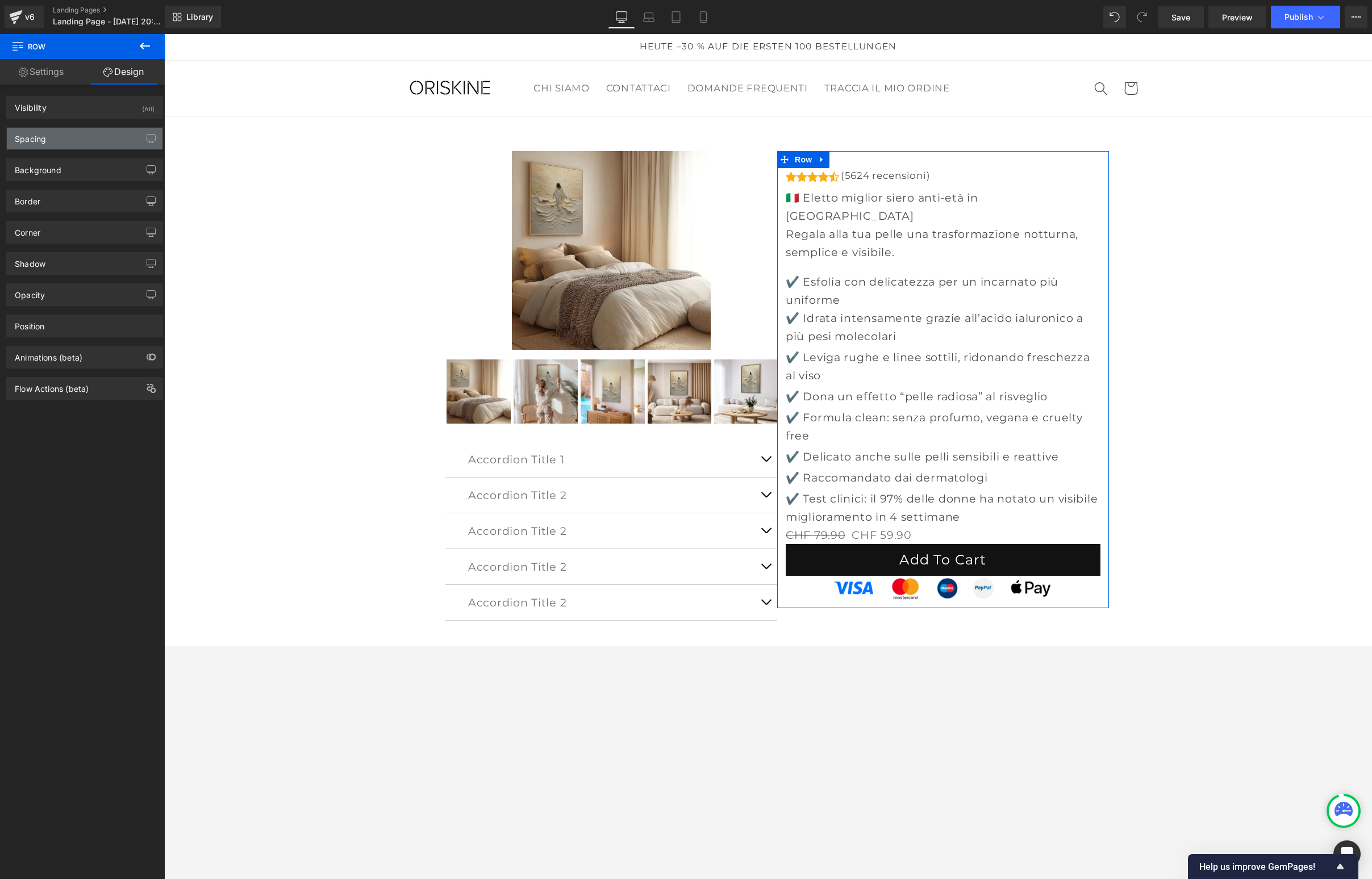
click at [50, 135] on div "Spacing" at bounding box center [85, 138] width 155 height 22
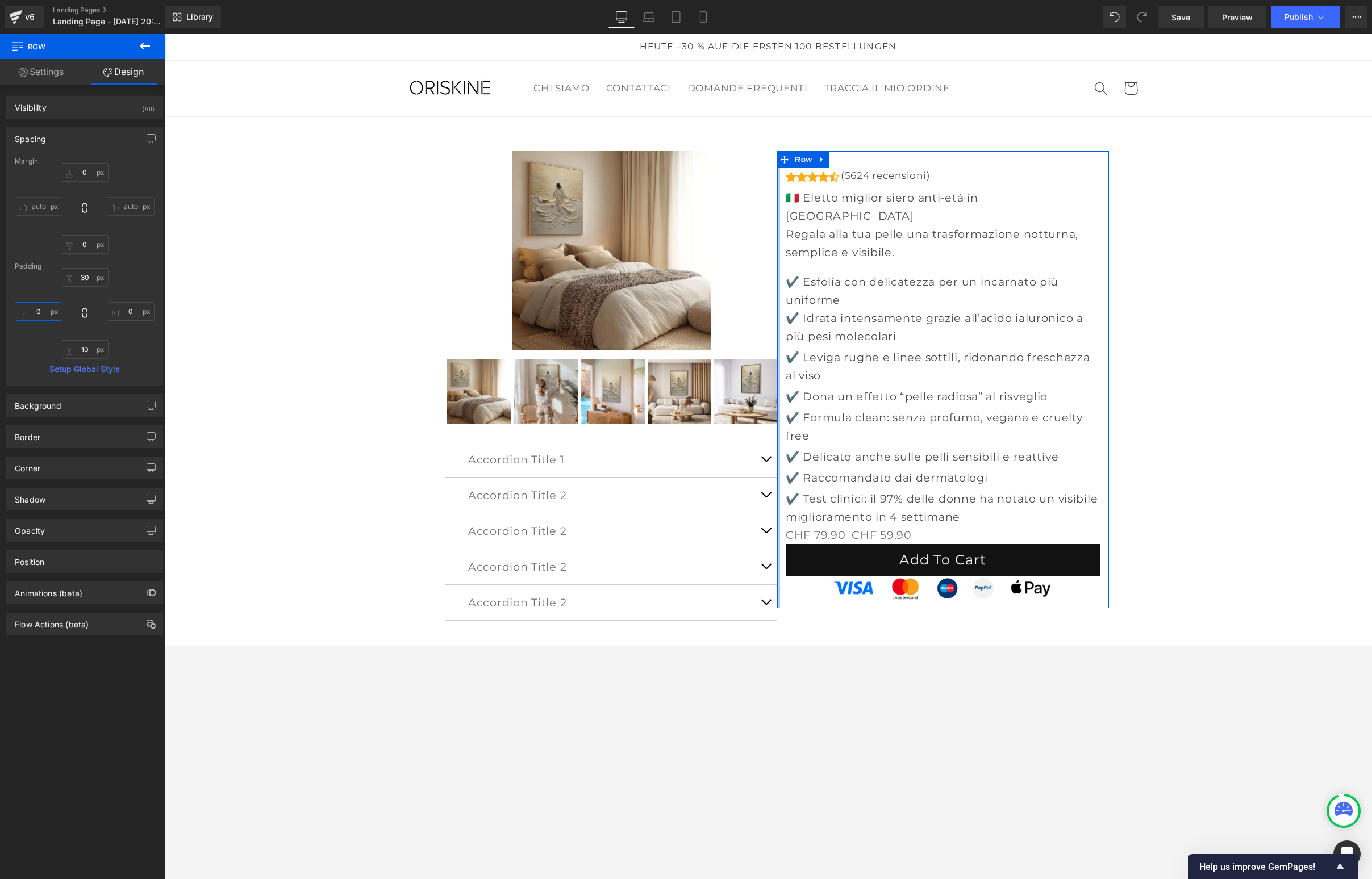
click at [35, 309] on input "0" at bounding box center [38, 311] width 48 height 18
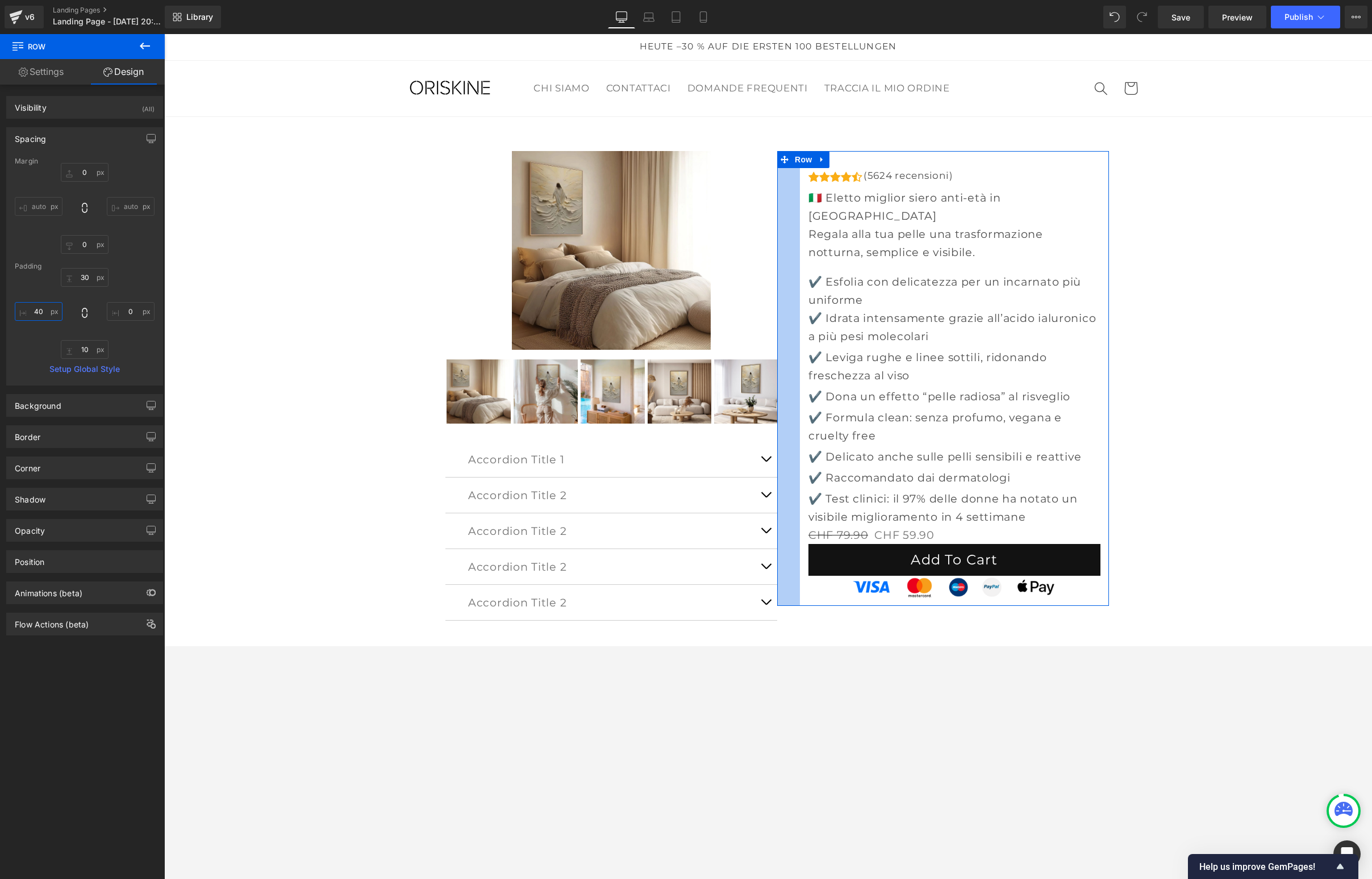
click at [41, 312] on input "40" at bounding box center [38, 311] width 48 height 18
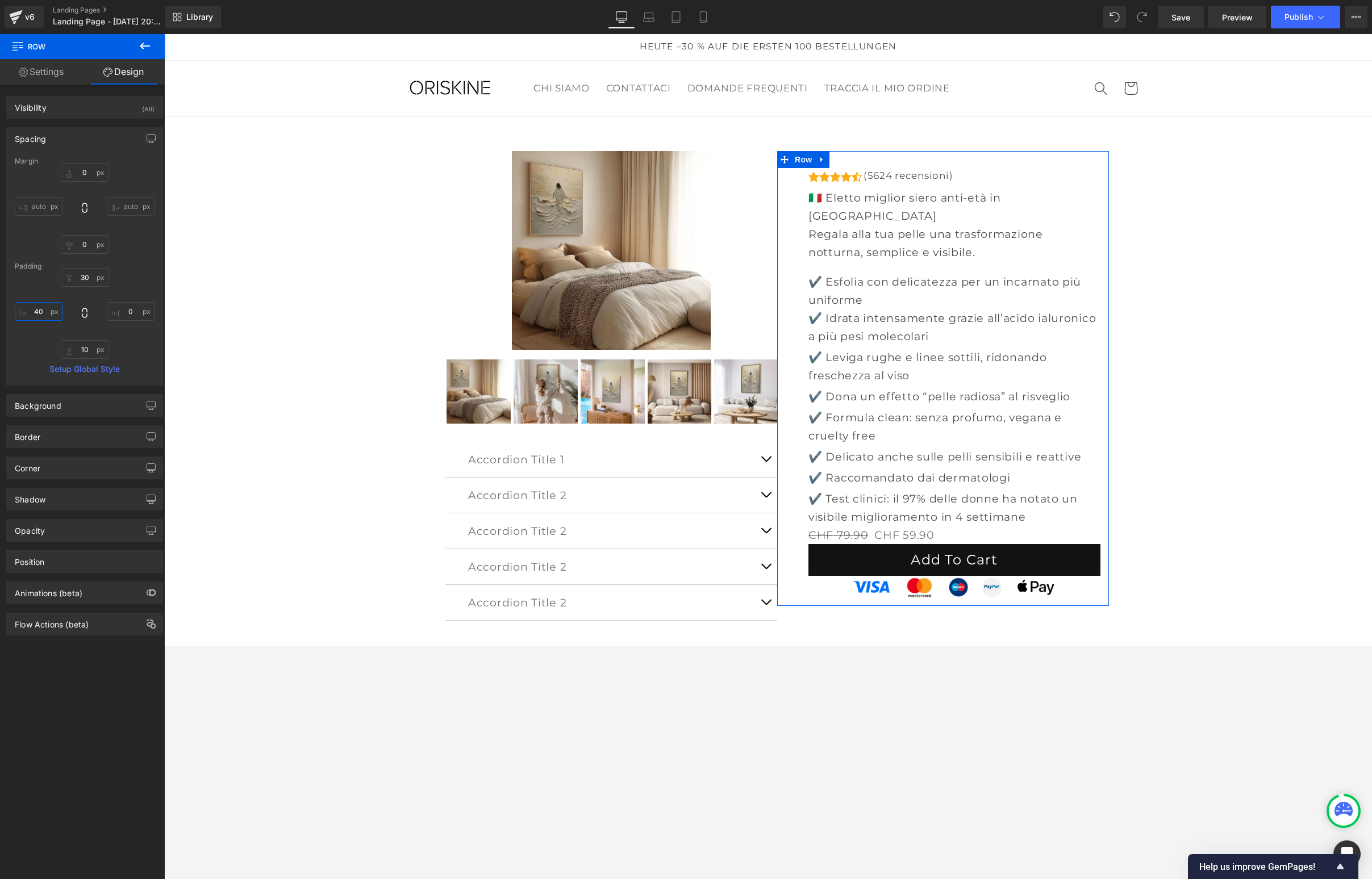
click at [41, 312] on input "40" at bounding box center [38, 311] width 48 height 18
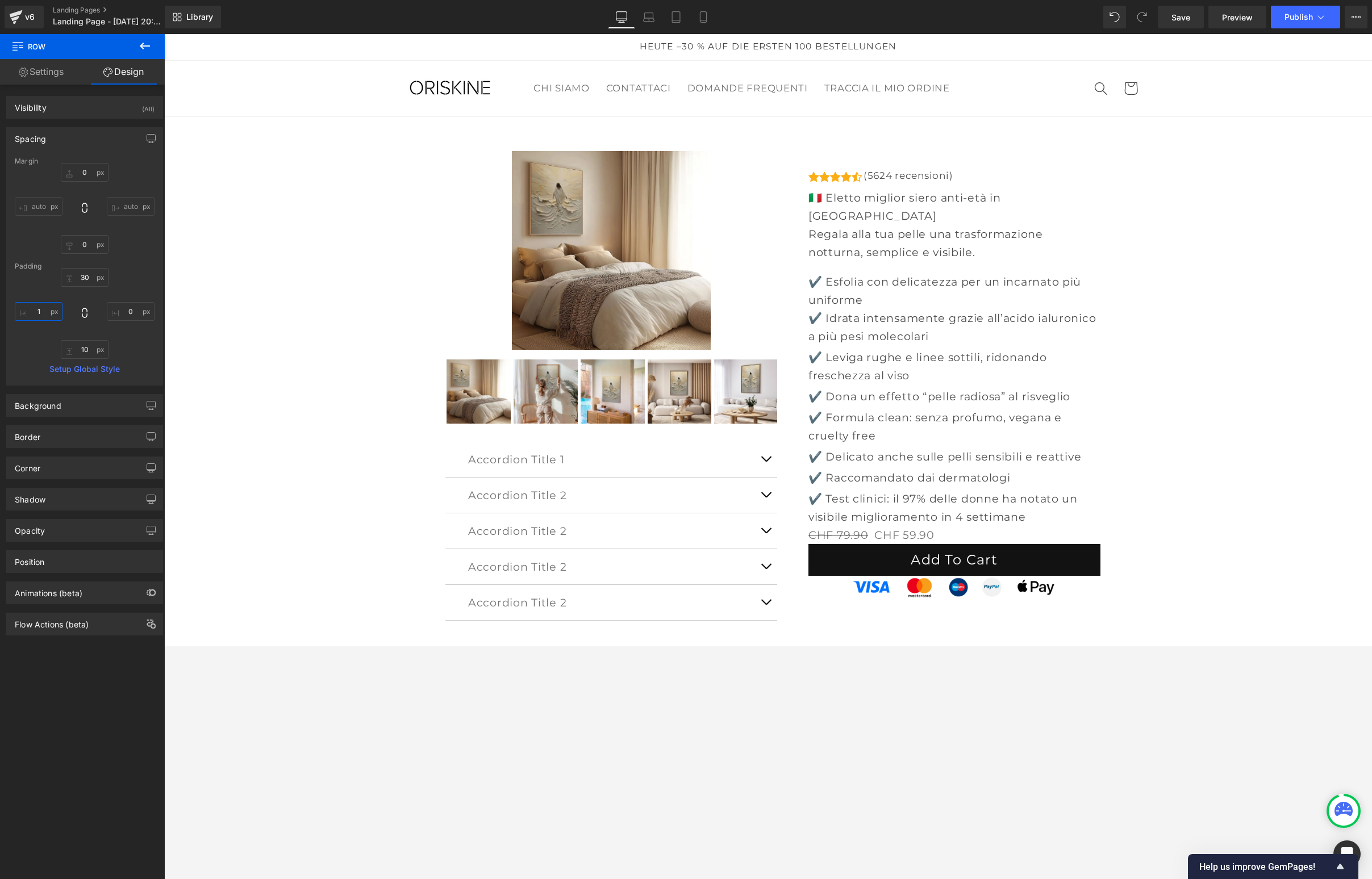
type input "10"
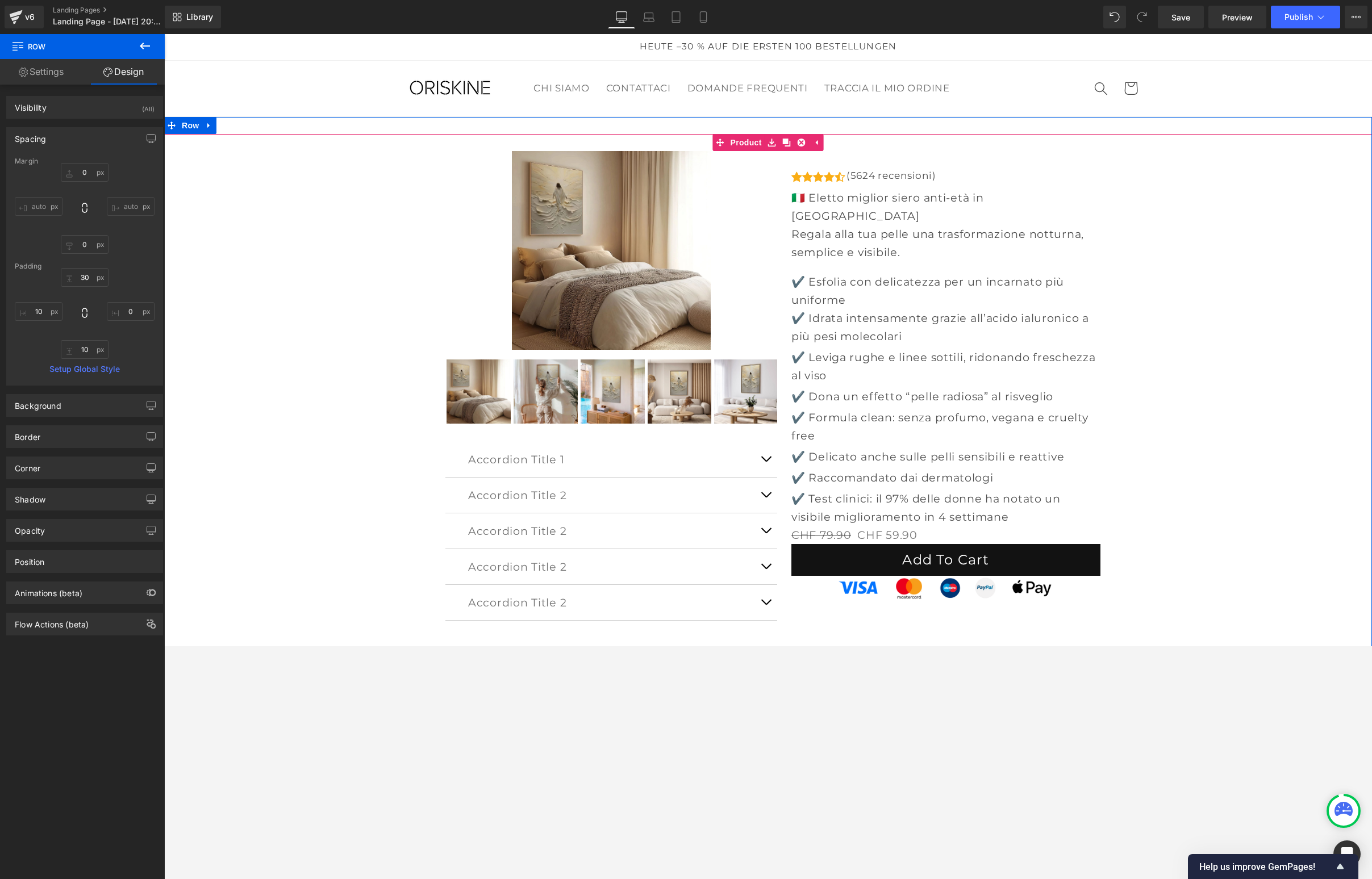
click at [254, 319] on div "Sale Off (P) Image" at bounding box center [768, 395] width 1196 height 488
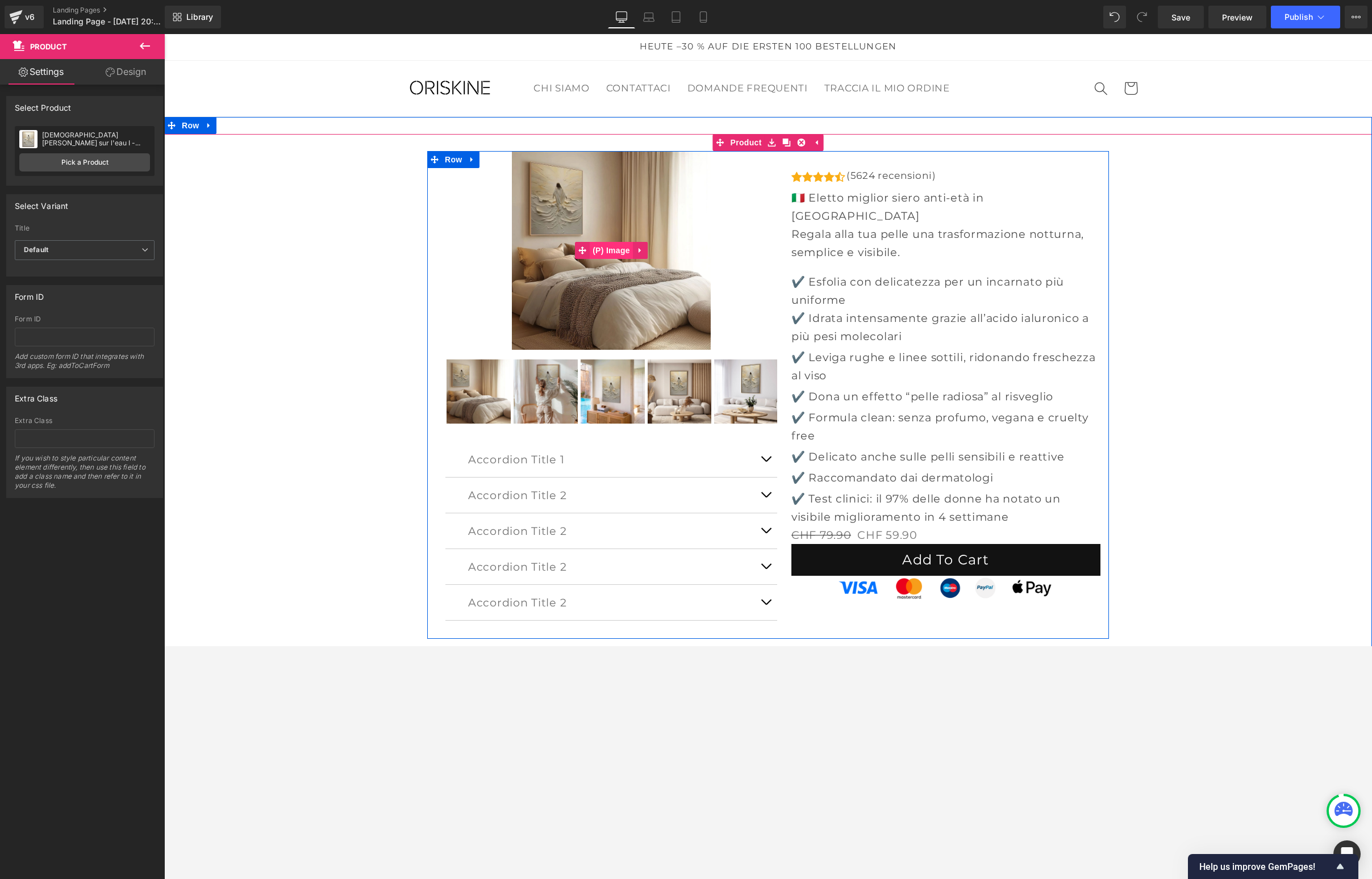
click at [610, 248] on span "(P) Image" at bounding box center [610, 251] width 43 height 17
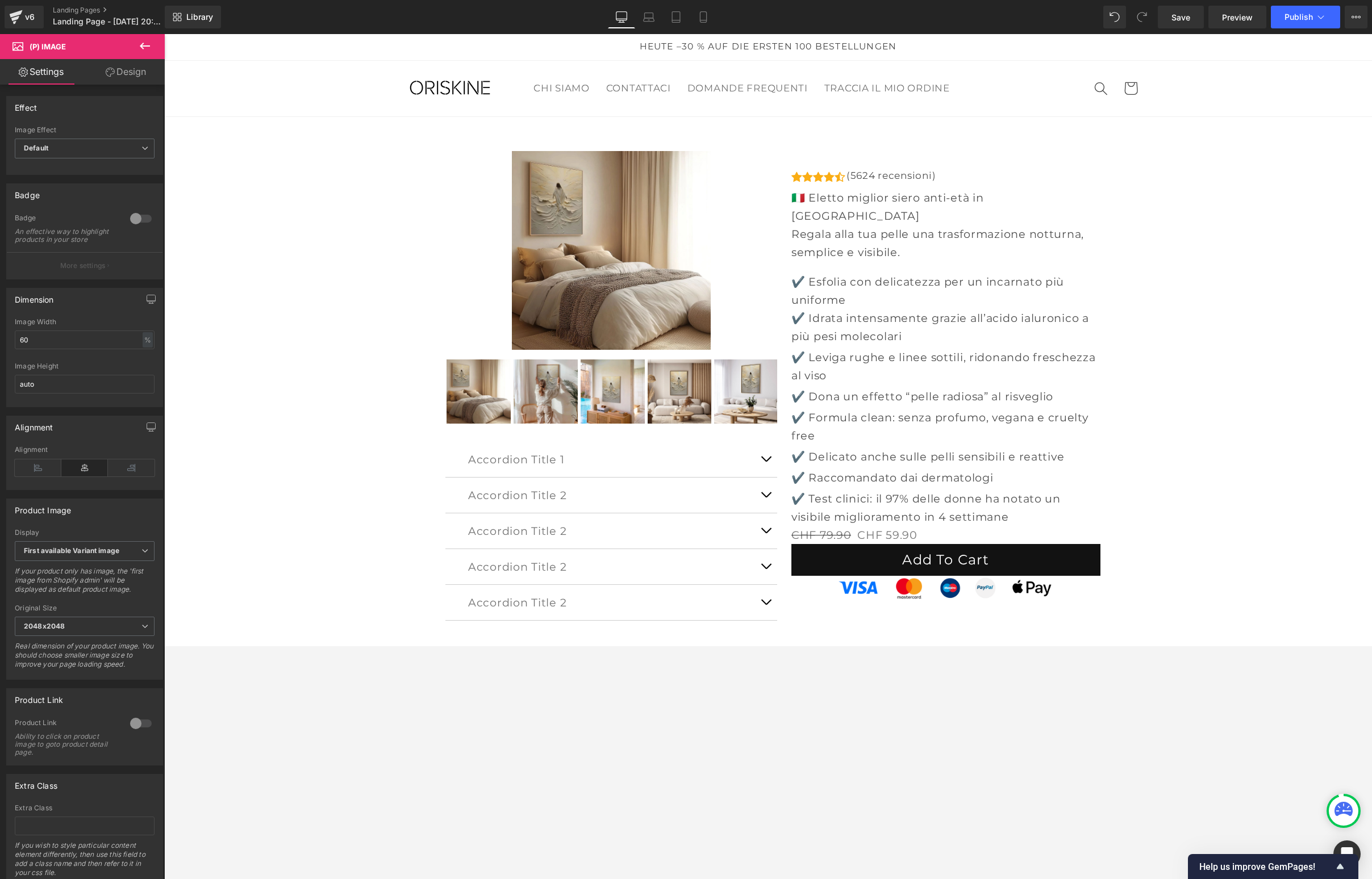
click at [141, 78] on link "Design" at bounding box center [126, 72] width 82 height 25
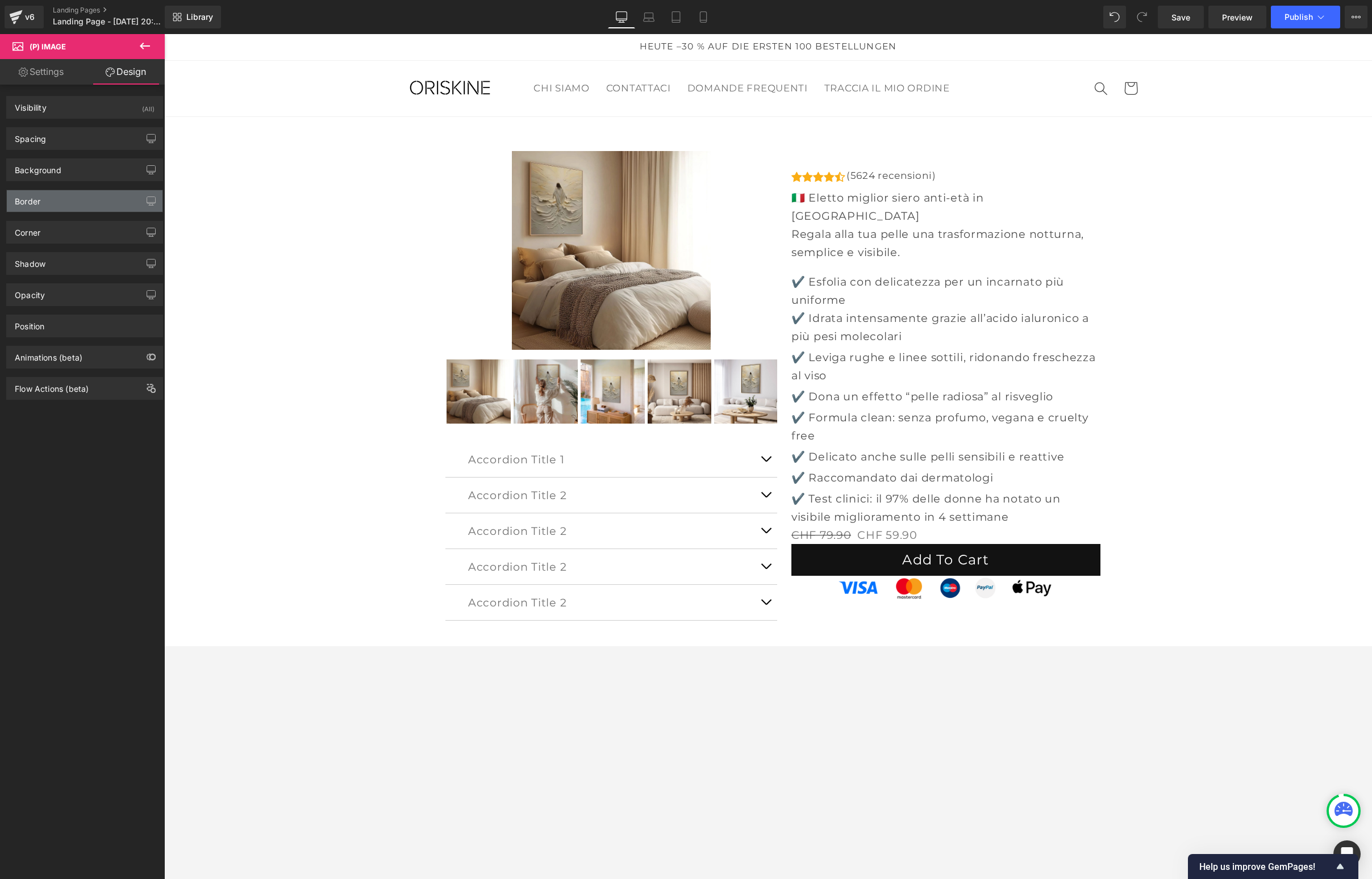
click at [52, 203] on div "Border" at bounding box center [85, 201] width 155 height 22
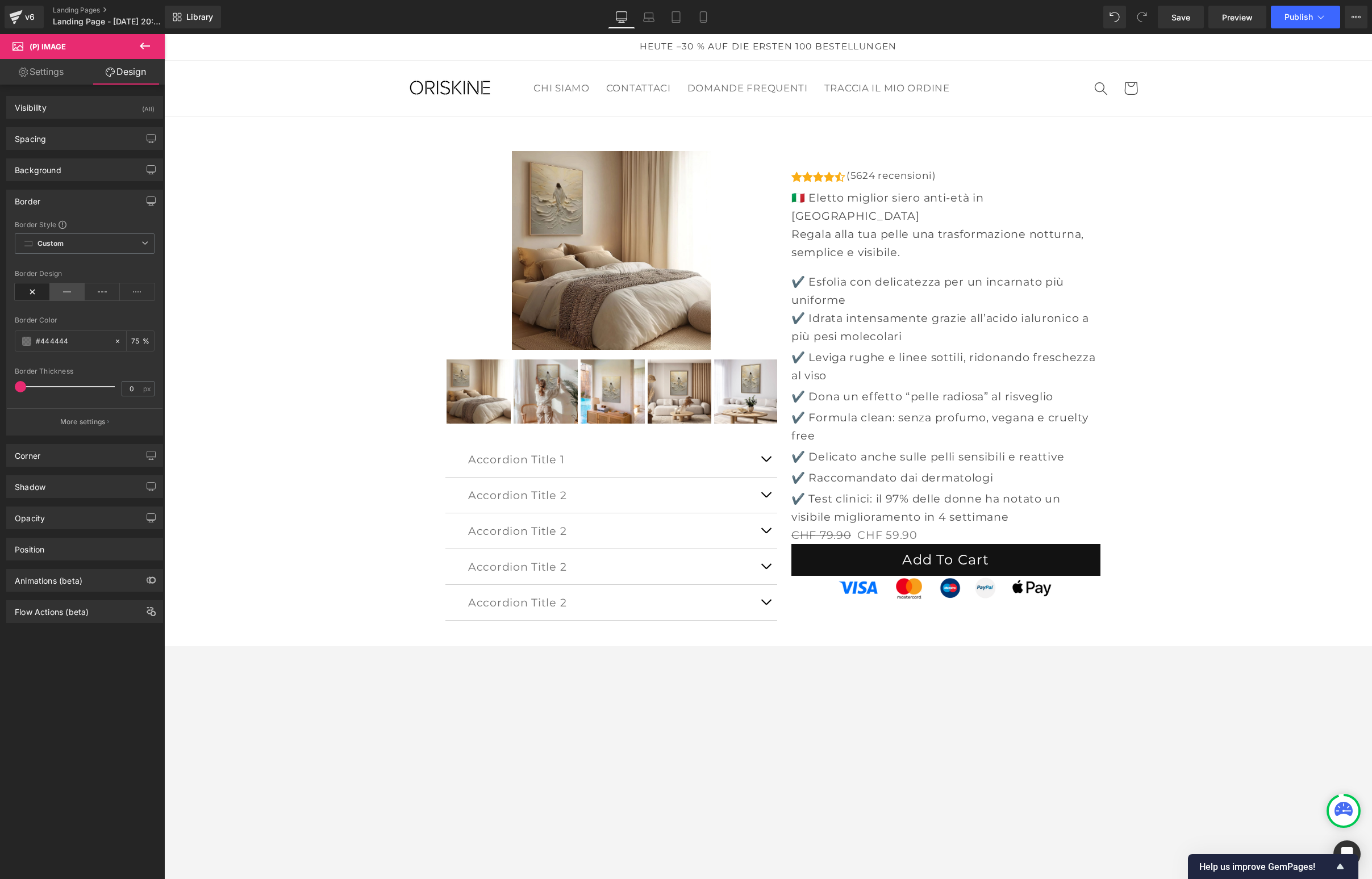
click at [61, 291] on icon at bounding box center [67, 292] width 35 height 17
click at [40, 291] on icon at bounding box center [32, 292] width 35 height 17
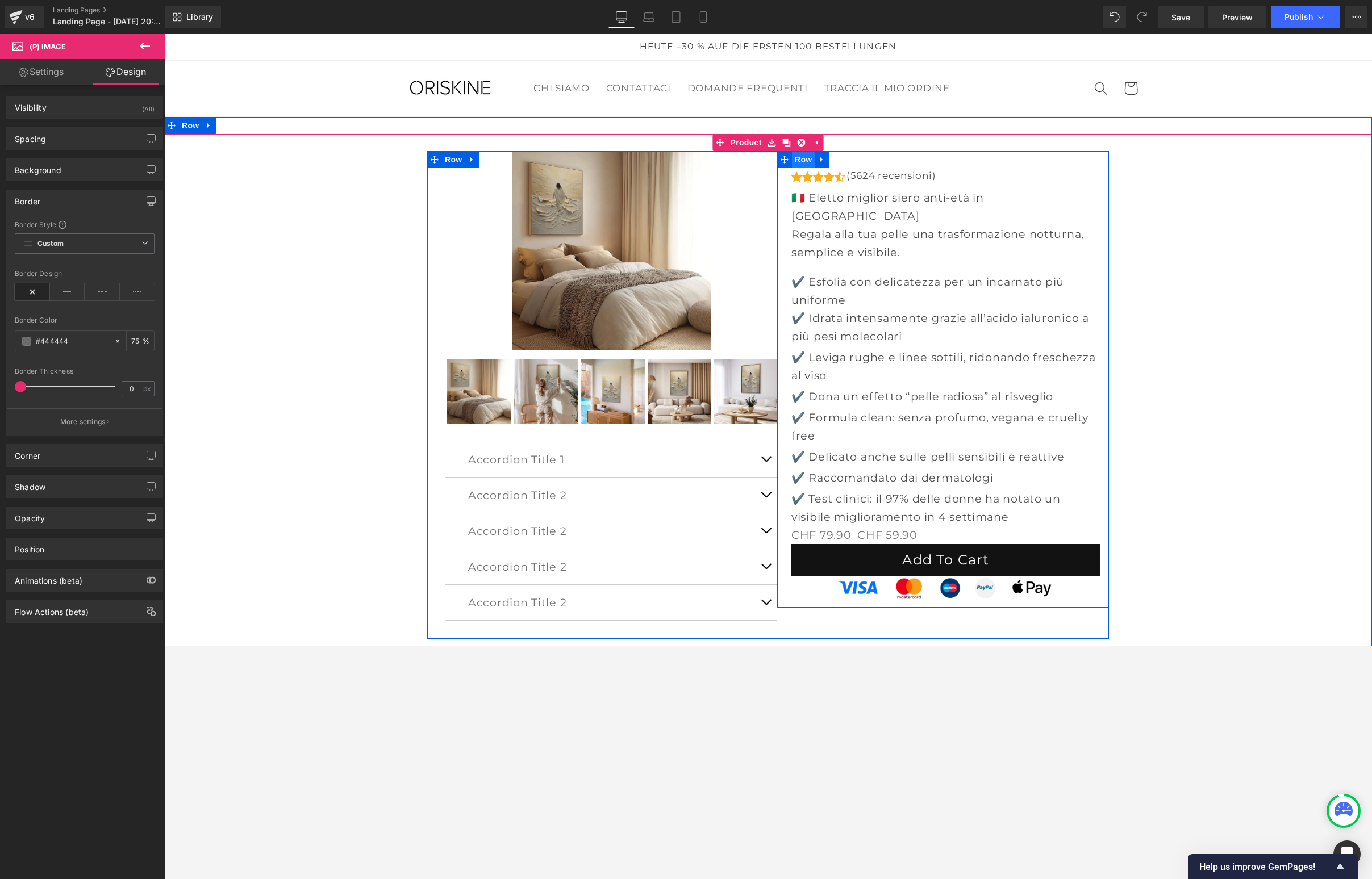
click at [796, 157] on span "Row" at bounding box center [803, 160] width 23 height 17
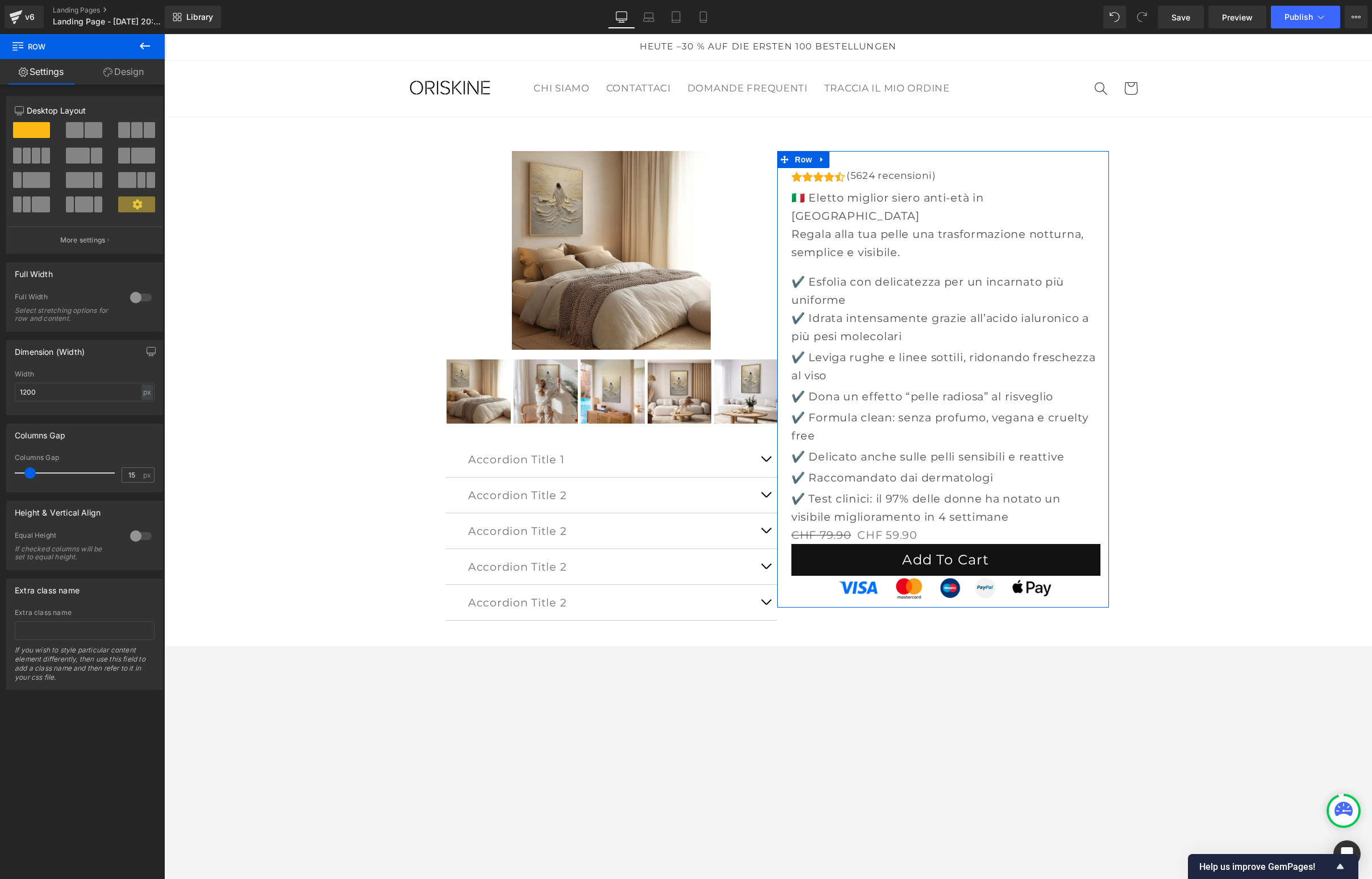
click at [127, 74] on link "Design" at bounding box center [123, 72] width 82 height 25
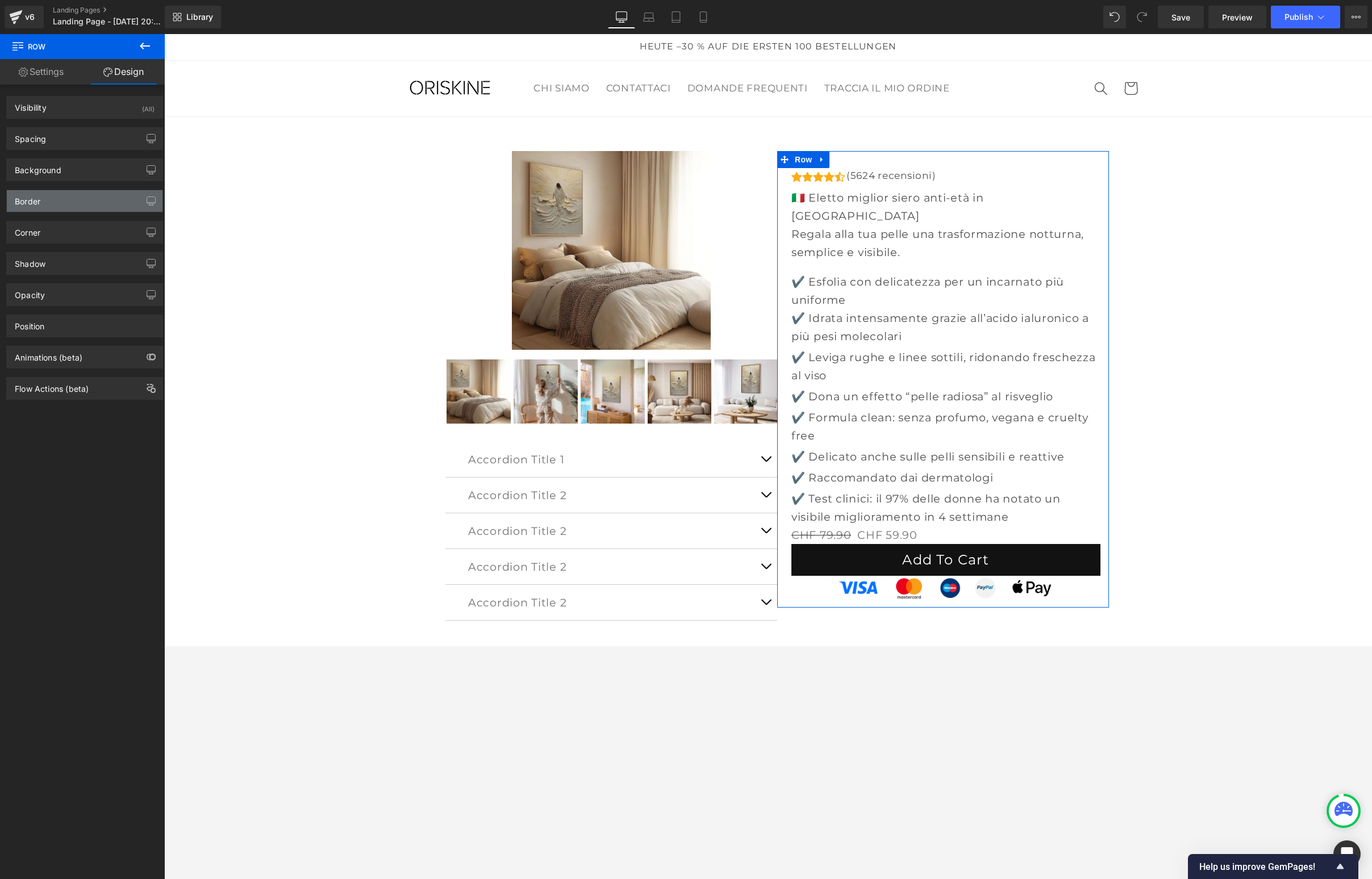
click at [59, 207] on div "Border" at bounding box center [85, 201] width 155 height 22
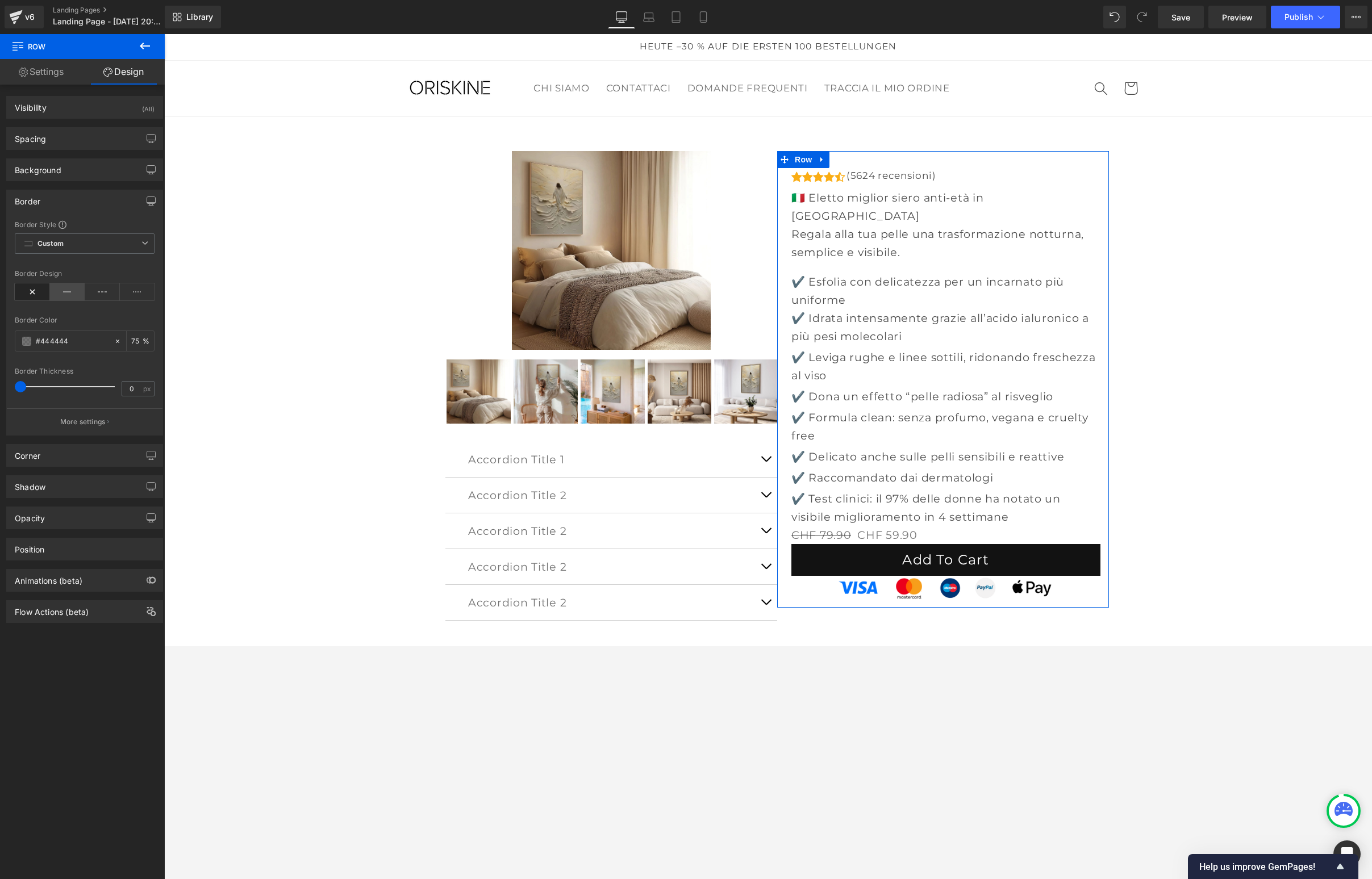
click at [62, 287] on icon at bounding box center [67, 292] width 35 height 17
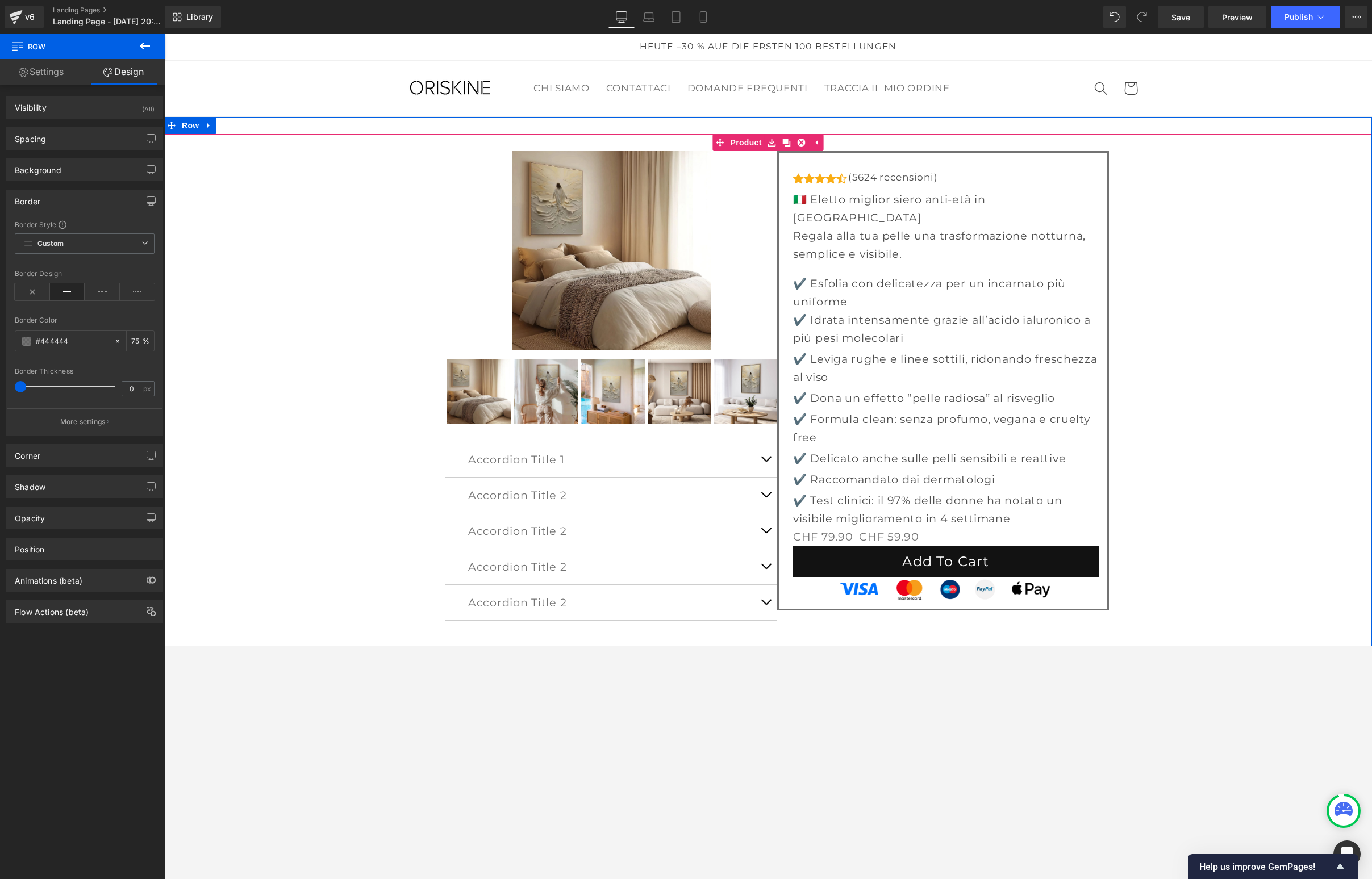
click at [293, 231] on div "Sale Off (P) Image" at bounding box center [768, 395] width 1196 height 488
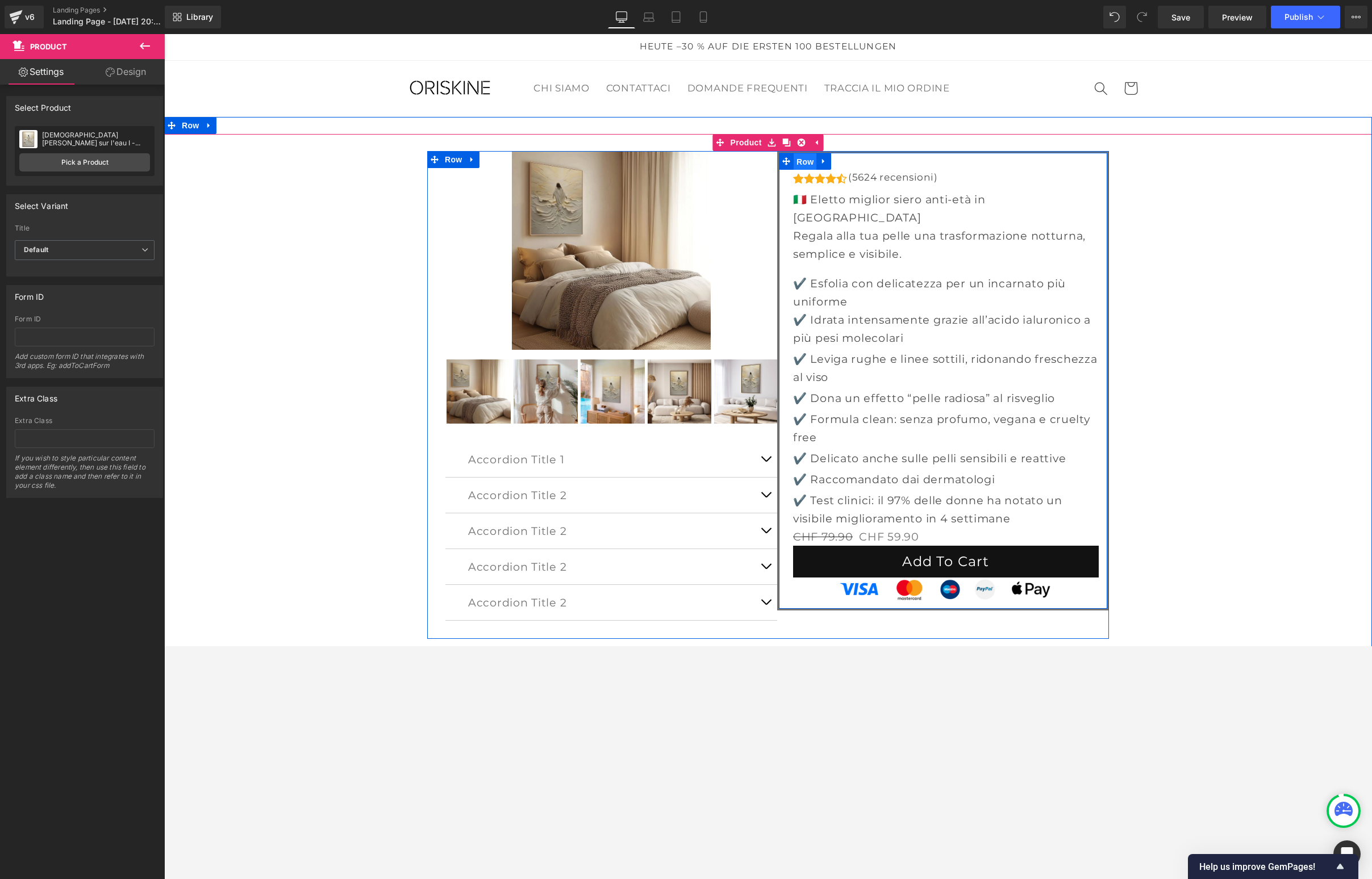
click at [803, 161] on span "Row" at bounding box center [805, 162] width 23 height 17
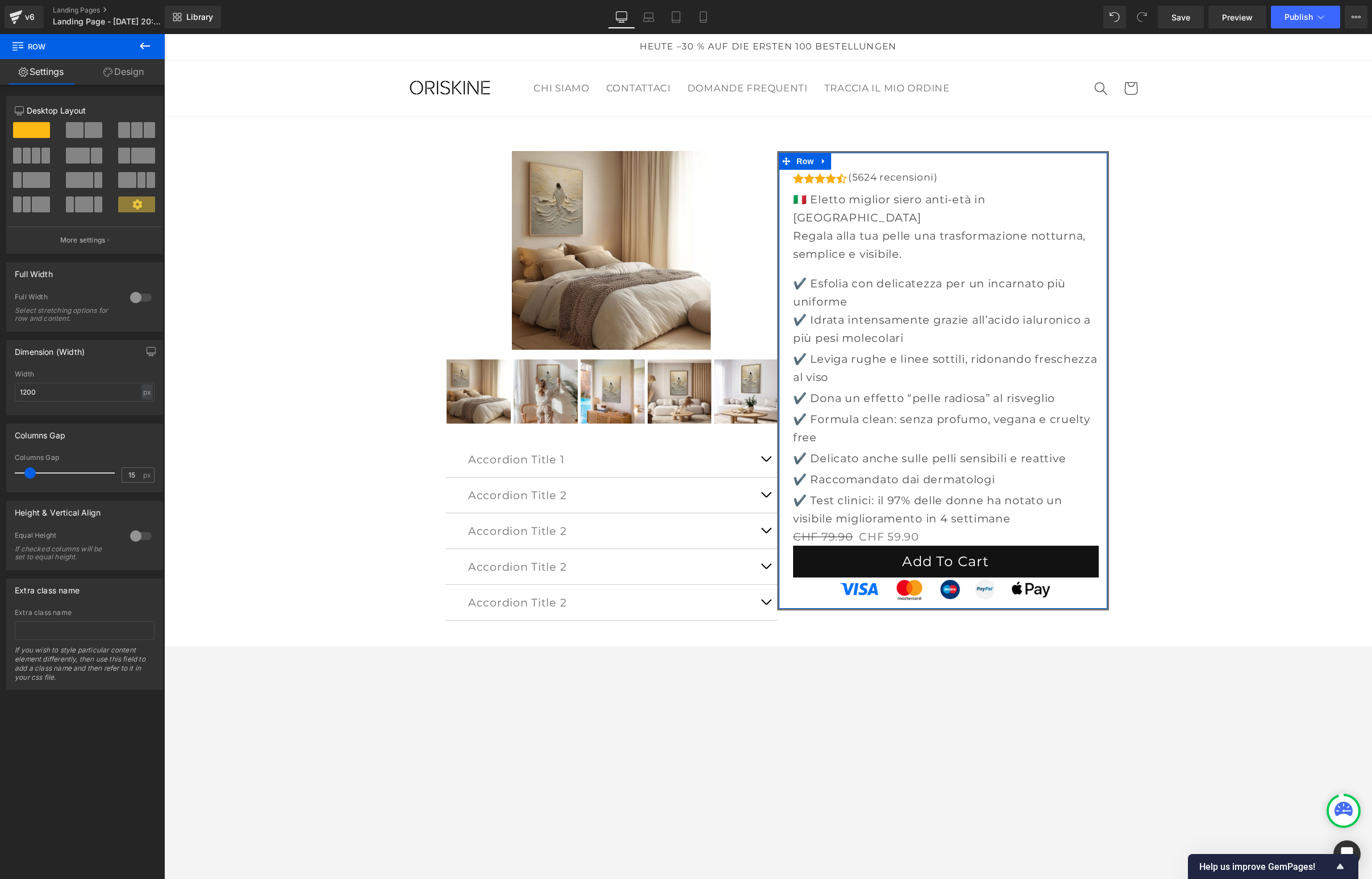
drag, startPoint x: 129, startPoint y: 80, endPoint x: 123, endPoint y: 85, distance: 7.8
click at [129, 80] on link "Design" at bounding box center [123, 72] width 82 height 25
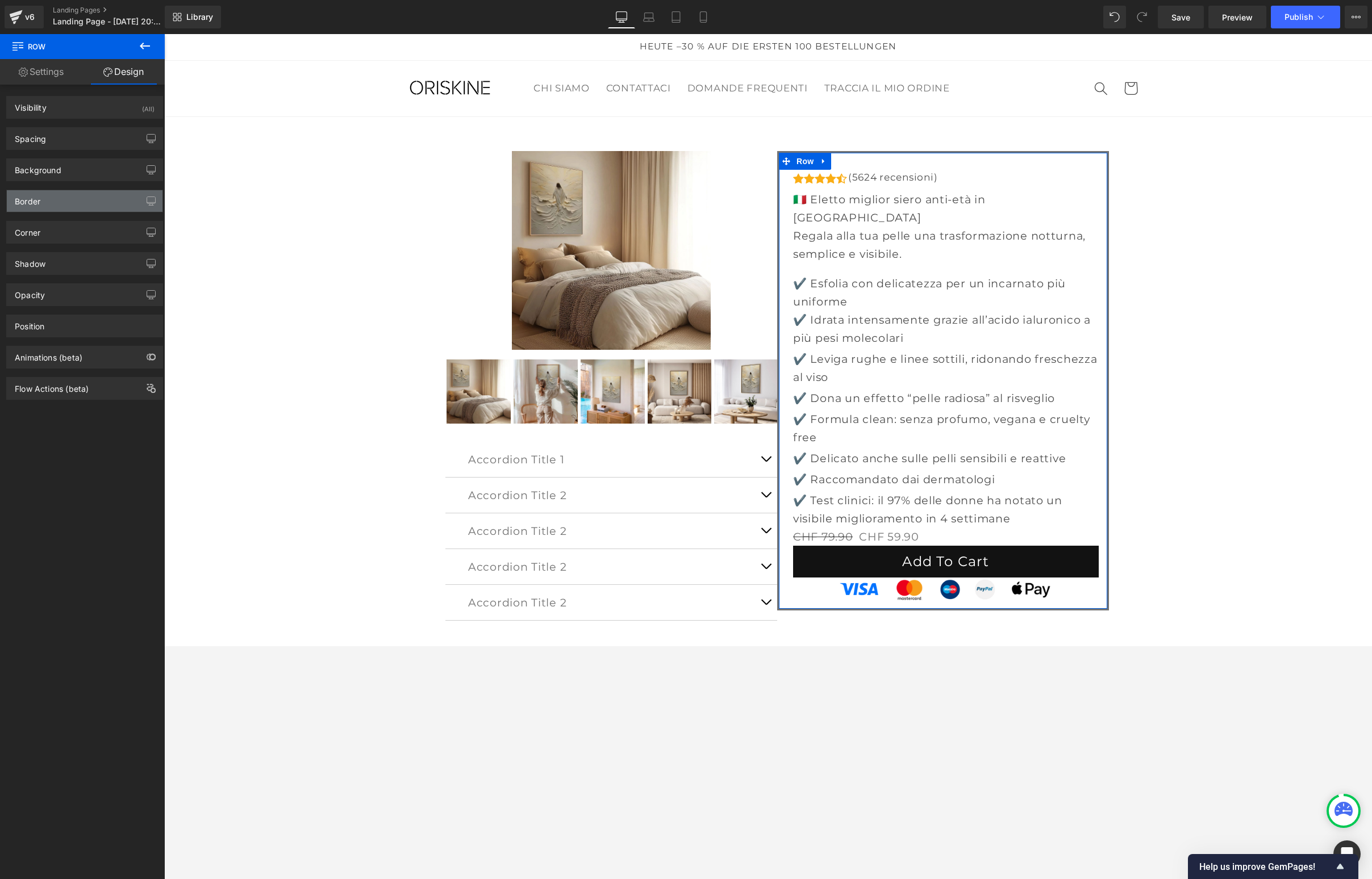
click at [46, 205] on div "Border" at bounding box center [85, 201] width 155 height 22
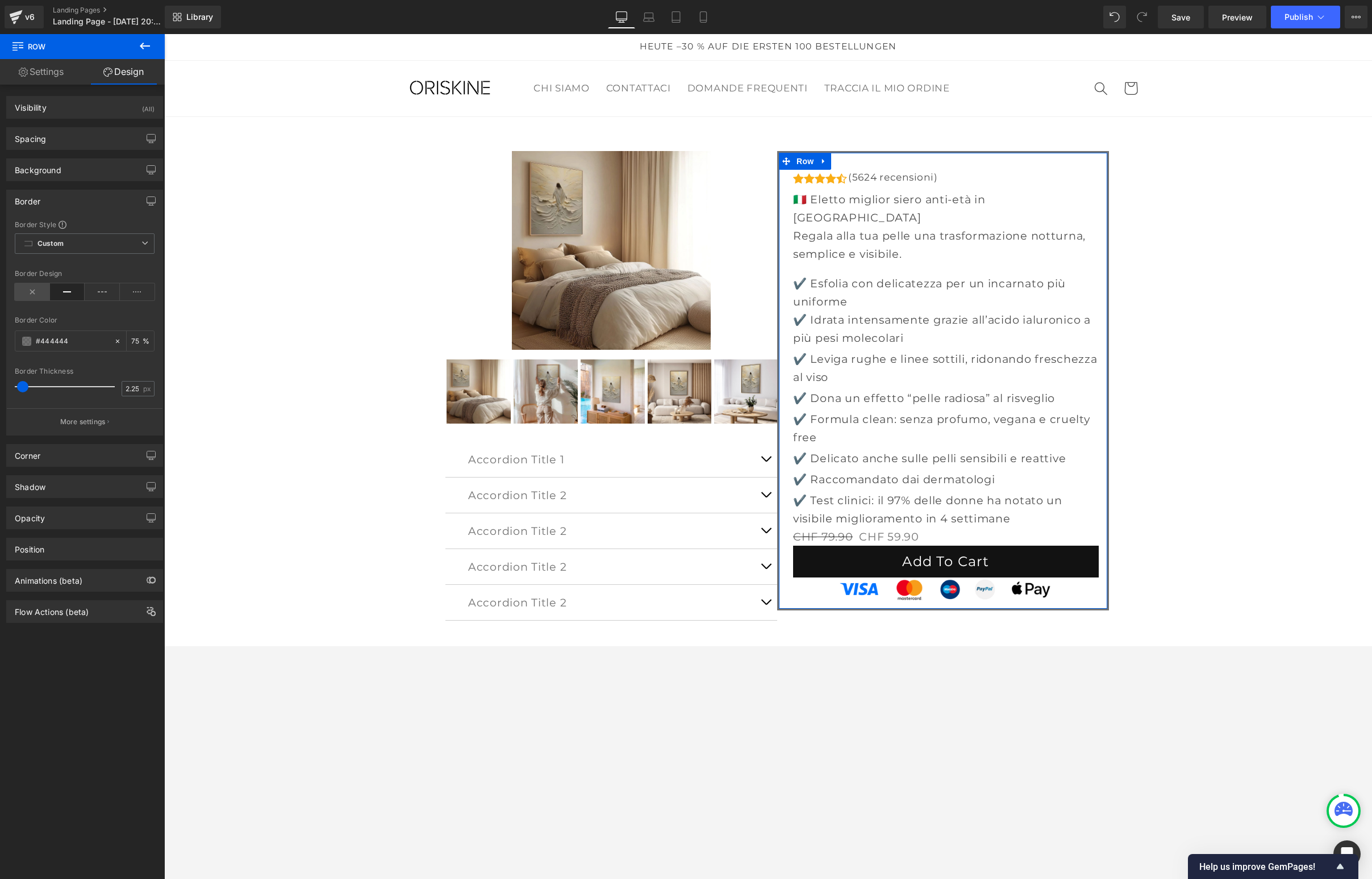
click at [37, 288] on icon at bounding box center [32, 292] width 35 height 17
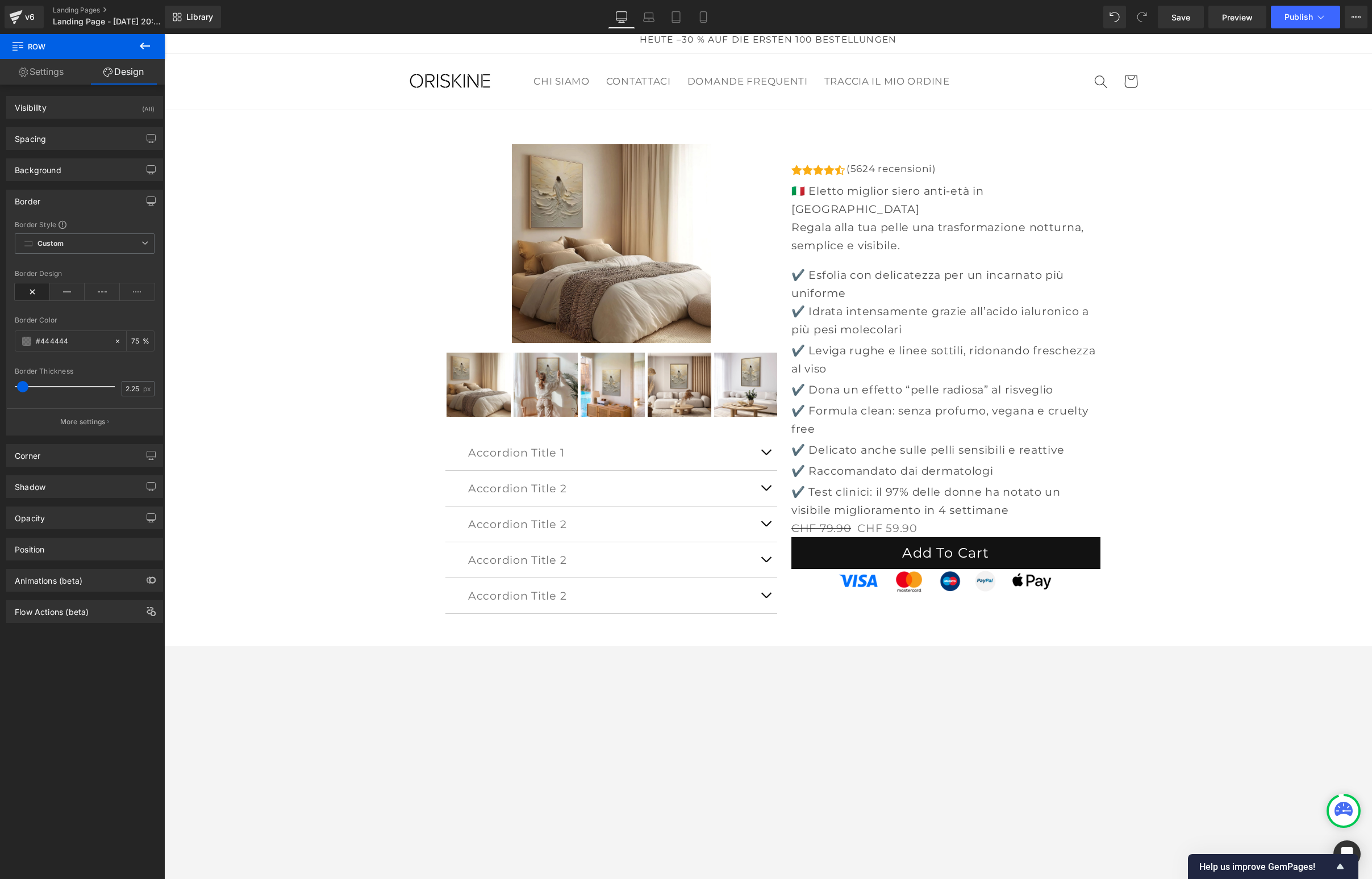
scroll to position [10, 0]
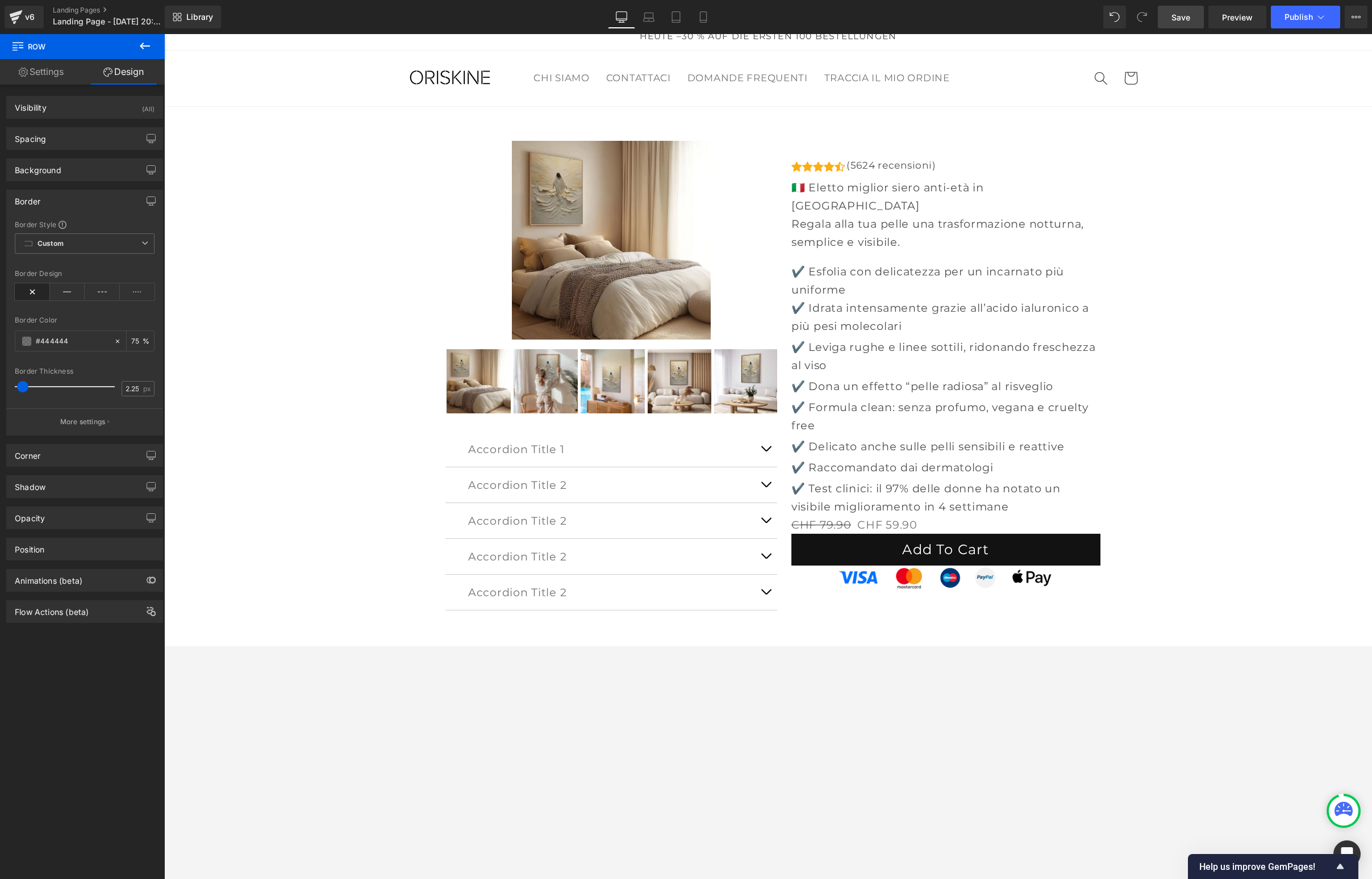
click at [1142, 24] on link "Save" at bounding box center [1181, 17] width 46 height 23
